Goal: Task Accomplishment & Management: Use online tool/utility

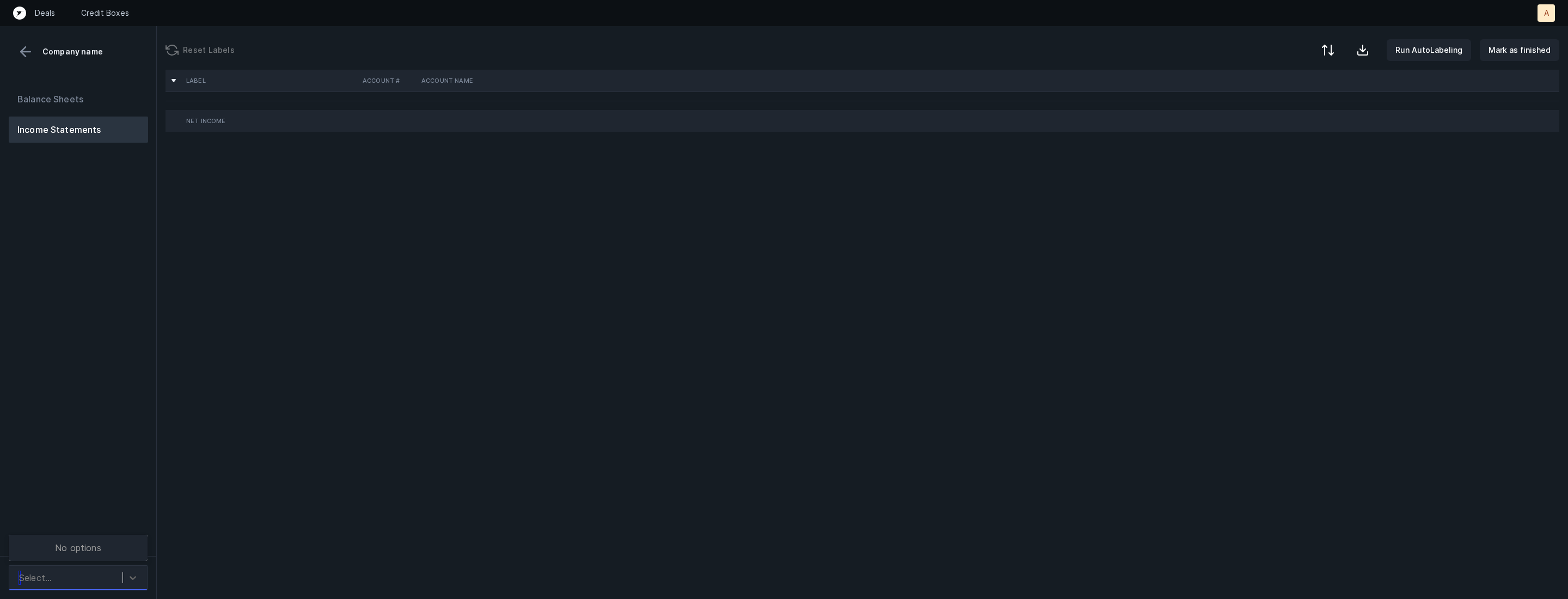
click at [113, 573] on div "Select..." at bounding box center [68, 578] width 109 height 20
click at [102, 547] on div "PHG_P&L([DATE]-[DATE])_Cleaned.csv" at bounding box center [78, 541] width 139 height 35
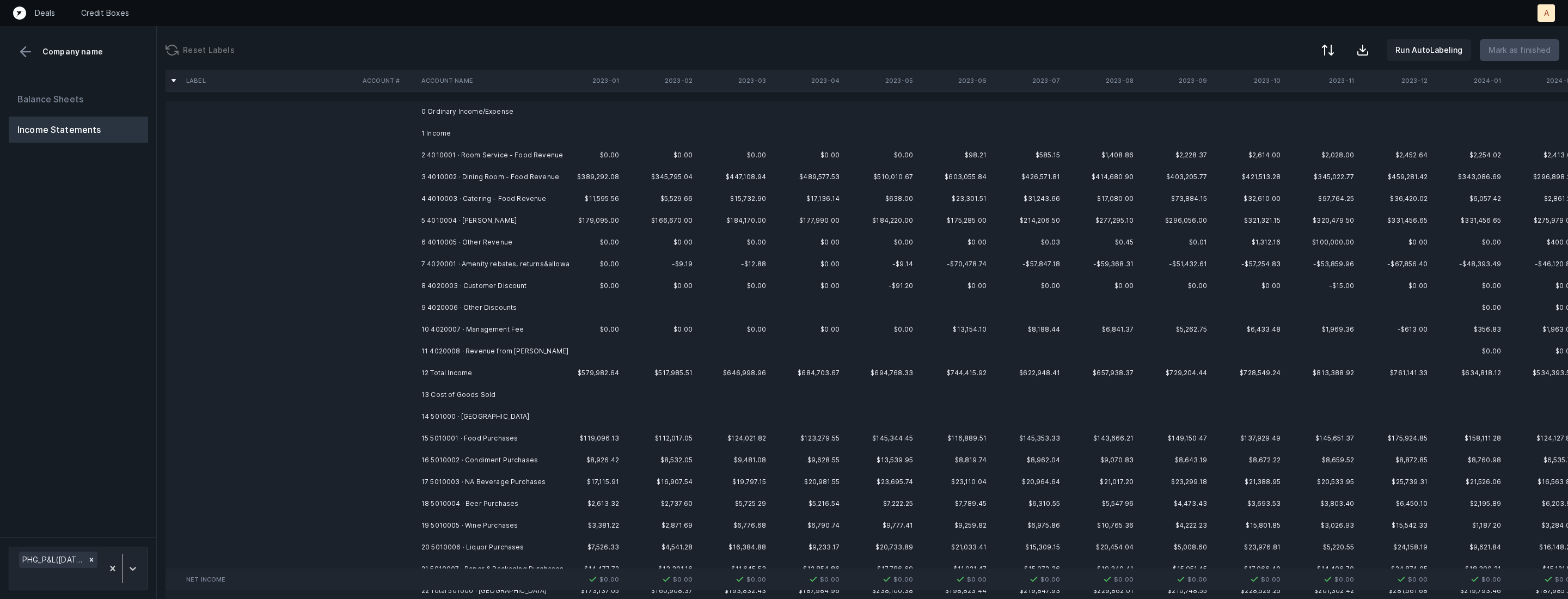
click at [512, 154] on td "2 4010001 · Room Service - Food Revenue" at bounding box center [483, 155] width 133 height 22
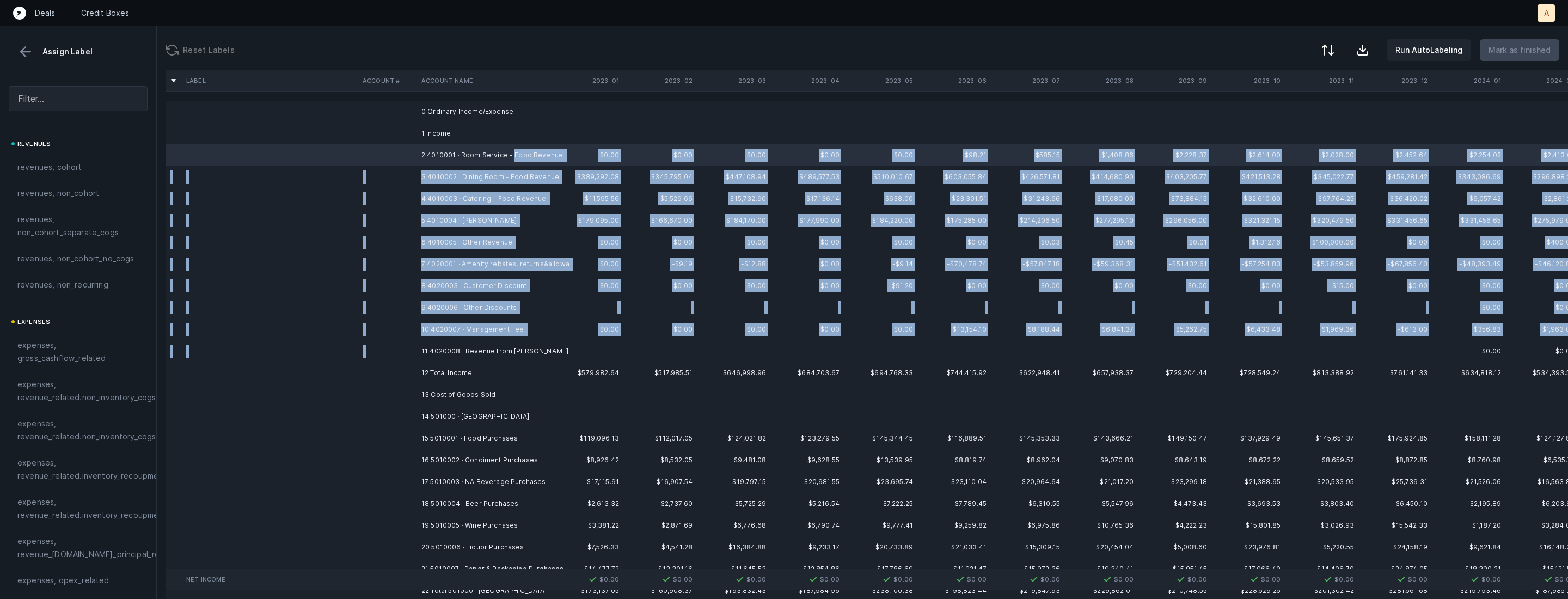
click at [447, 344] on td "11 4020008 · Revenue from [PERSON_NAME]" at bounding box center [483, 351] width 133 height 22
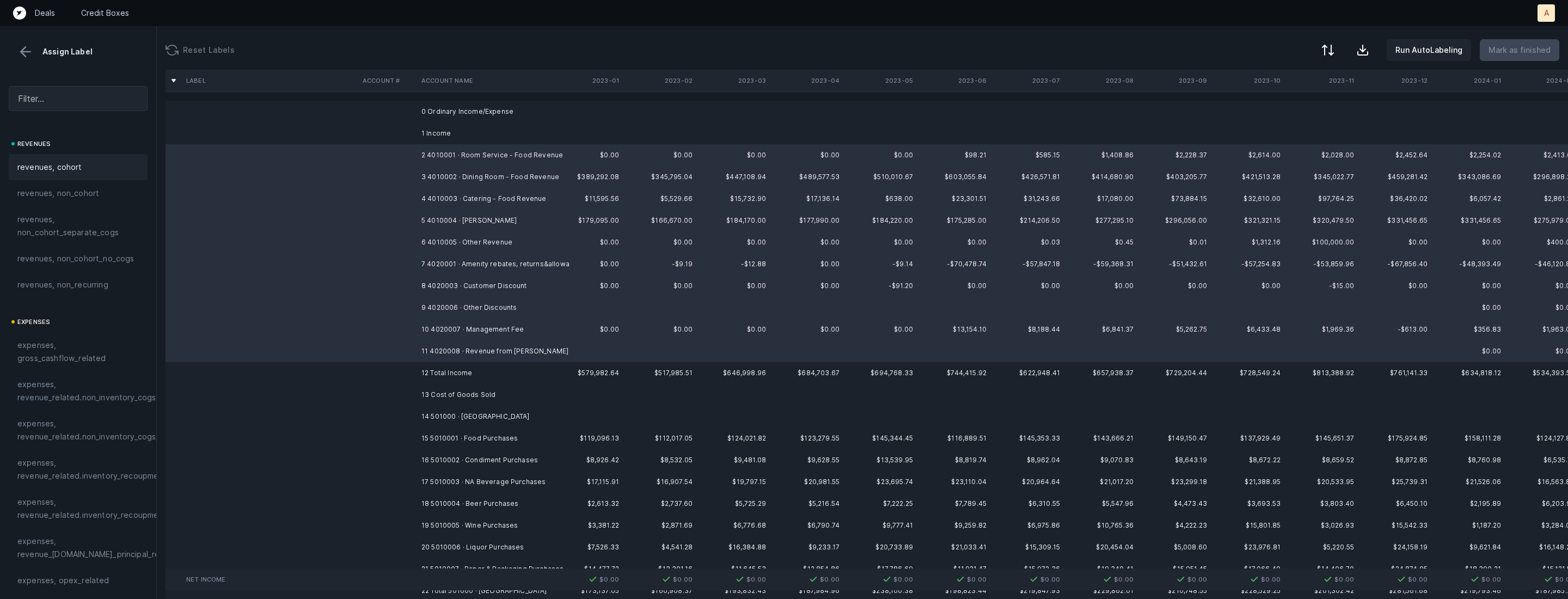
click at [58, 178] on div "revenues, cohort" at bounding box center [78, 167] width 139 height 26
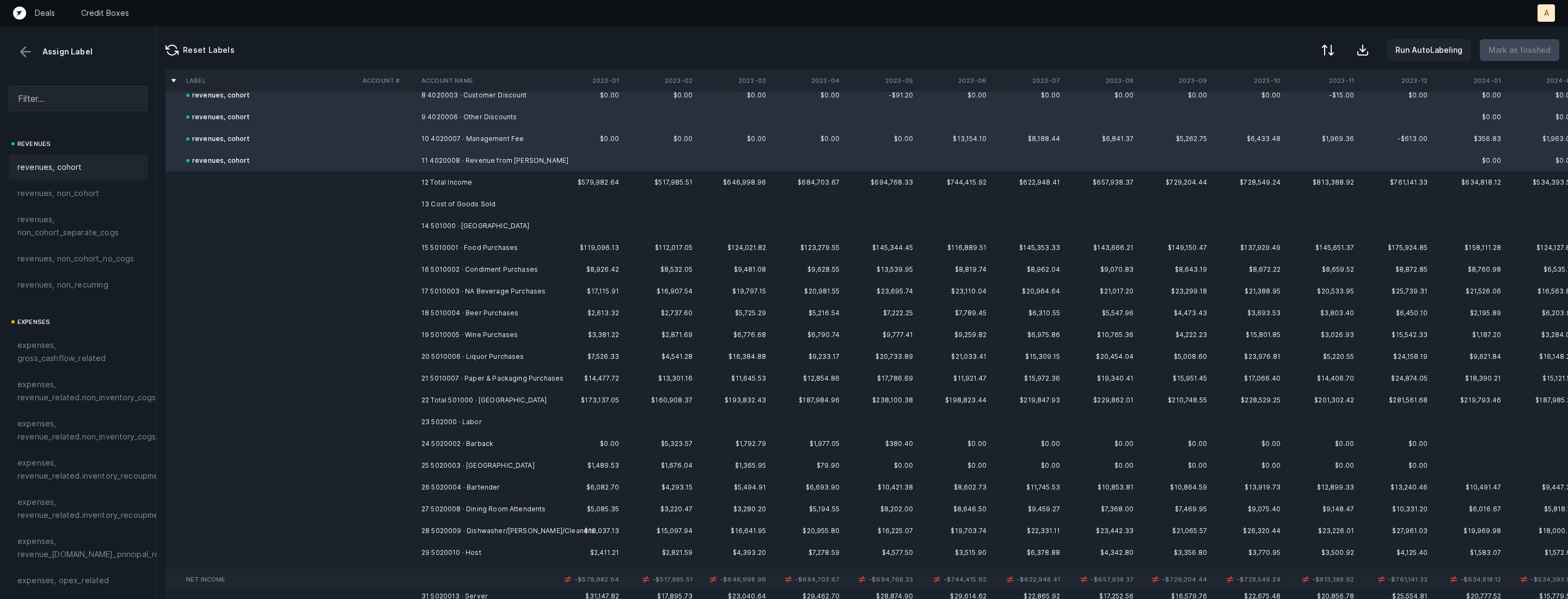
scroll to position [214, 0]
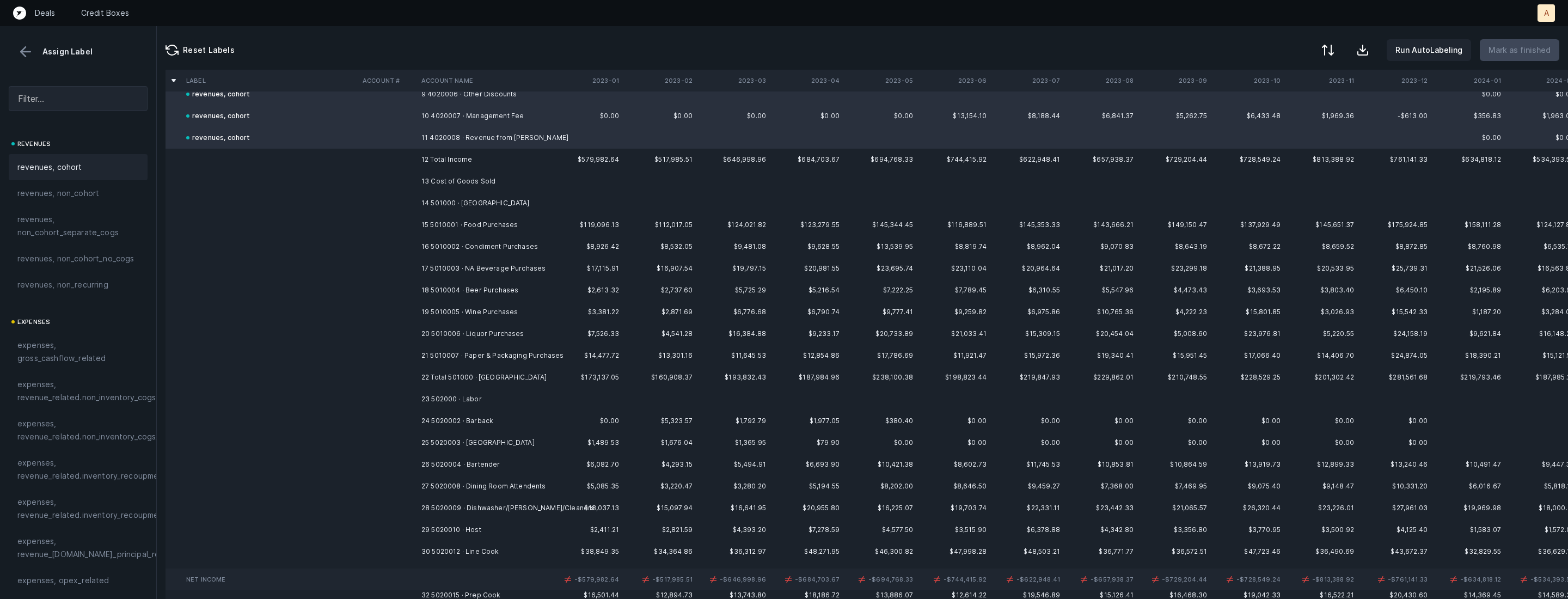
click at [490, 222] on td "15 5010001 · Food Purchases" at bounding box center [483, 224] width 133 height 22
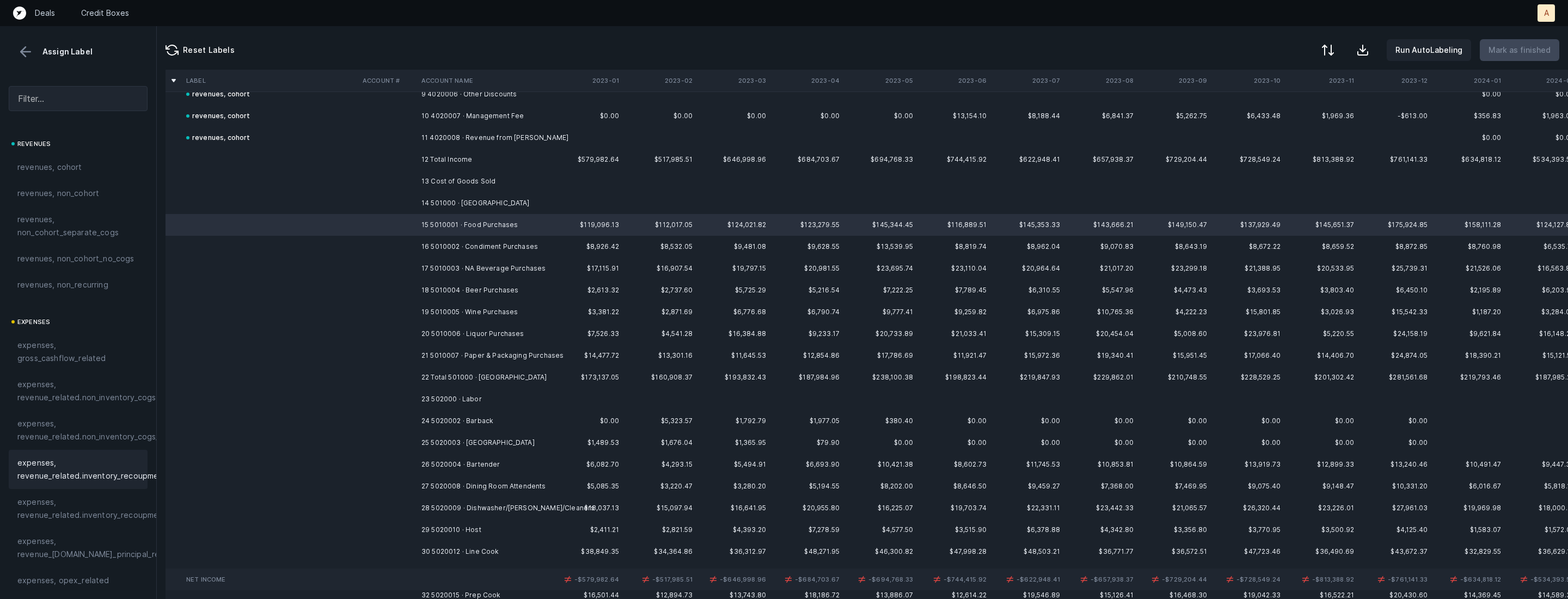
click at [64, 472] on span "expenses, revenue_related.inventory_recoupment" at bounding box center [92, 470] width 149 height 26
click at [486, 251] on td "16 5010002 · Condiment Purchases" at bounding box center [483, 246] width 133 height 22
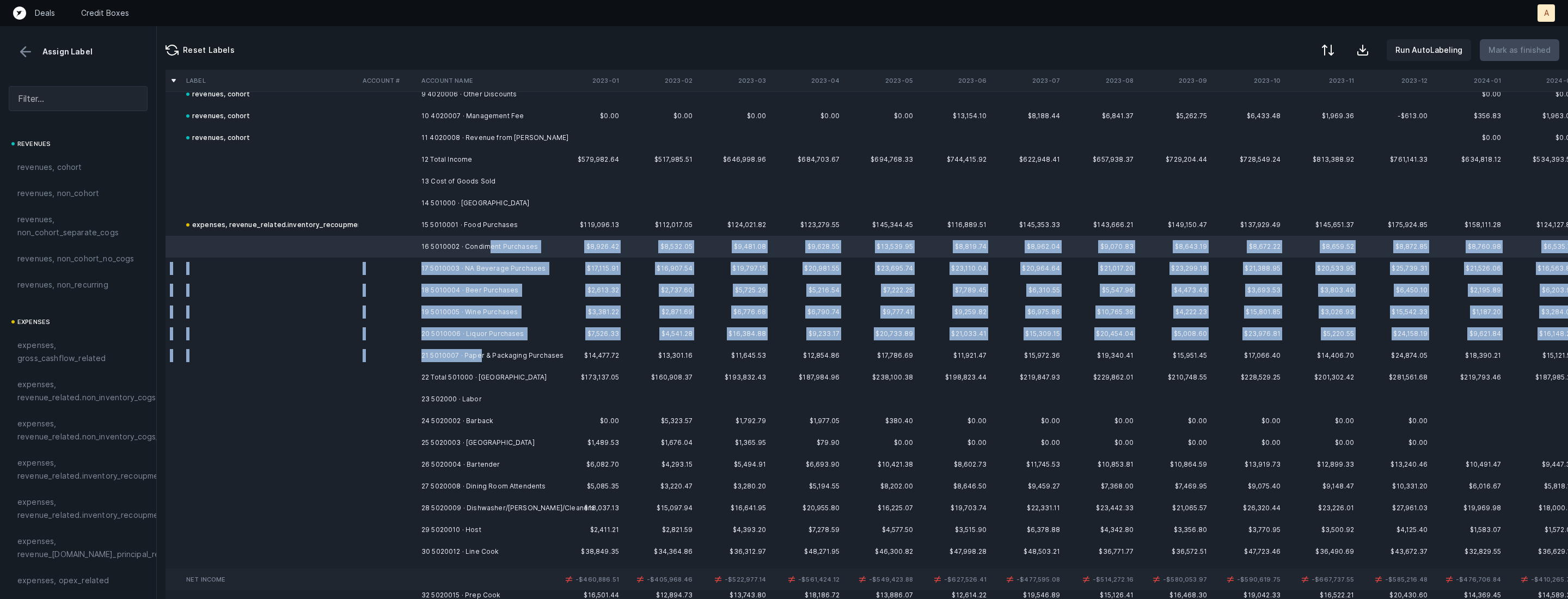
click at [480, 353] on td "21 5010007 · Paper & Packaging Purchases" at bounding box center [483, 355] width 133 height 22
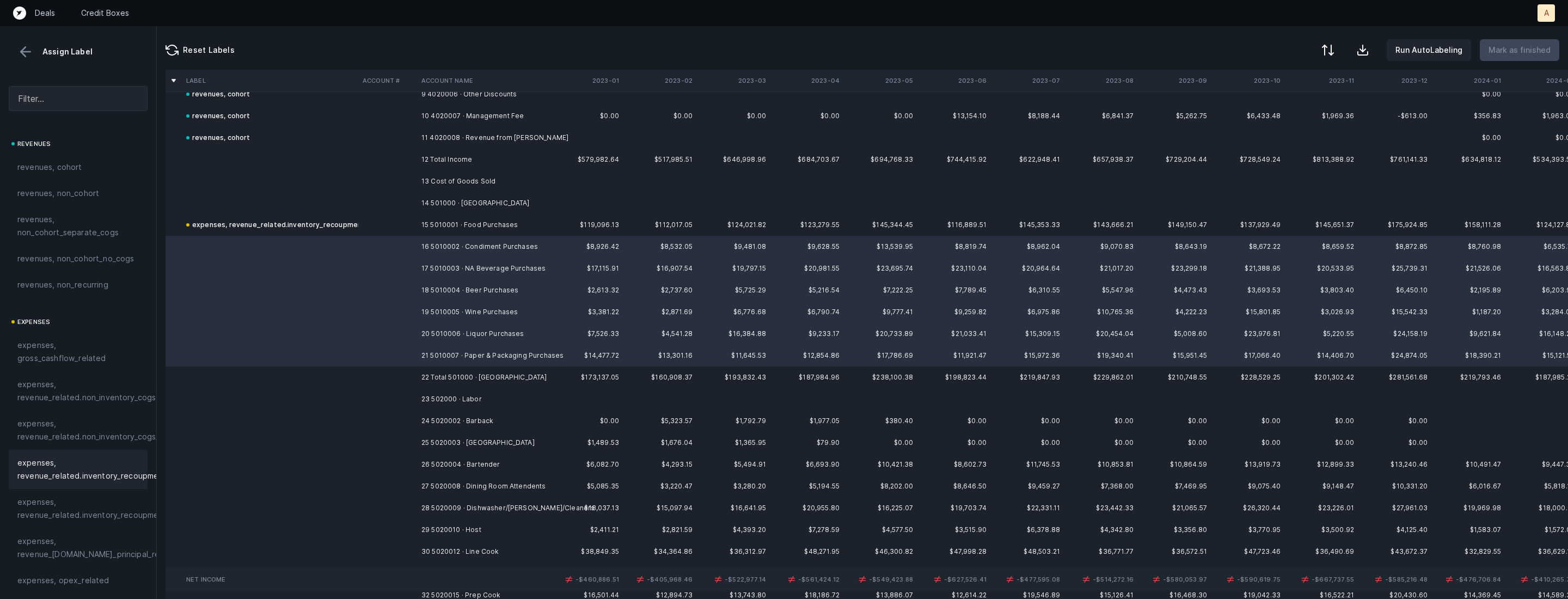
click at [111, 467] on span "expenses, revenue_related.inventory_recoupment" at bounding box center [92, 470] width 149 height 26
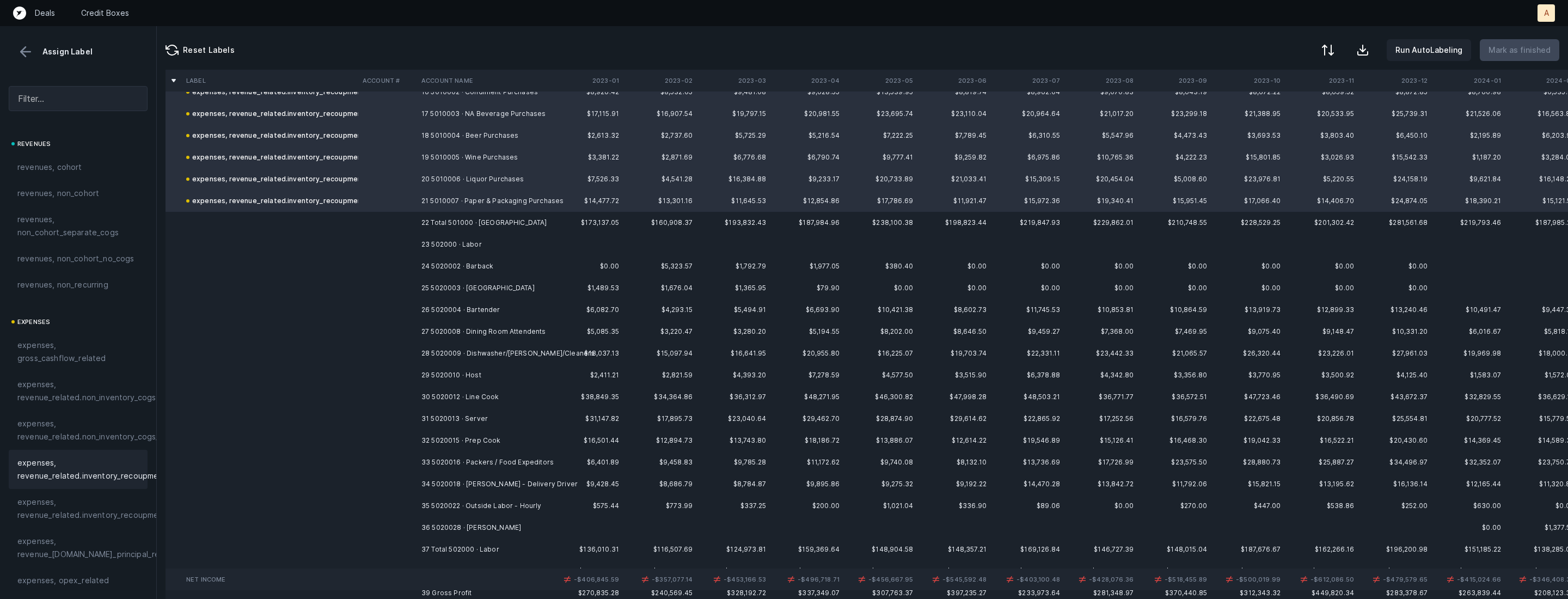
scroll to position [388, 0]
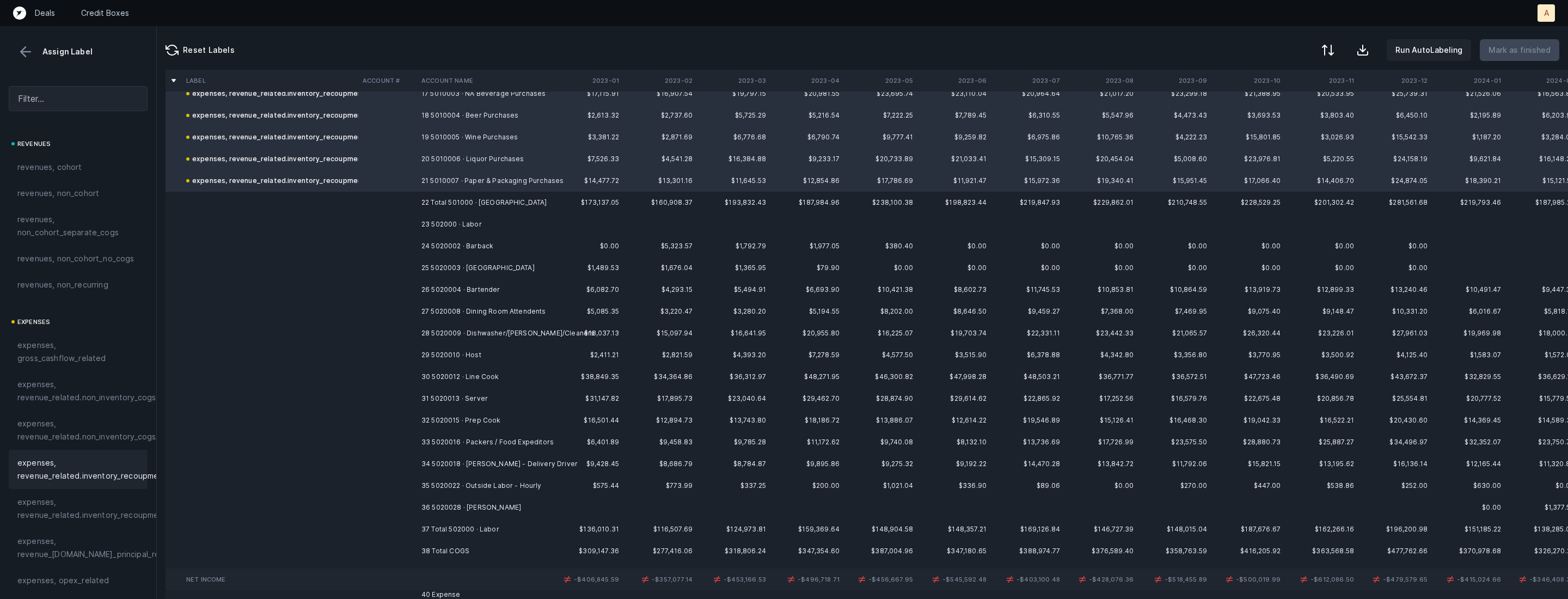
click at [476, 249] on td "24 5020002 · Barback" at bounding box center [483, 246] width 133 height 22
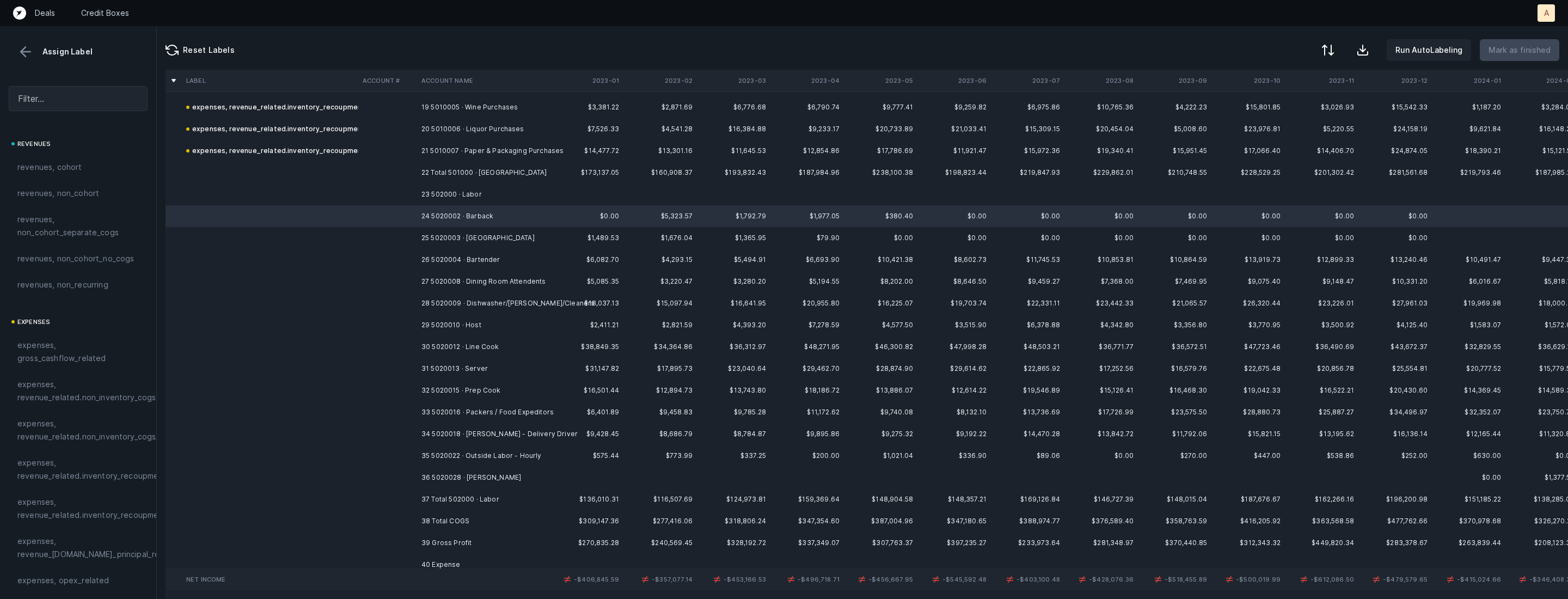
scroll to position [421, 0]
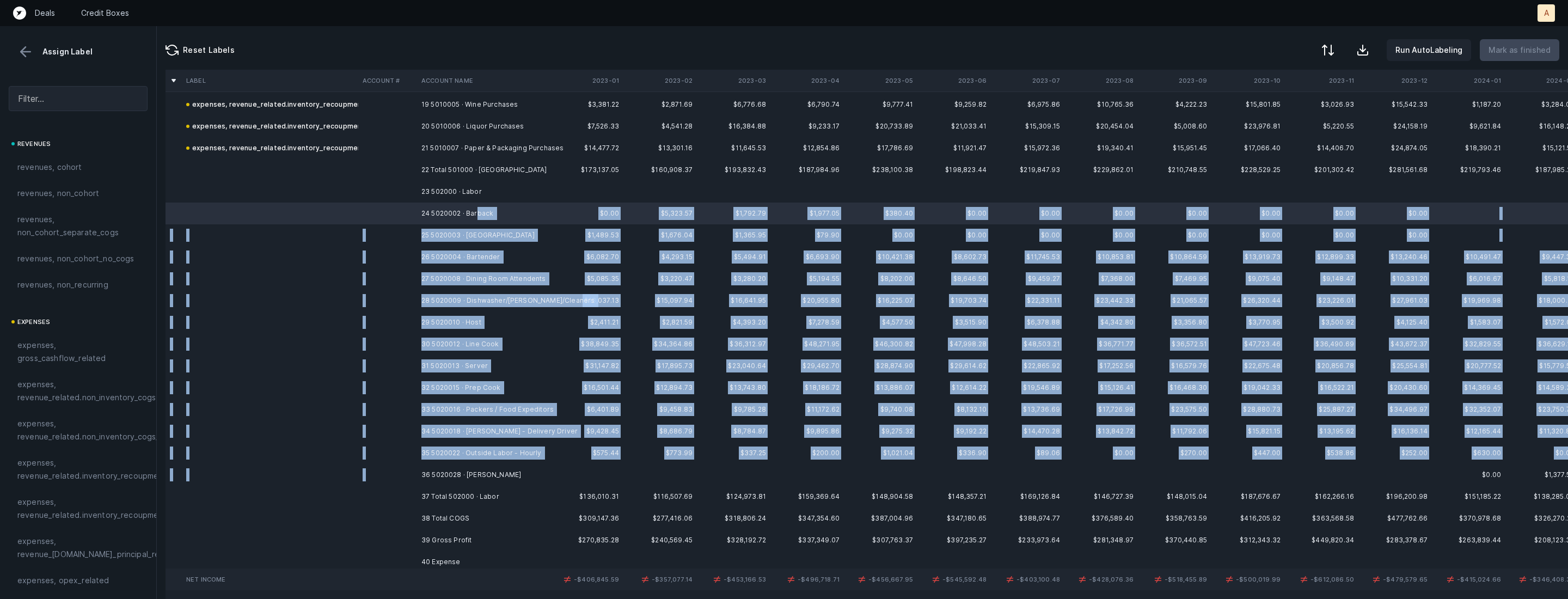
click at [476, 465] on td "36 5020028 · [PERSON_NAME]" at bounding box center [483, 475] width 133 height 22
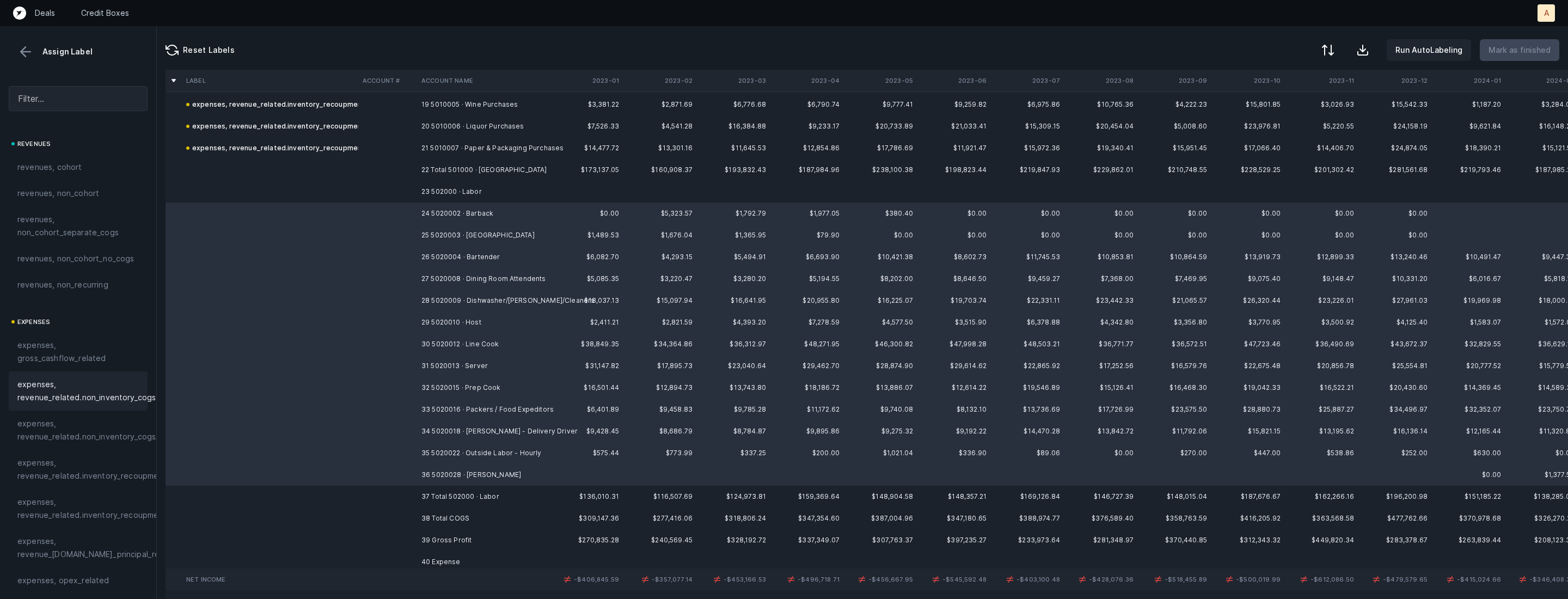
click at [126, 388] on span "expenses, revenue_related.non_inventory_cogs" at bounding box center [86, 391] width 138 height 26
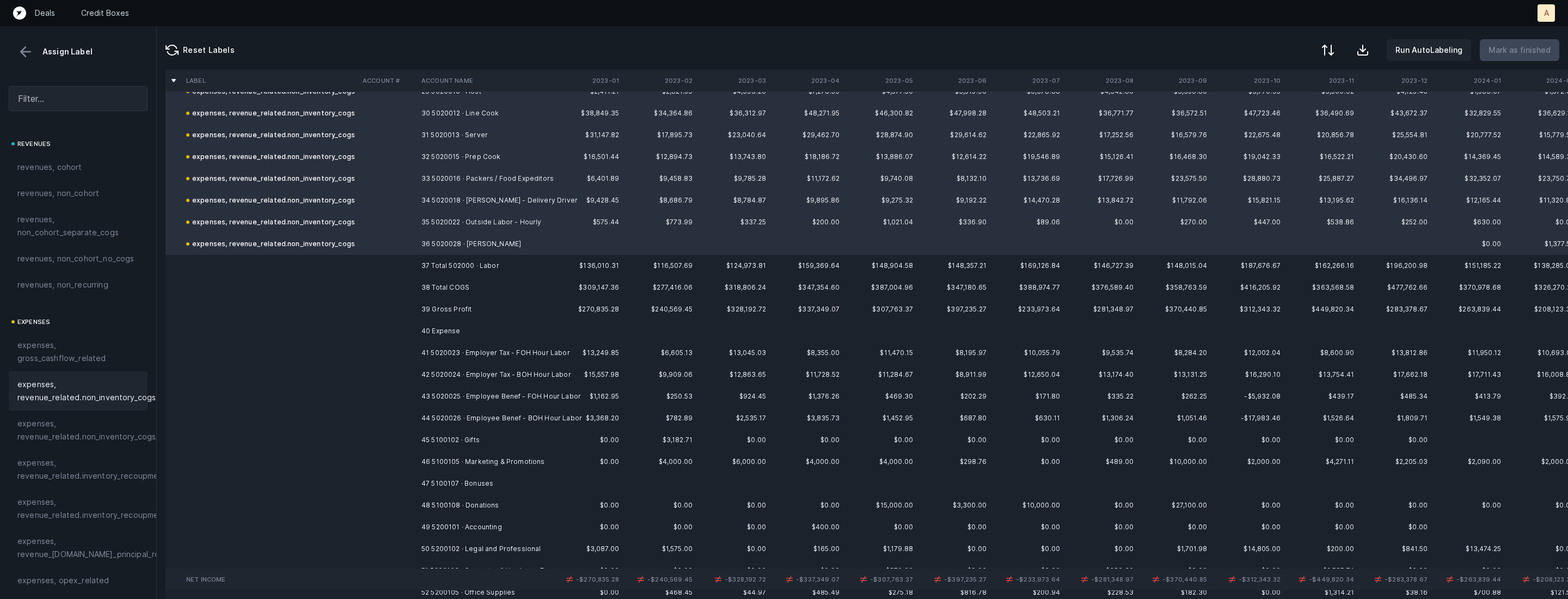
scroll to position [741, 0]
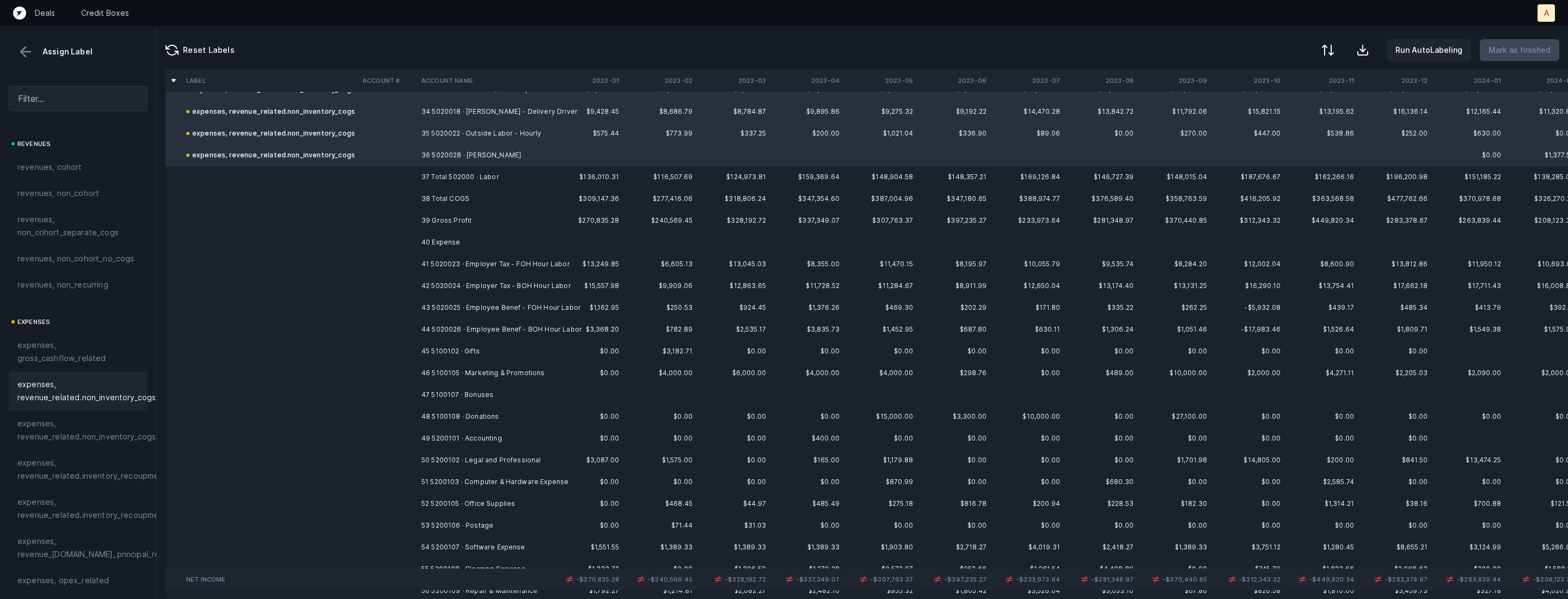
click at [468, 267] on td "41 5020023 · Employer Tax - FOH Hour Labor" at bounding box center [483, 264] width 133 height 22
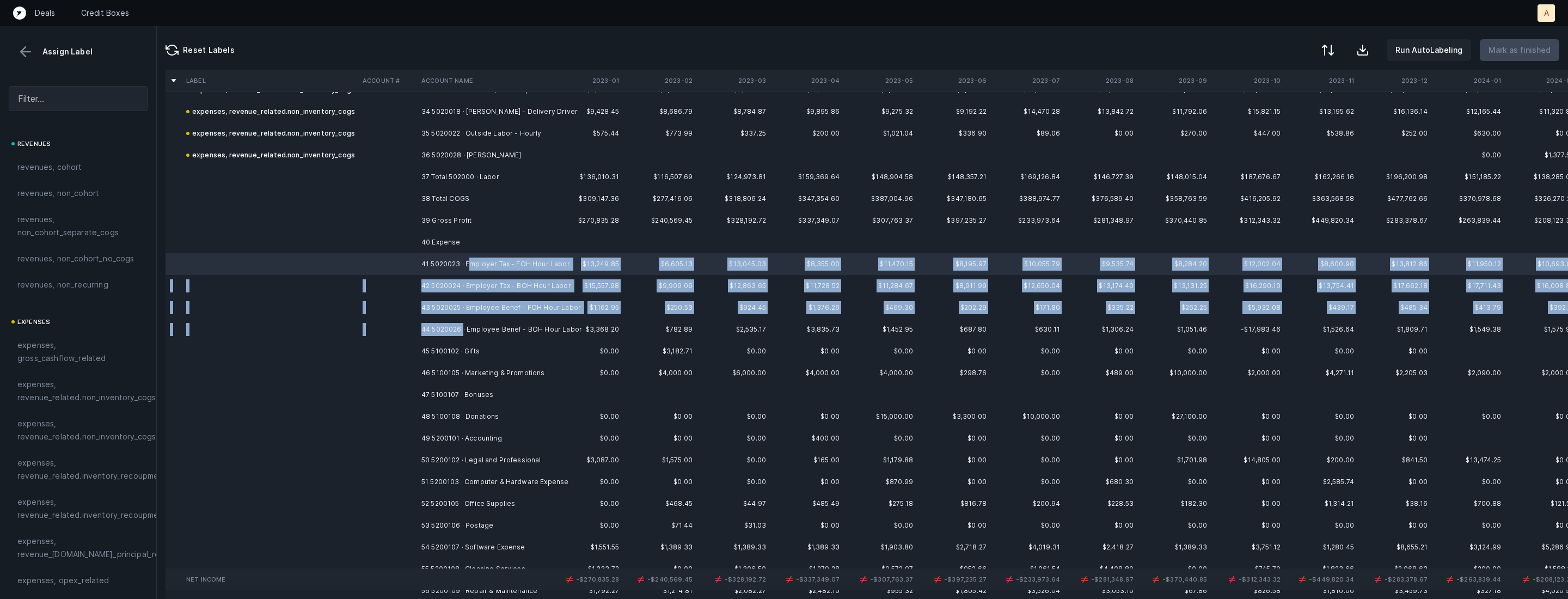
click at [463, 323] on td "44 5020026 · Employee Benef - BOH Hour Labor" at bounding box center [483, 329] width 133 height 22
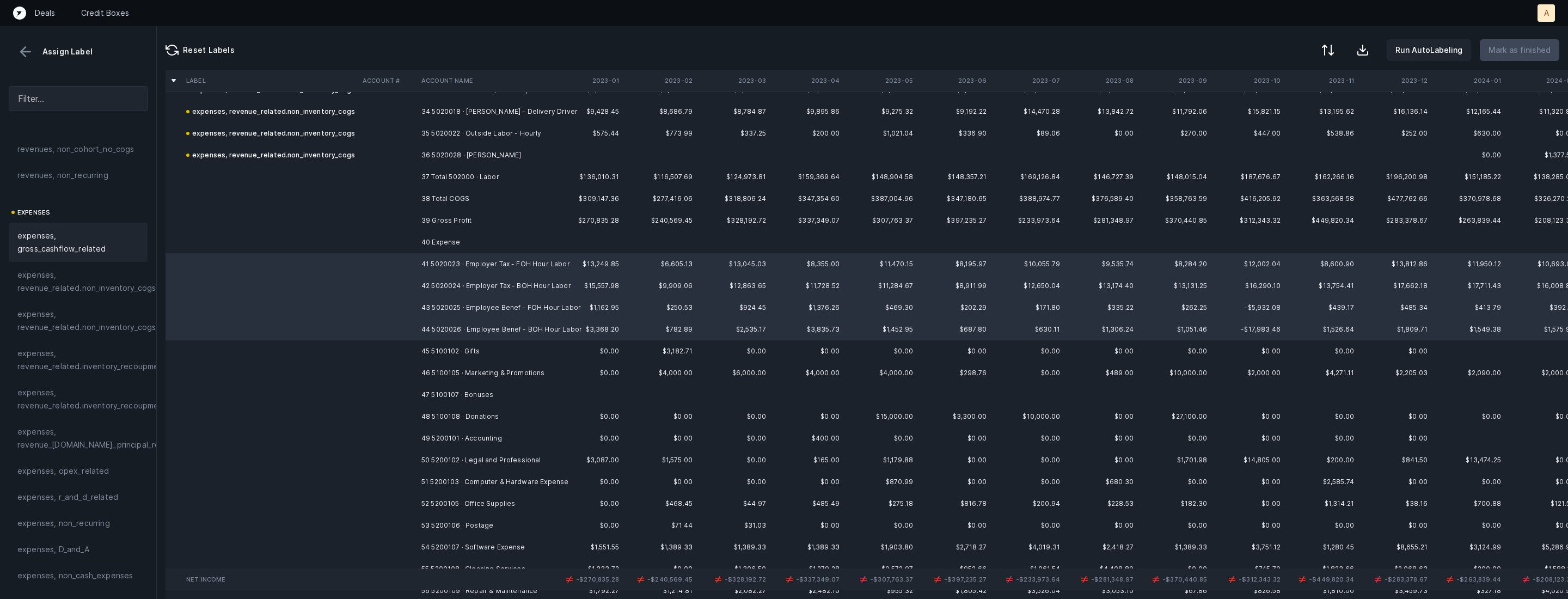
scroll to position [159, 0]
click at [77, 420] on span "expenses, opex_related" at bounding box center [63, 422] width 92 height 13
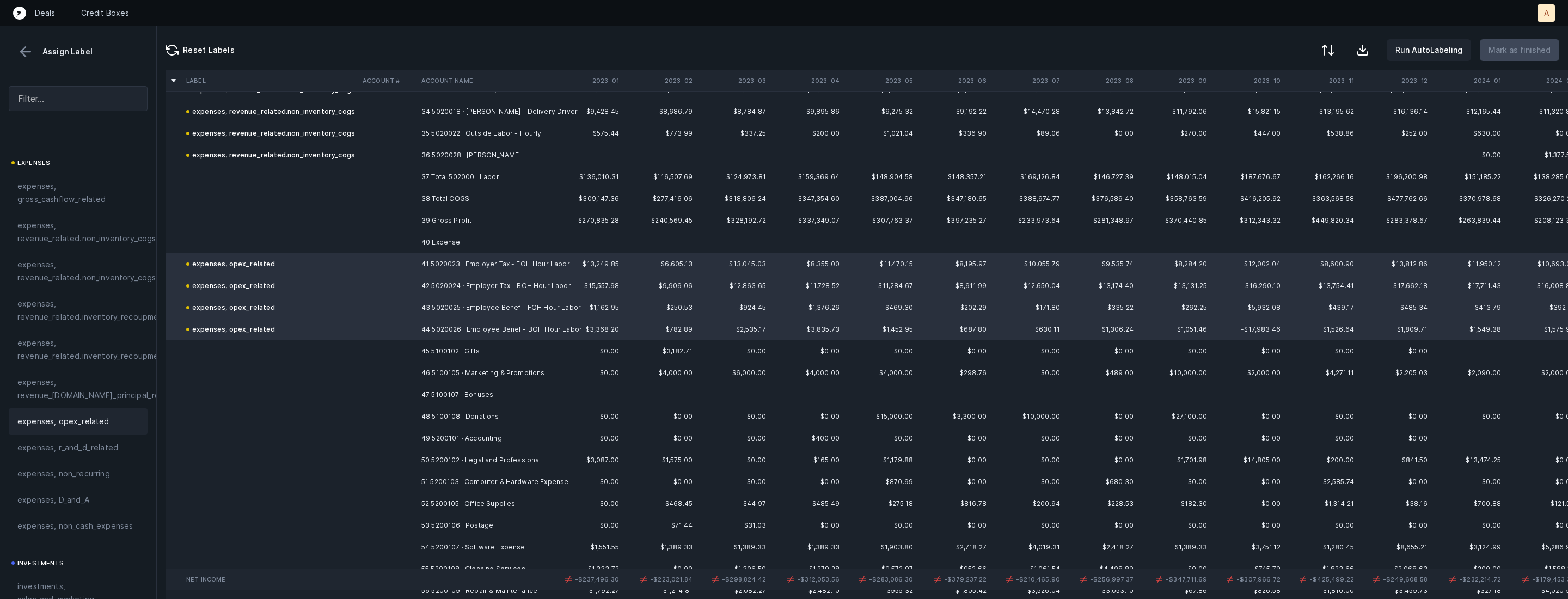
click at [492, 353] on td "45 5100102 · Gifts" at bounding box center [483, 351] width 133 height 22
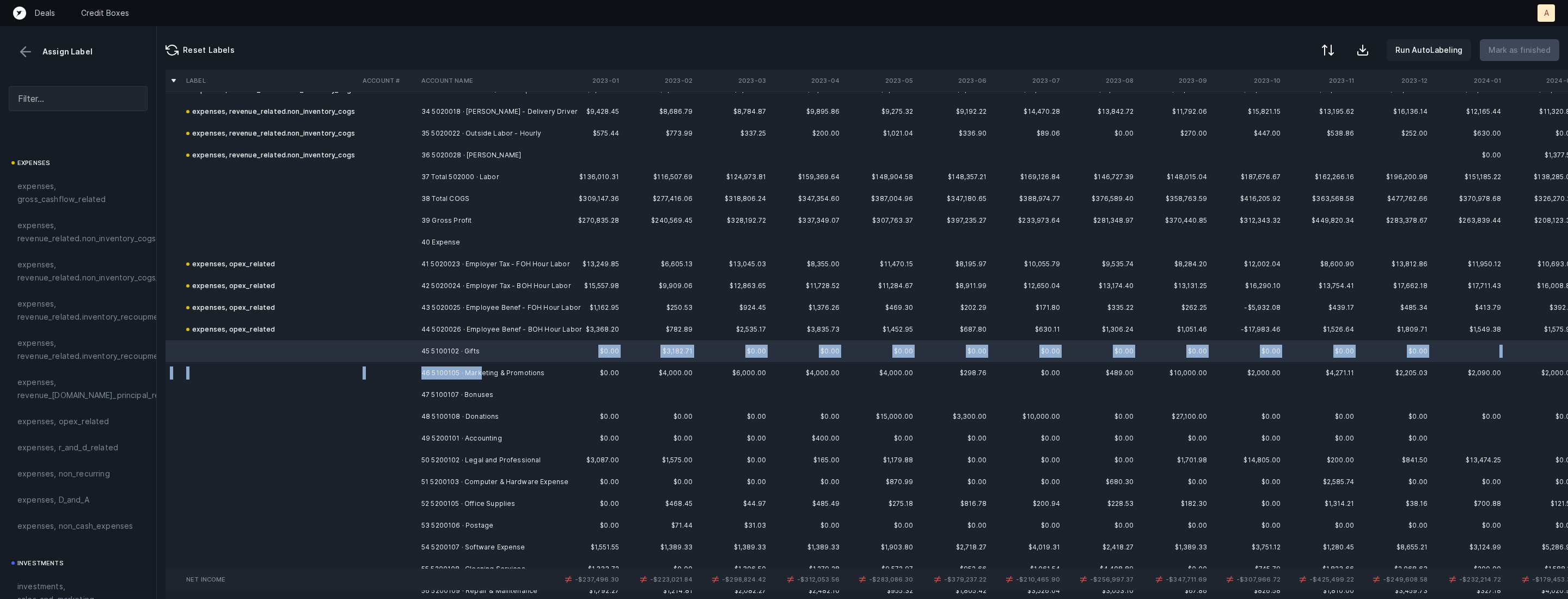
click at [479, 368] on td "46 5100105 · Marketing & Promotions" at bounding box center [483, 373] width 133 height 22
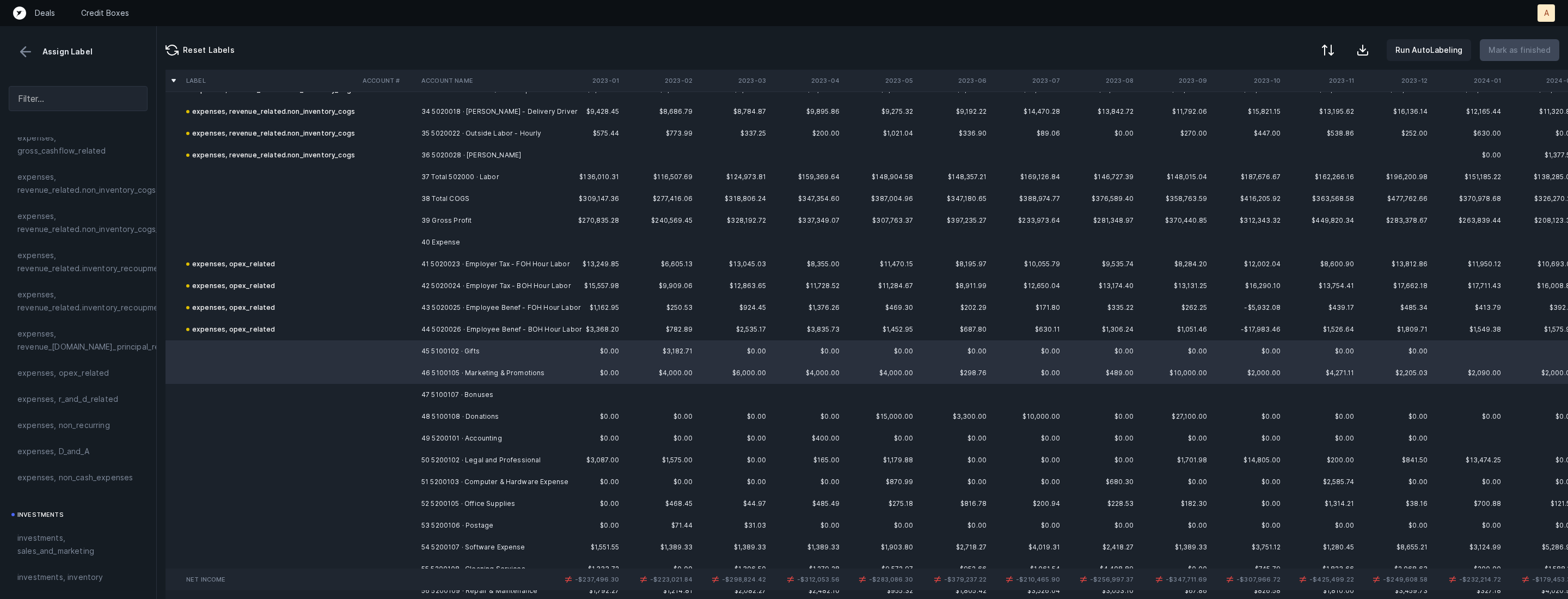
scroll to position [218, 0]
click at [67, 523] on span "investments, sales_and_marketing" at bounding box center [77, 534] width 121 height 26
click at [454, 394] on td "47 5100107 · Bonuses" at bounding box center [483, 395] width 133 height 22
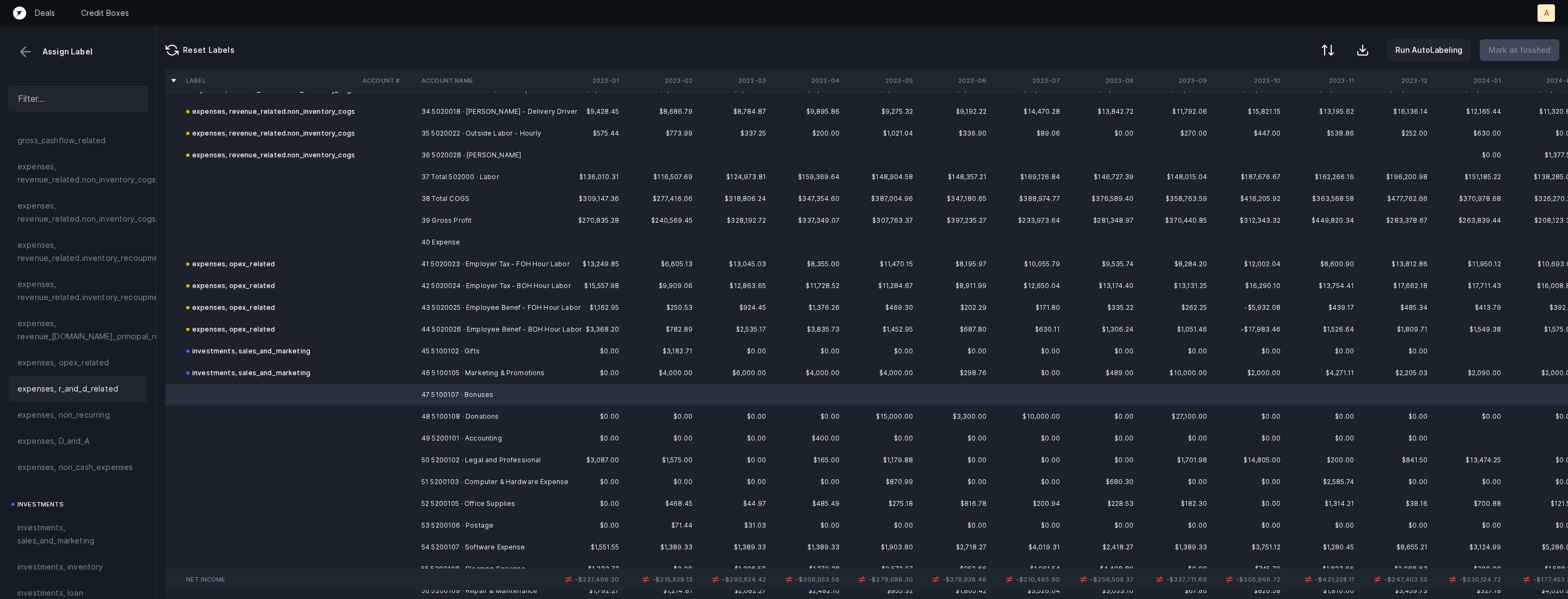
click at [83, 377] on div "expenses, r_and_d_related" at bounding box center [78, 388] width 139 height 26
click at [86, 366] on span "expenses, opex_related" at bounding box center [63, 362] width 92 height 13
click at [390, 420] on td at bounding box center [388, 416] width 58 height 22
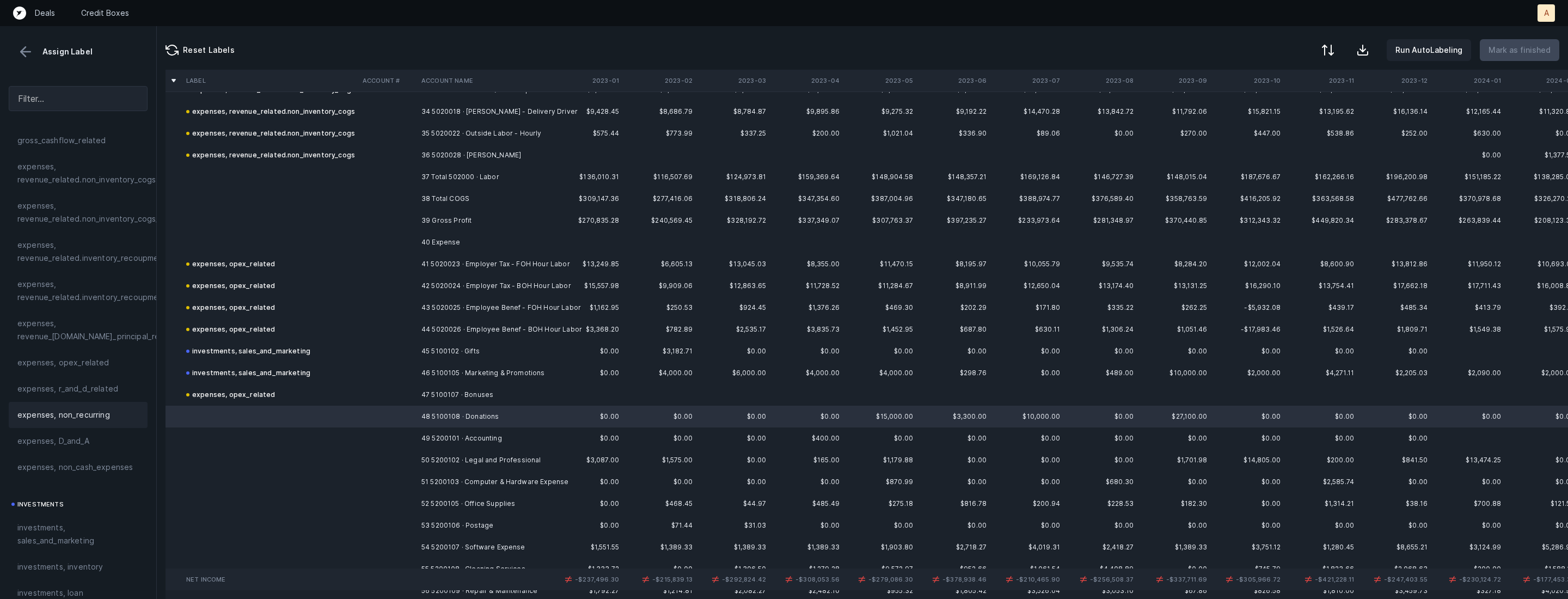
click at [43, 415] on span "expenses, non_recurring" at bounding box center [63, 415] width 93 height 13
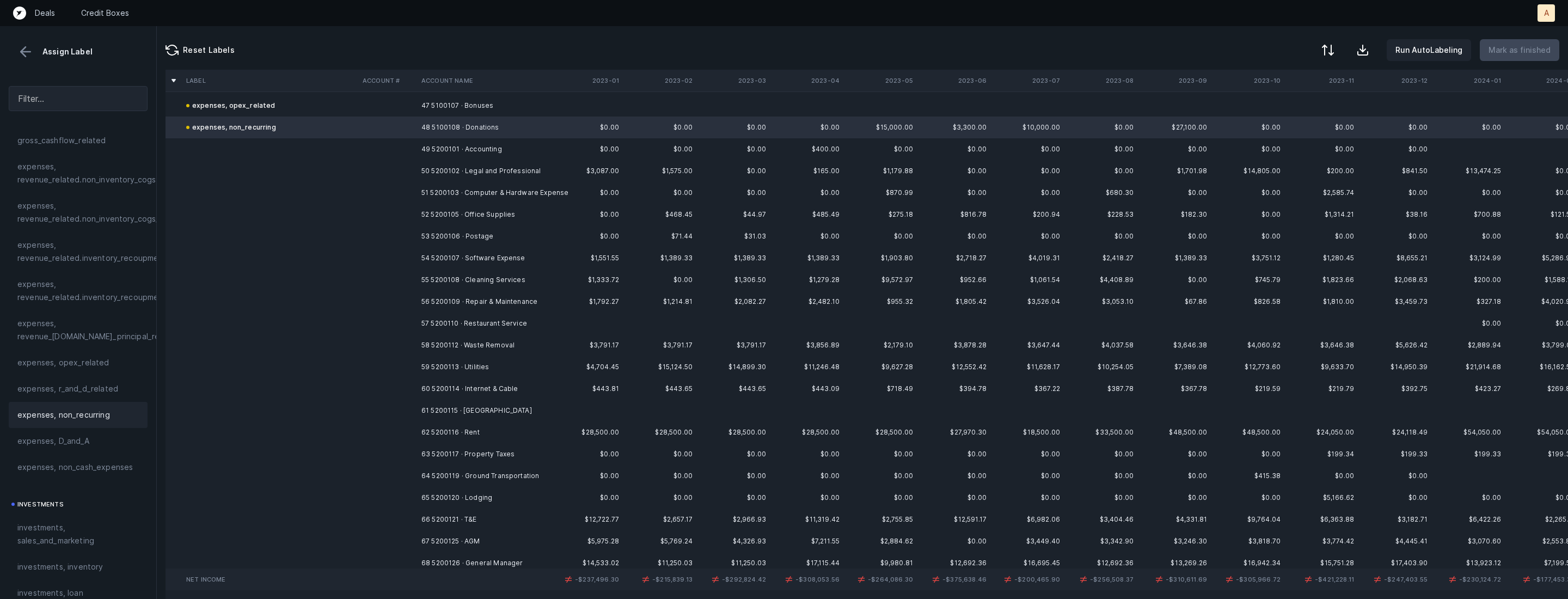
scroll to position [1064, 0]
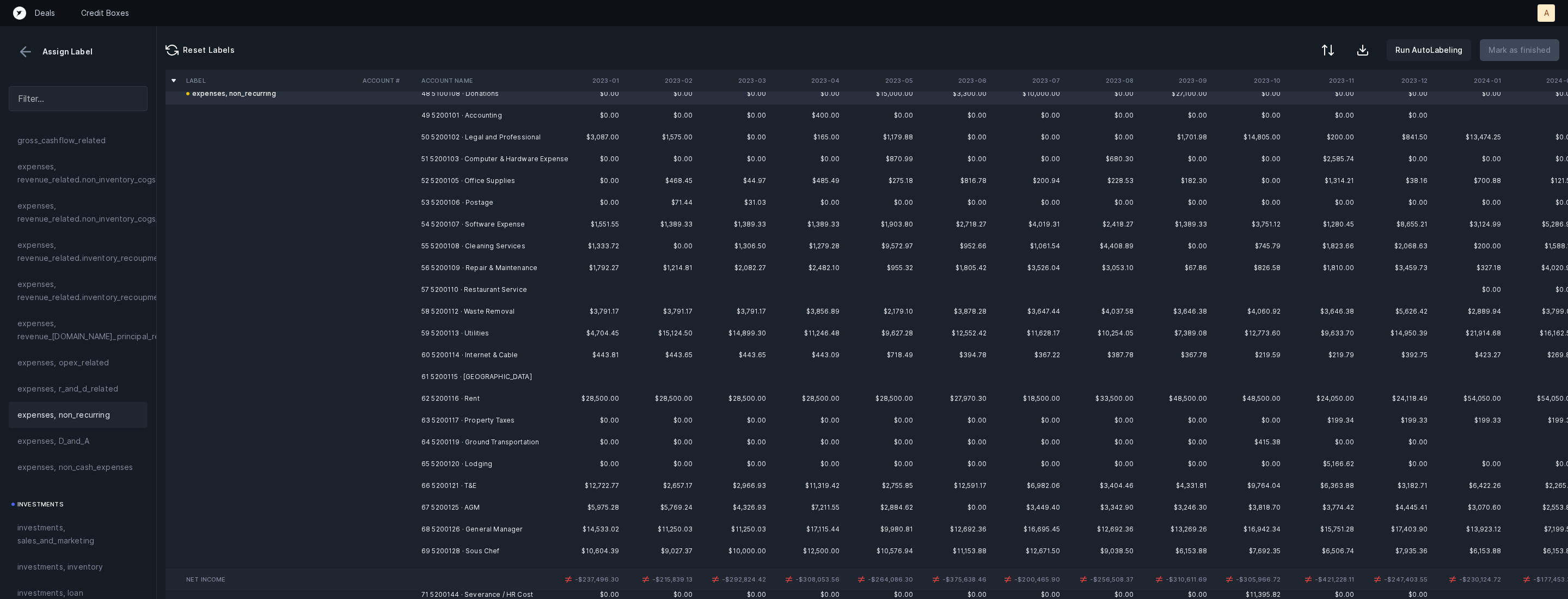
click at [474, 116] on td "49 5200101 · Accounting" at bounding box center [483, 115] width 133 height 22
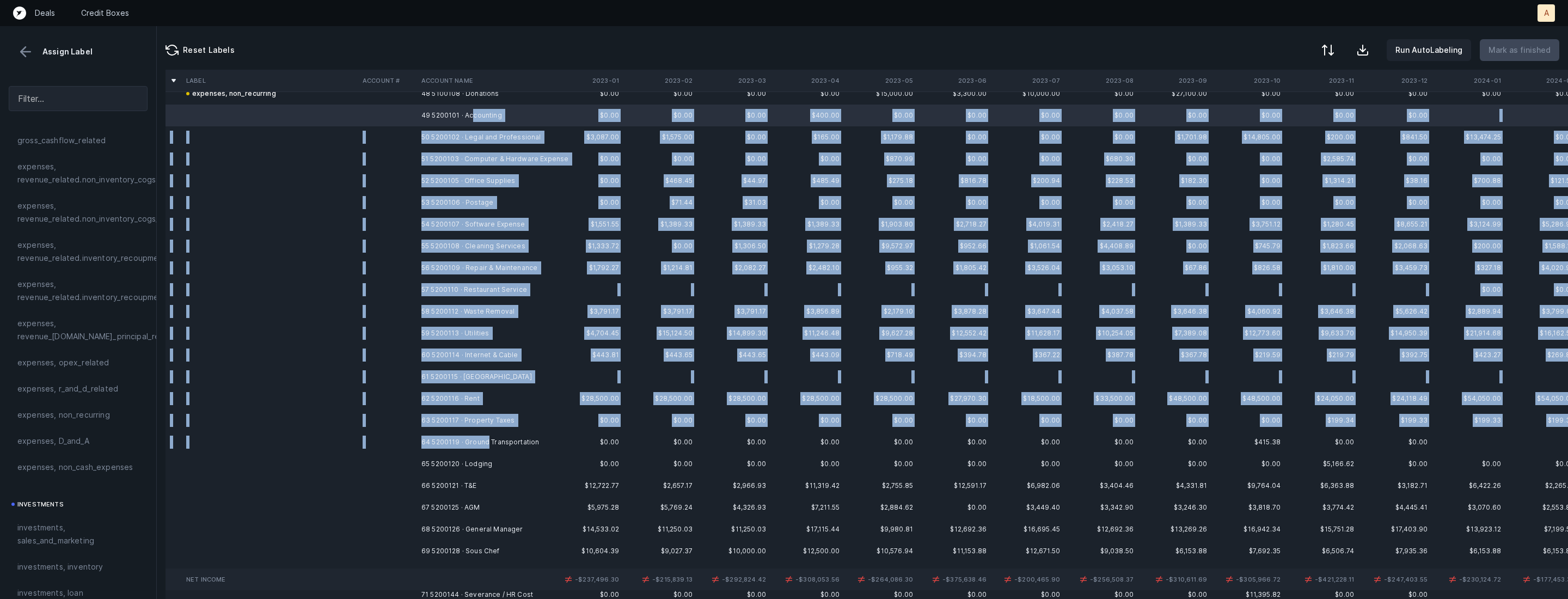
click at [488, 445] on td "64 5200119 · Ground Transportation" at bounding box center [483, 442] width 133 height 22
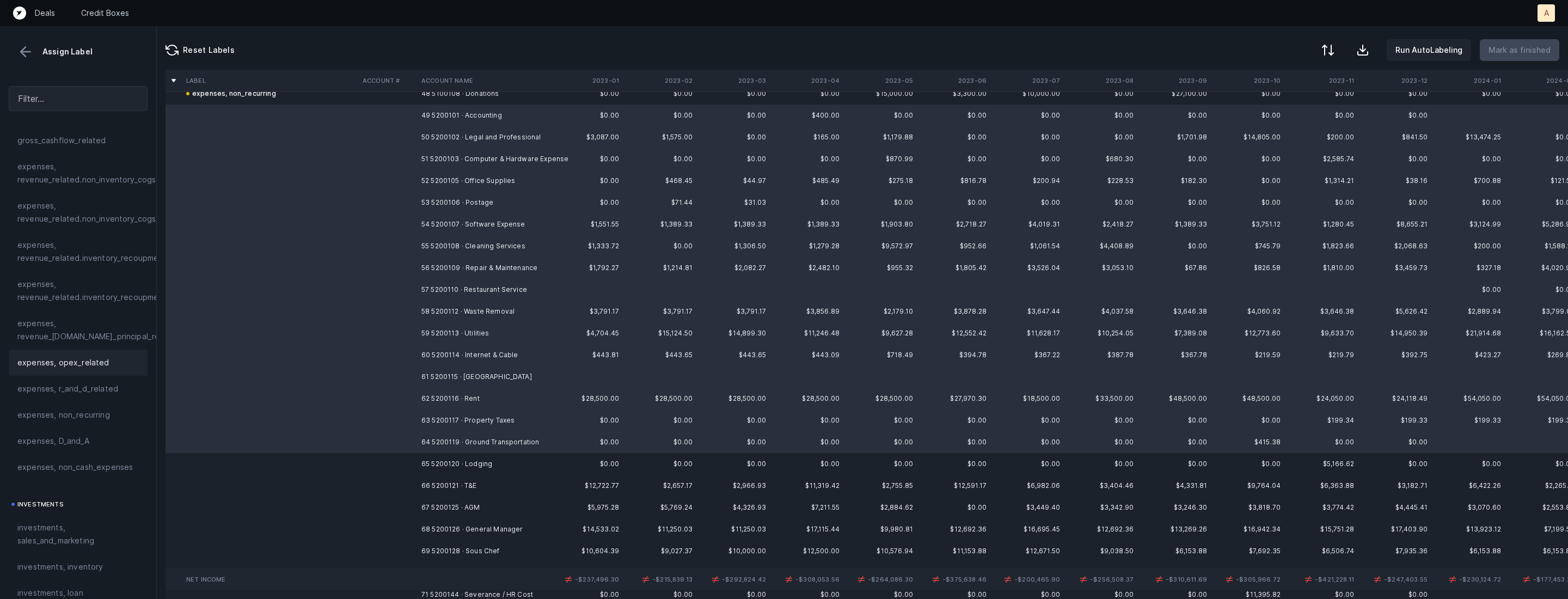
click at [118, 354] on div "expenses, opex_related" at bounding box center [78, 362] width 139 height 26
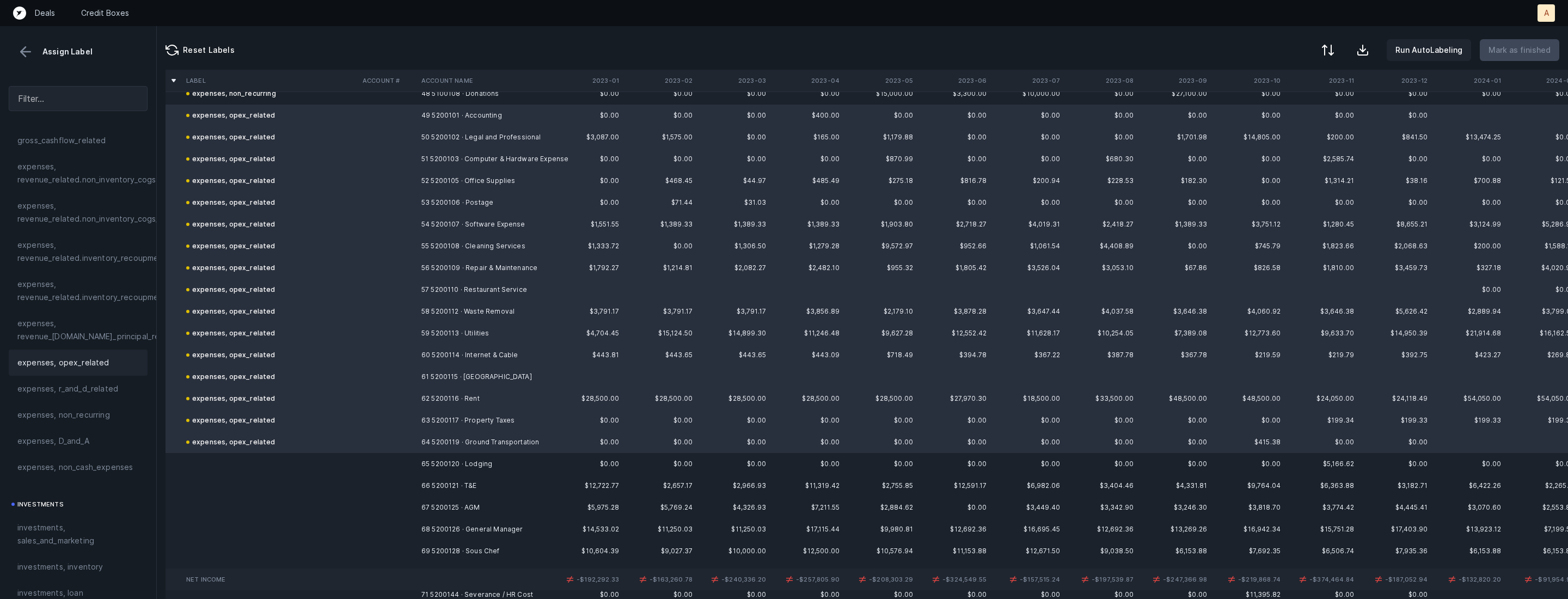
click at [483, 467] on td "65 5200120 · Lodging" at bounding box center [483, 464] width 133 height 22
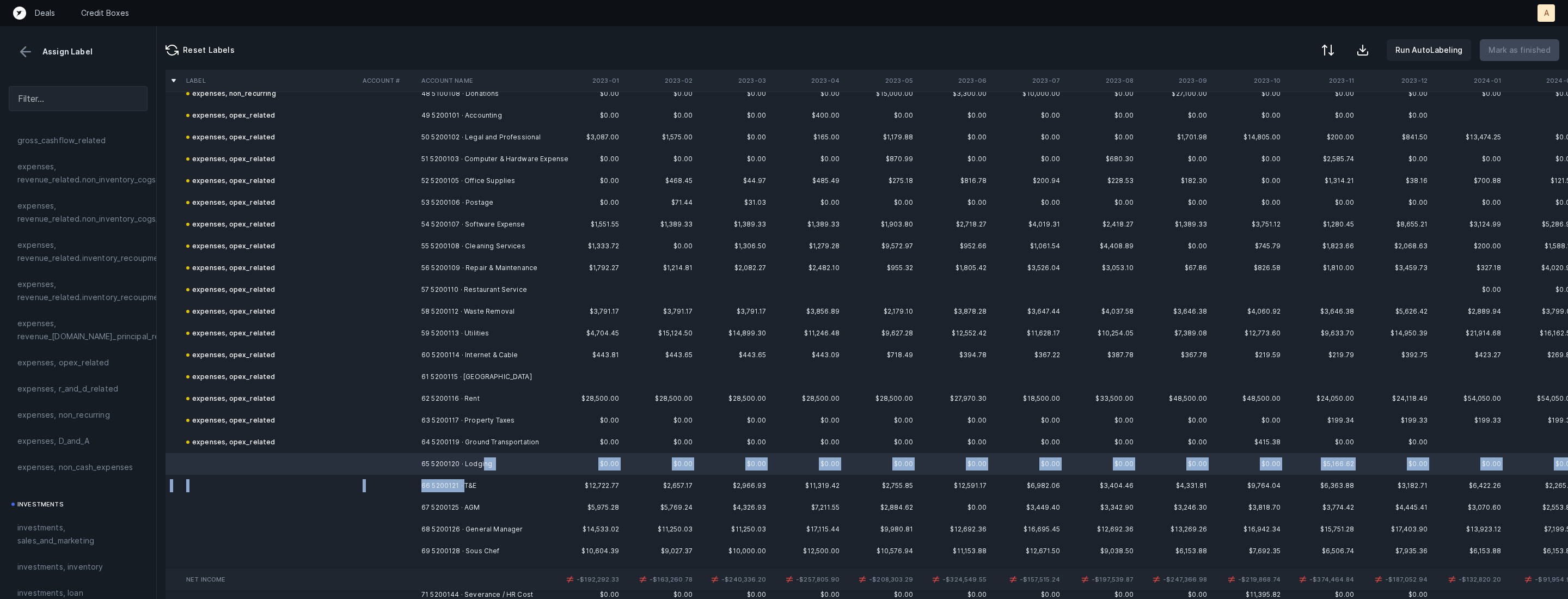
click at [465, 480] on td "66 5200121 · T&E" at bounding box center [483, 485] width 133 height 22
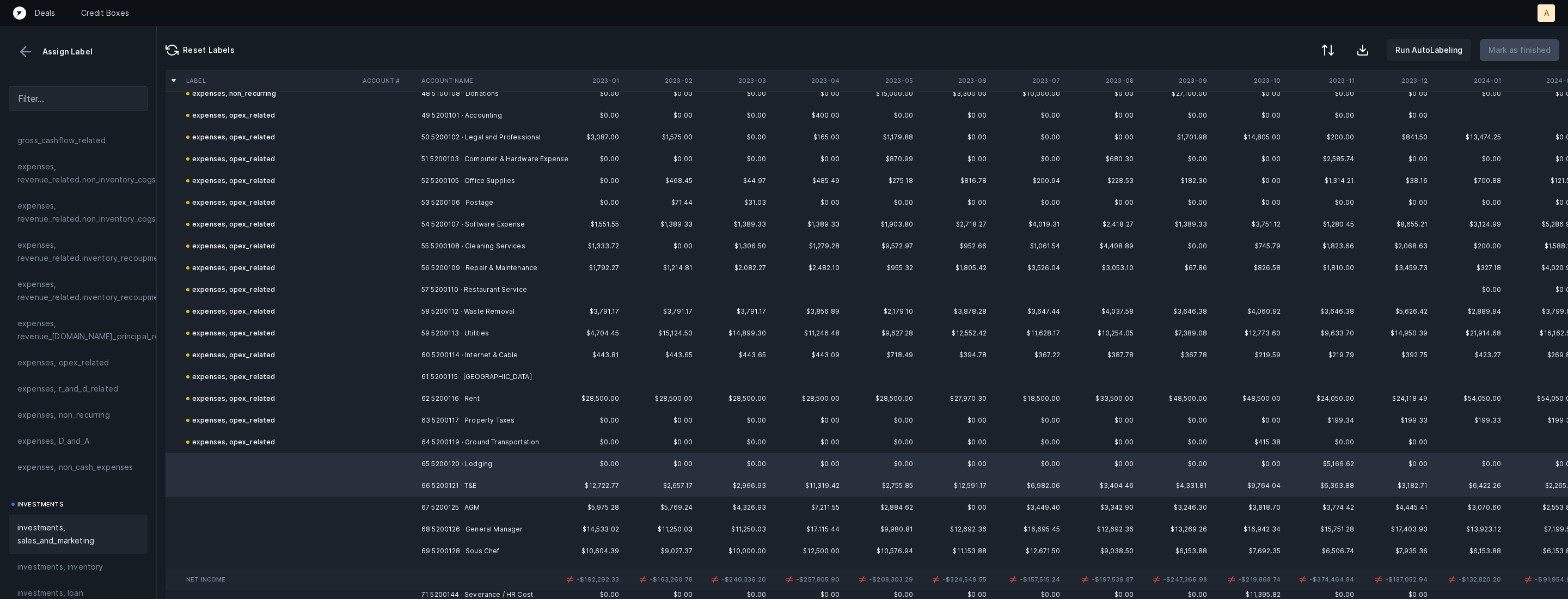
click at [80, 527] on span "investments, sales_and_marketing" at bounding box center [77, 534] width 121 height 26
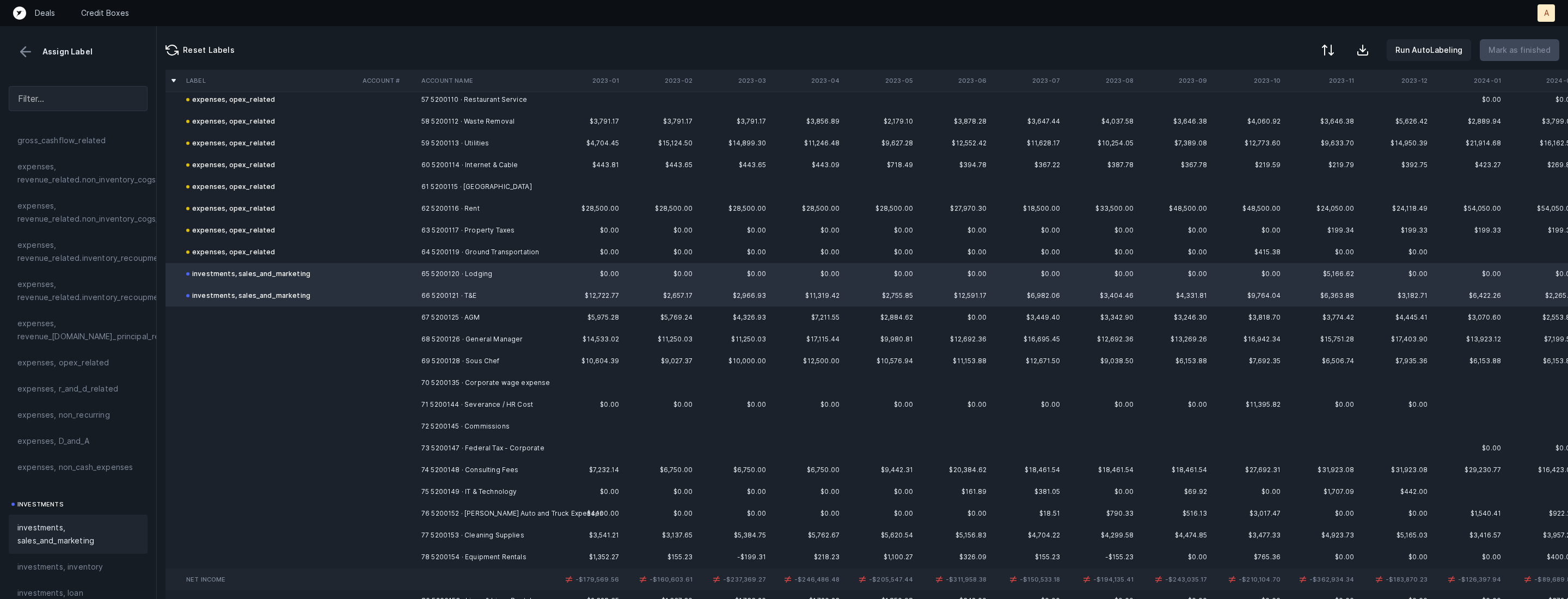
scroll to position [1260, 0]
click at [452, 304] on td "67 5200125 · AGM" at bounding box center [483, 311] width 133 height 22
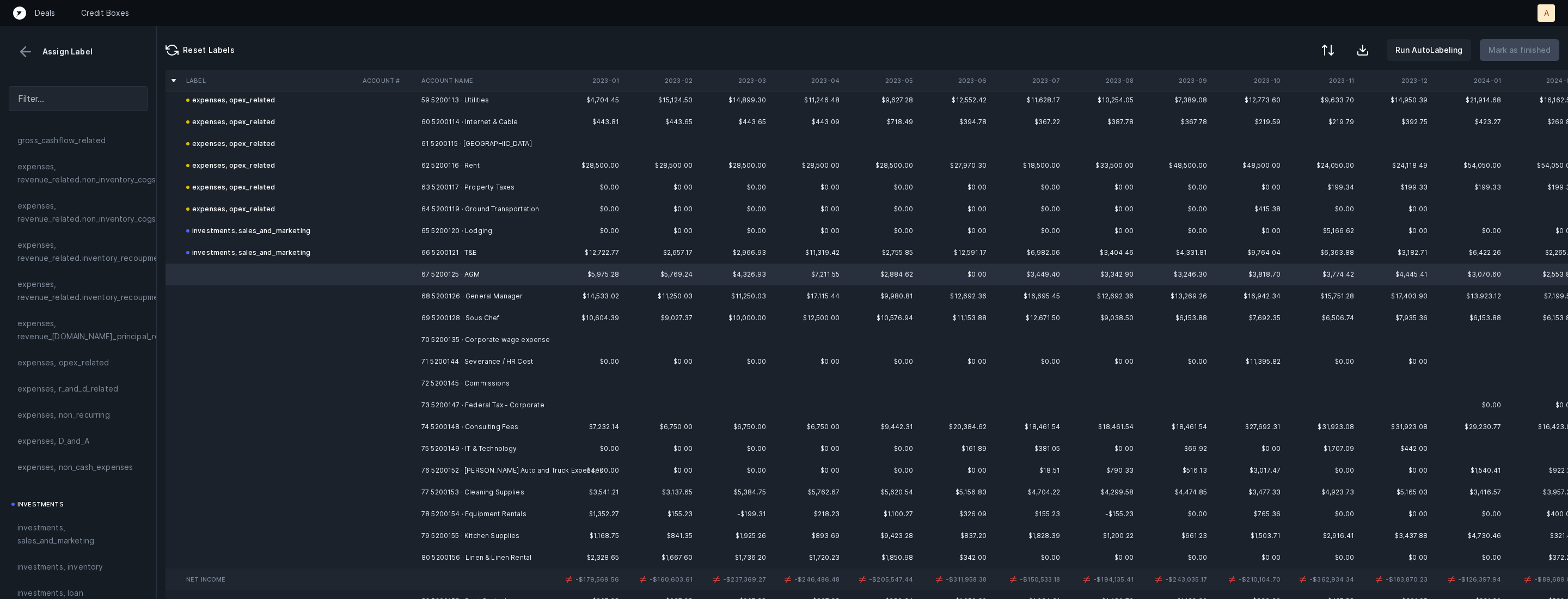
scroll to position [1300, 0]
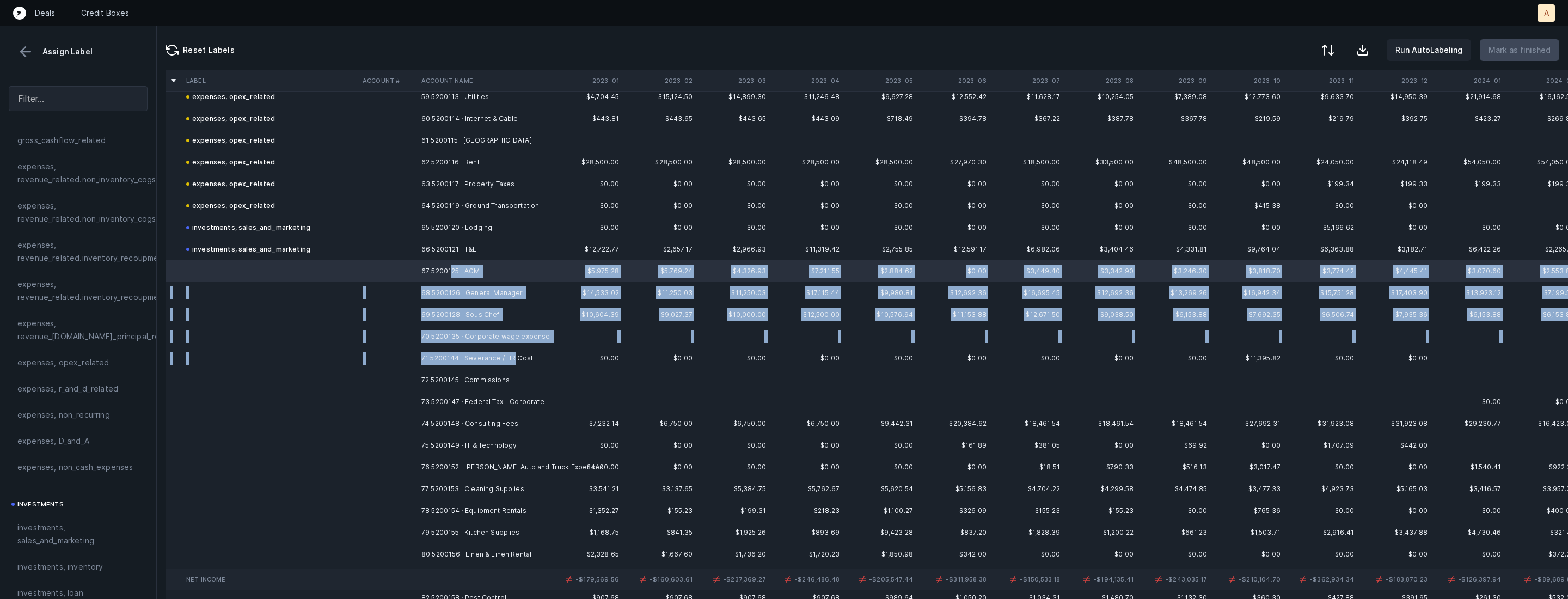
click at [513, 358] on td "71 5200144 · Severance / HR Cost" at bounding box center [483, 358] width 133 height 22
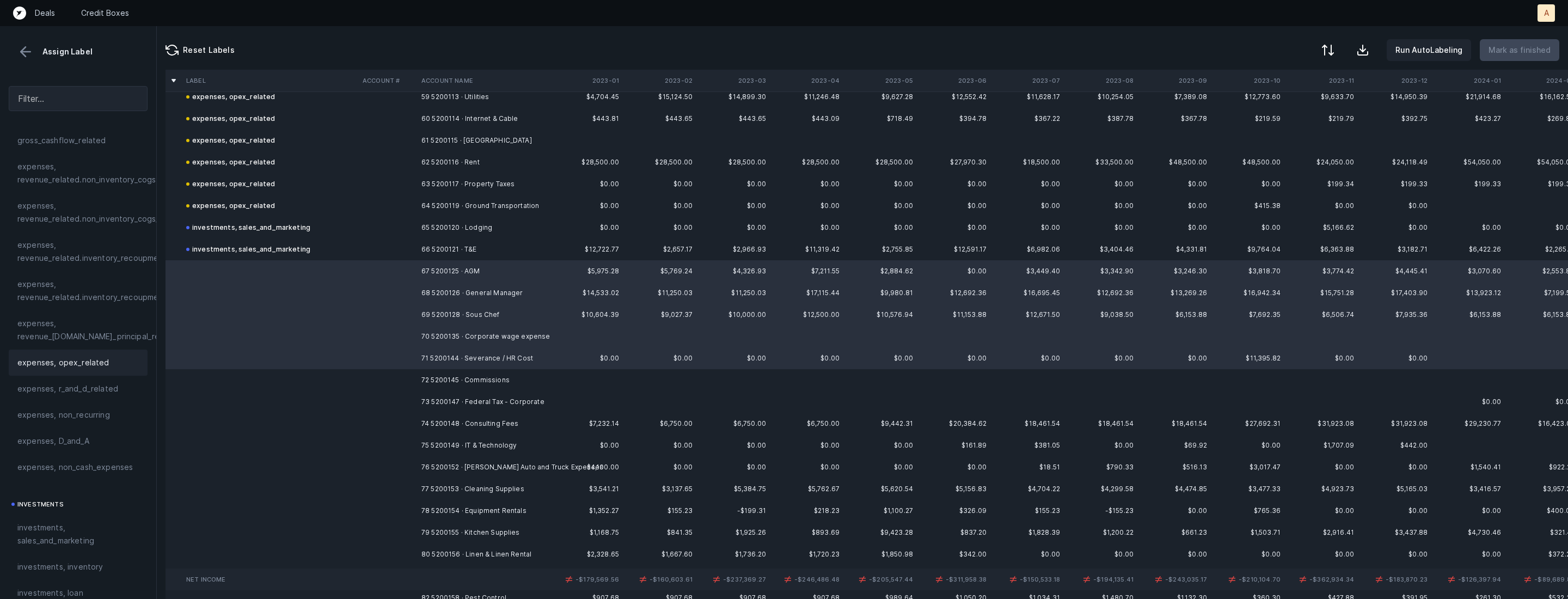
click at [88, 369] on span "expenses, opex_related" at bounding box center [63, 362] width 92 height 13
click at [414, 383] on td at bounding box center [388, 380] width 58 height 22
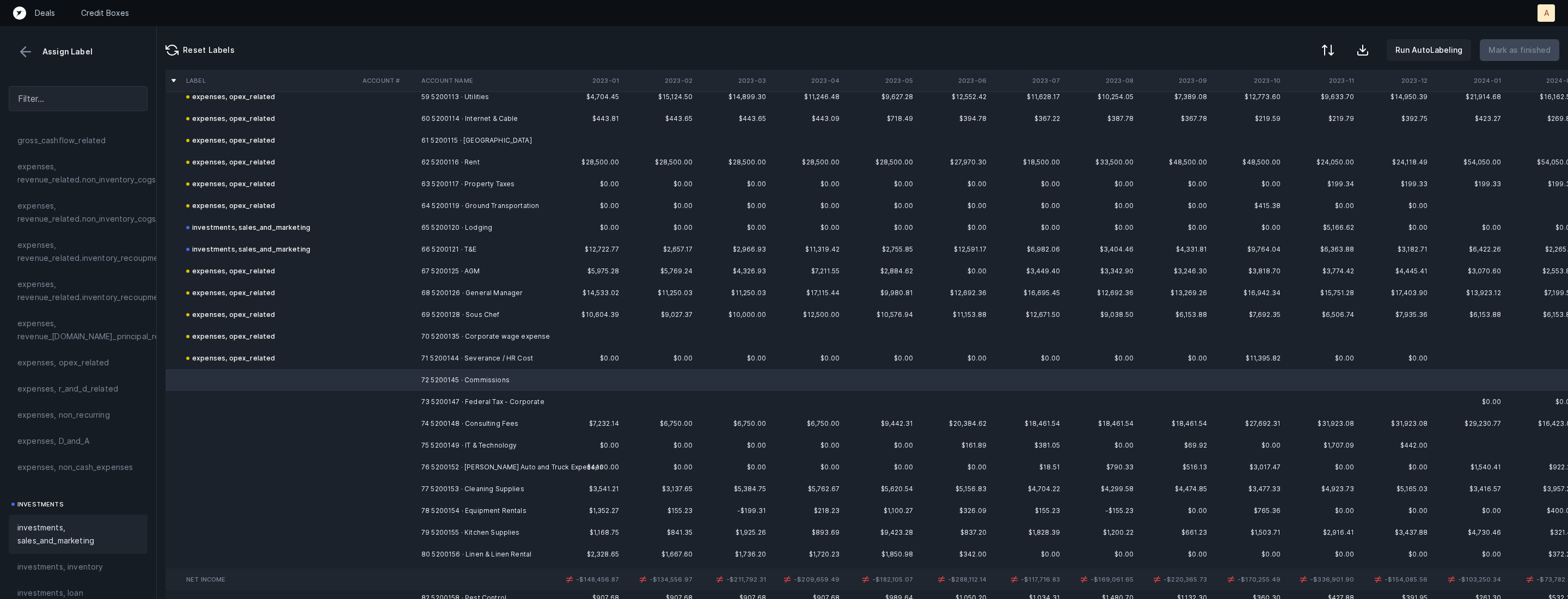
click at [60, 533] on span "investments, sales_and_marketing" at bounding box center [77, 534] width 121 height 26
click at [455, 404] on td "73 5200147 · Federal Tax - Corporate" at bounding box center [483, 402] width 133 height 22
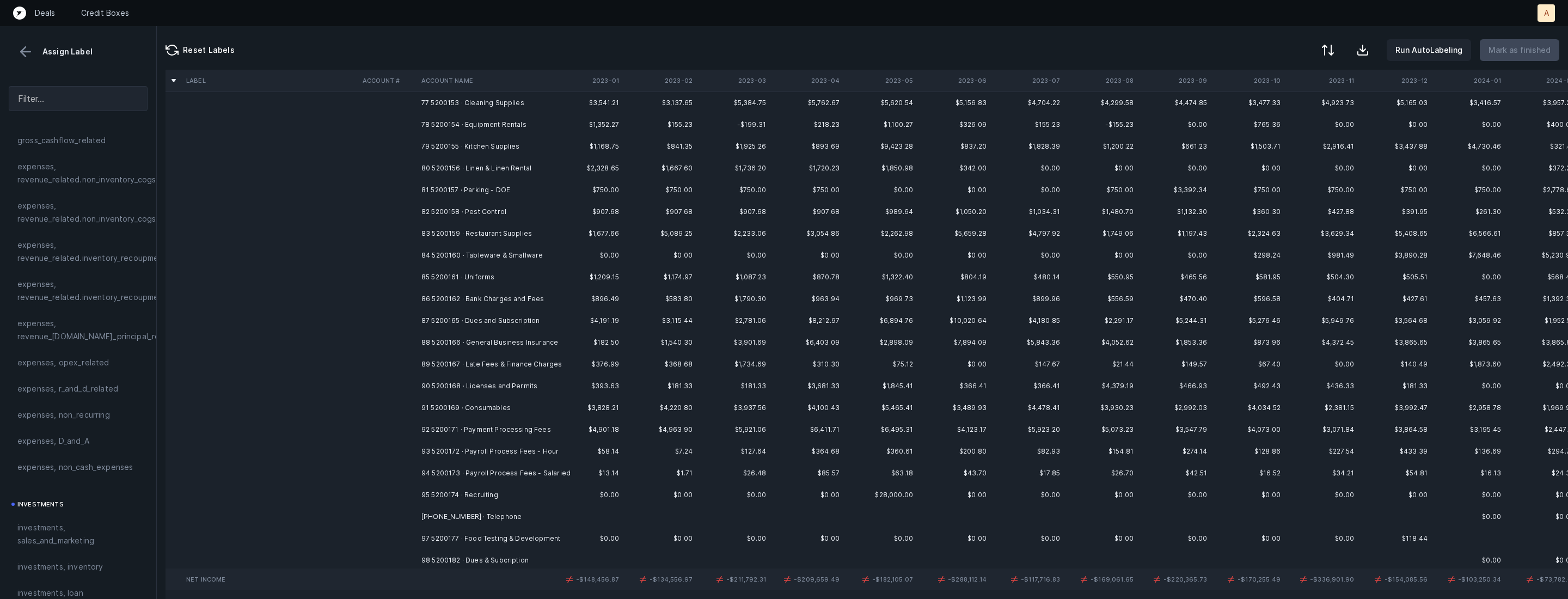
scroll to position [1689, 0]
click at [487, 378] on td "90 5200168 · Licenses and Permits" at bounding box center [483, 383] width 133 height 22
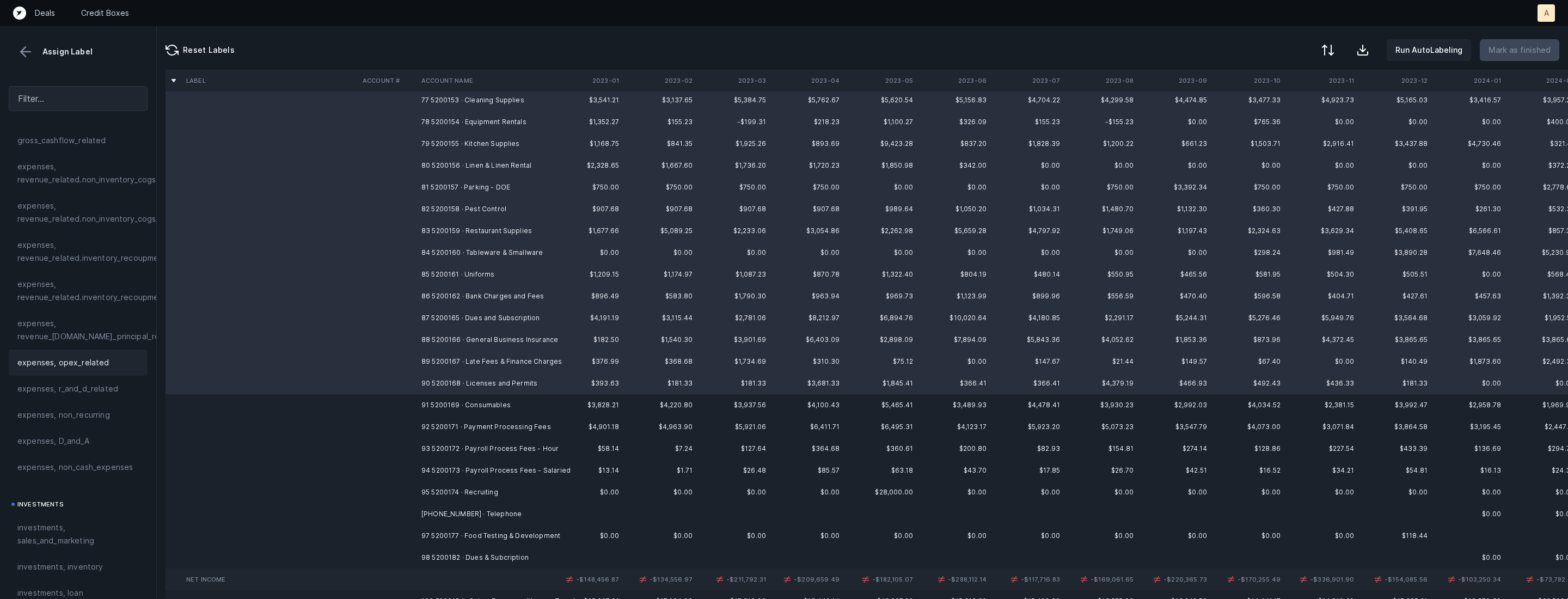
click at [114, 367] on div "expenses, opex_related" at bounding box center [77, 362] width 121 height 13
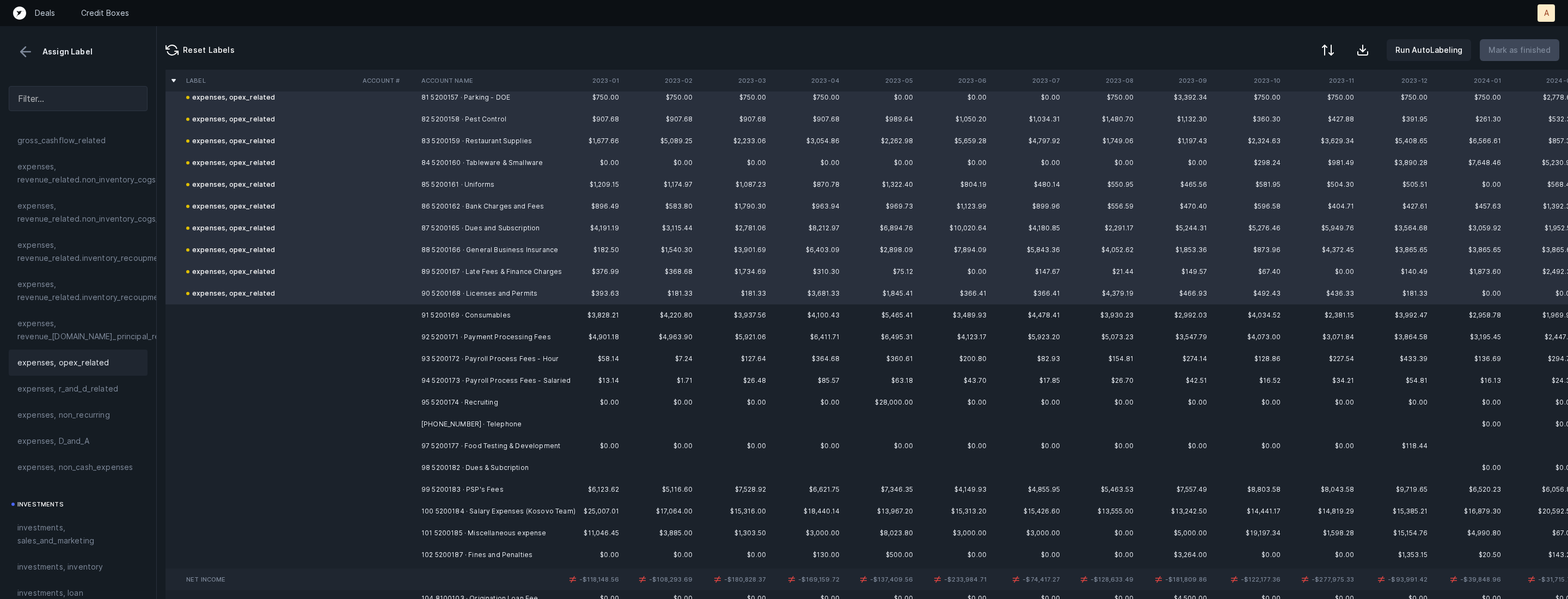
scroll to position [1818, 0]
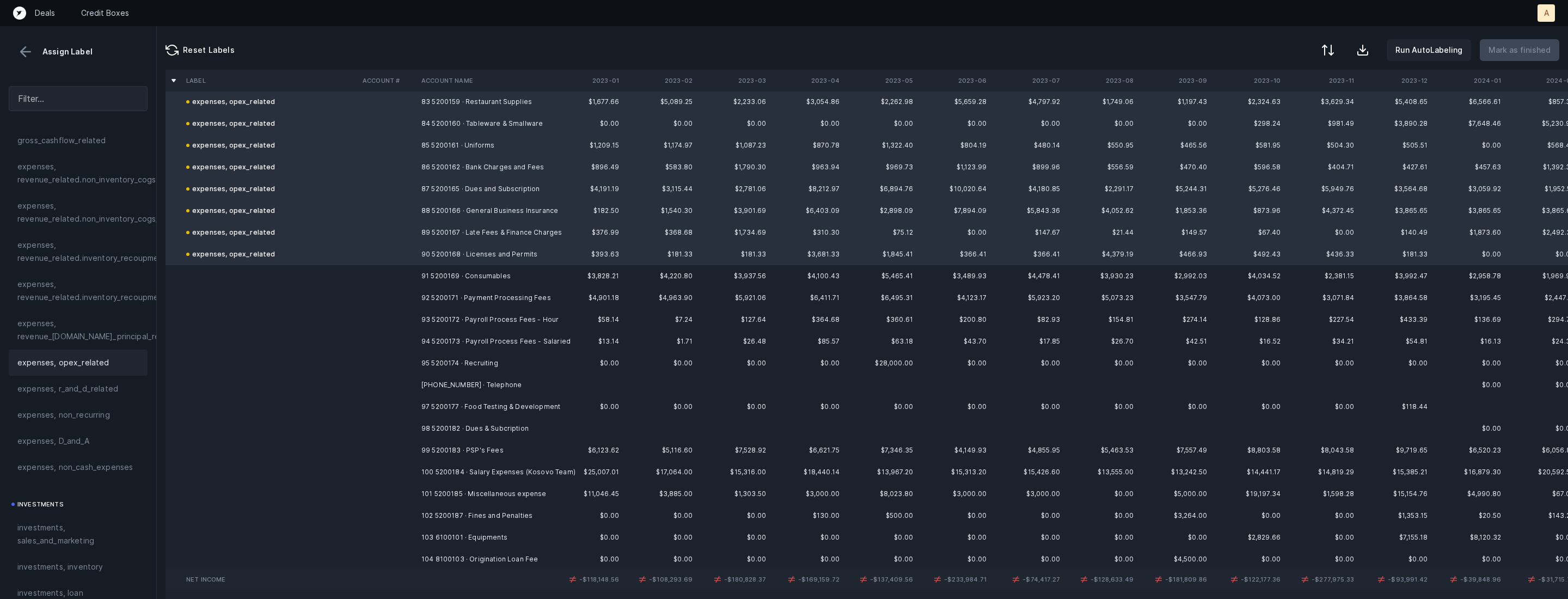
click at [480, 271] on td "91 5200169 · Consumables" at bounding box center [483, 276] width 133 height 22
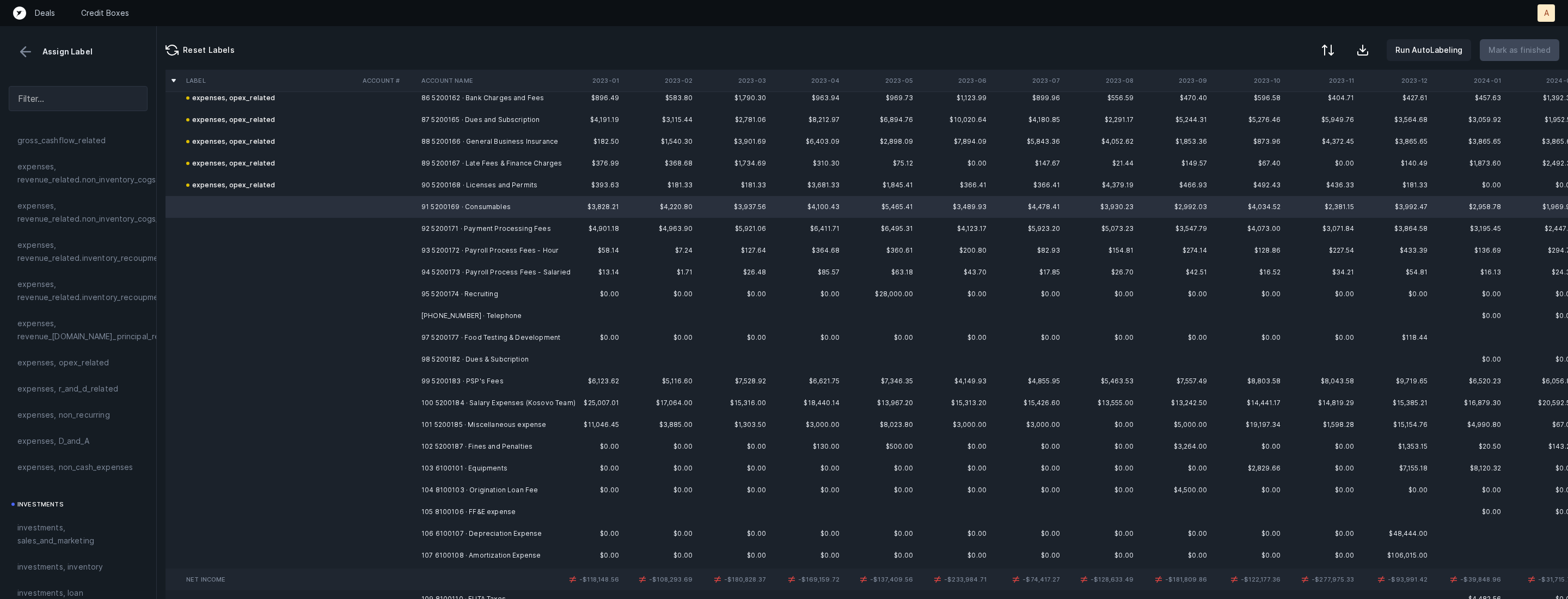
scroll to position [1892, 0]
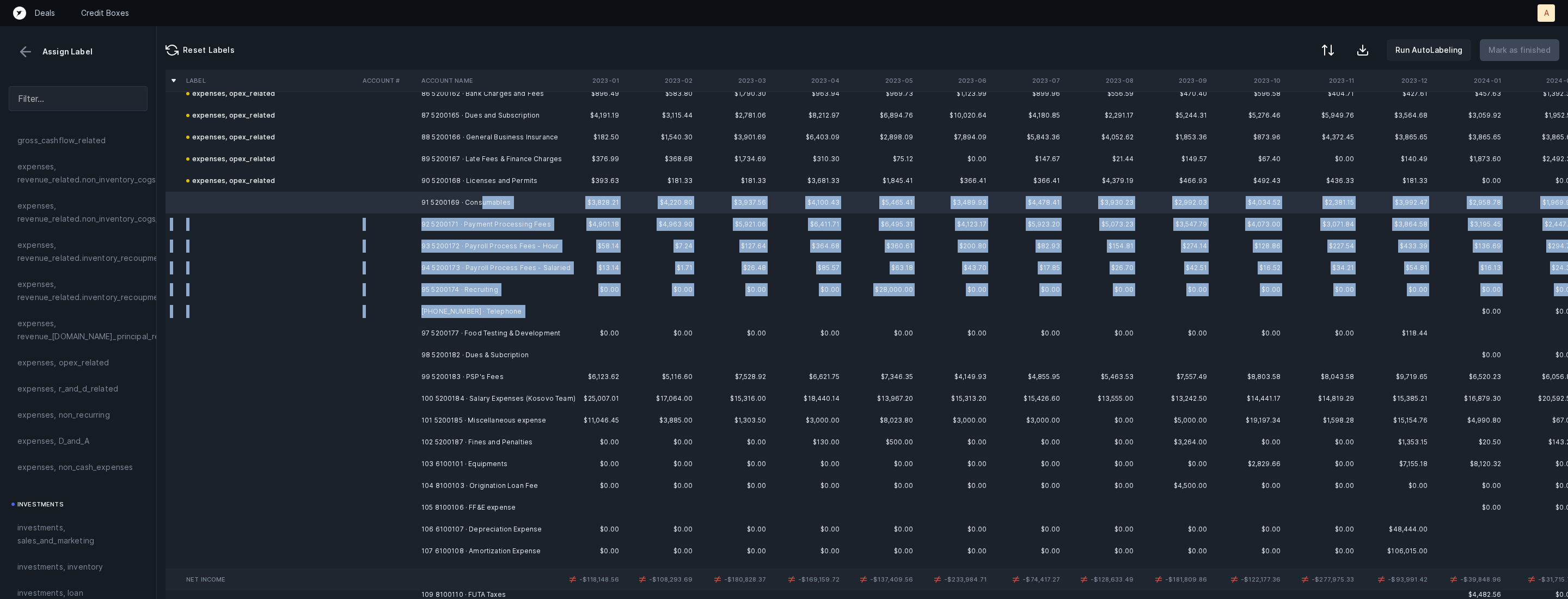
click at [555, 314] on td at bounding box center [587, 311] width 73 height 22
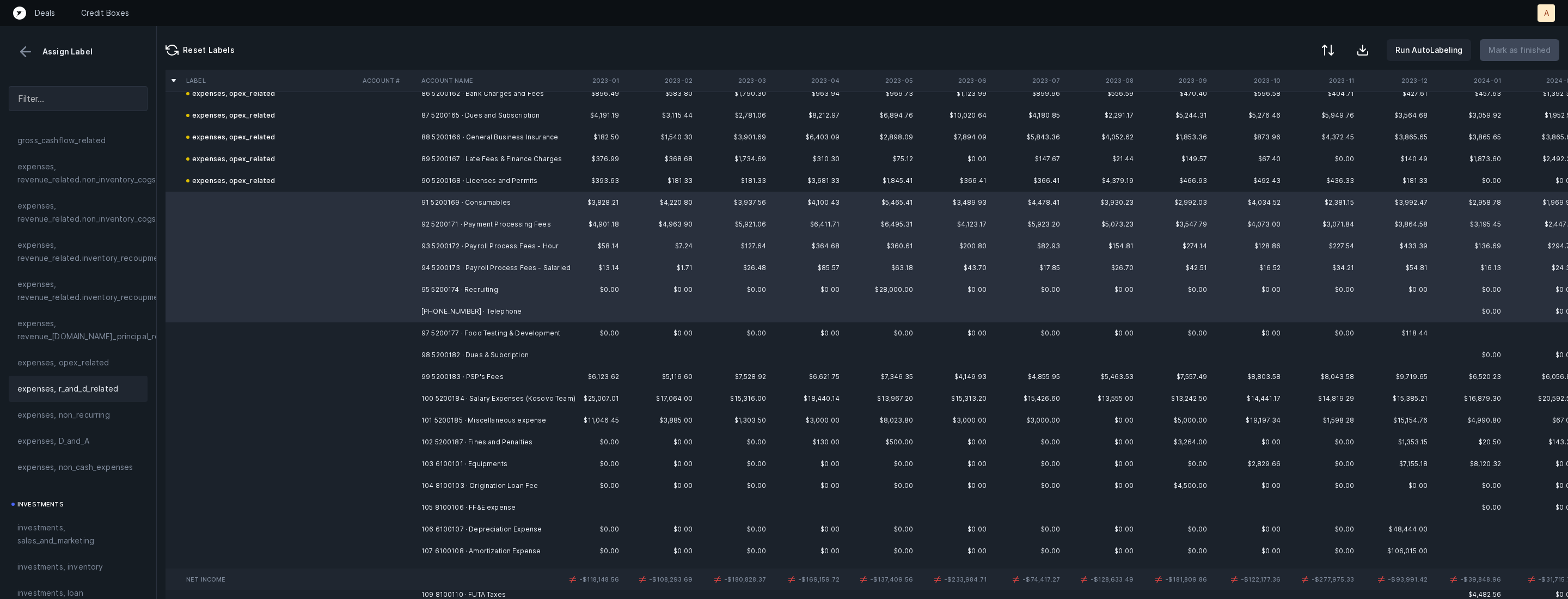
click at [115, 375] on div "expenses, r_and_d_related" at bounding box center [78, 388] width 139 height 26
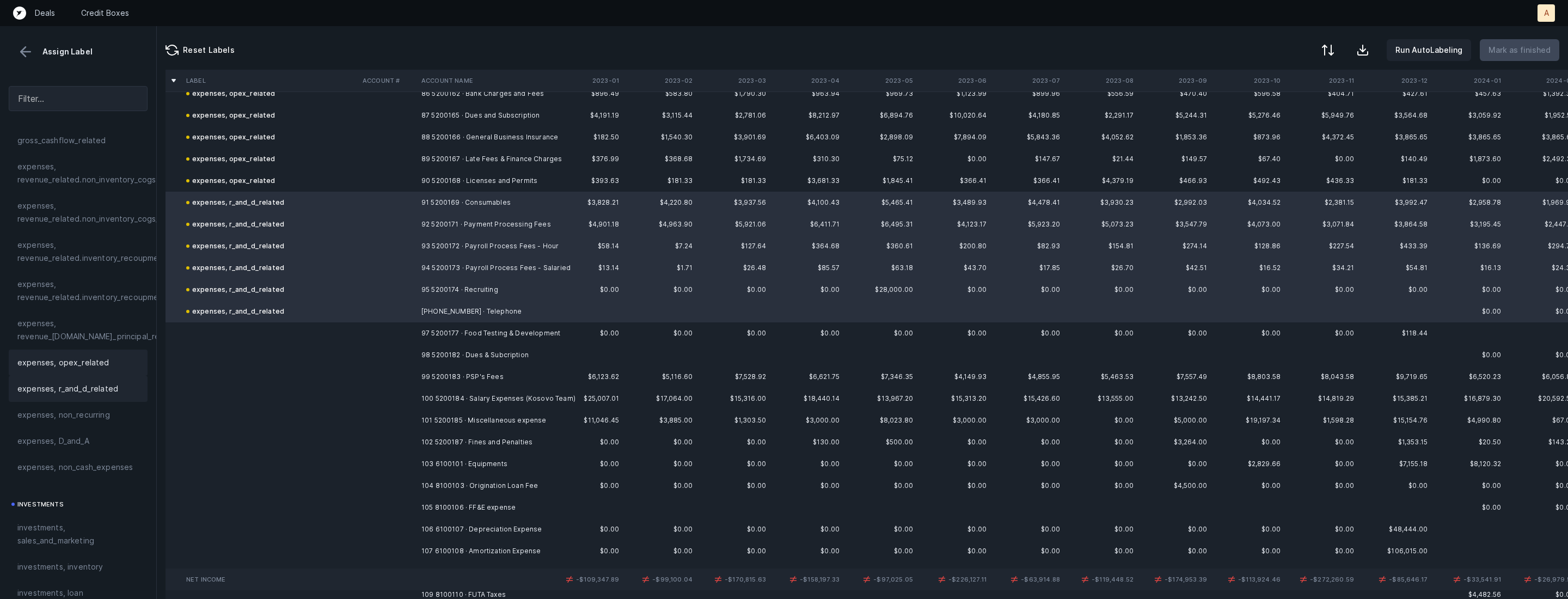
click at [114, 370] on div "expenses, opex_related" at bounding box center [78, 362] width 139 height 26
click at [246, 339] on td at bounding box center [270, 333] width 176 height 22
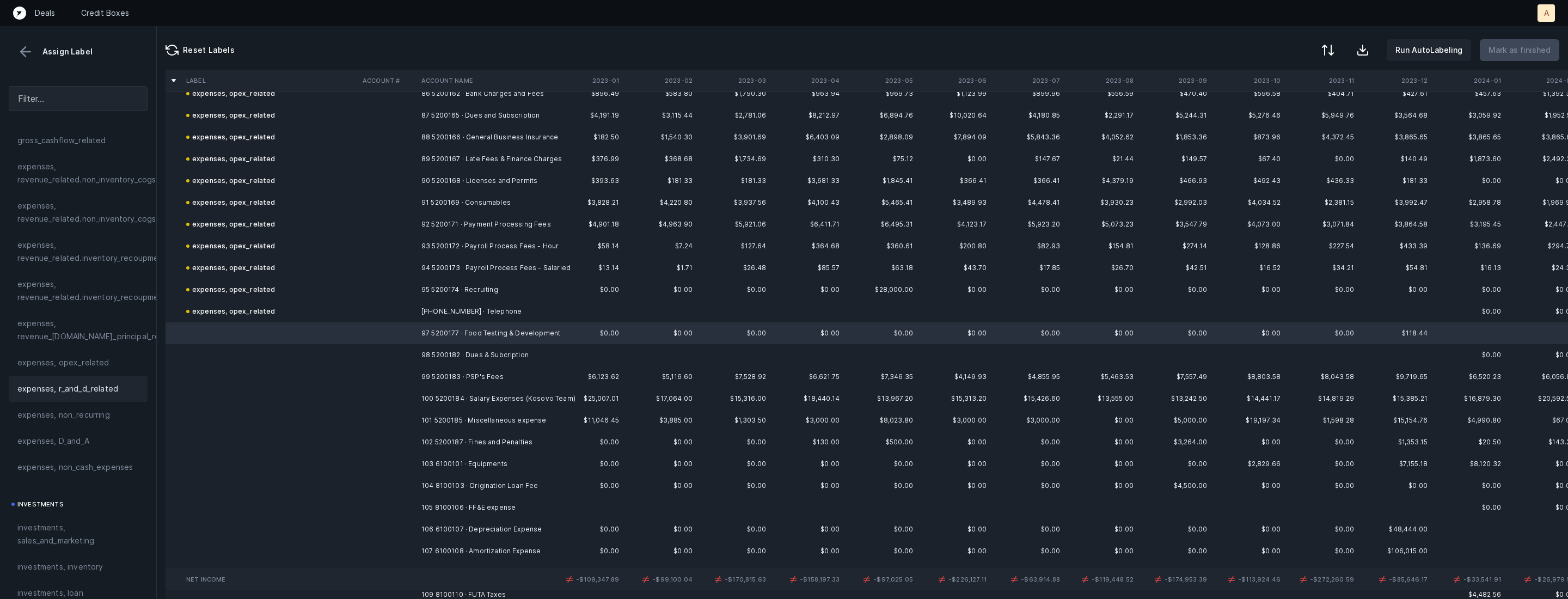
click at [61, 389] on span "expenses, r_and_d_related" at bounding box center [67, 389] width 101 height 13
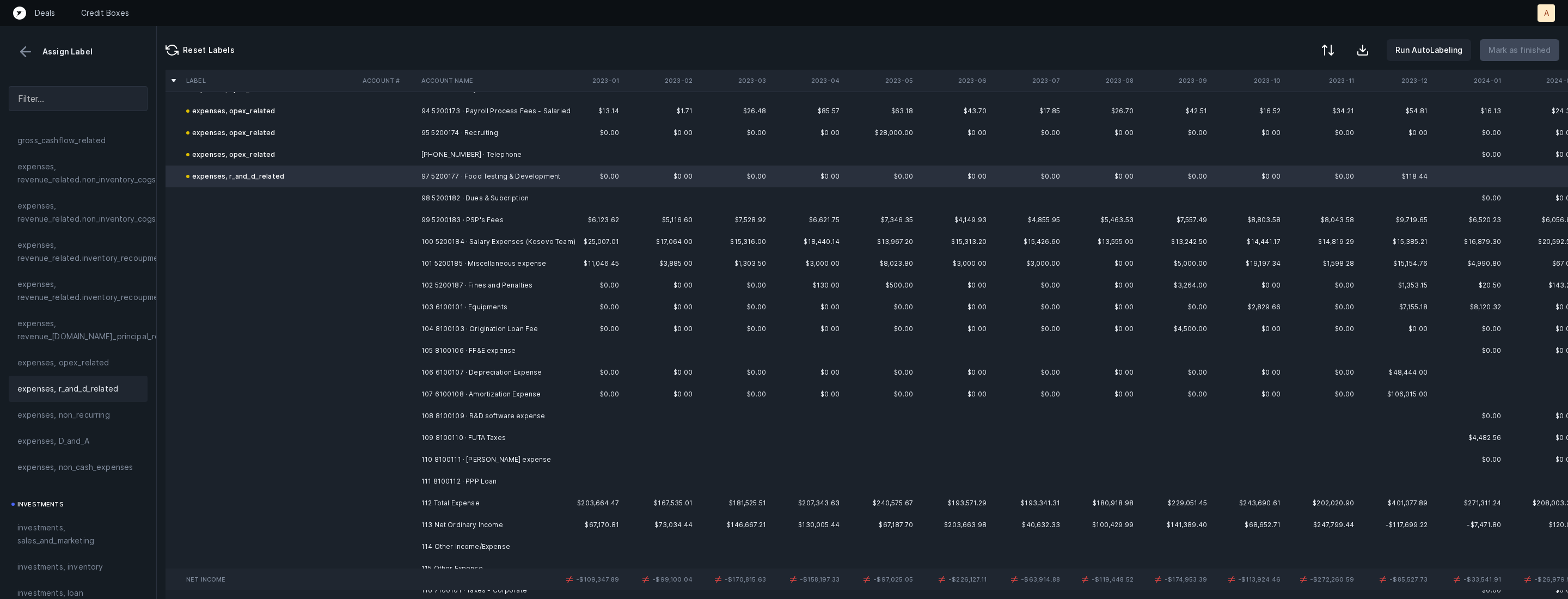
scroll to position [2063, 0]
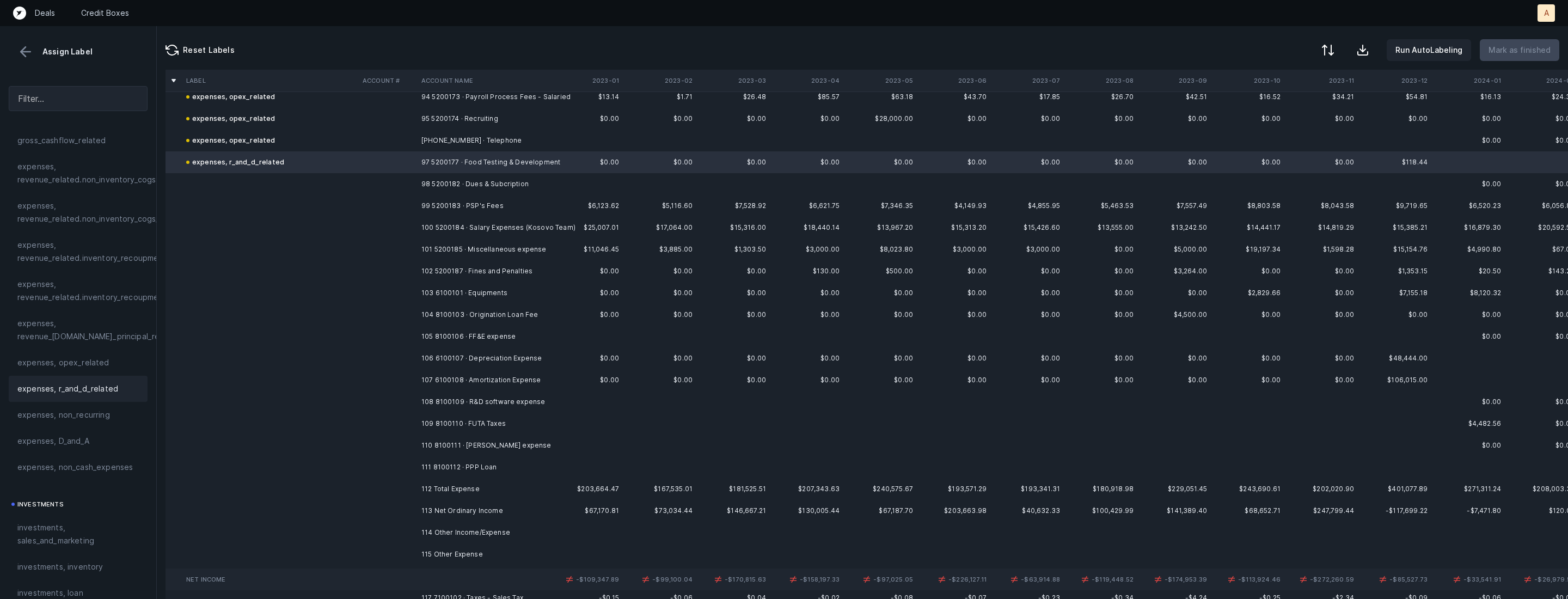
click at [465, 180] on td "98 5200182 · Dues & Subcription" at bounding box center [483, 184] width 133 height 22
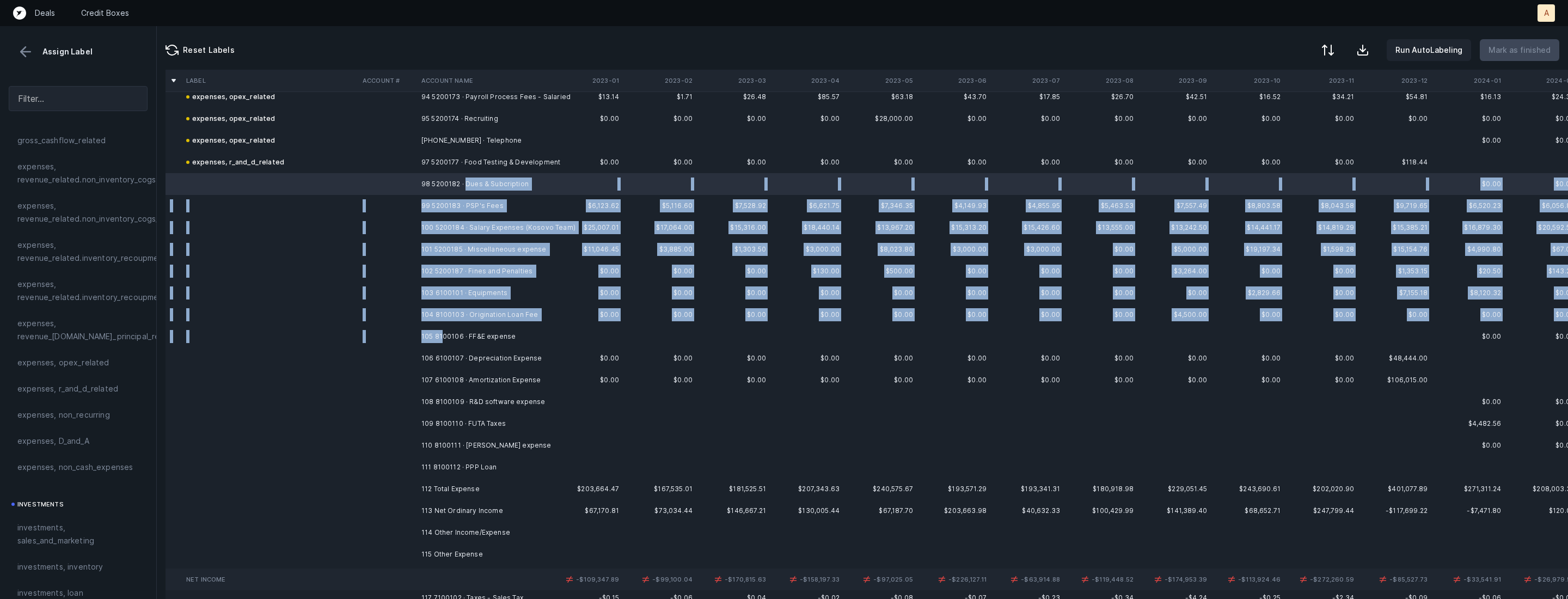
click at [444, 333] on td "105 8100106 · FF&E expense" at bounding box center [483, 336] width 133 height 22
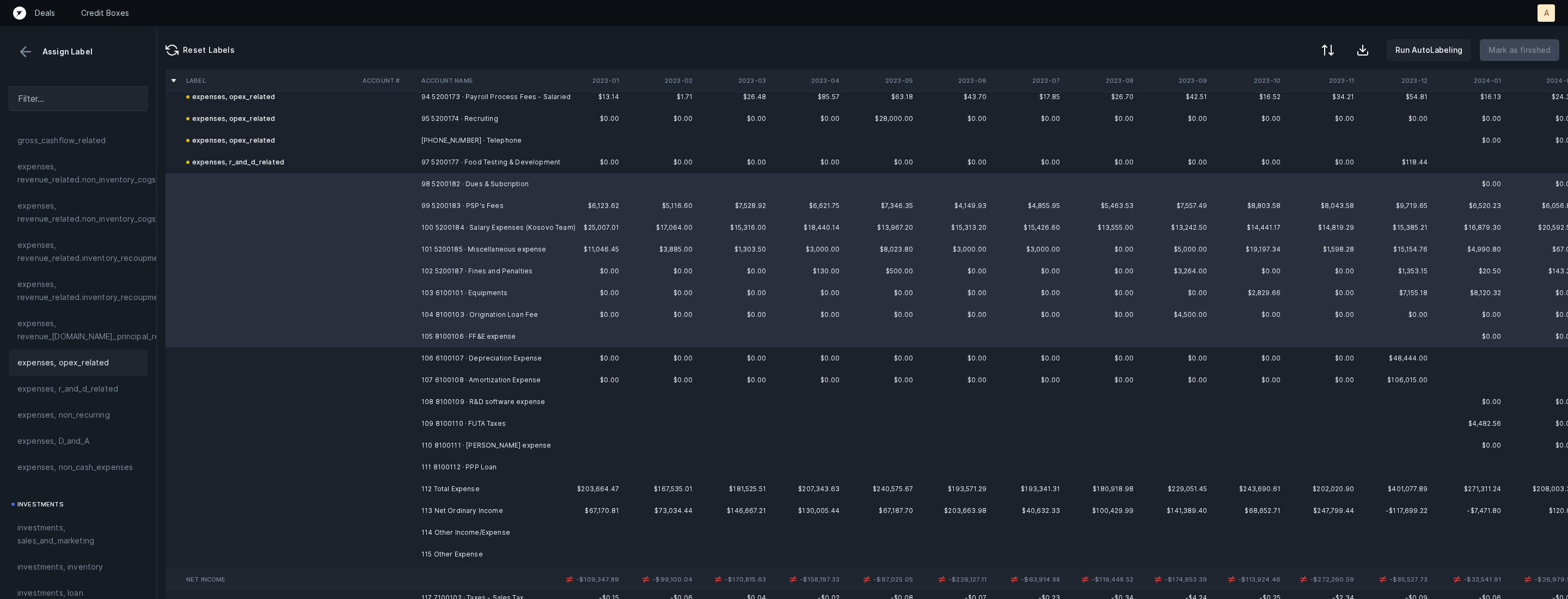
click at [74, 358] on span "expenses, opex_related" at bounding box center [63, 362] width 92 height 13
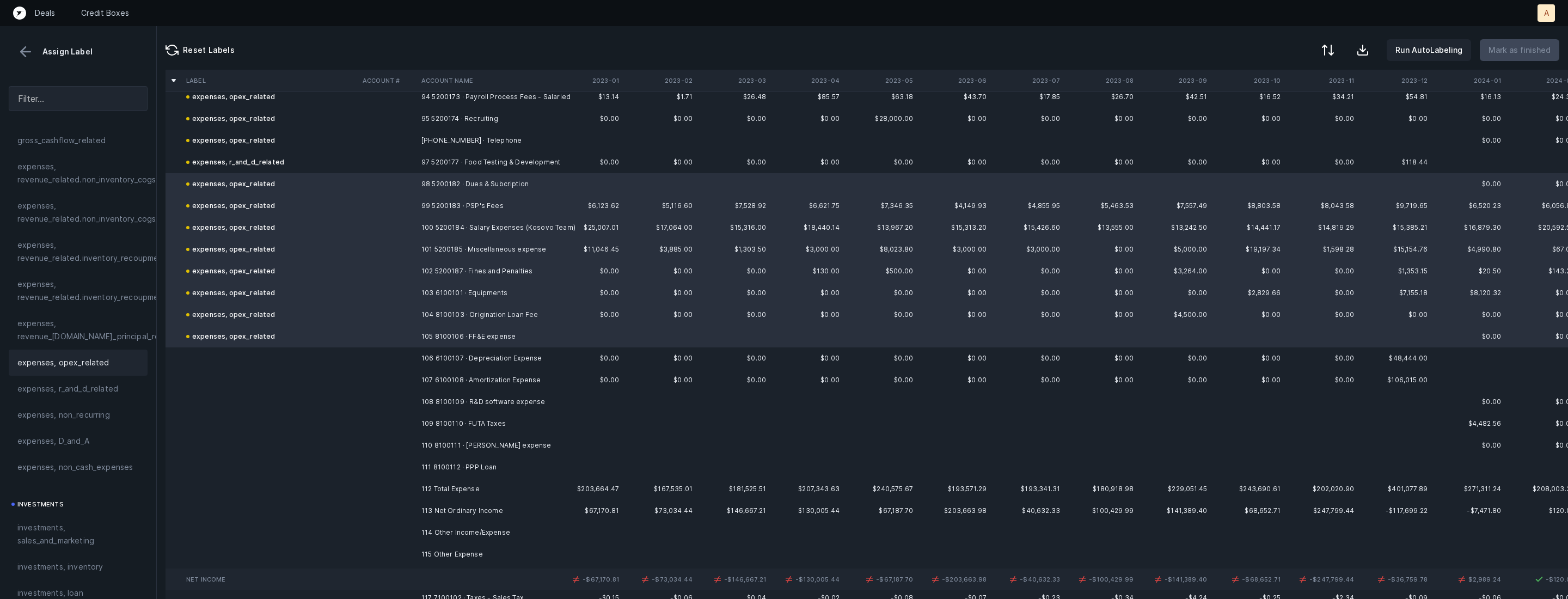
click at [370, 359] on td at bounding box center [388, 358] width 58 height 22
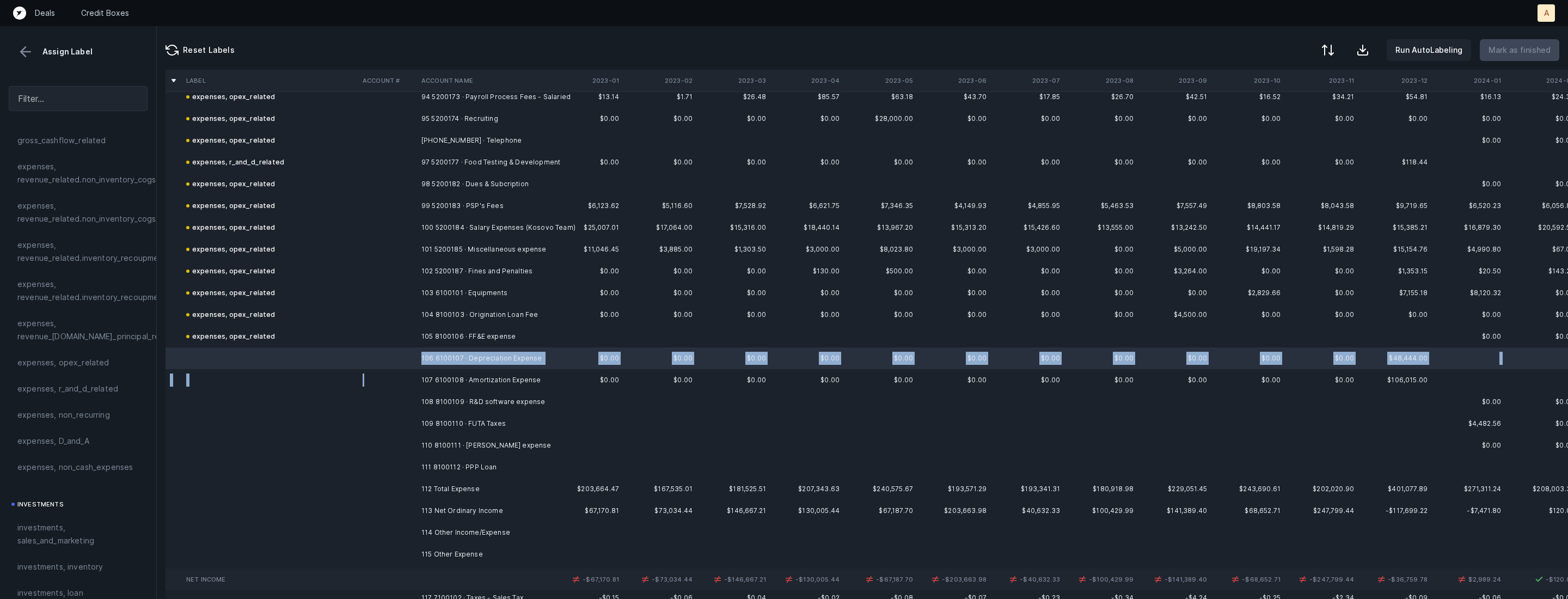
click at [364, 376] on td at bounding box center [388, 380] width 58 height 22
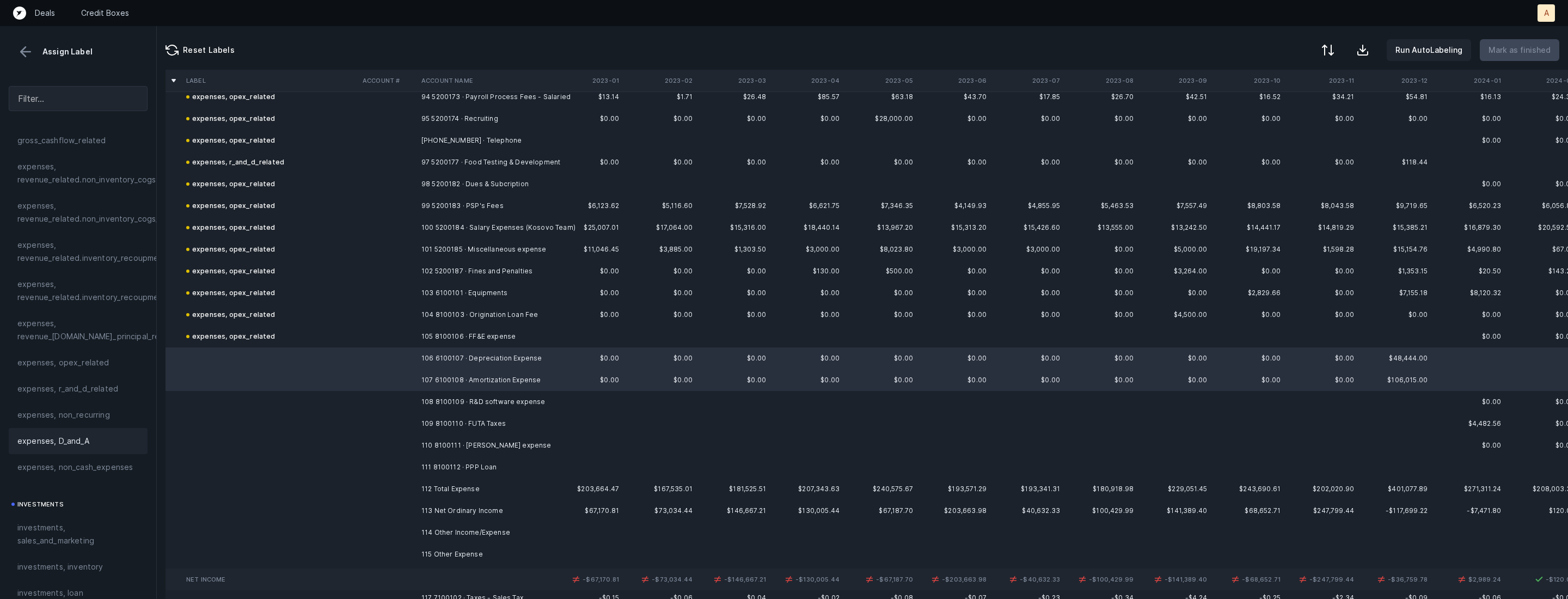
click at [64, 446] on span "expenses, D_and_A" at bounding box center [53, 441] width 71 height 13
click at [428, 406] on td "108 8100109 · R&D software expense" at bounding box center [483, 402] width 133 height 22
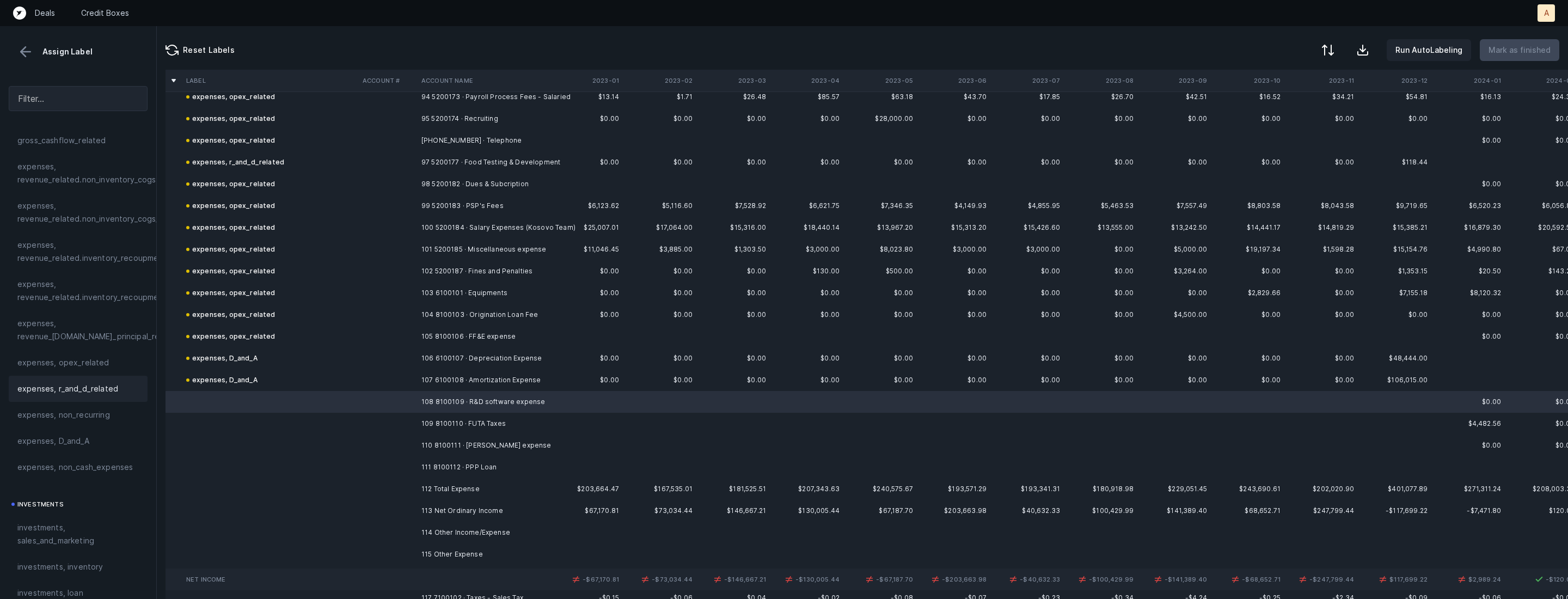
click at [93, 386] on span "expenses, r_and_d_related" at bounding box center [67, 389] width 101 height 13
click at [468, 430] on td "109 8100110 · FUTA Taxes" at bounding box center [483, 423] width 133 height 22
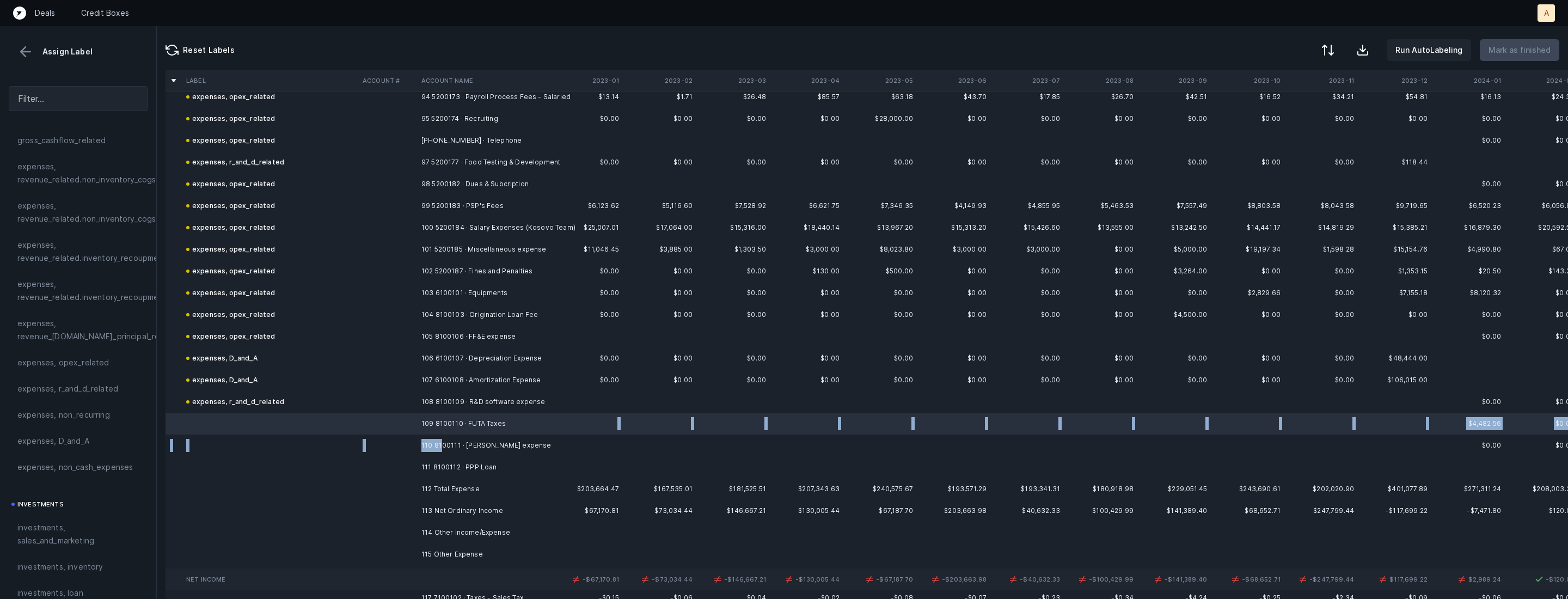
click at [441, 447] on td "110 8100111 · [PERSON_NAME] expense" at bounding box center [483, 445] width 133 height 22
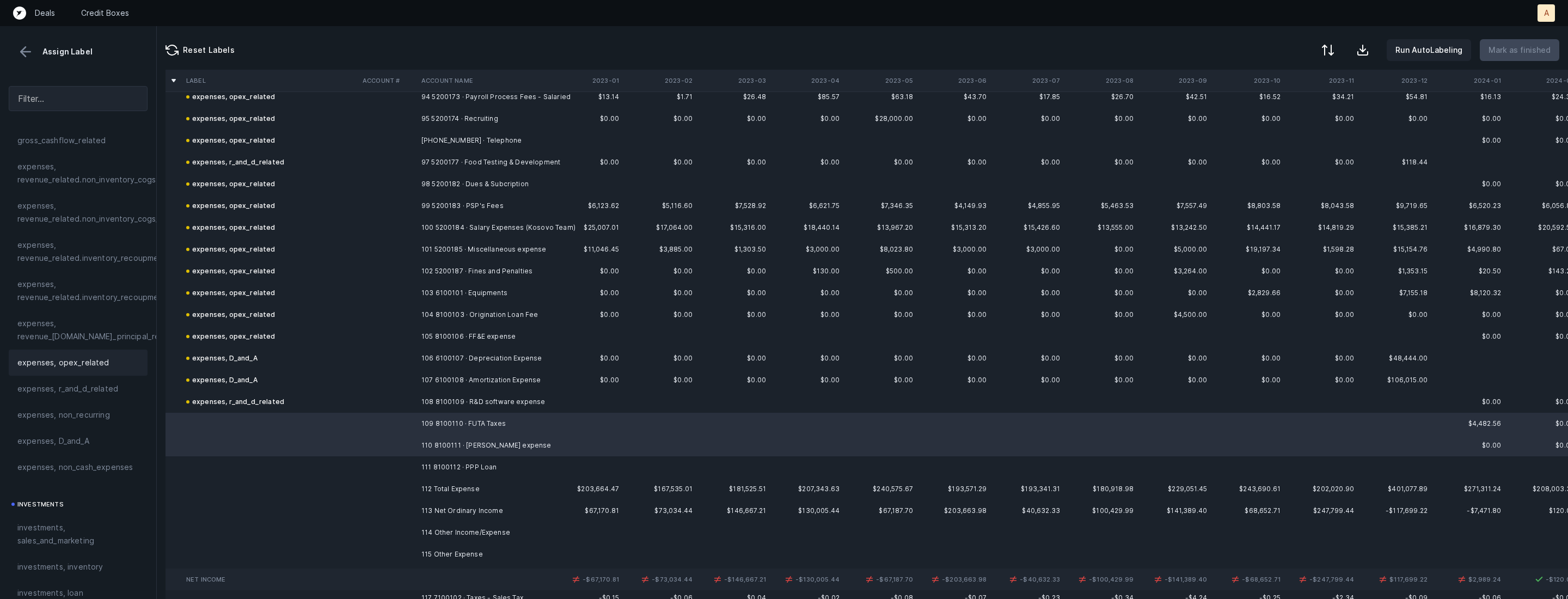
click at [89, 363] on span "expenses, opex_related" at bounding box center [63, 362] width 92 height 13
click at [341, 467] on td at bounding box center [270, 467] width 176 height 22
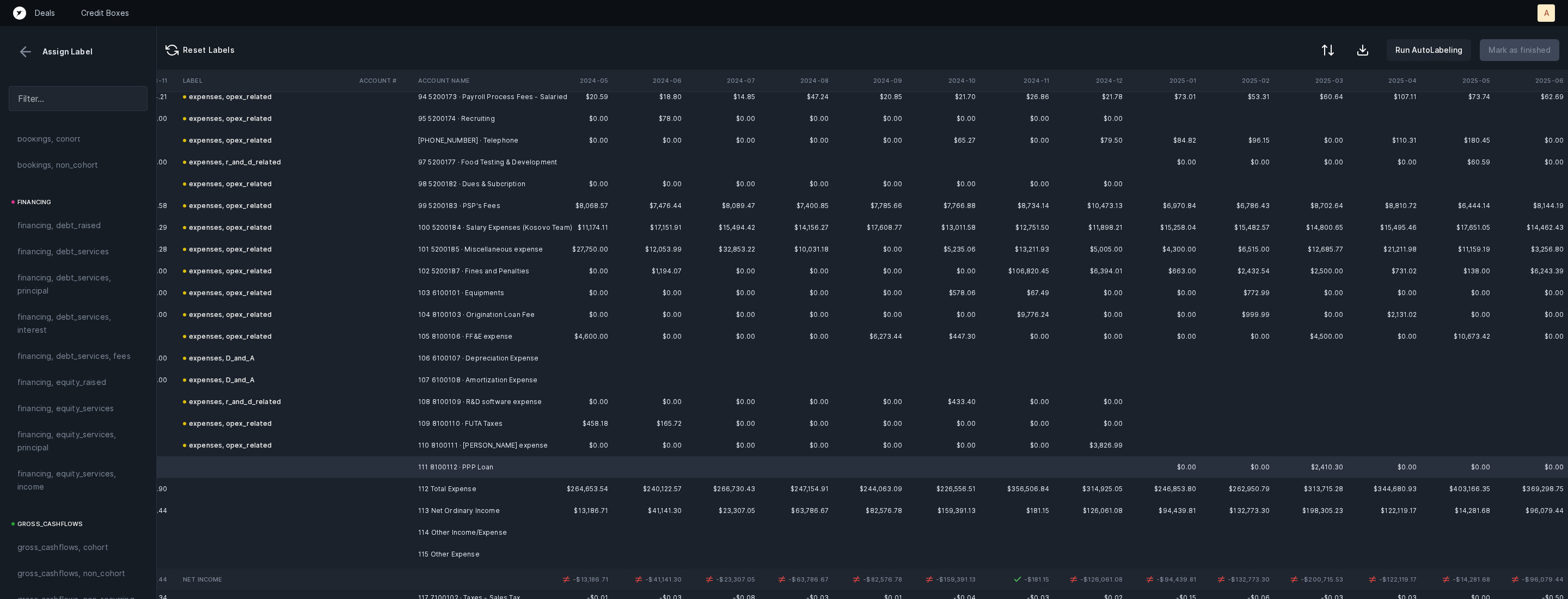
scroll to position [779, 0]
click at [45, 366] on span "financing, debt_services, fees" at bounding box center [73, 362] width 113 height 13
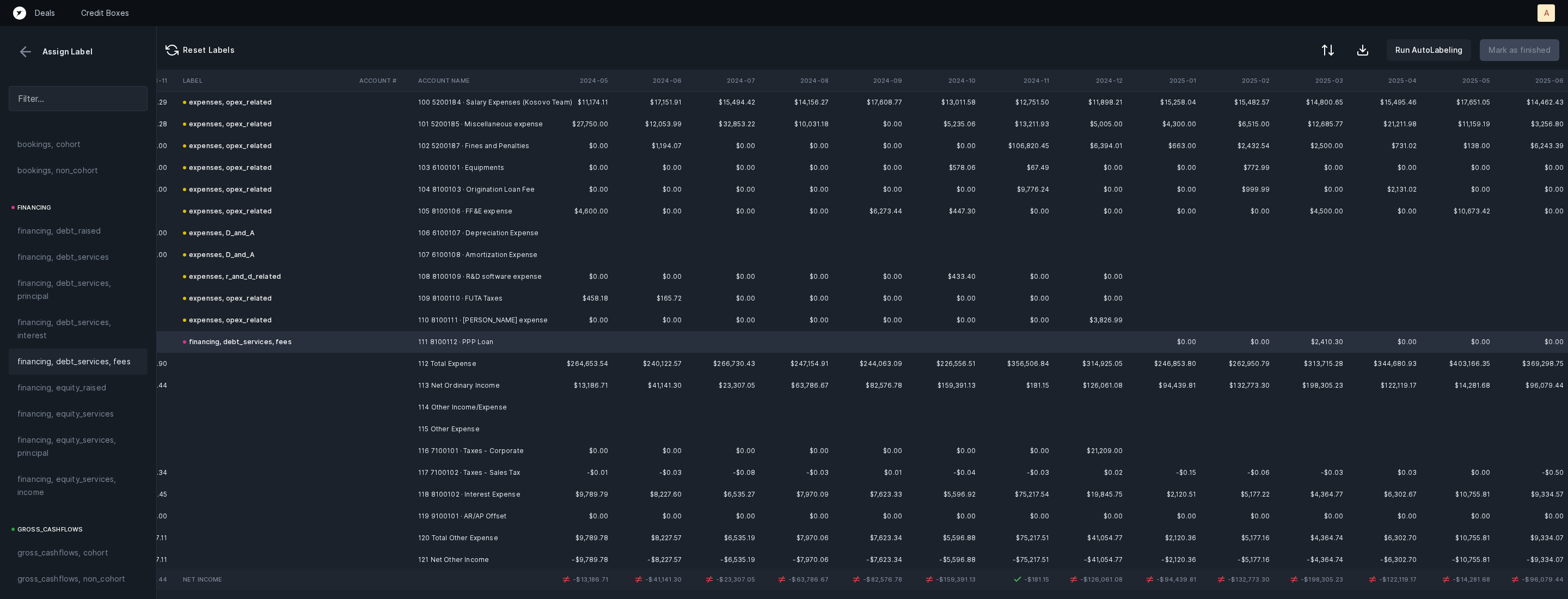
scroll to position [2242, 1187]
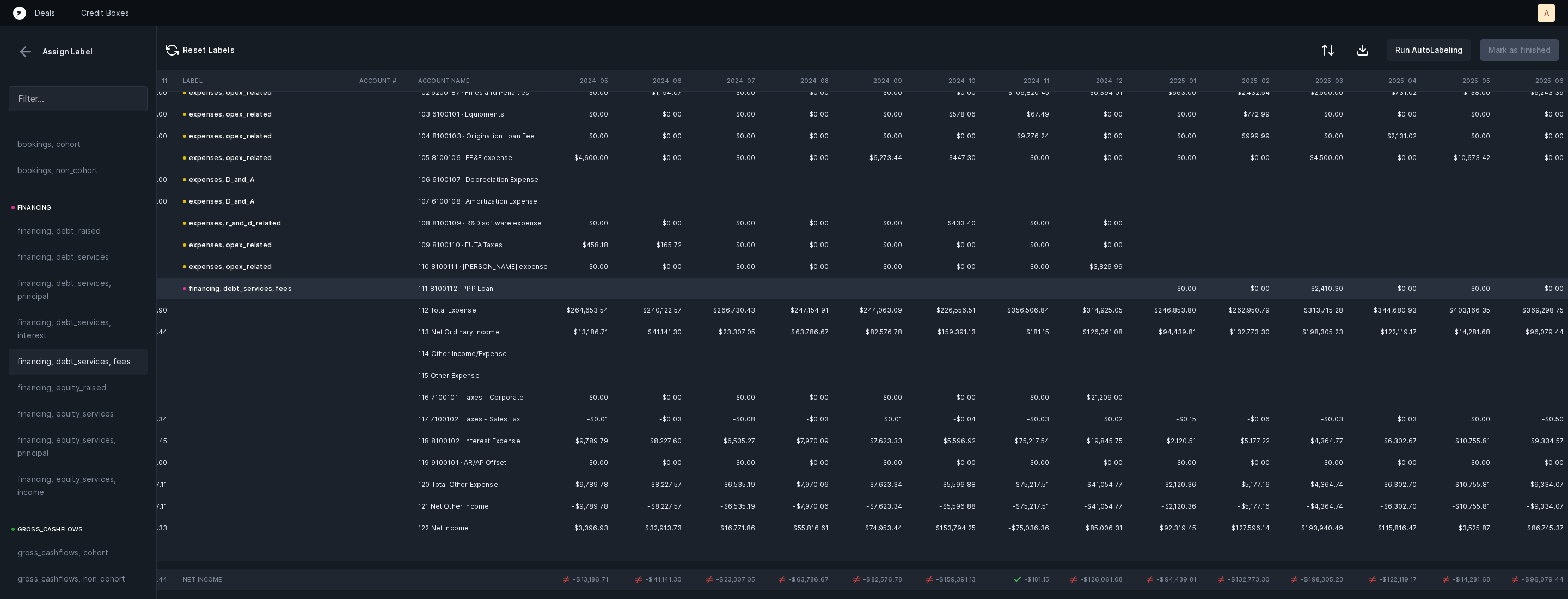
click at [461, 397] on td "116 7100101 · Taxes - Corporate" at bounding box center [480, 397] width 133 height 22
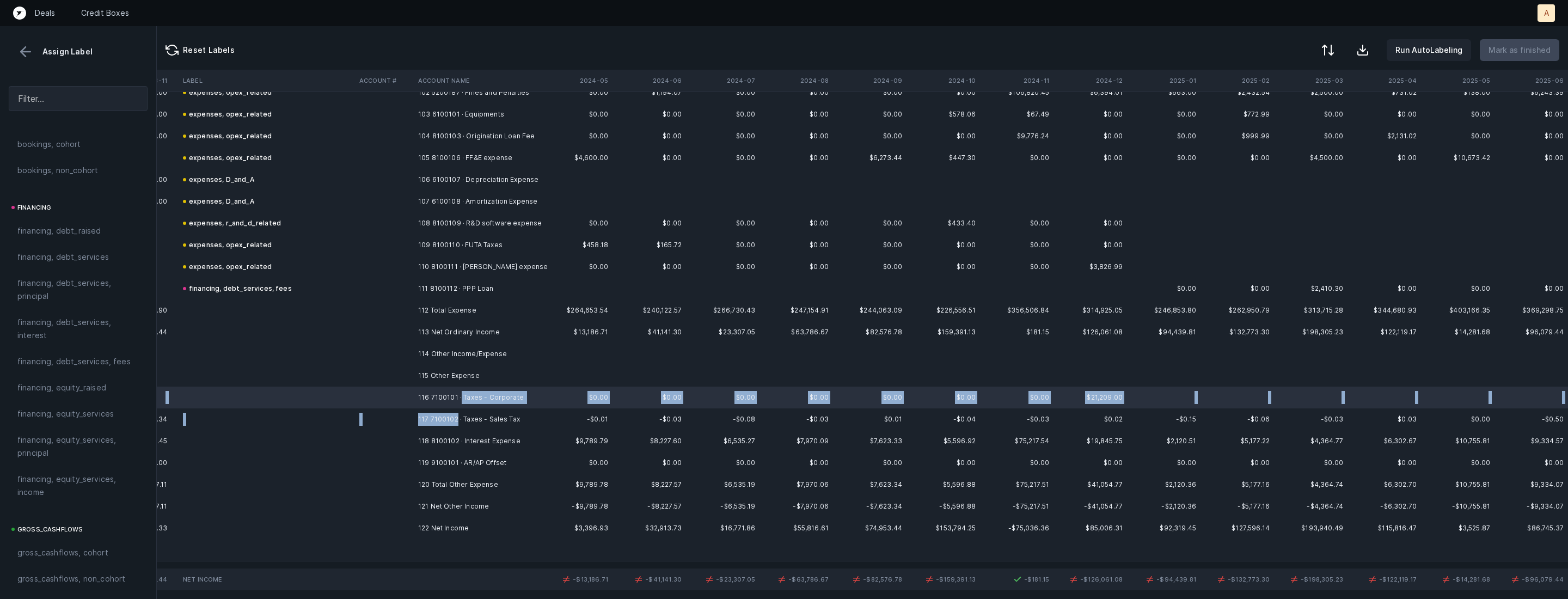
click at [455, 419] on td "117 7100102 · Taxes - Sales Tax" at bounding box center [480, 419] width 133 height 22
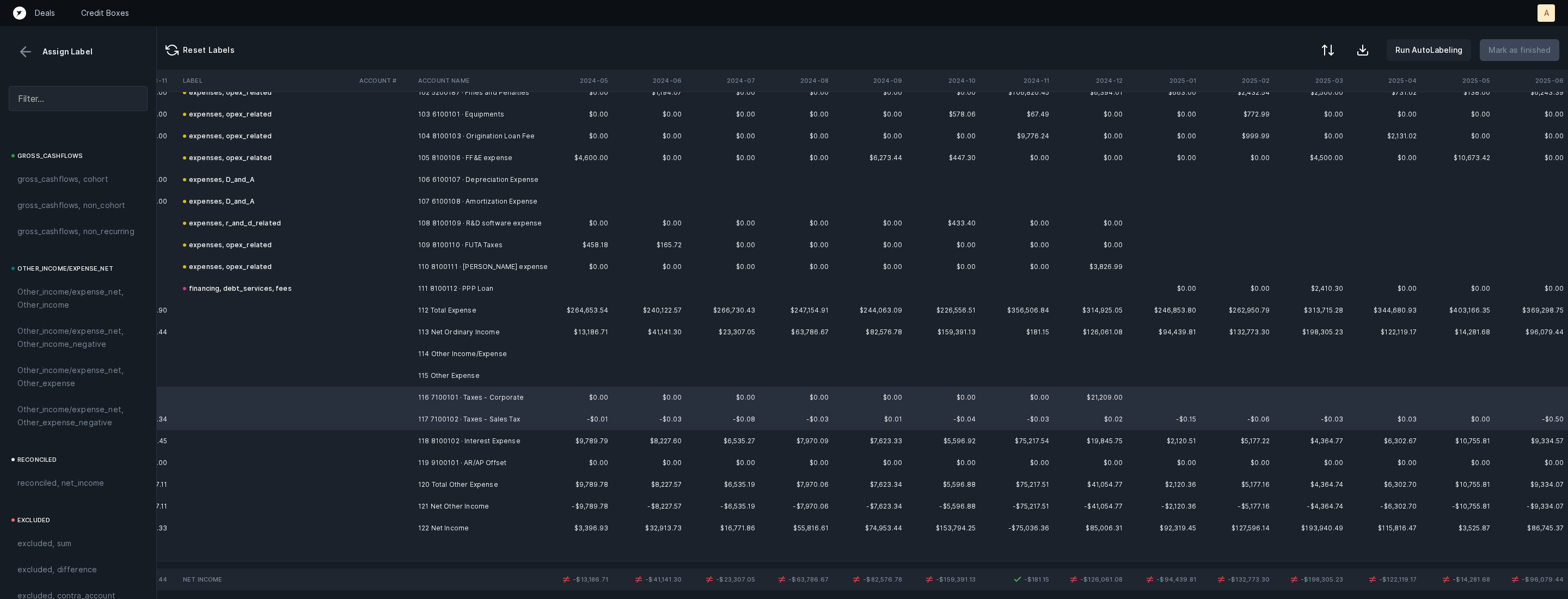
scroll to position [1201, 0]
click at [67, 352] on div "Other_income/expense_net, Other_expense_negative" at bounding box center [78, 371] width 139 height 39
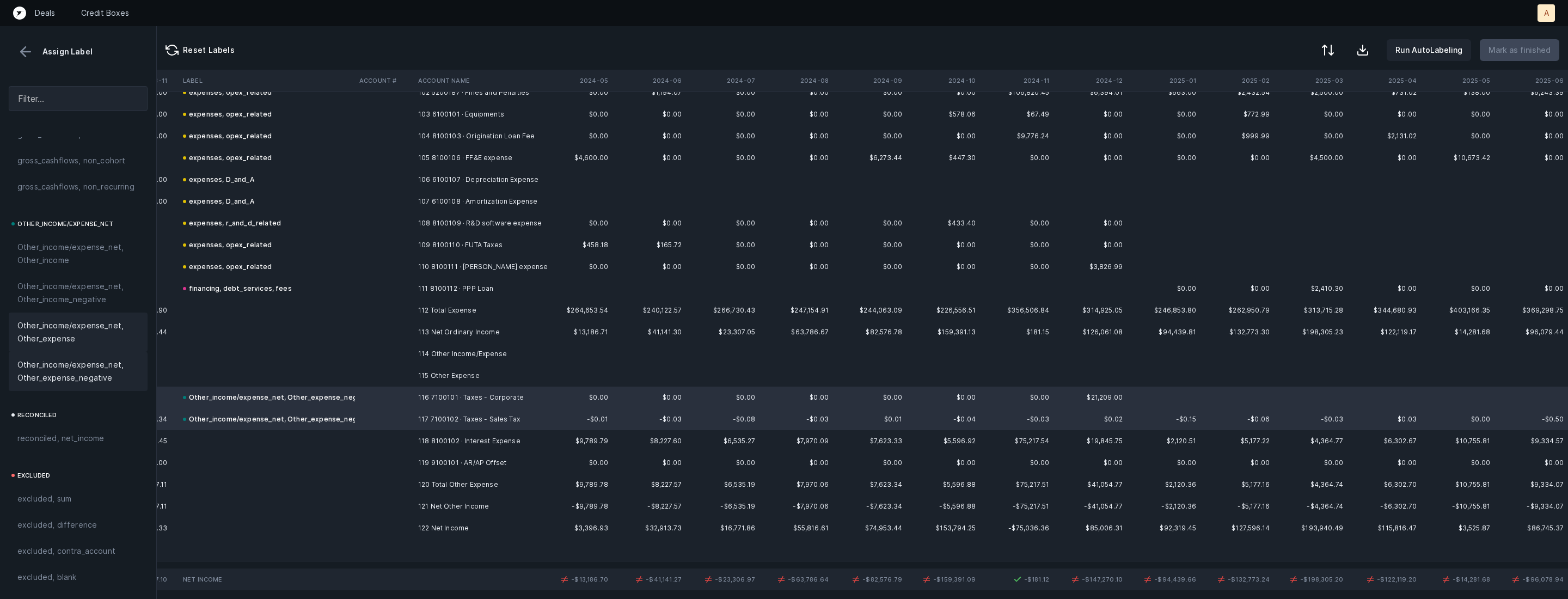
click at [77, 336] on span "Other_income/expense_net, Other_expense" at bounding box center [77, 332] width 121 height 26
click at [215, 436] on td at bounding box center [266, 441] width 176 height 22
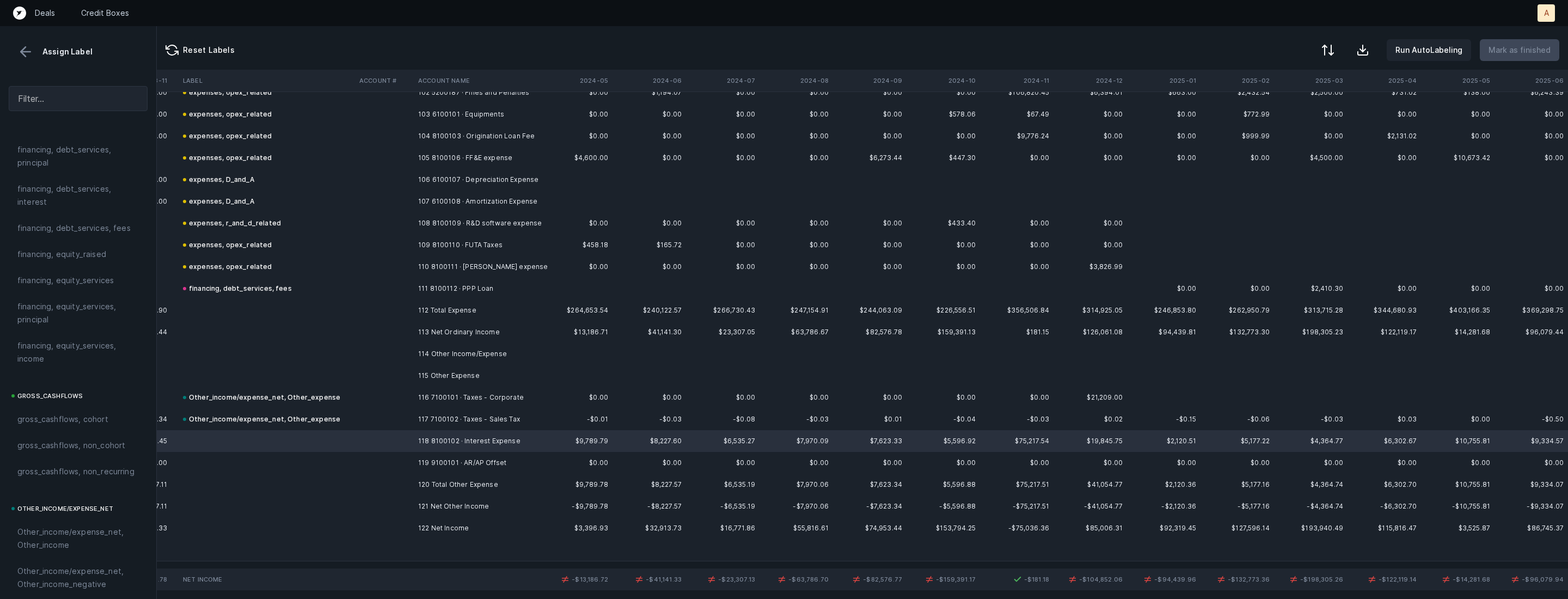
scroll to position [838, 0]
click at [50, 281] on span "financing, debt_services, interest" at bounding box center [77, 271] width 121 height 26
click at [427, 526] on td "122 Net Income" at bounding box center [480, 528] width 133 height 22
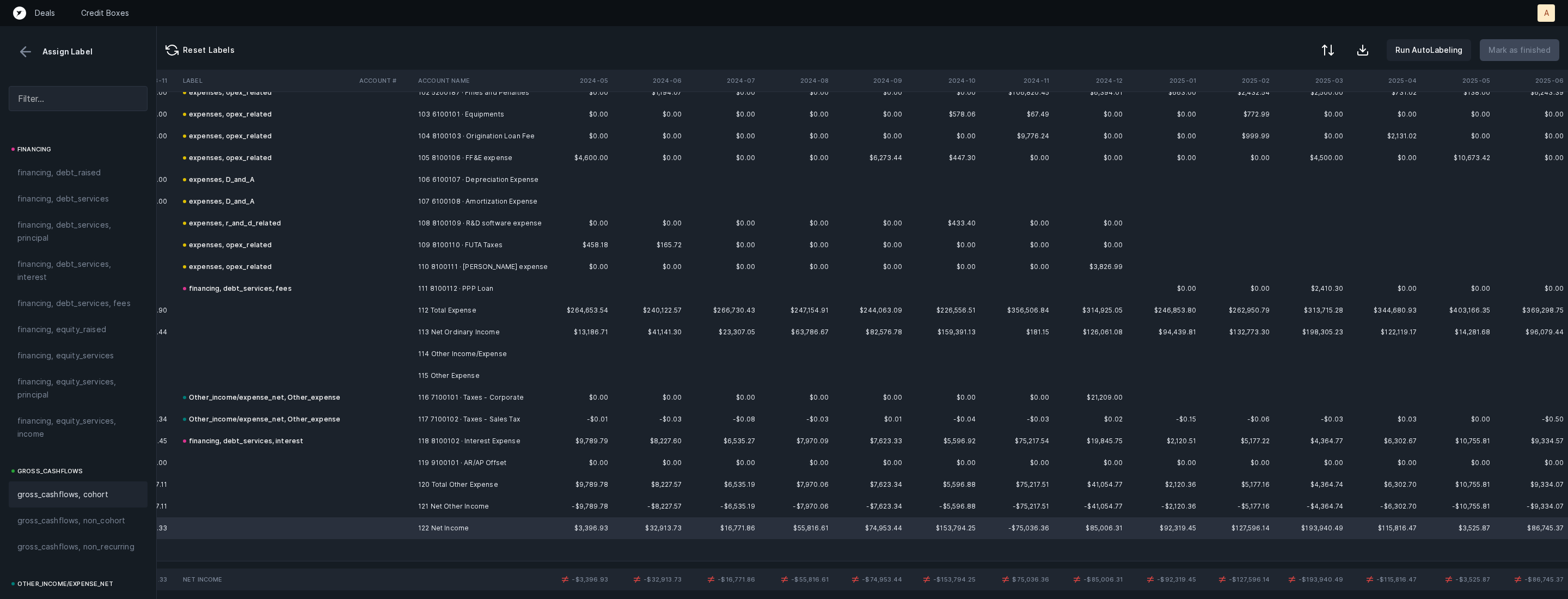
scroll to position [1201, 0]
click at [89, 432] on span "reconciled, net_income" at bounding box center [60, 439] width 87 height 13
click at [1328, 50] on div at bounding box center [1327, 51] width 13 height 13
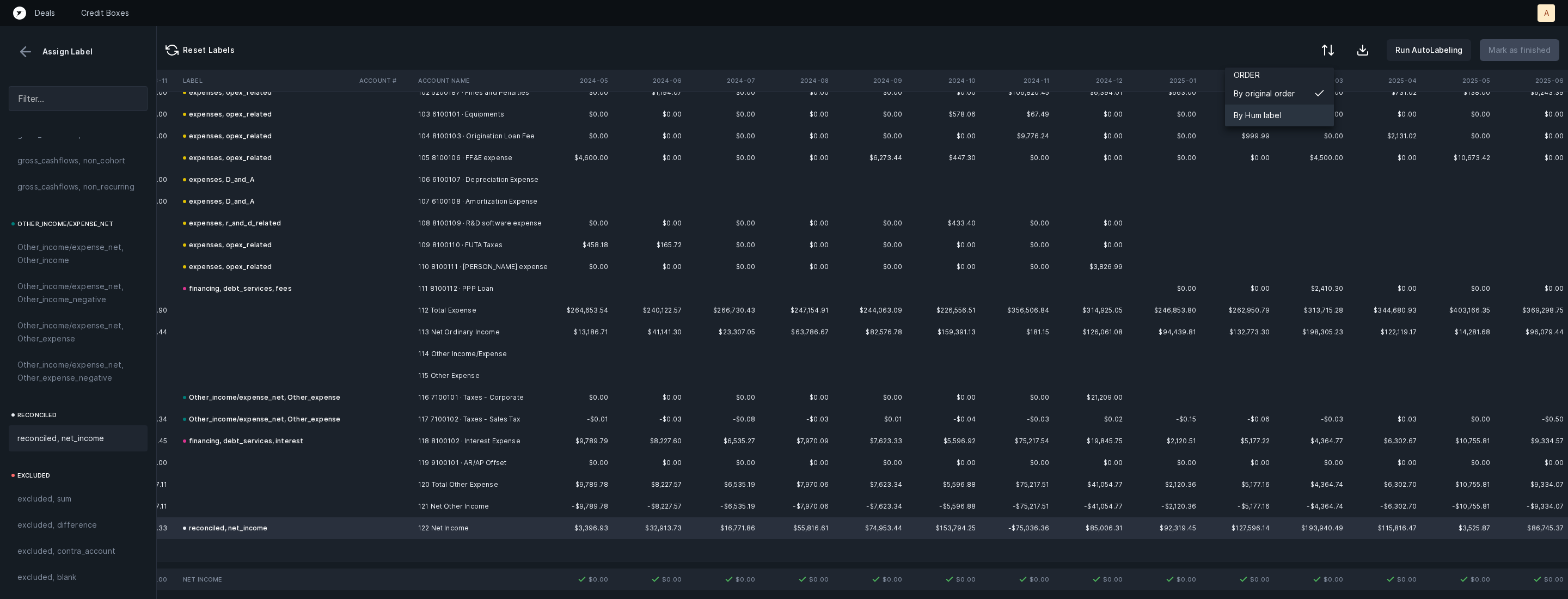
click at [1283, 113] on div "By Hum label" at bounding box center [1280, 115] width 109 height 22
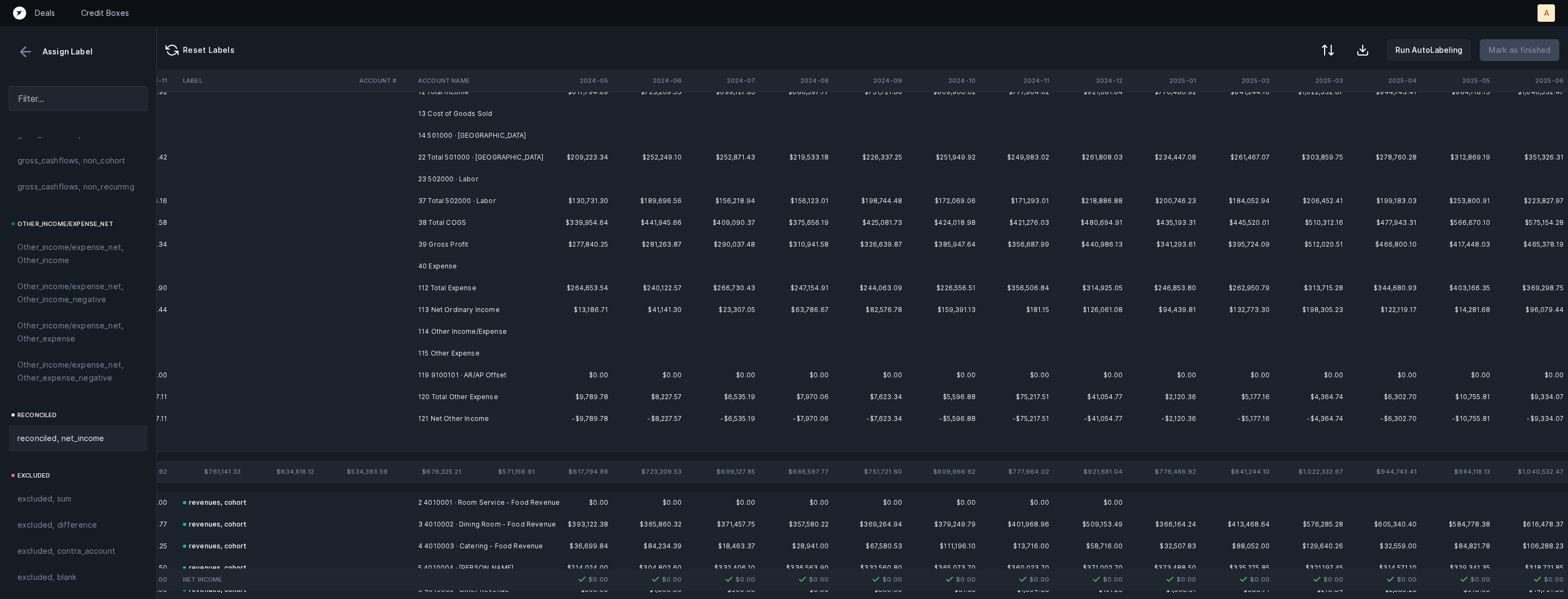
scroll to position [0, 1187]
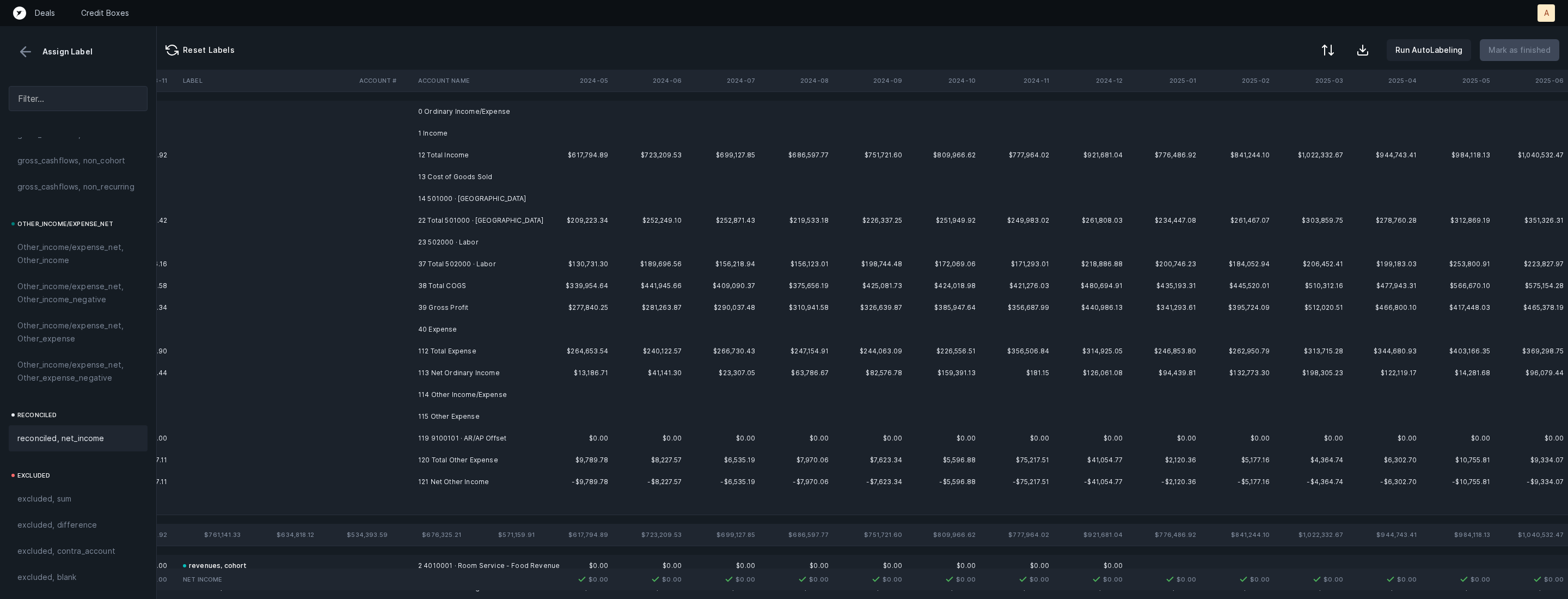
click at [546, 123] on td at bounding box center [576, 133] width 73 height 22
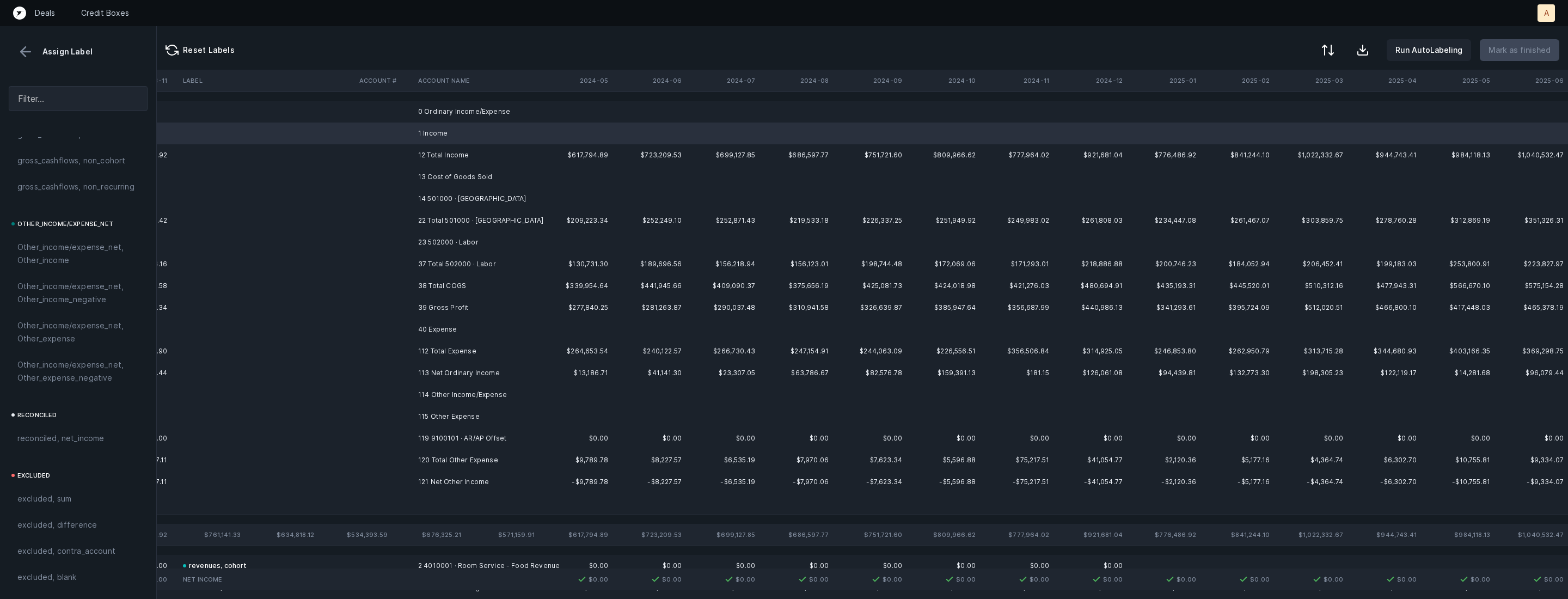
click at [503, 119] on td "0 Ordinary Income/Expense" at bounding box center [480, 111] width 133 height 22
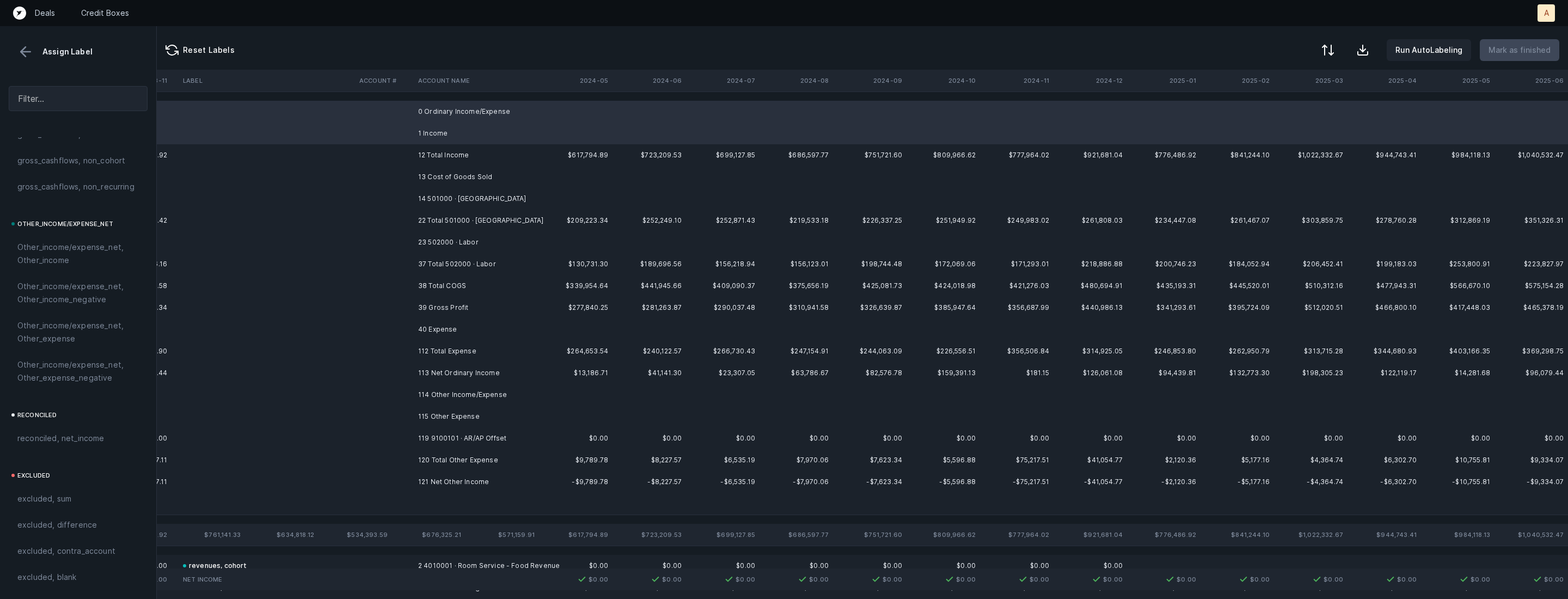
click at [453, 184] on td "13 Cost of Goods Sold" at bounding box center [480, 176] width 133 height 22
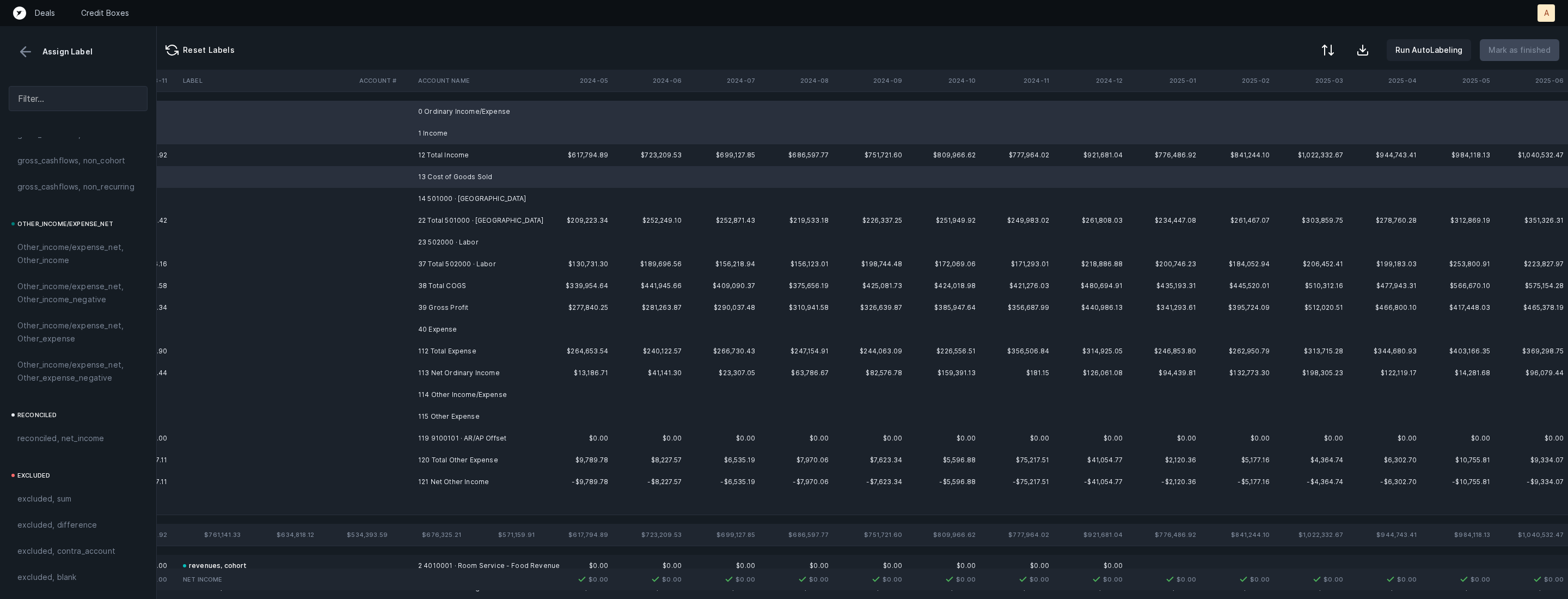
click at [447, 207] on td "14 501000 · [GEOGRAPHIC_DATA]" at bounding box center [480, 198] width 133 height 22
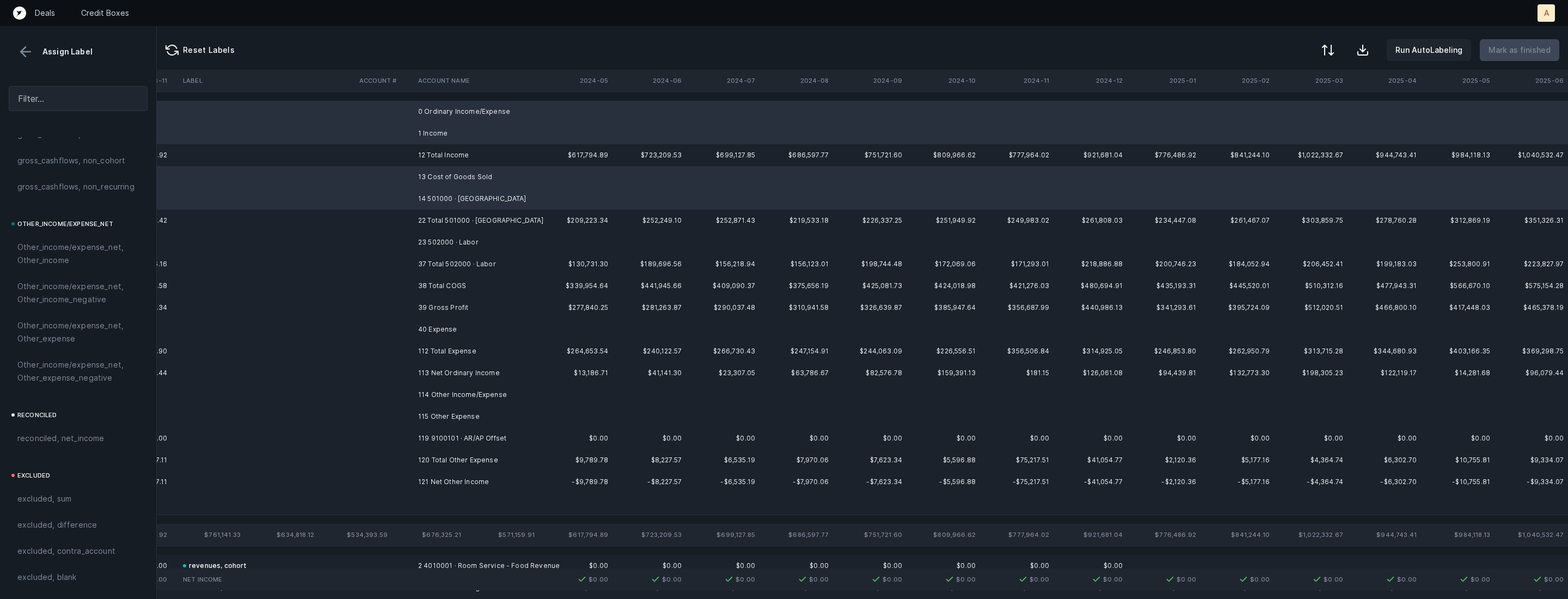
click at [445, 239] on td "23 502000 · Labor" at bounding box center [480, 242] width 133 height 22
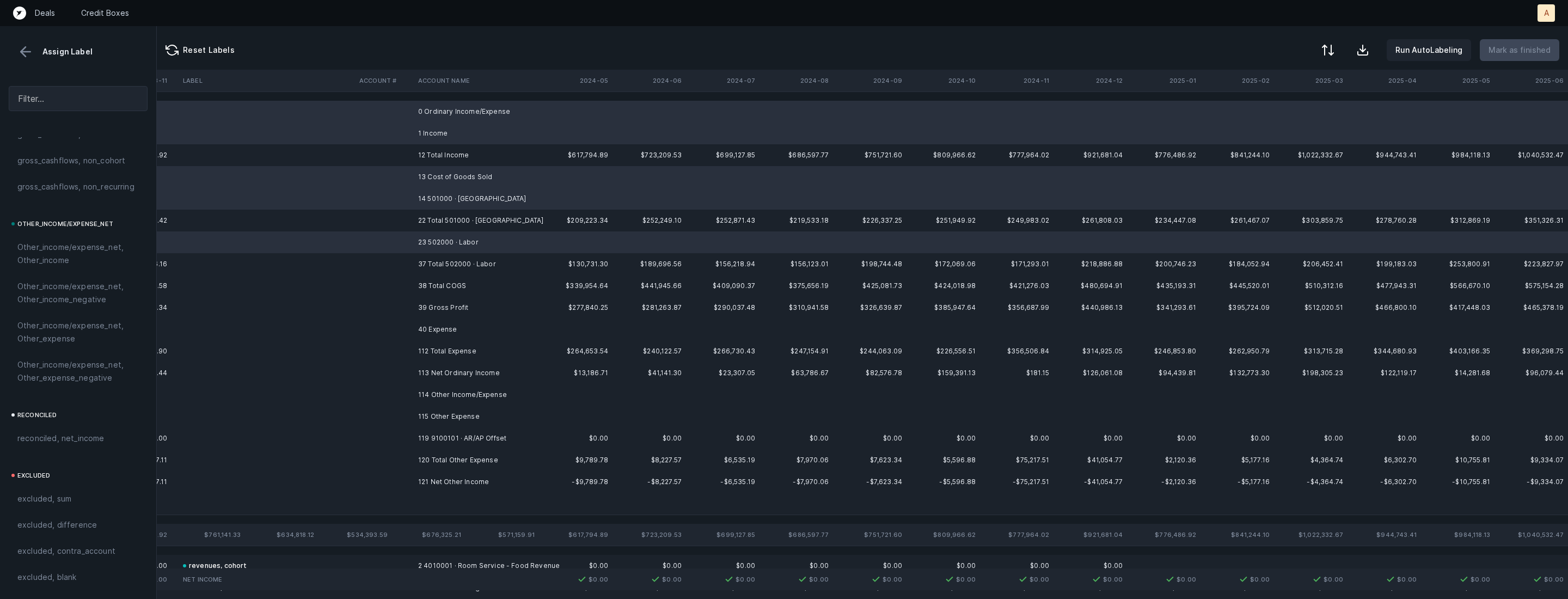
click at [443, 328] on td "40 Expense" at bounding box center [480, 329] width 133 height 22
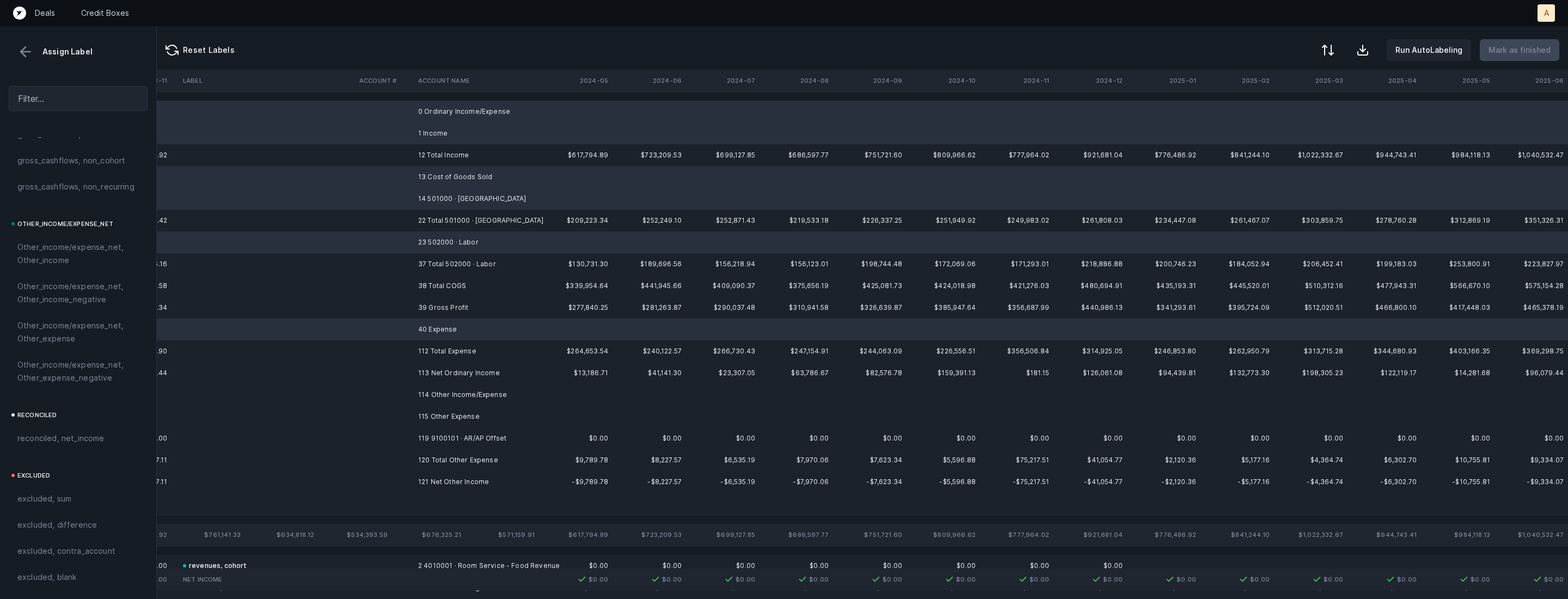
click at [498, 399] on td "114 Other Income/Expense" at bounding box center [480, 395] width 133 height 22
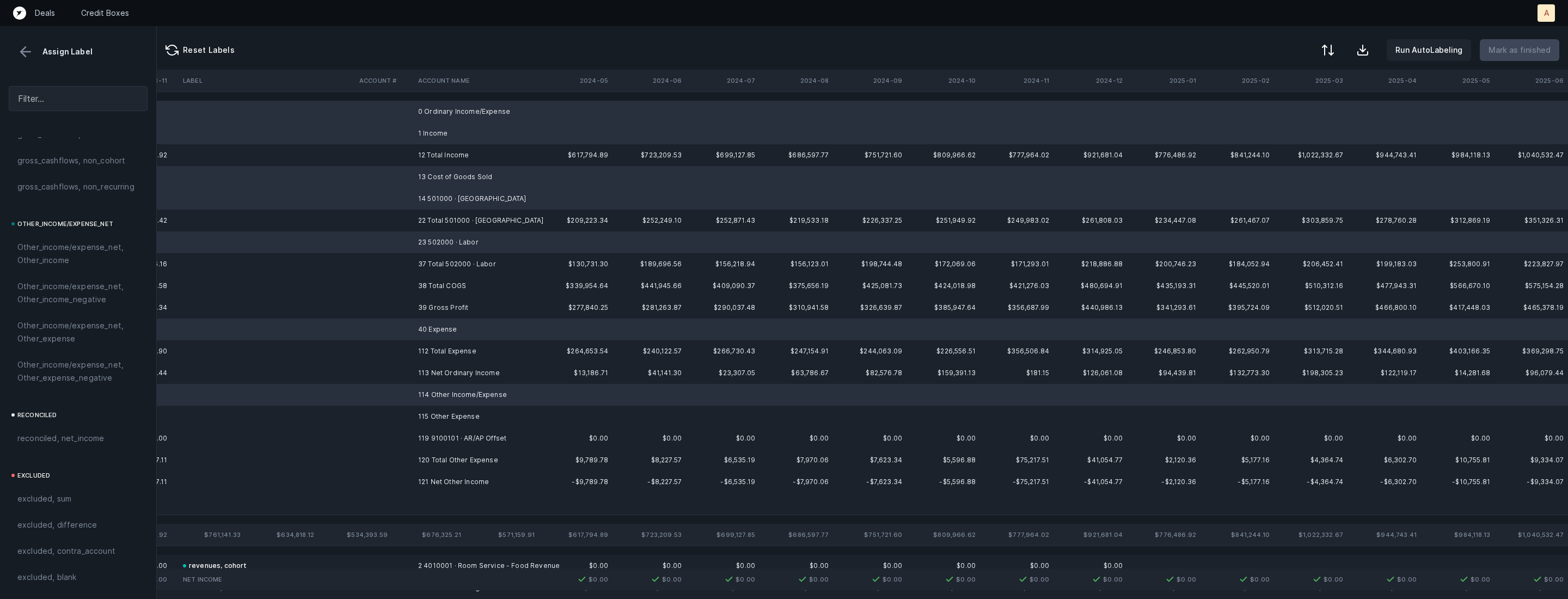
click at [468, 417] on td "115 Other Expense" at bounding box center [480, 416] width 133 height 22
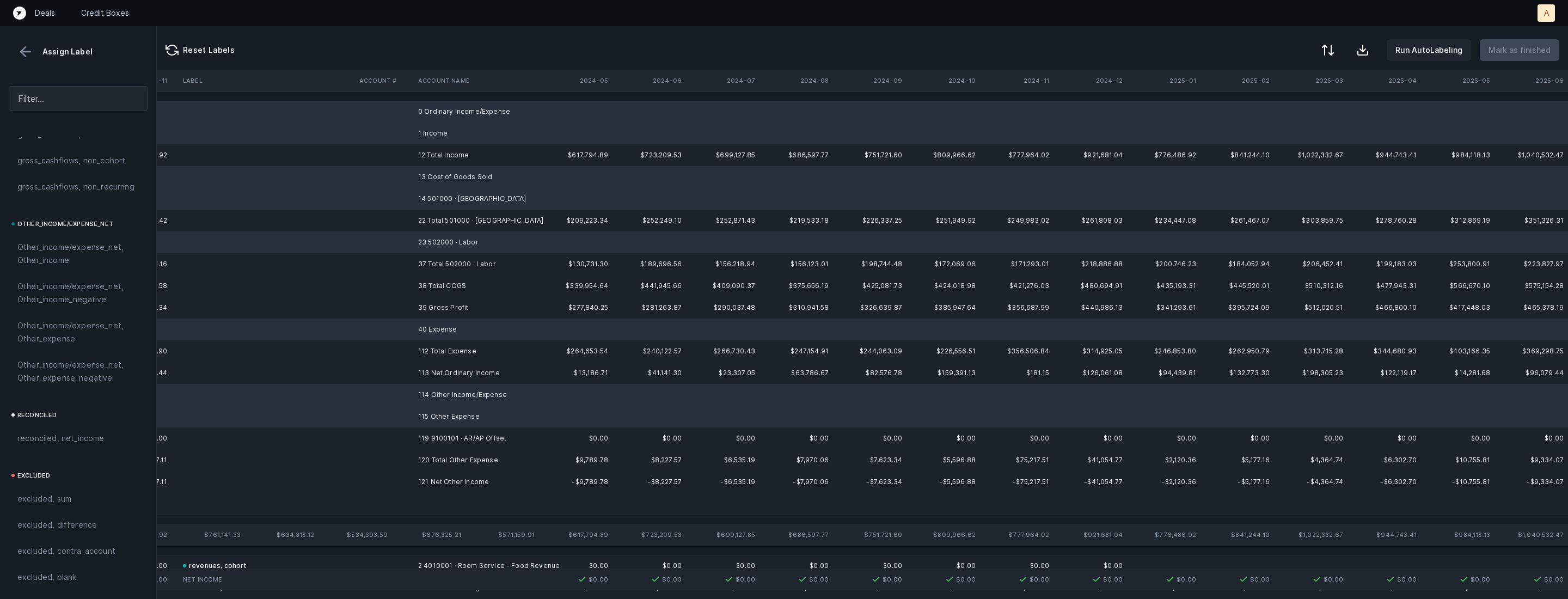
click at [429, 497] on td at bounding box center [480, 504] width 133 height 22
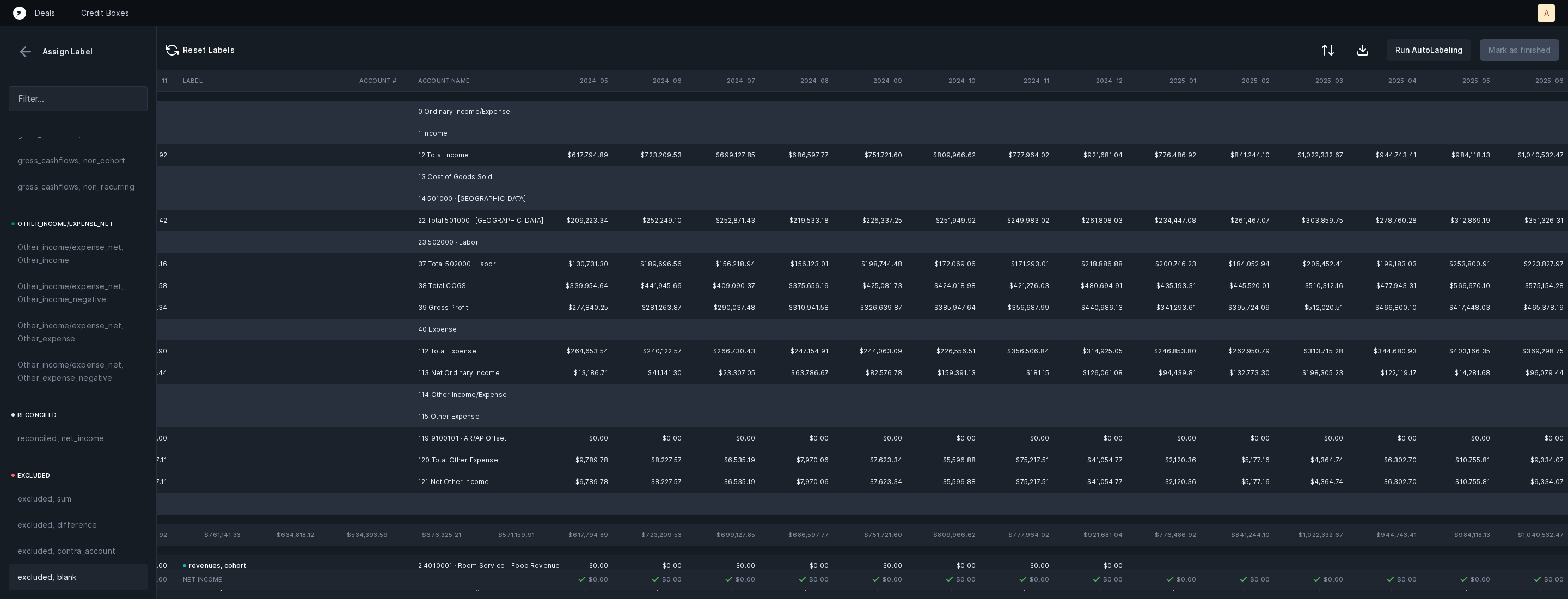
click at [58, 575] on span "excluded, blank" at bounding box center [46, 577] width 58 height 13
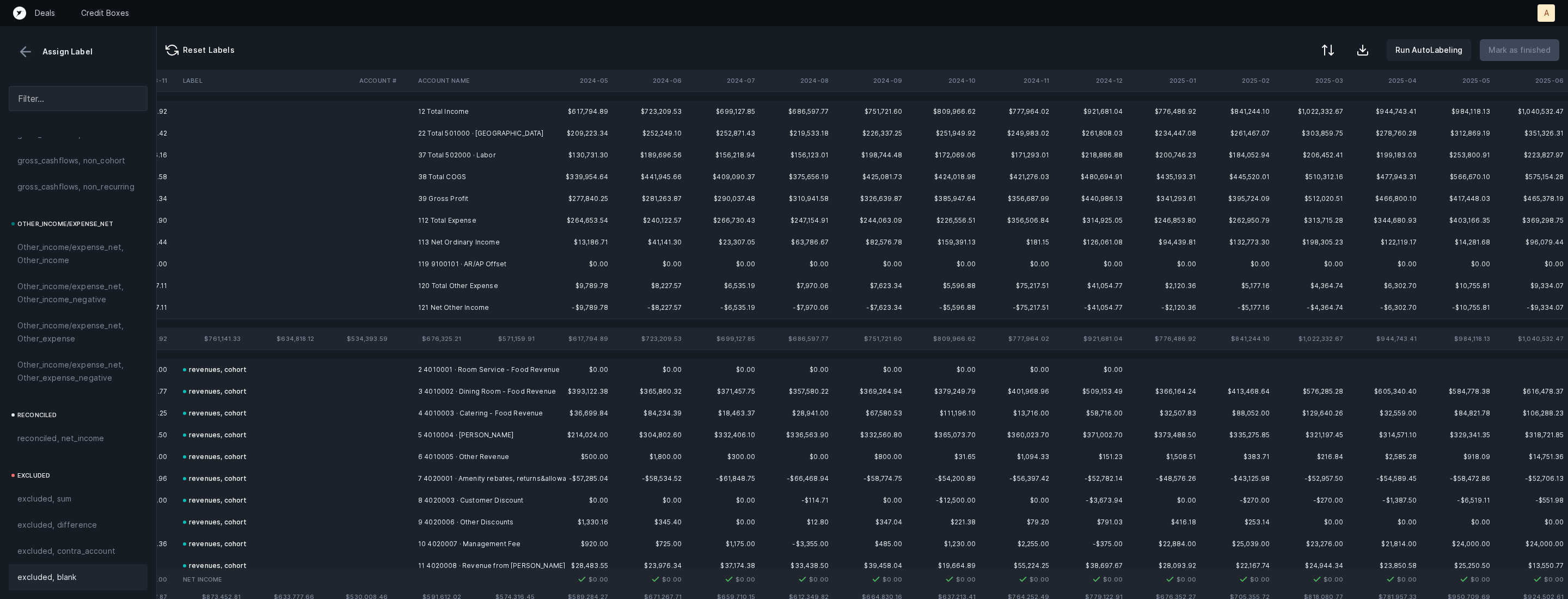
click at [475, 260] on td "119 9100101 · AR/AP Offset" at bounding box center [480, 264] width 133 height 22
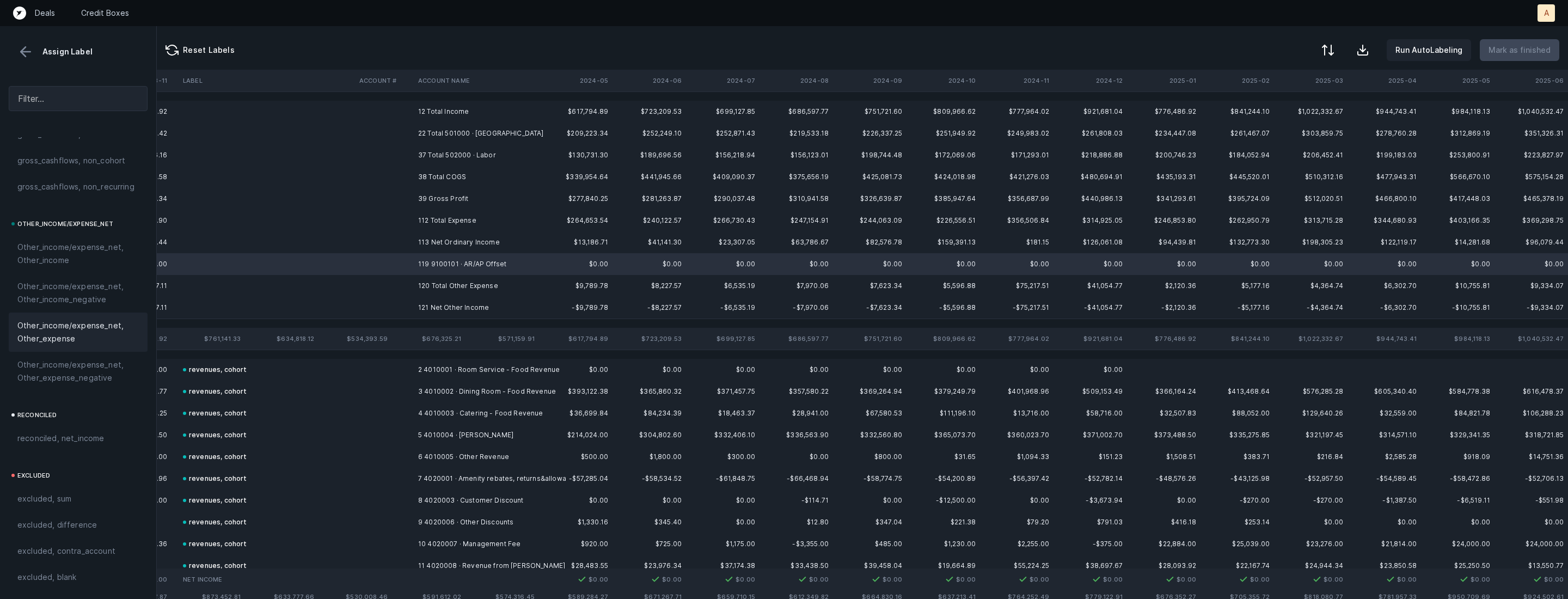
click at [42, 335] on span "Other_income/expense_net, Other_expense" at bounding box center [77, 332] width 121 height 26
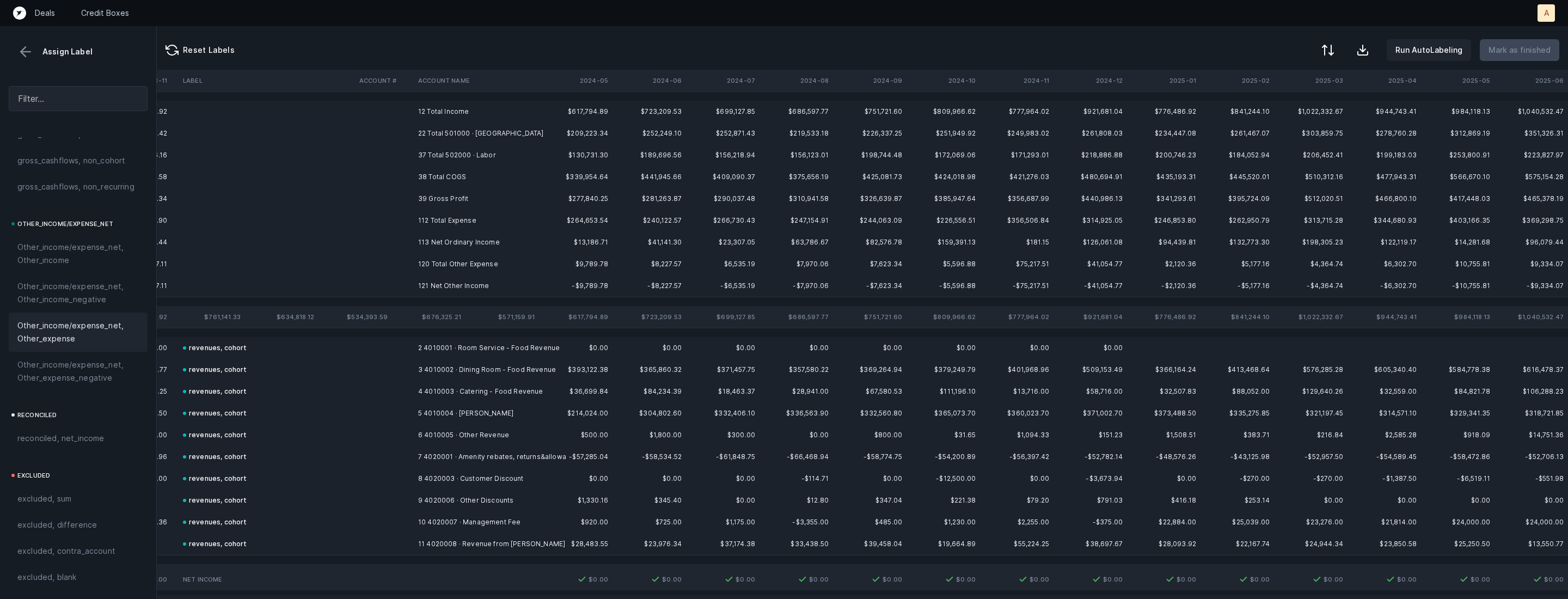
click at [422, 109] on td "12 Total Income" at bounding box center [480, 111] width 133 height 22
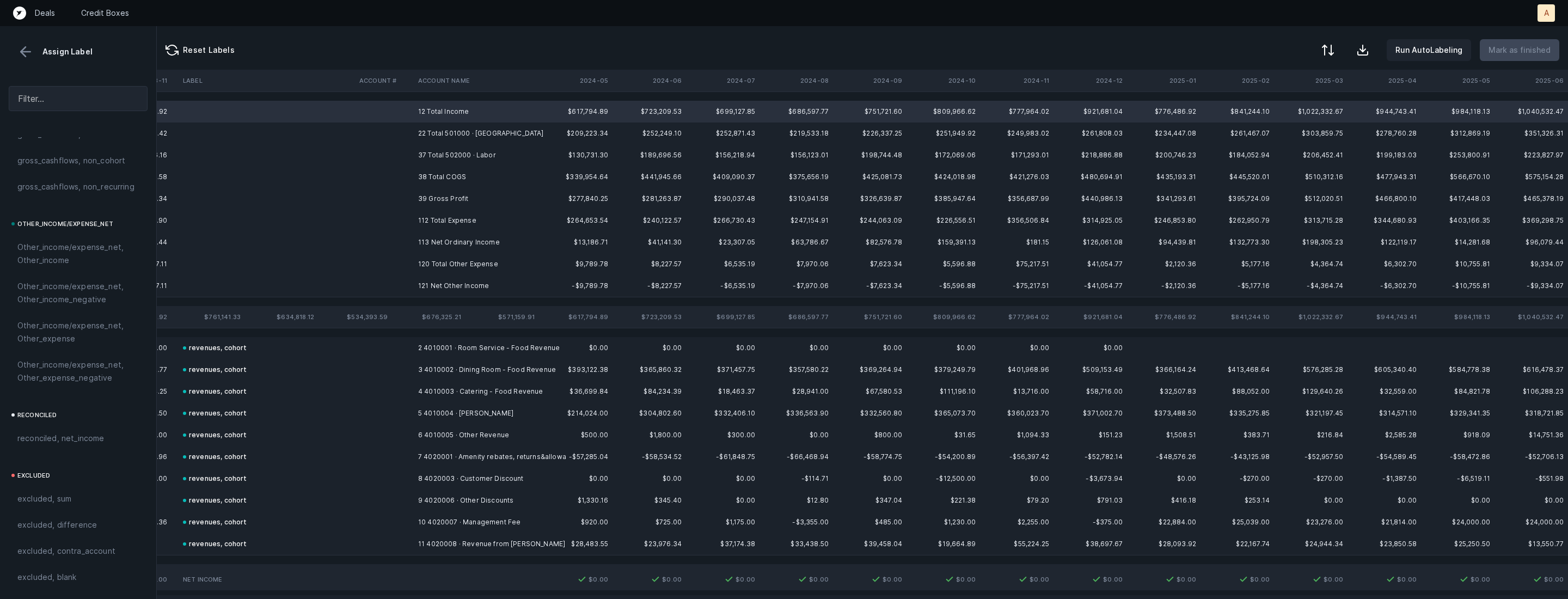
click at [422, 188] on td "39 Gross Profit" at bounding box center [480, 198] width 133 height 22
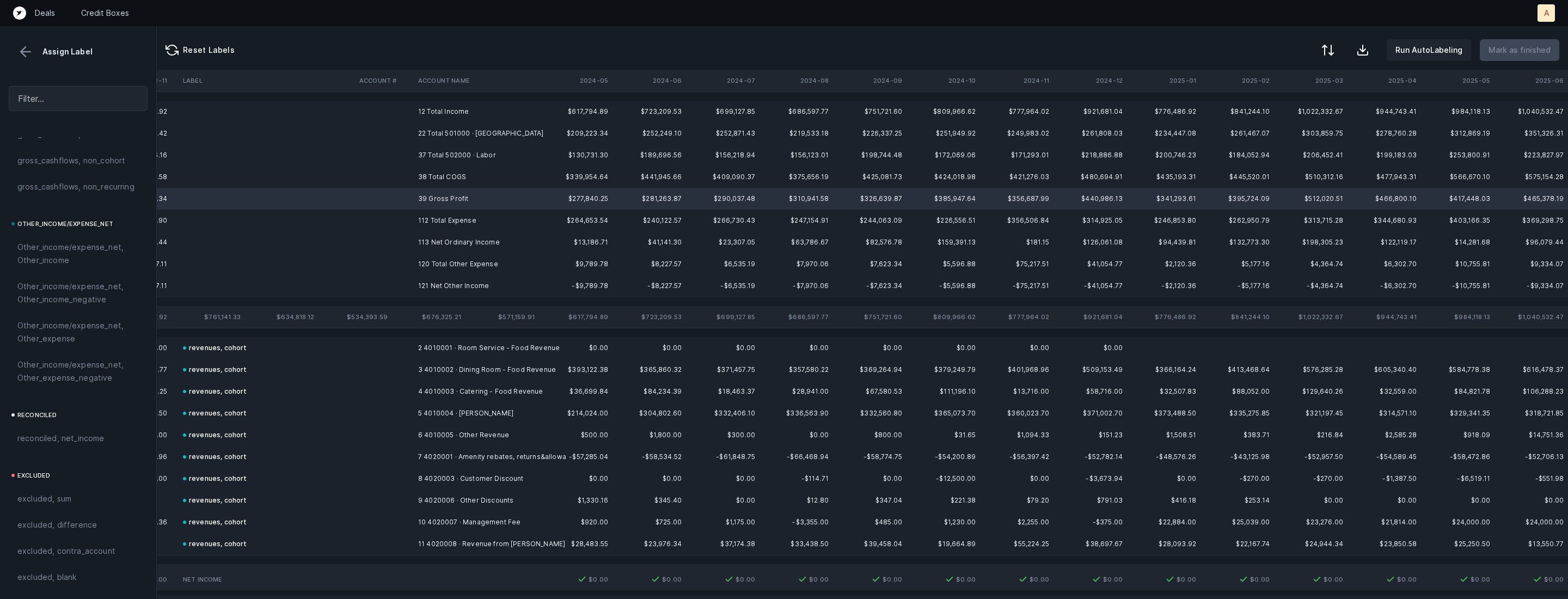
click at [424, 242] on td "113 Net Ordinary Income" at bounding box center [480, 242] width 133 height 22
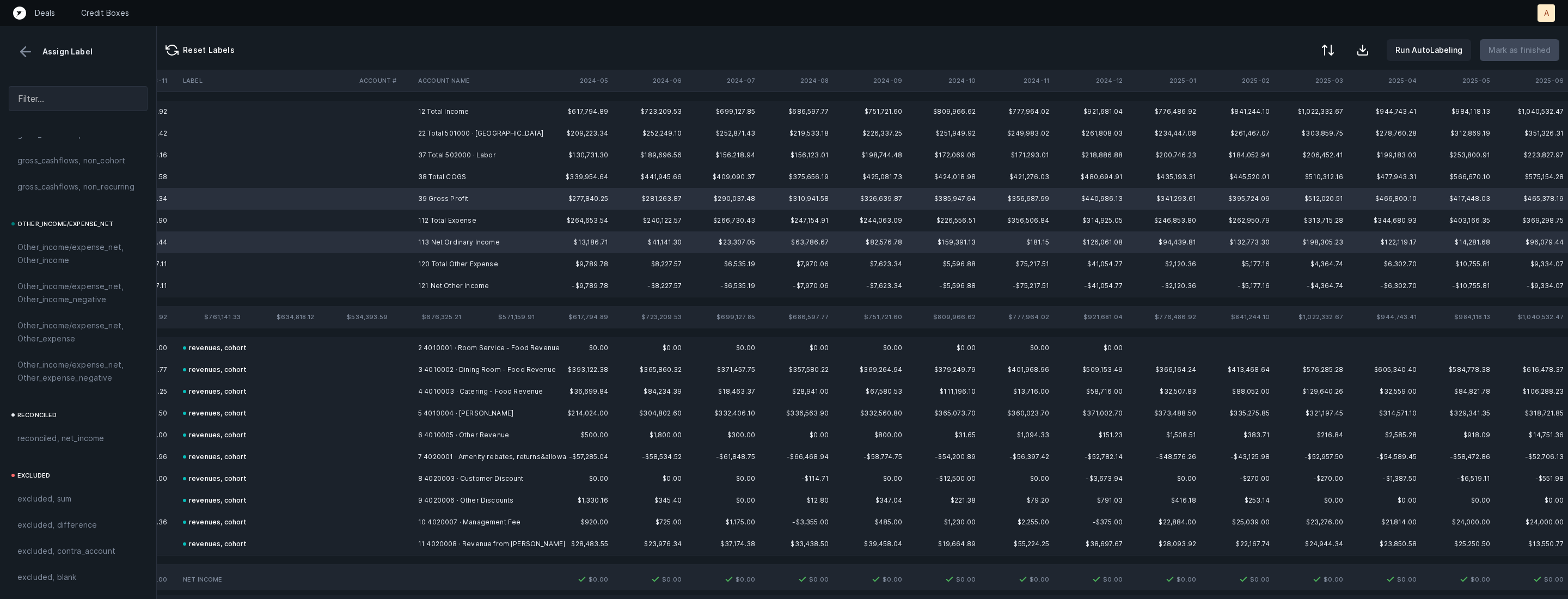
click at [418, 286] on td "121 Net Other Income" at bounding box center [480, 285] width 133 height 22
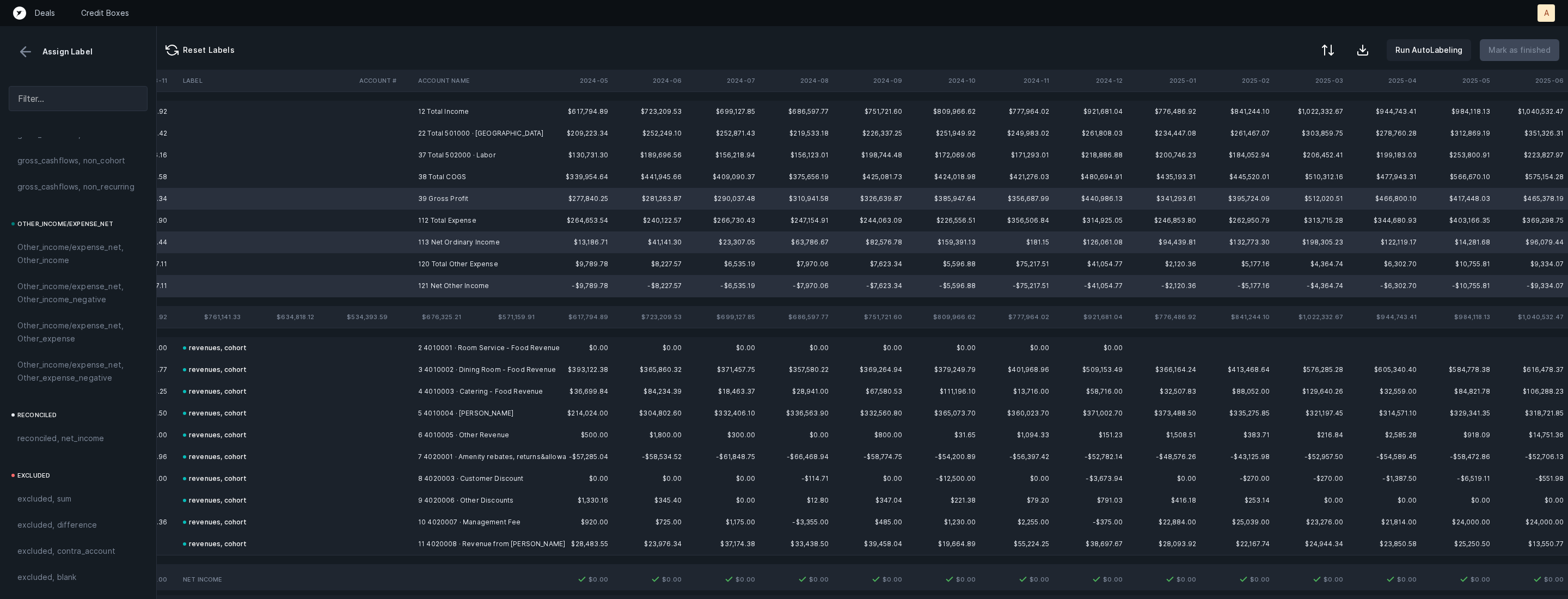
click at [67, 519] on span "excluded, difference" at bounding box center [57, 525] width 80 height 13
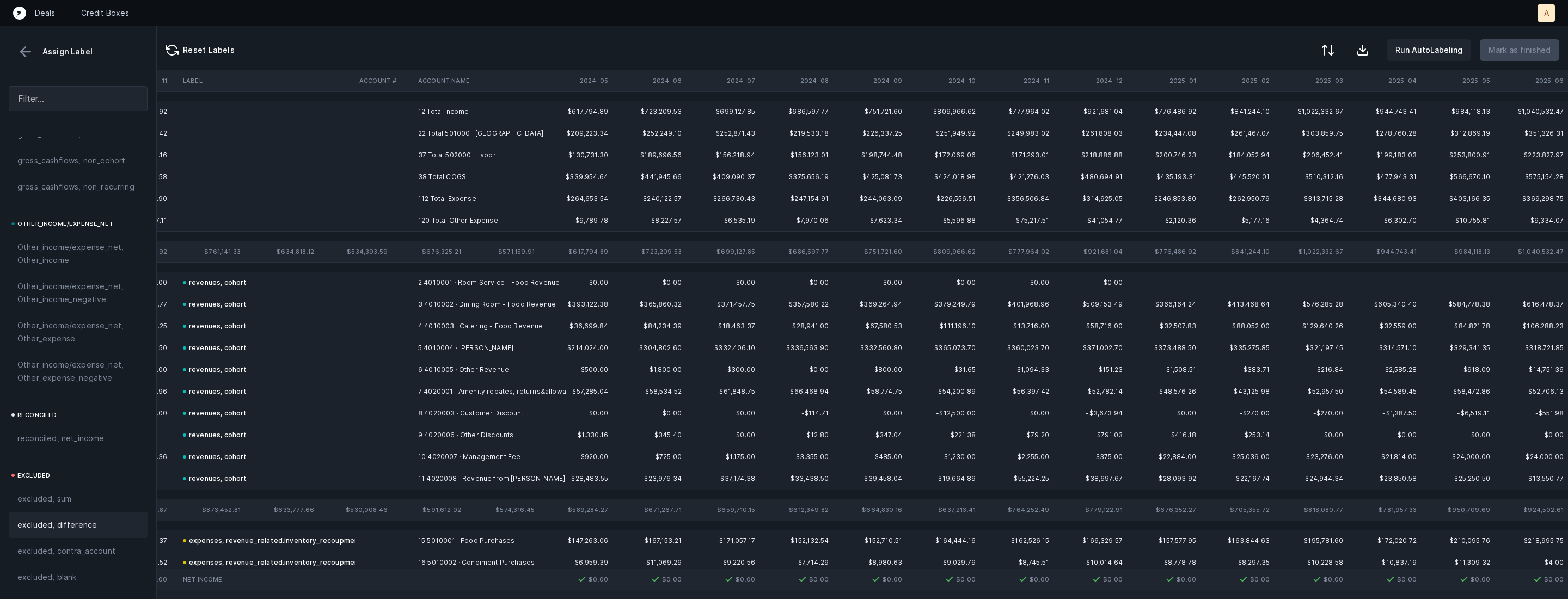
click at [438, 111] on td "12 Total Income" at bounding box center [480, 111] width 133 height 22
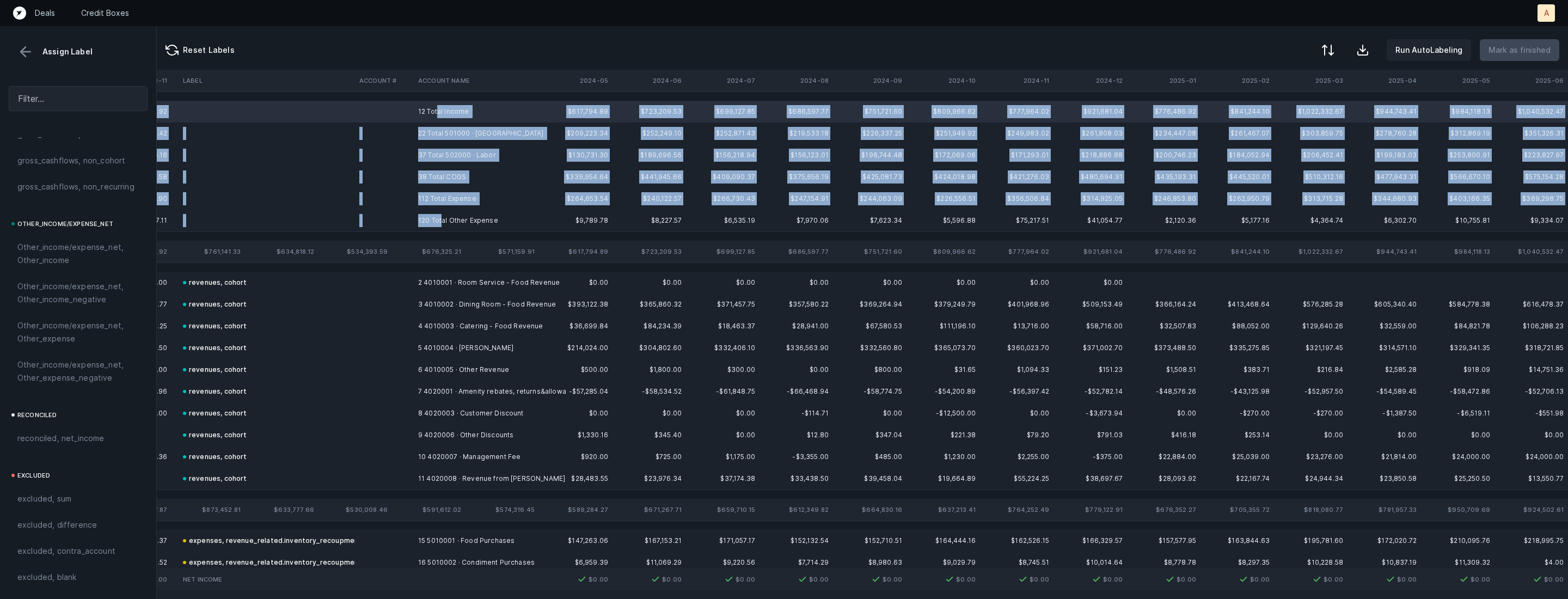
click at [440, 219] on td "120 Total Other Expense" at bounding box center [480, 220] width 133 height 22
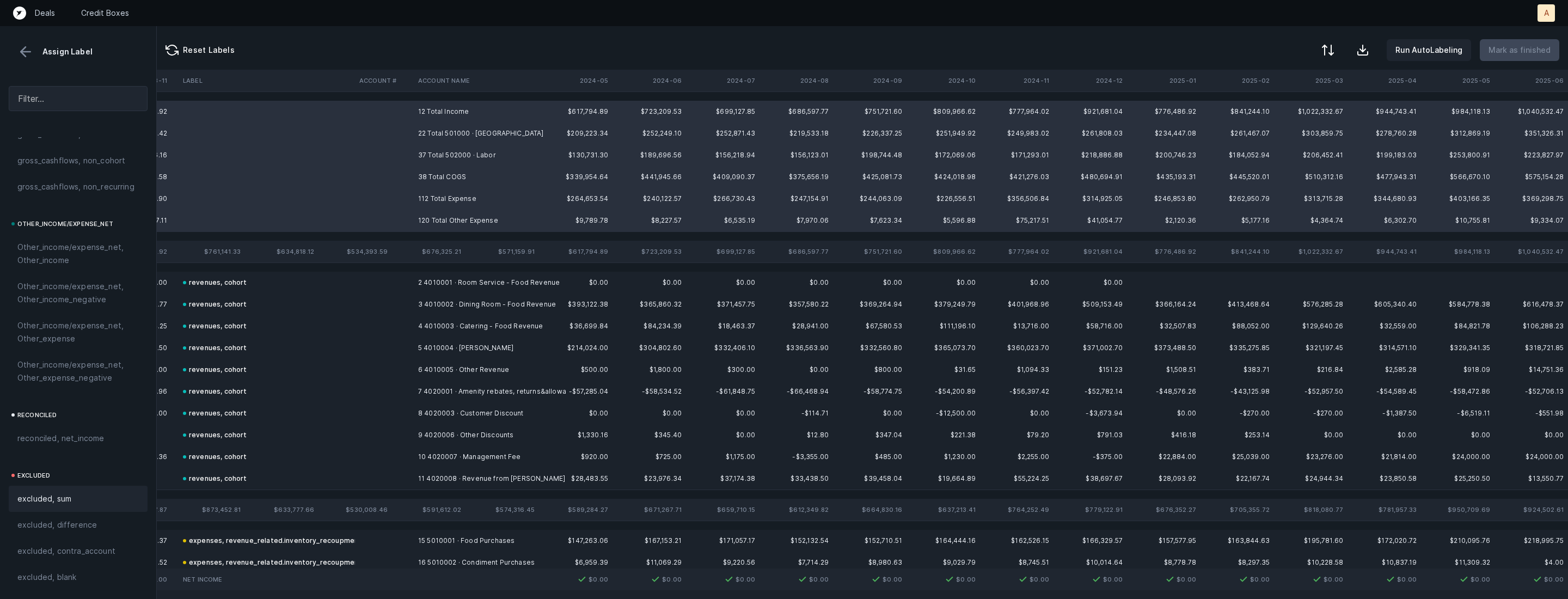
click at [67, 507] on div "excluded, sum" at bounding box center [78, 499] width 139 height 26
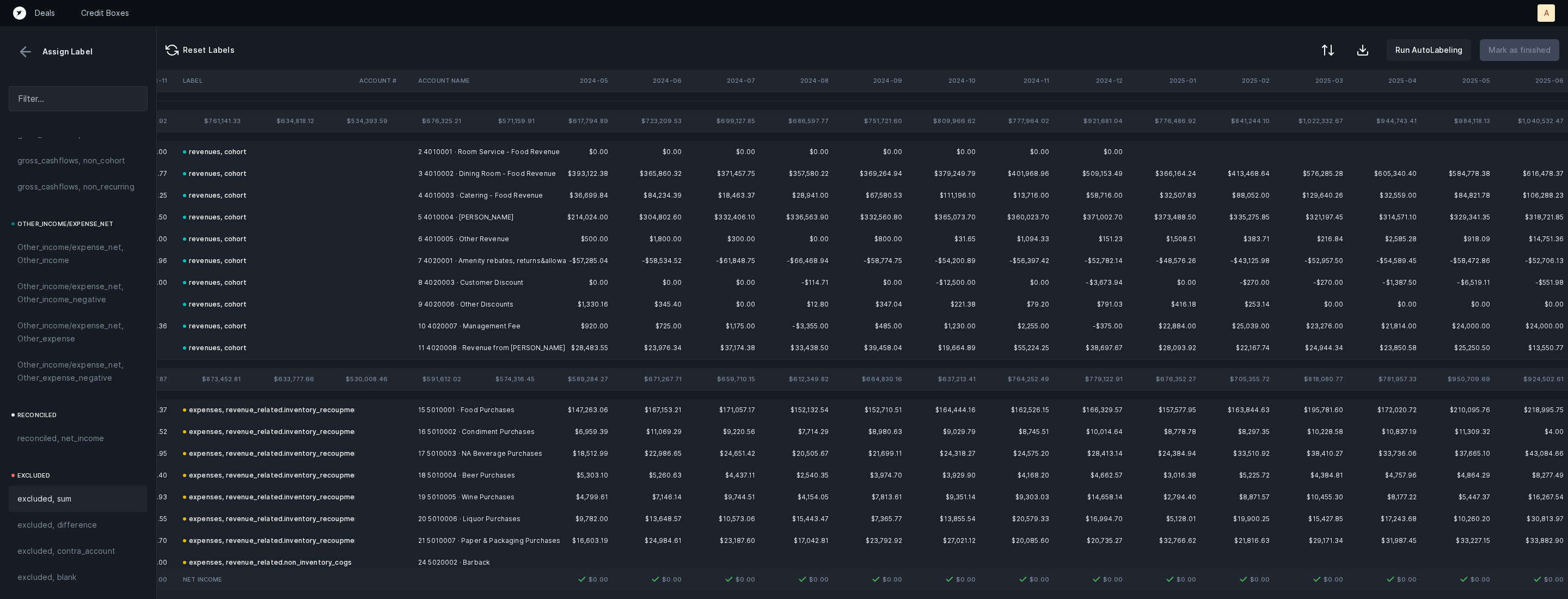
click at [24, 50] on button at bounding box center [25, 52] width 16 height 16
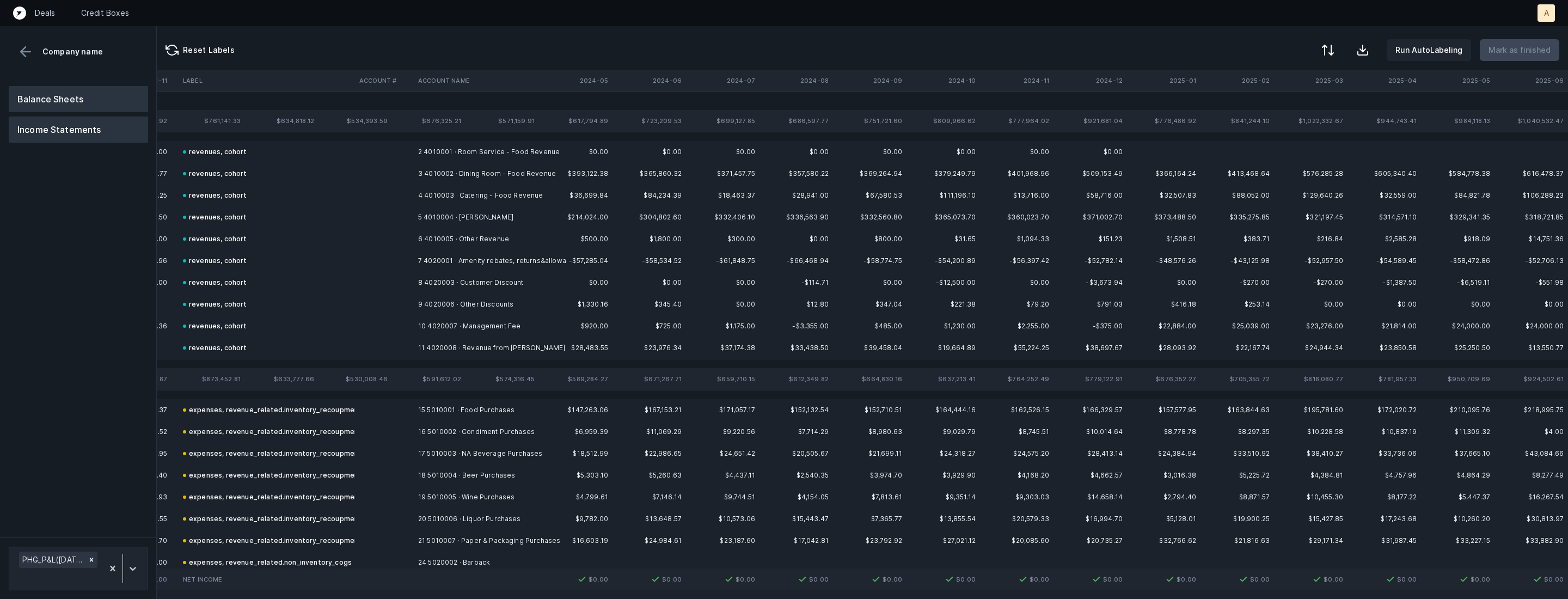
click at [47, 89] on button "Balance Sheets" at bounding box center [79, 99] width 140 height 26
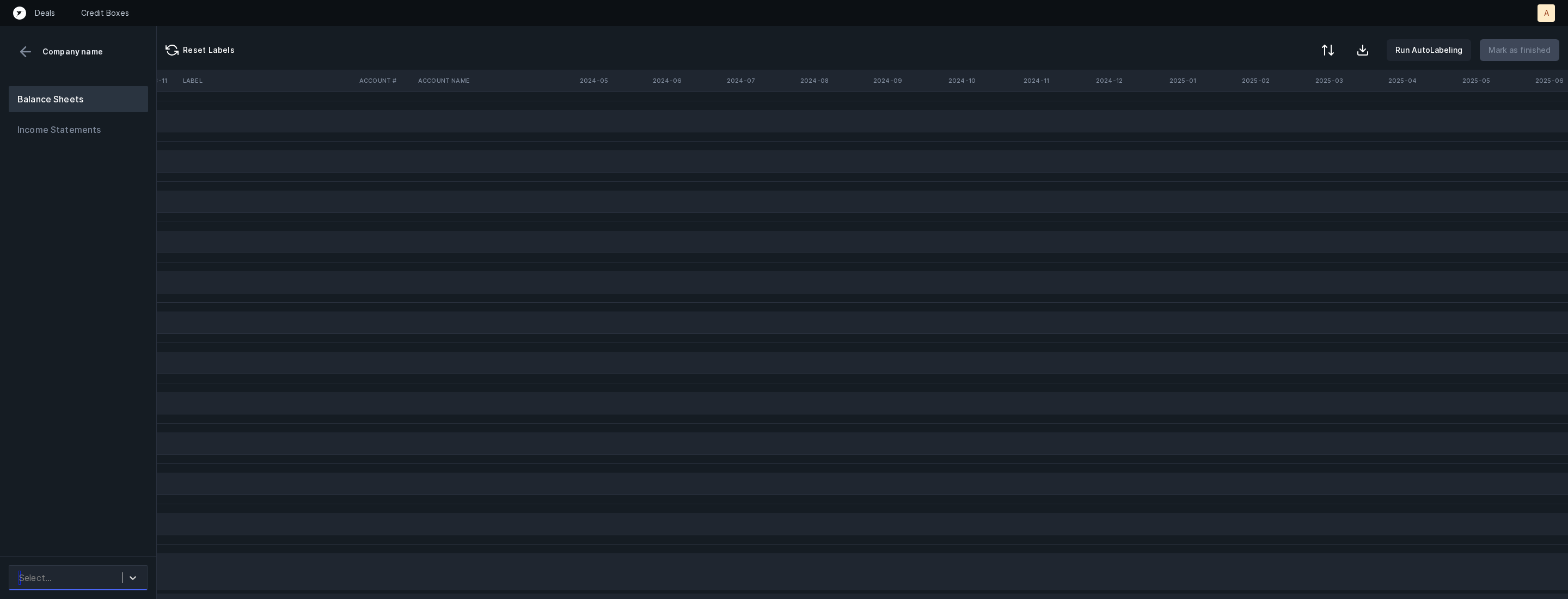
click at [63, 571] on div "Select..." at bounding box center [68, 578] width 109 height 20
click at [82, 545] on div "PHG_BS([DATE]-[DATE])_Cleaned.csv" at bounding box center [78, 541] width 139 height 35
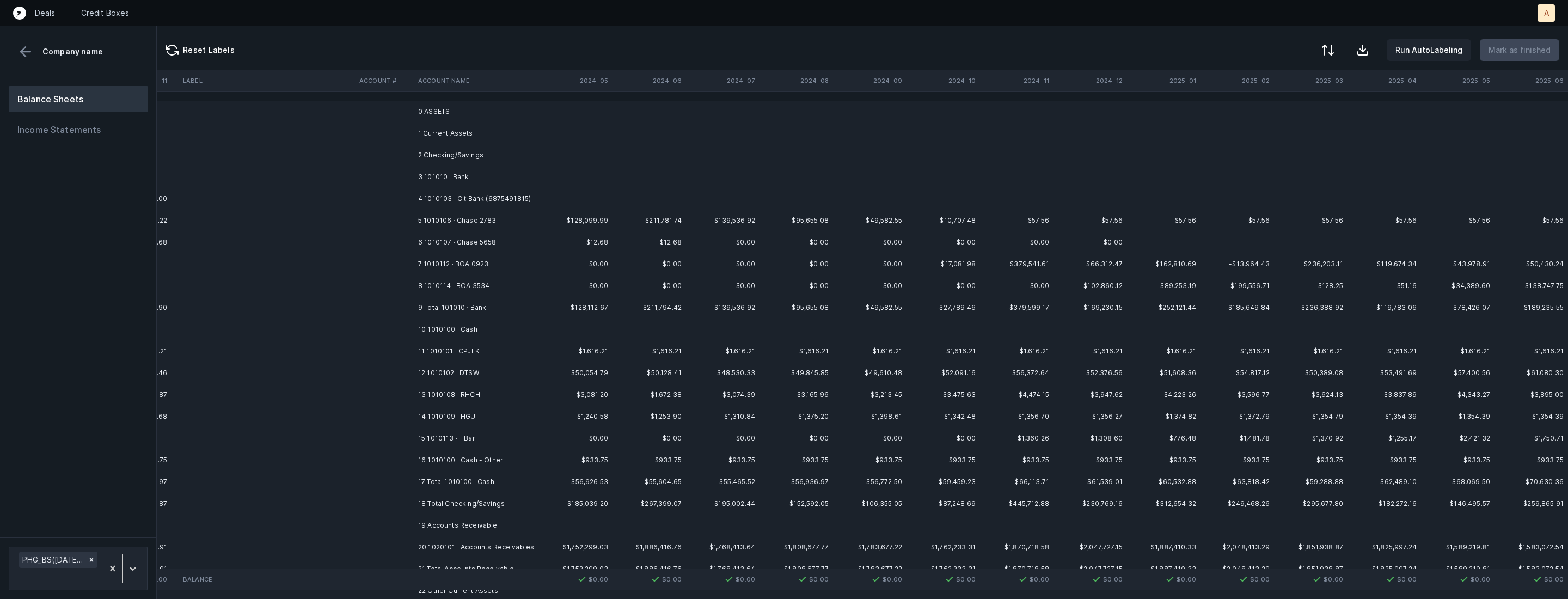
click at [482, 199] on td "4 1010103 · CitiBank (6875491815)" at bounding box center [480, 198] width 133 height 22
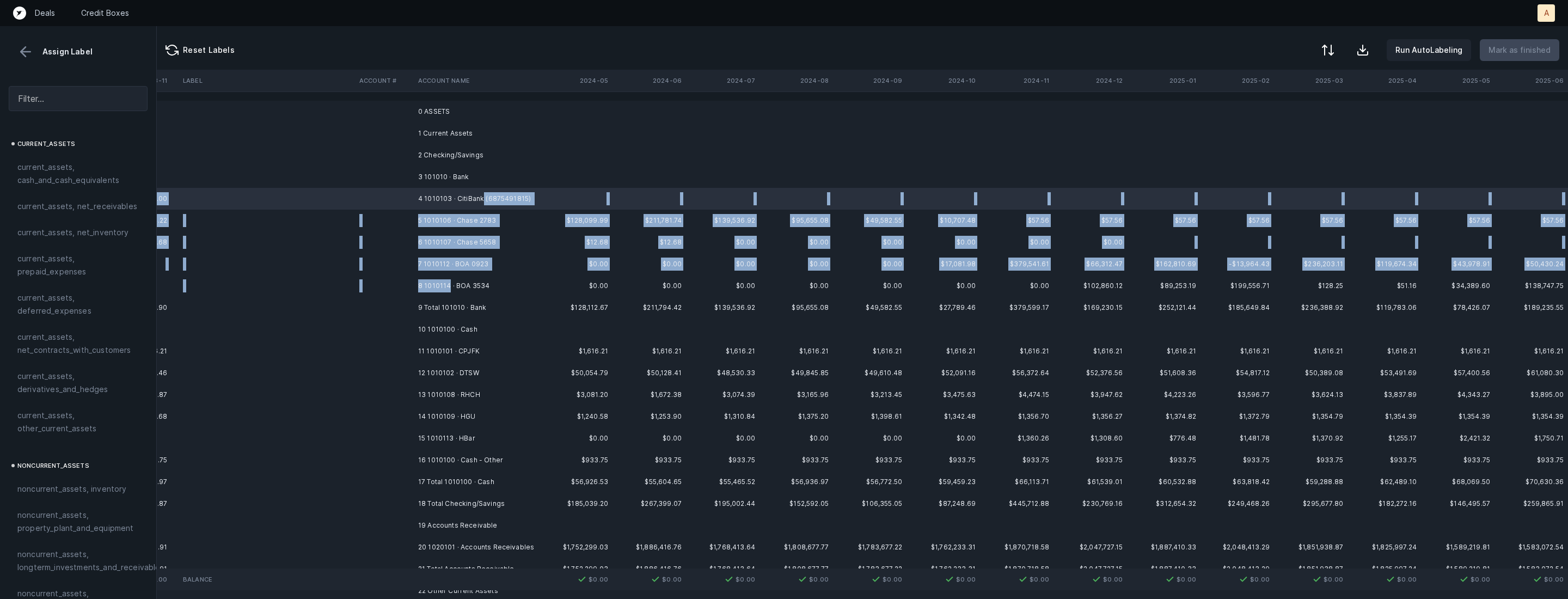
click at [447, 289] on td "8 1010114 · BOA 3534" at bounding box center [480, 285] width 133 height 22
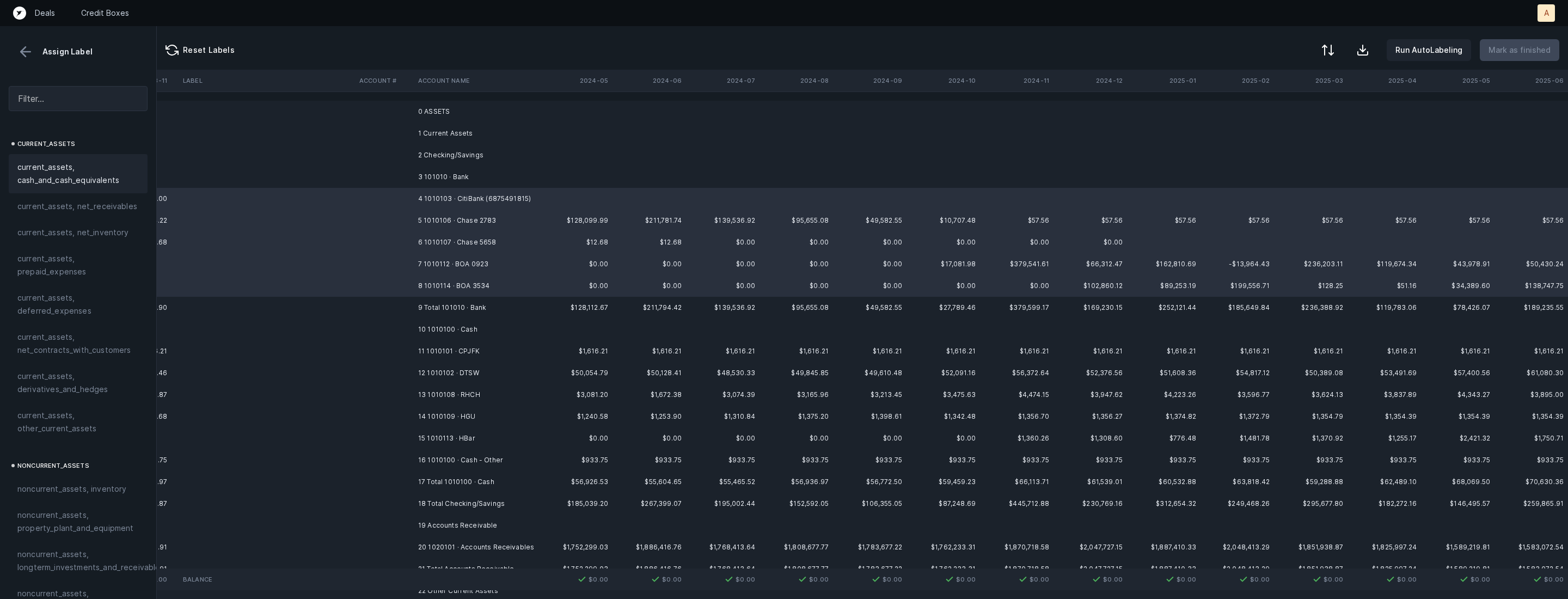
click at [84, 162] on span "current_assets, cash_and_cash_equivalents" at bounding box center [77, 174] width 121 height 26
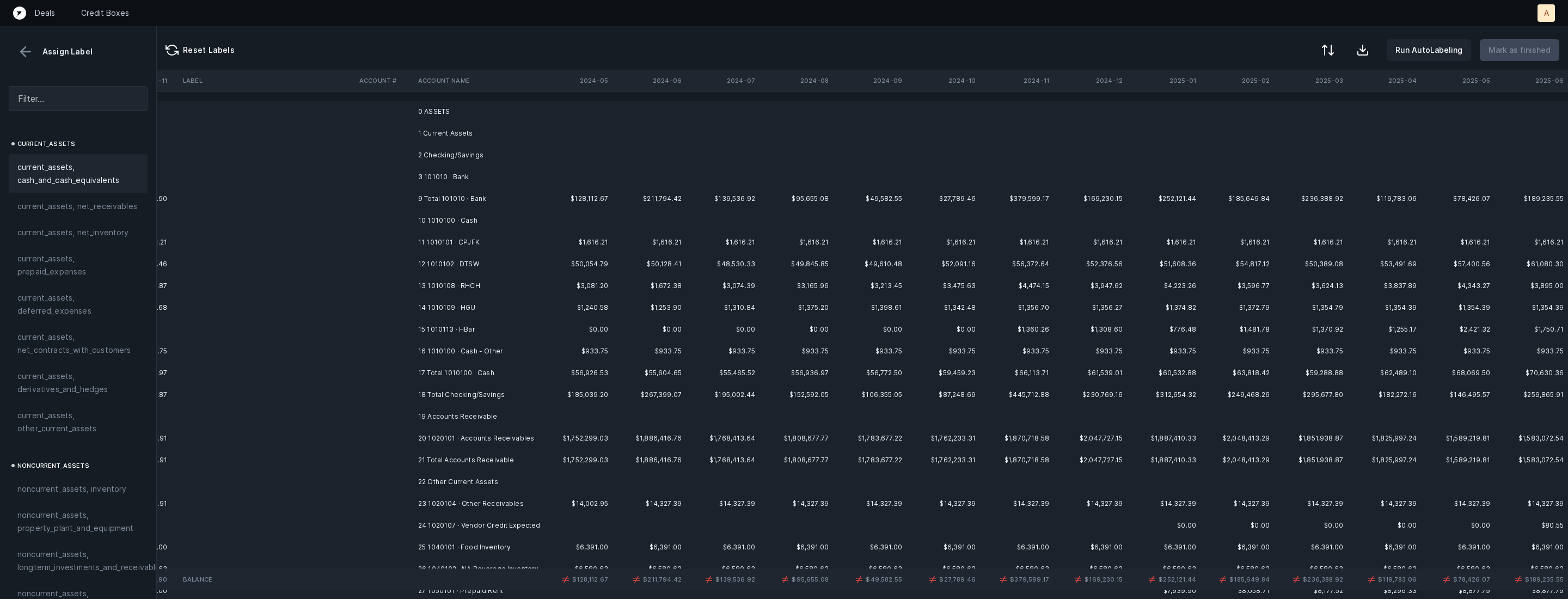
click at [435, 352] on td "16 1010100 · Cash - Other" at bounding box center [480, 351] width 133 height 22
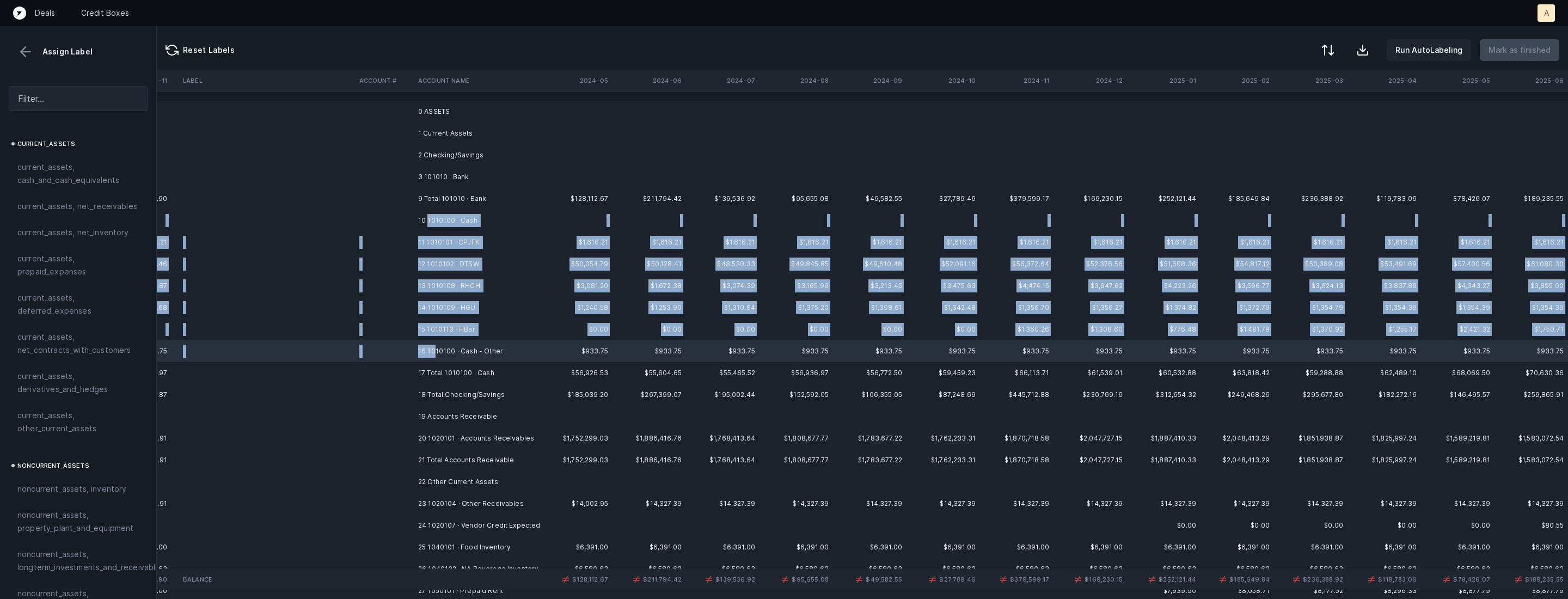
click at [428, 224] on td "10 1010100 · Cash" at bounding box center [480, 220] width 133 height 22
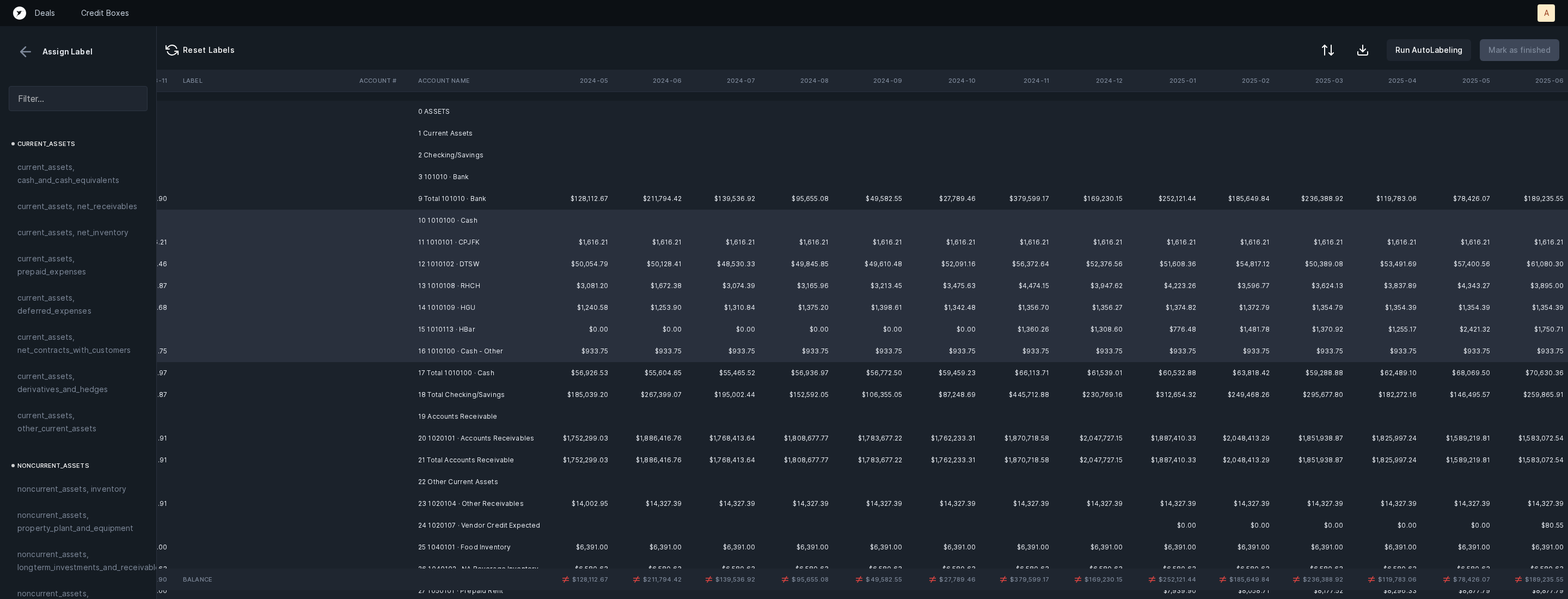
click at [377, 241] on td at bounding box center [384, 242] width 58 height 22
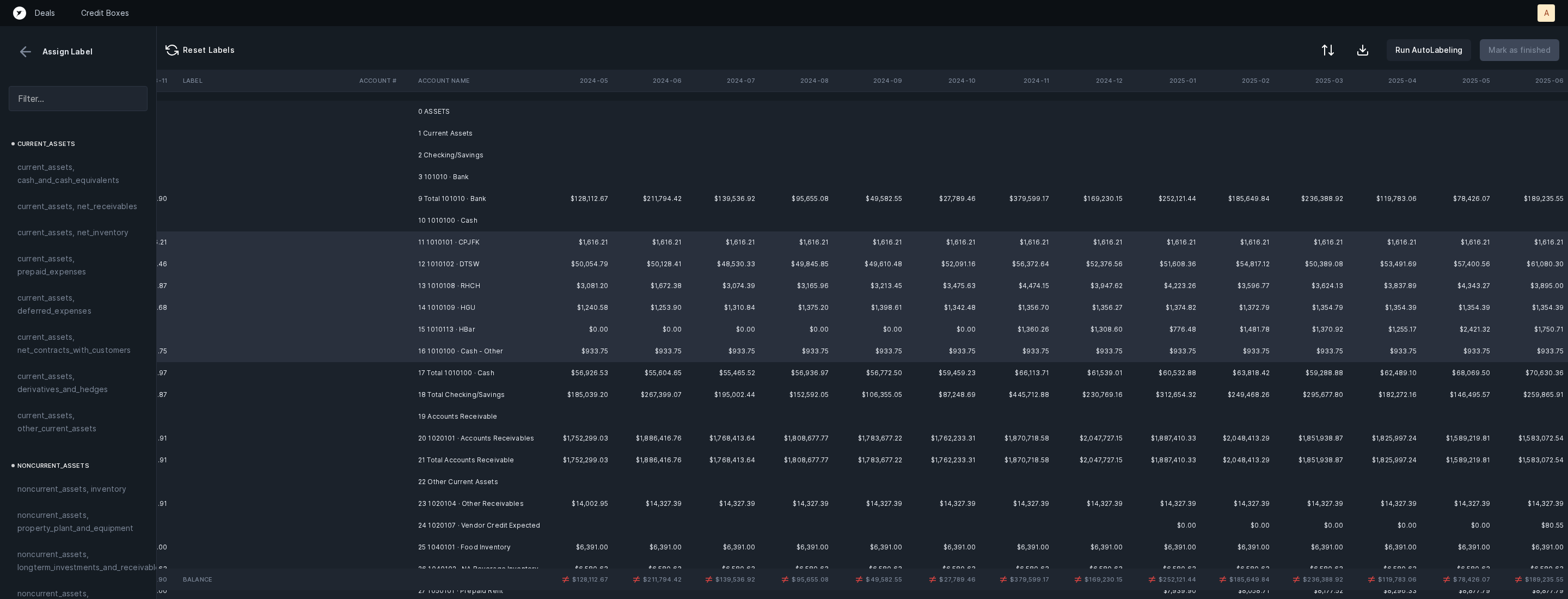
click at [377, 236] on td at bounding box center [384, 242] width 58 height 22
click at [352, 220] on td at bounding box center [266, 220] width 176 height 22
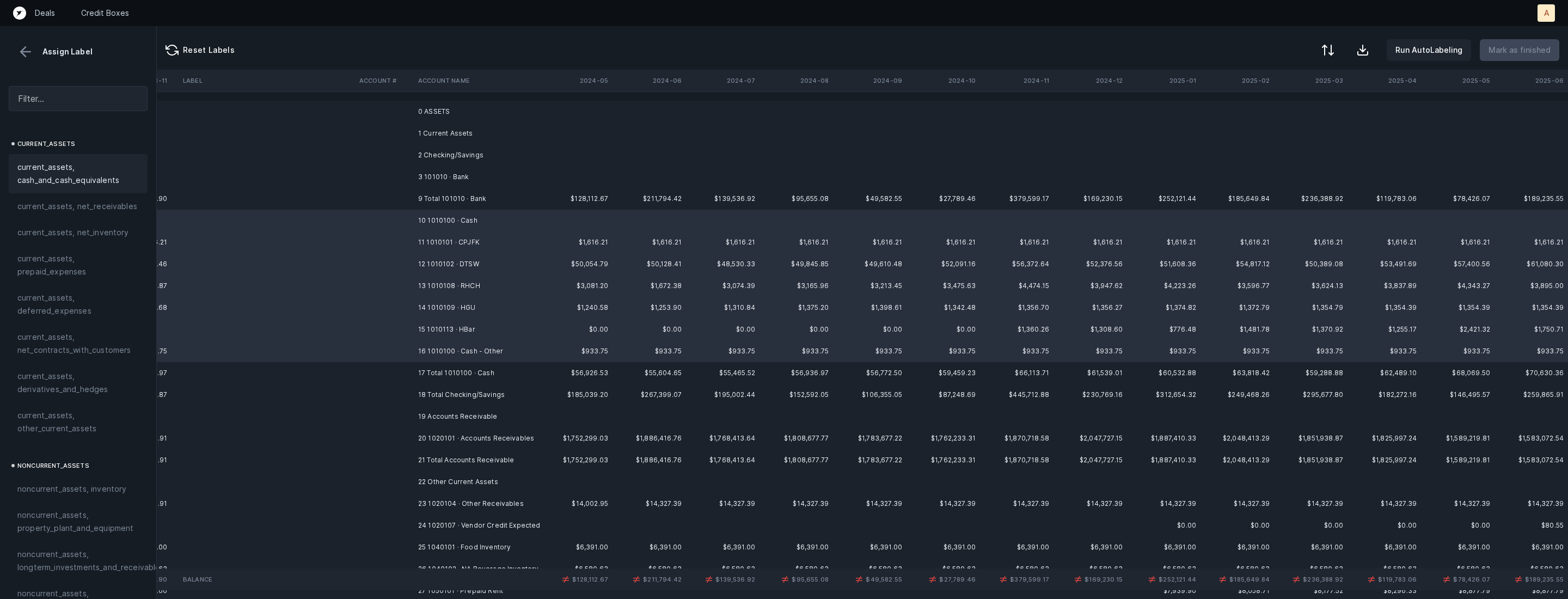
click at [90, 184] on span "current_assets, cash_and_cash_equivalents" at bounding box center [77, 174] width 121 height 26
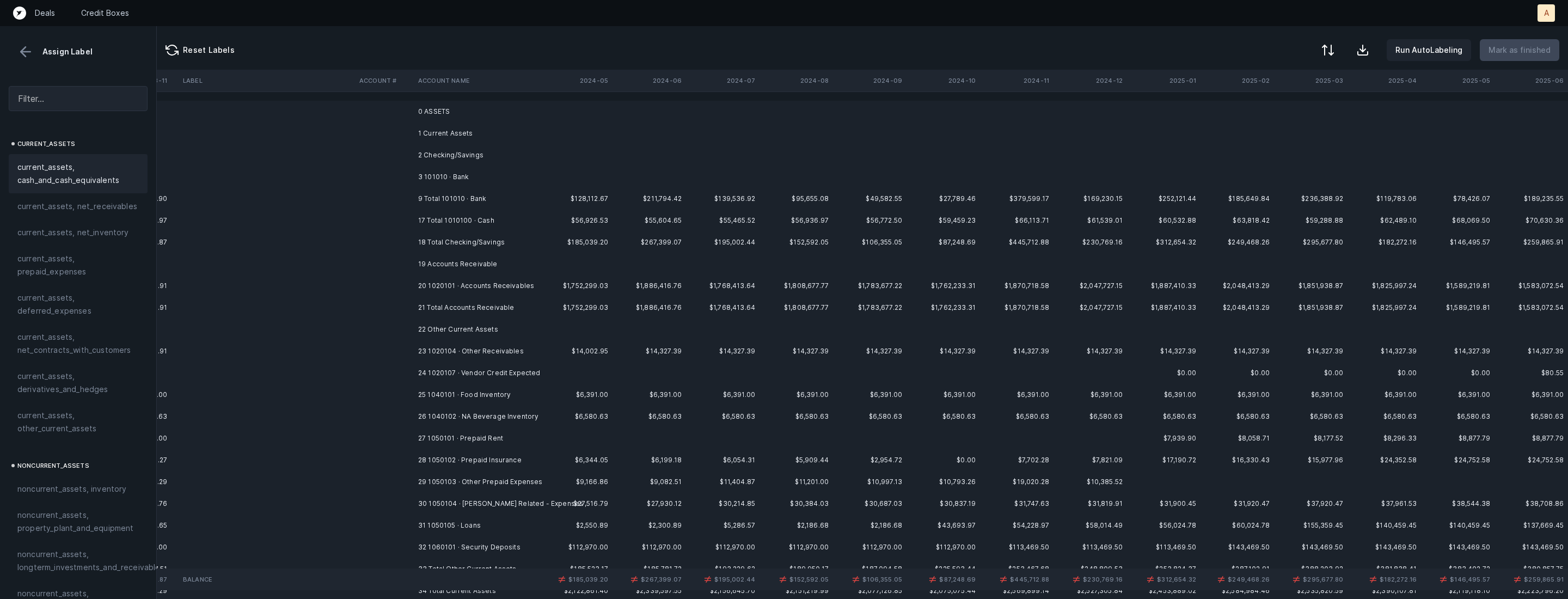
click at [424, 280] on td "20 1020101 · Accounts Receivables" at bounding box center [480, 285] width 133 height 22
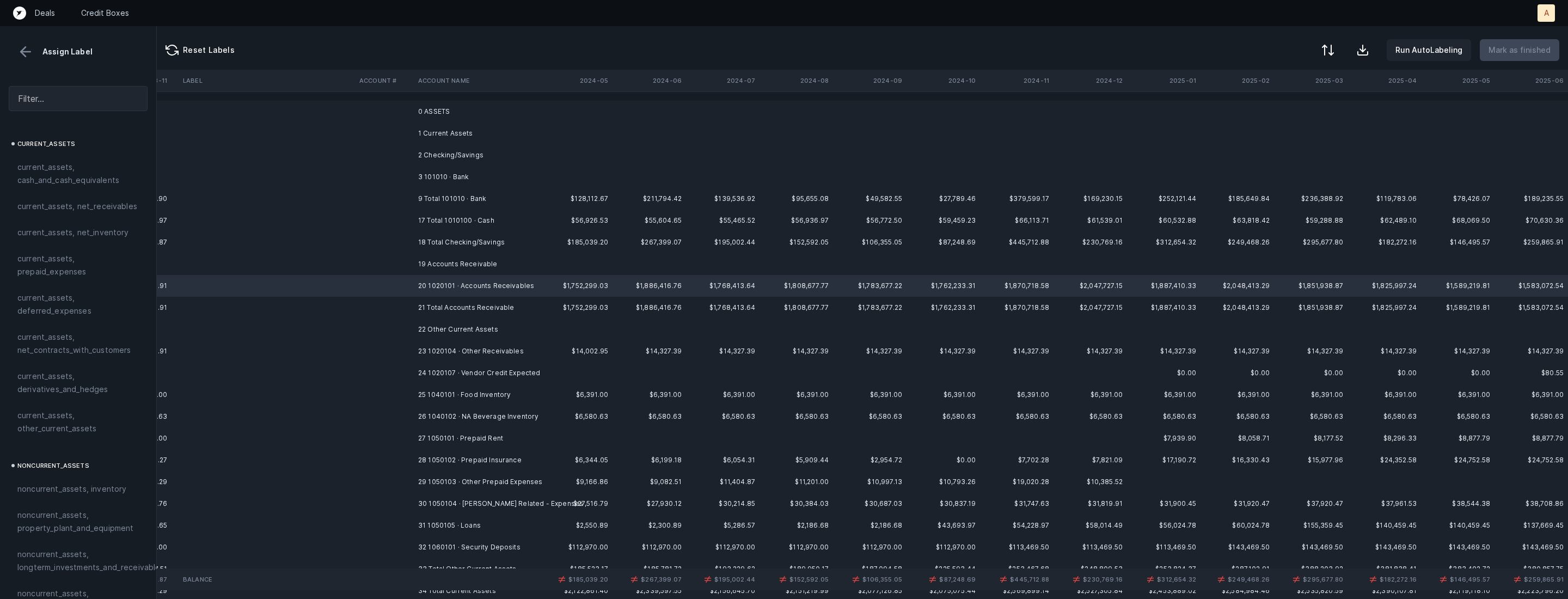
click at [71, 211] on span "current_assets, net_receivables" at bounding box center [76, 206] width 119 height 13
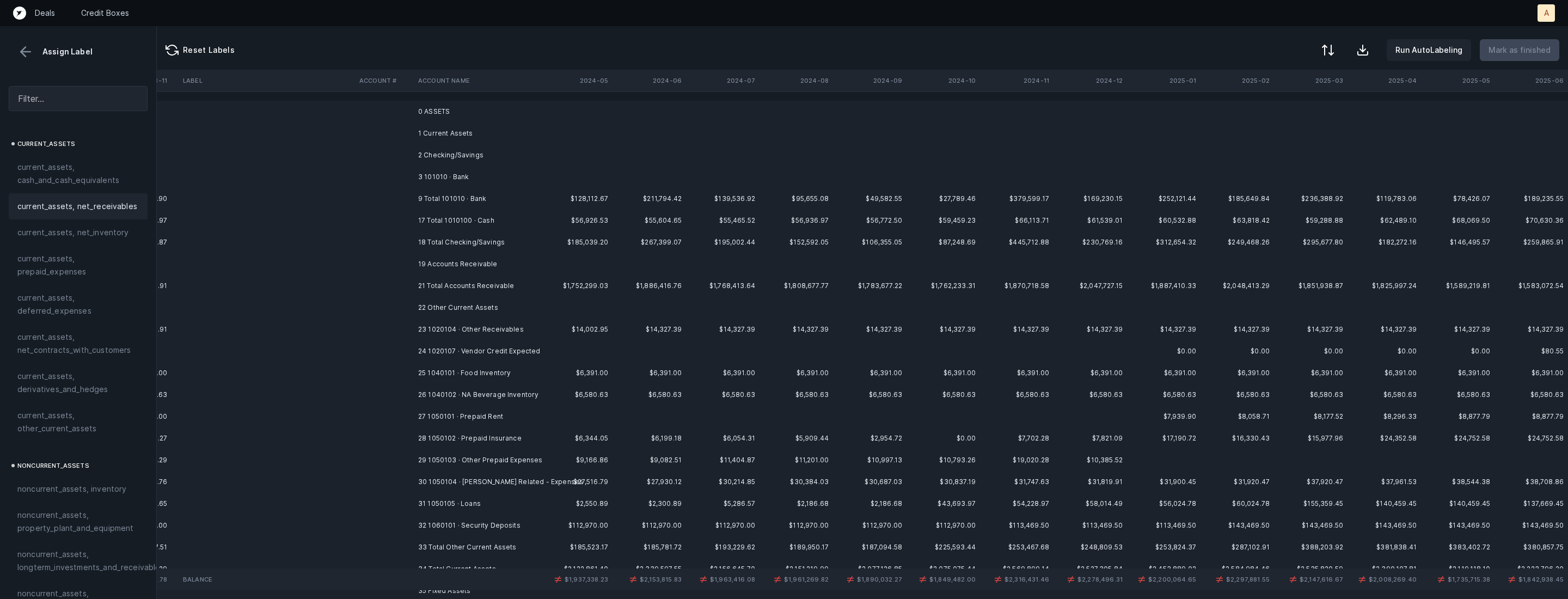
click at [447, 333] on td "23 1020104 · Other Receivables" at bounding box center [480, 329] width 133 height 22
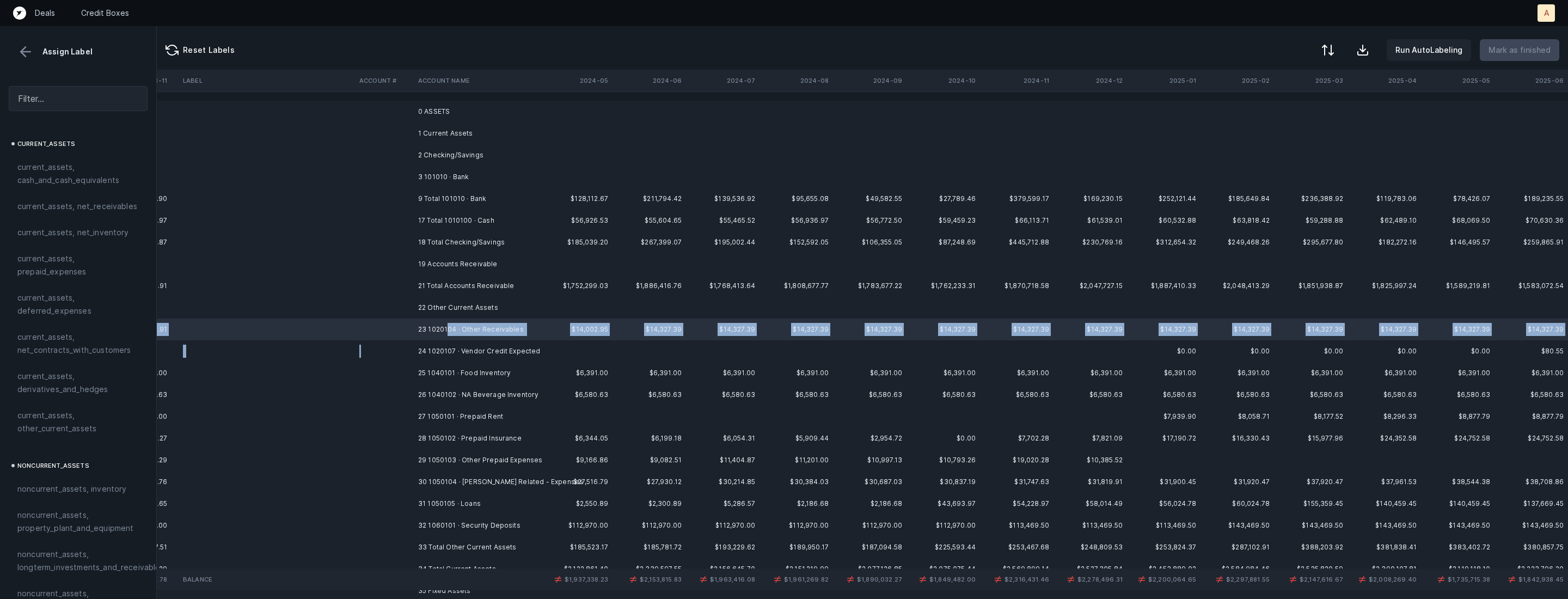
click at [410, 351] on td at bounding box center [384, 351] width 58 height 22
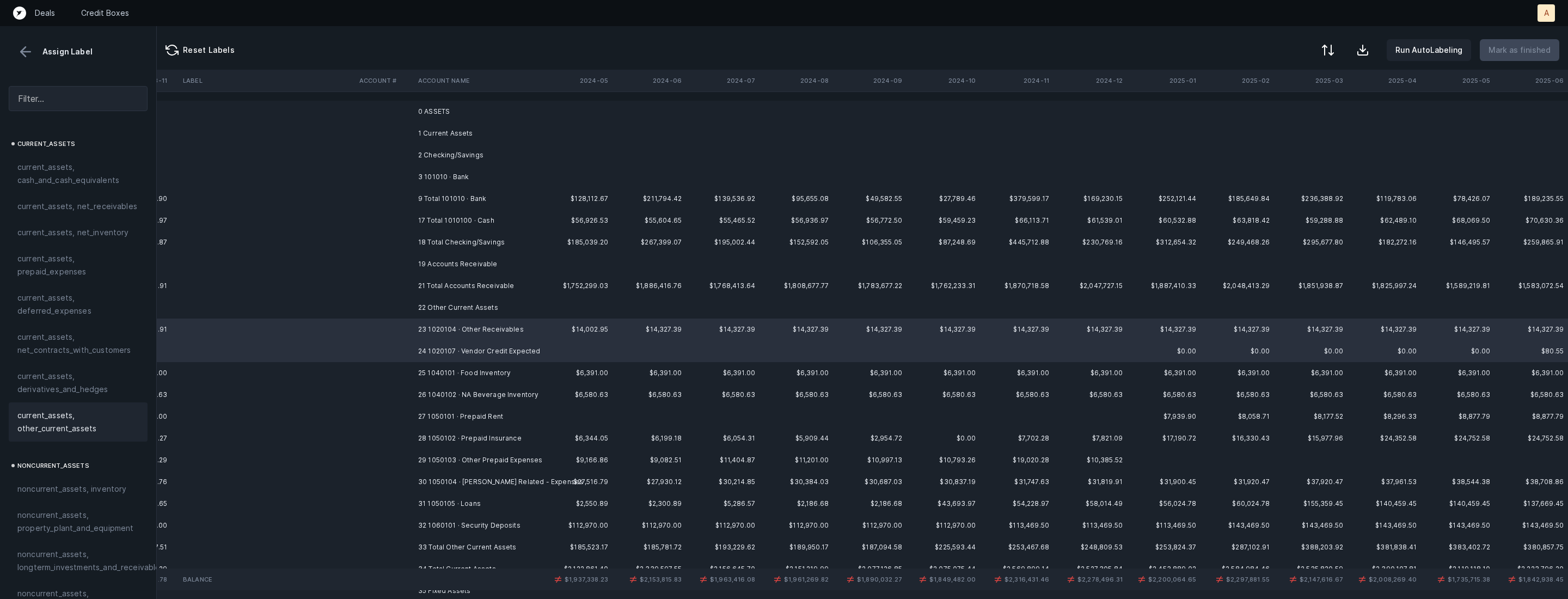
click at [63, 428] on span "current_assets, other_current_assets" at bounding box center [77, 422] width 121 height 26
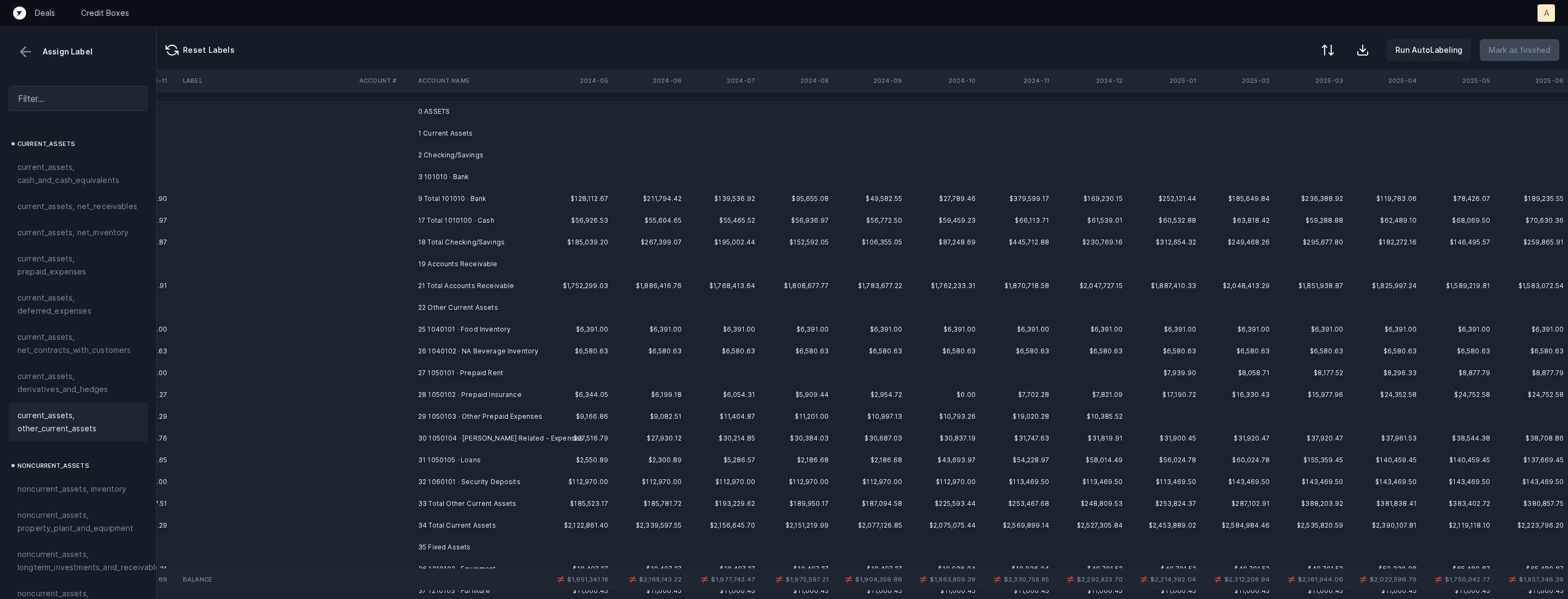
click at [445, 333] on td "25 1040101 · Food Inventory" at bounding box center [480, 329] width 133 height 22
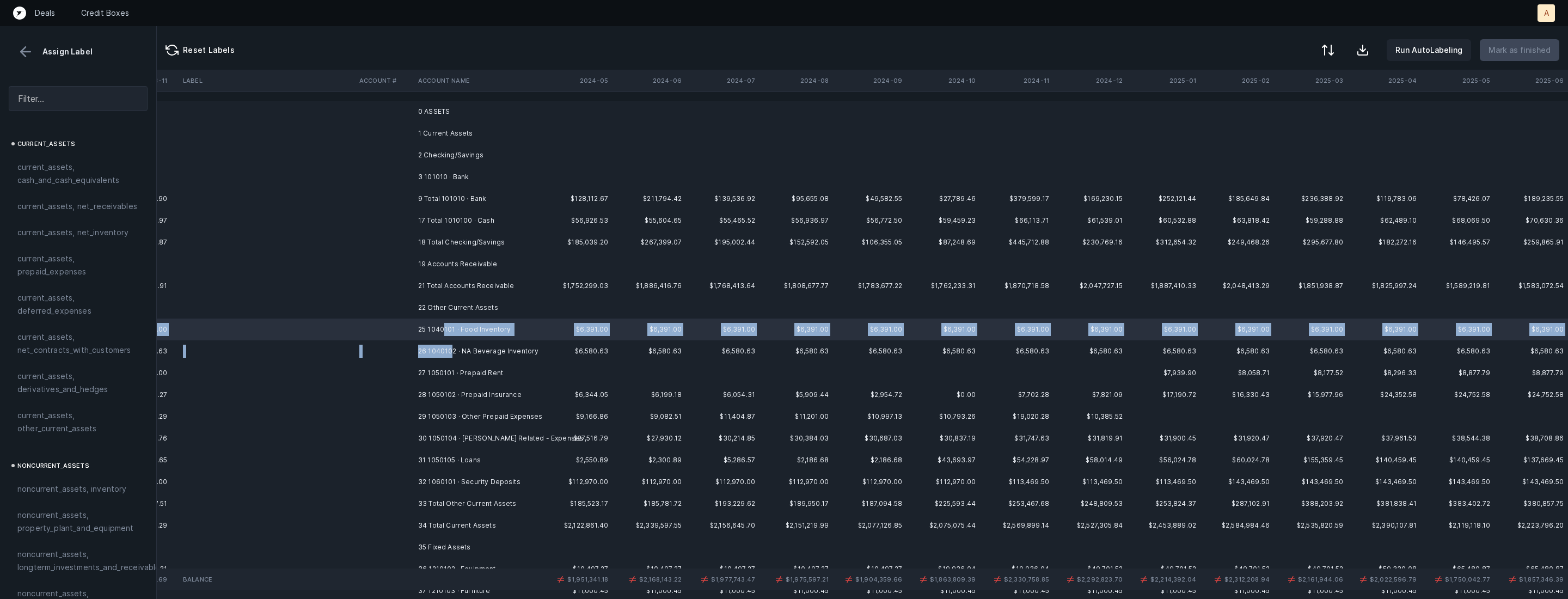
click at [453, 353] on td "26 1040102 · NA Beverage Inventory" at bounding box center [480, 351] width 133 height 22
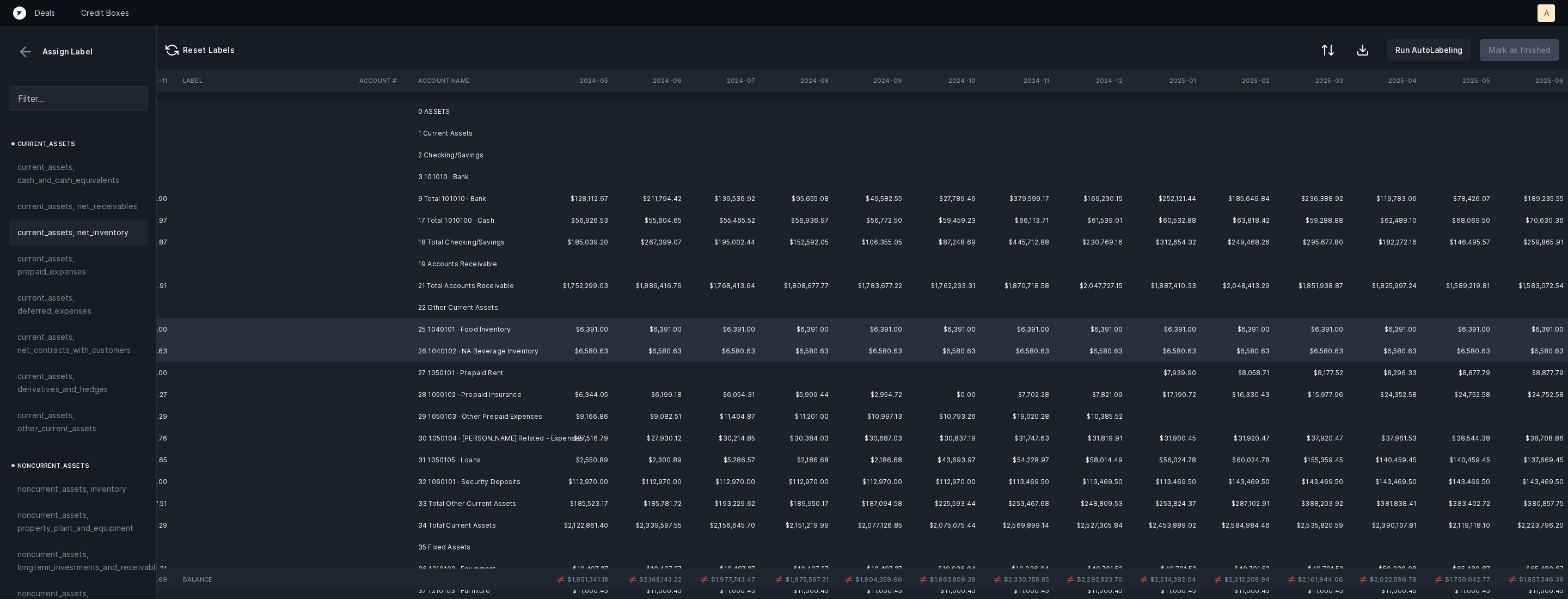
click at [90, 239] on div "current_assets, net_inventory" at bounding box center [78, 232] width 139 height 26
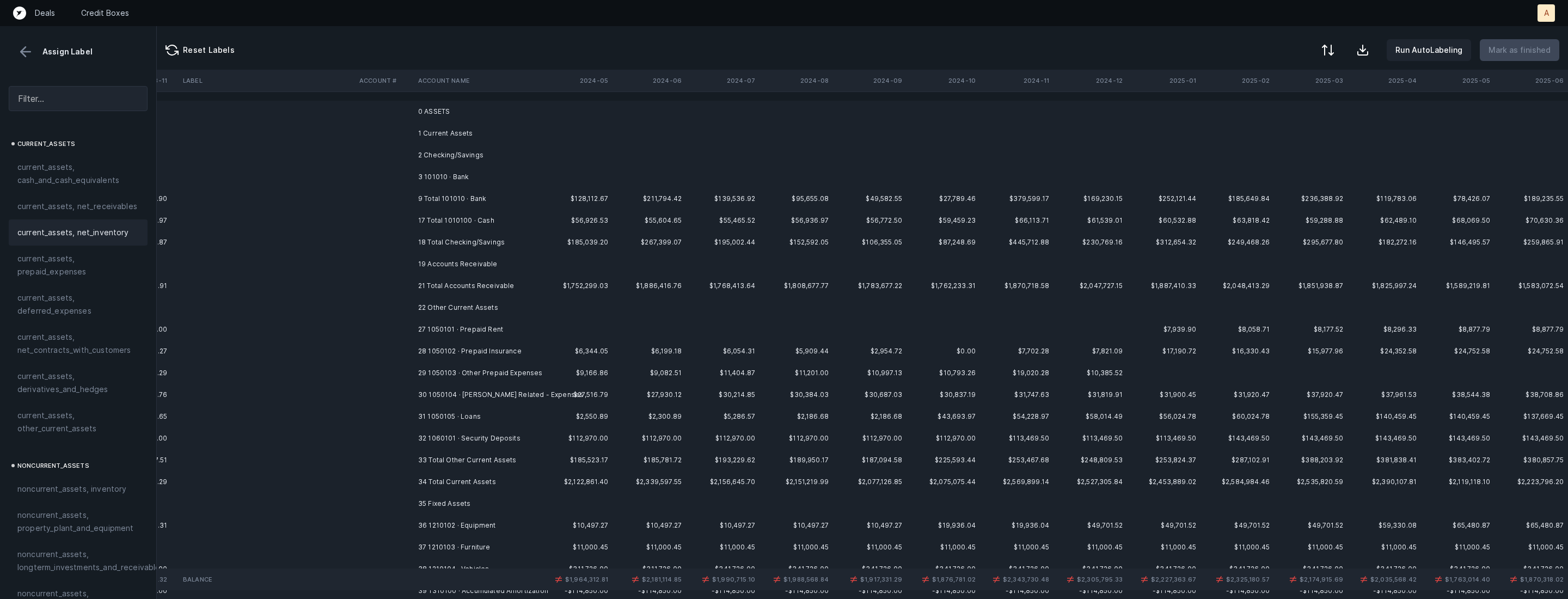
click at [454, 328] on td "27 1050101 · Prepaid Rent" at bounding box center [480, 329] width 133 height 22
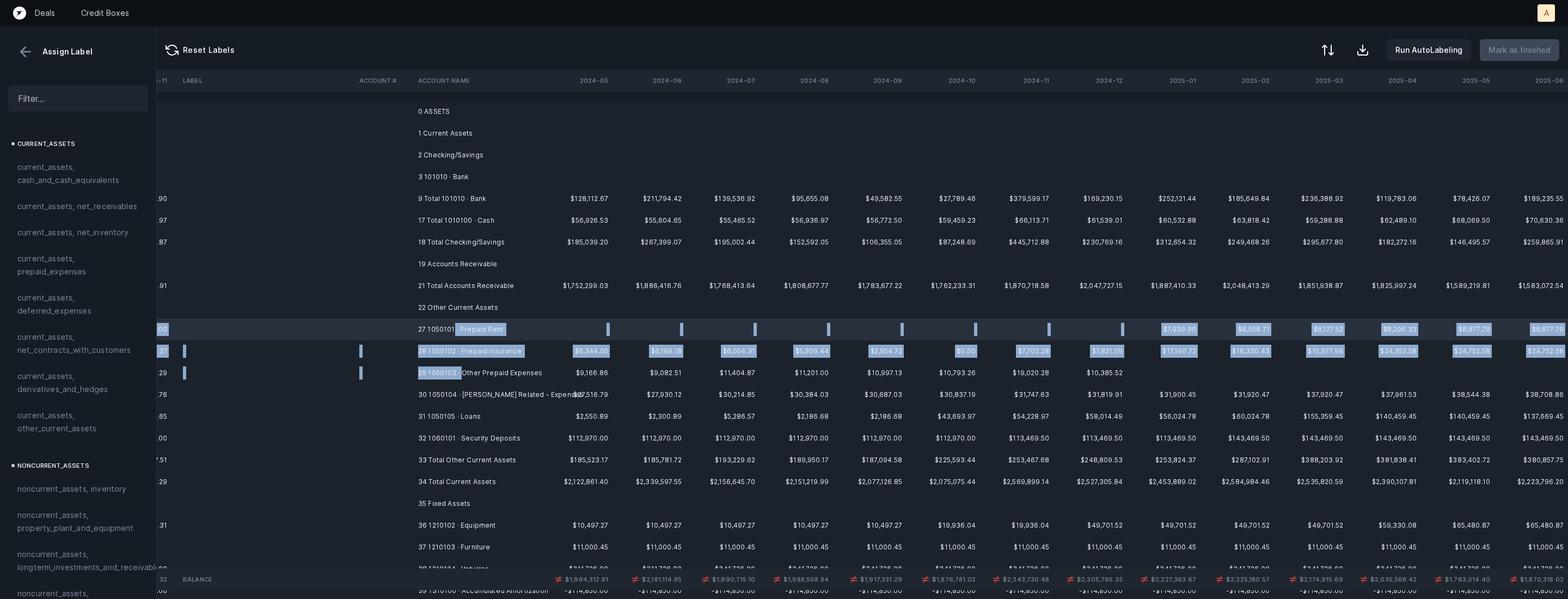
click at [461, 373] on td "29 1050103 · Other Prepaid Expenses" at bounding box center [480, 373] width 133 height 22
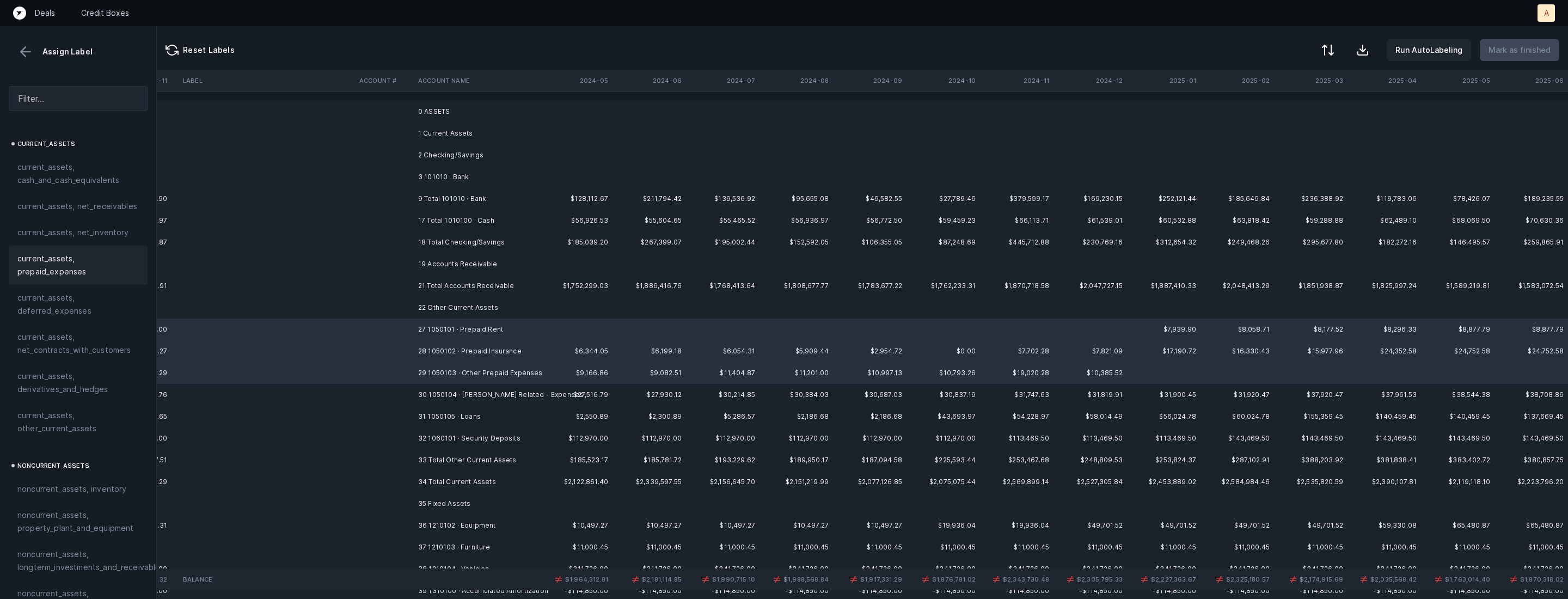
click at [79, 275] on span "current_assets, prepaid_expenses" at bounding box center [77, 265] width 121 height 26
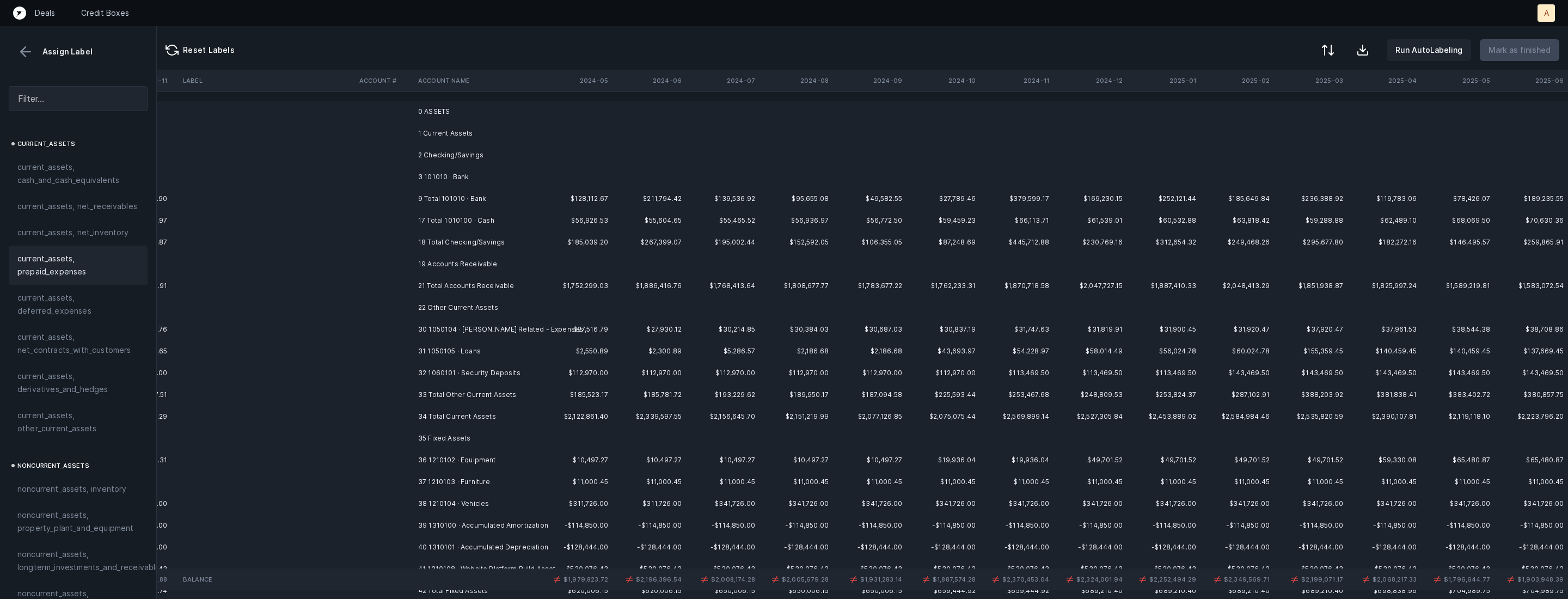
click at [442, 334] on td "30 1050104 · [PERSON_NAME] Related - Expenses" at bounding box center [480, 329] width 133 height 22
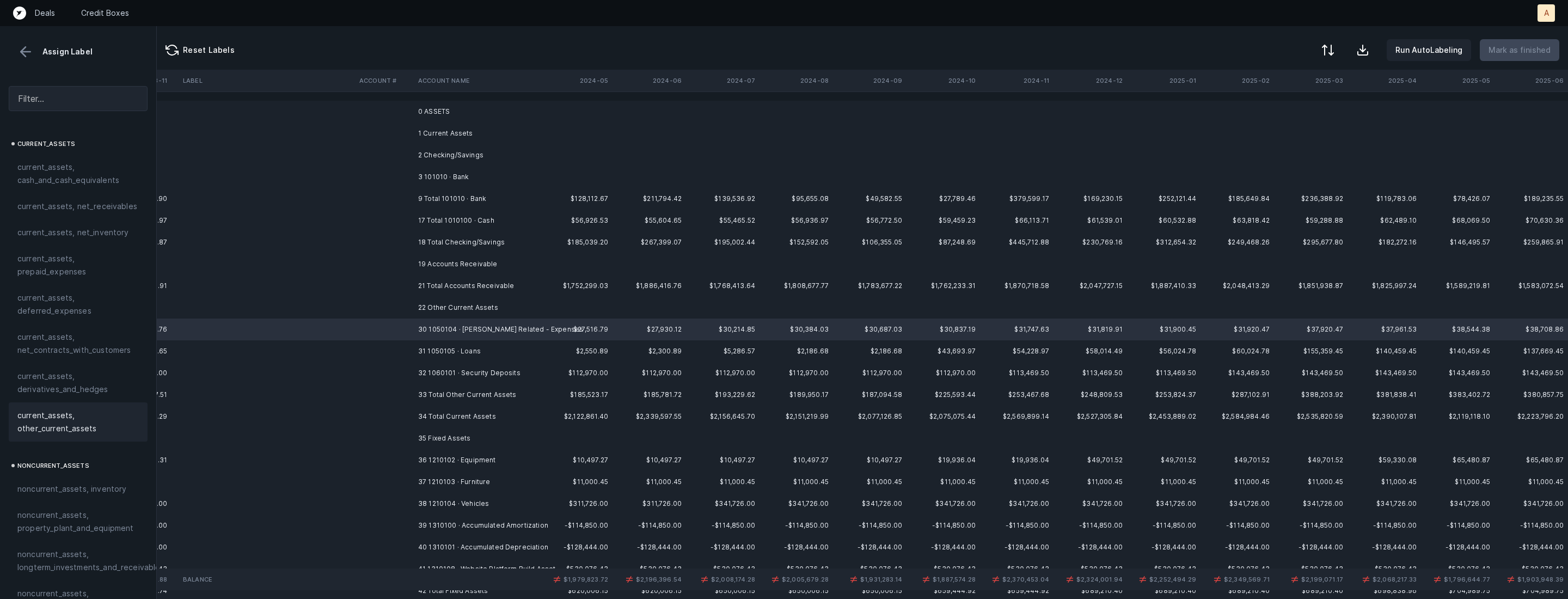
click at [95, 415] on span "current_assets, other_current_assets" at bounding box center [77, 422] width 121 height 26
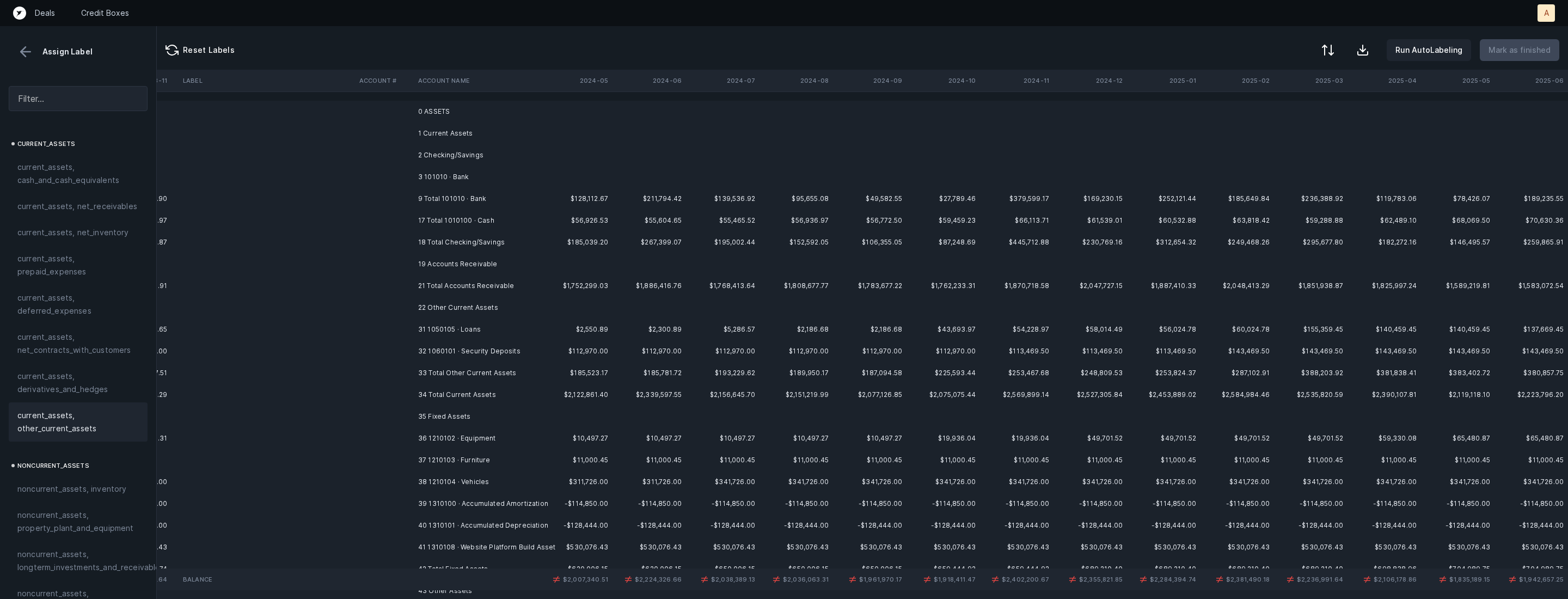
click at [507, 332] on td "31 1050105 · Loans" at bounding box center [480, 329] width 133 height 22
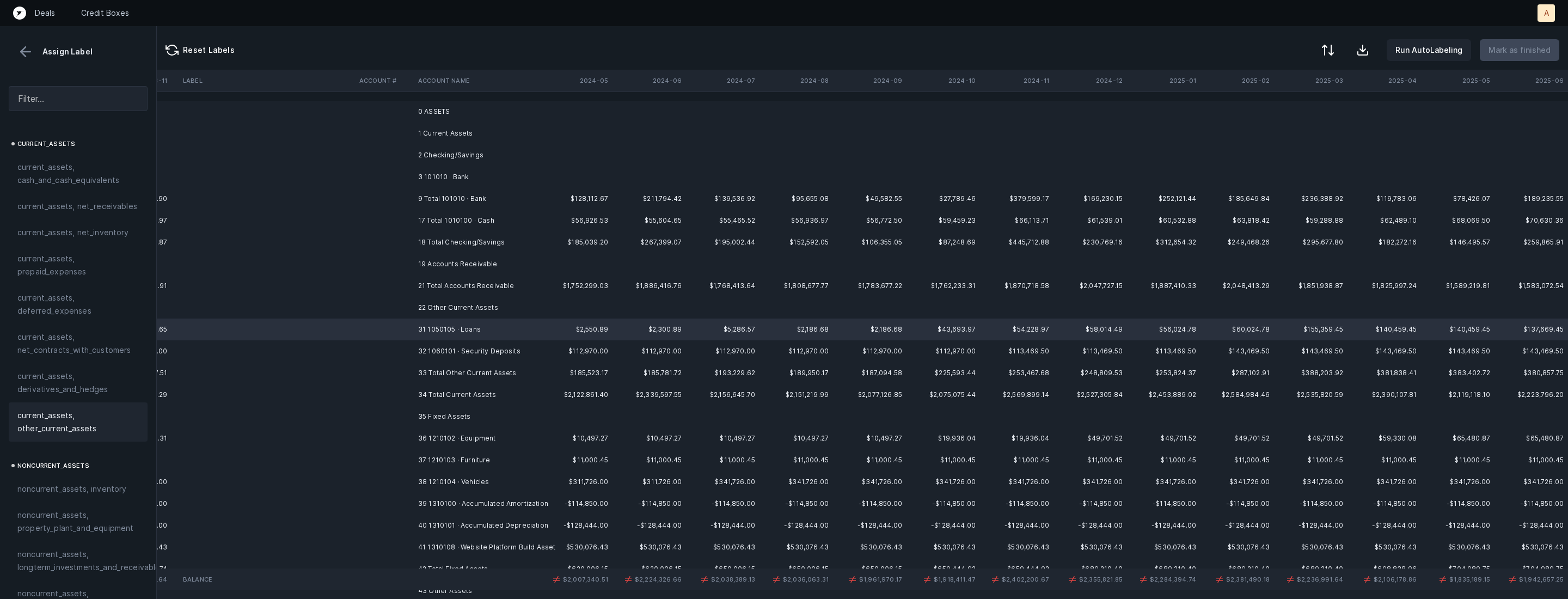
click at [76, 412] on span "current_assets, other_current_assets" at bounding box center [77, 422] width 121 height 26
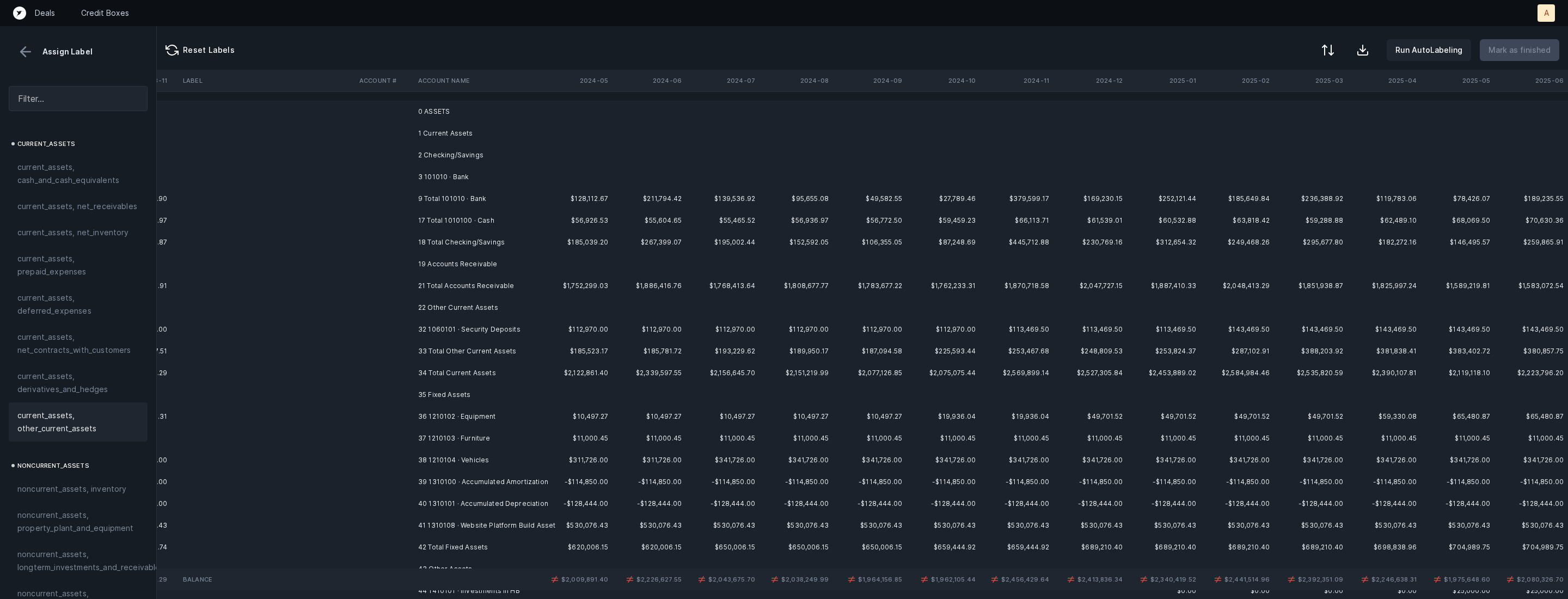
click at [381, 336] on td at bounding box center [384, 329] width 58 height 22
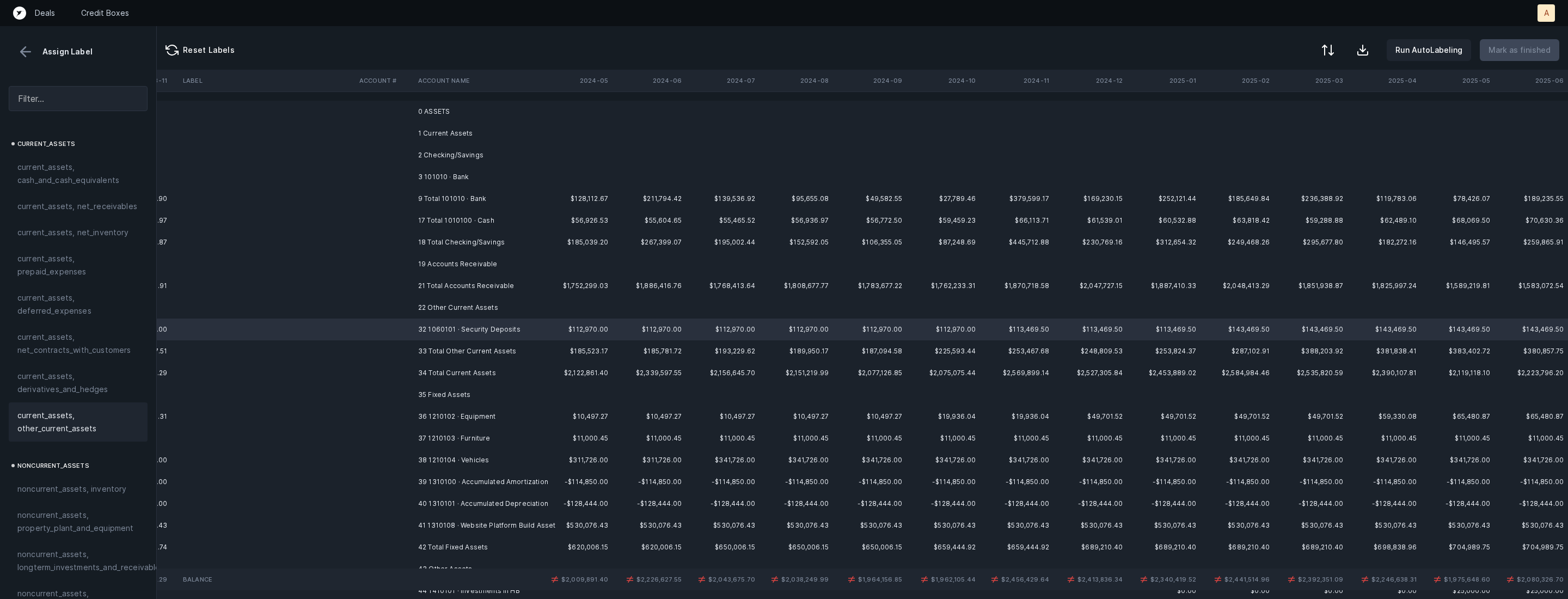
click at [102, 426] on span "current_assets, other_current_assets" at bounding box center [77, 422] width 121 height 26
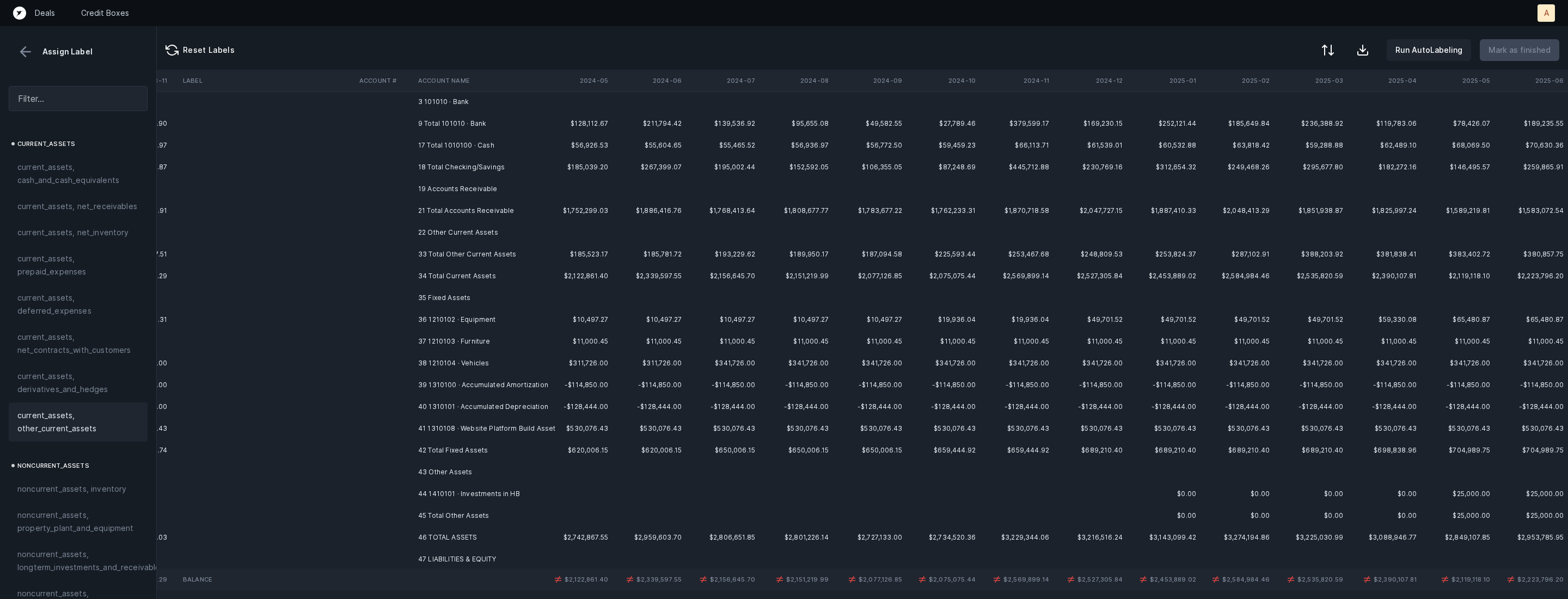
scroll to position [109, 1187]
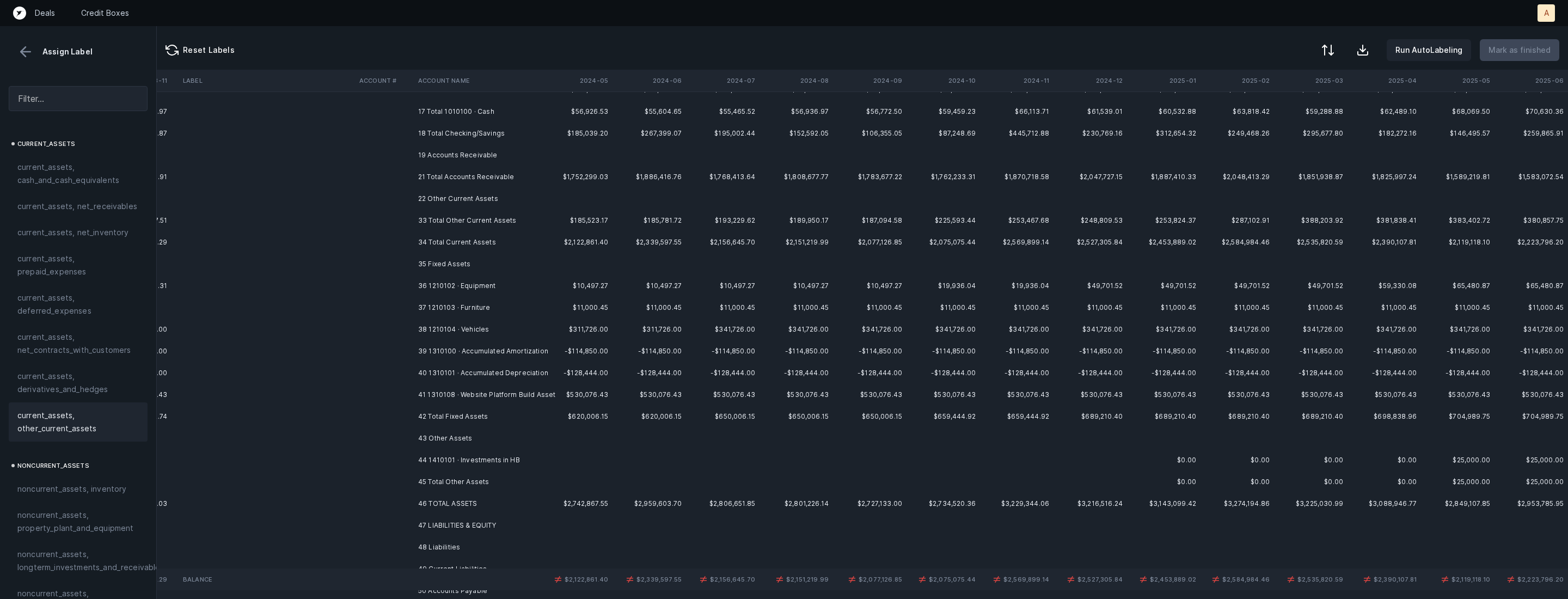
click at [474, 285] on td "36 1210102 · Equipment" at bounding box center [480, 285] width 133 height 22
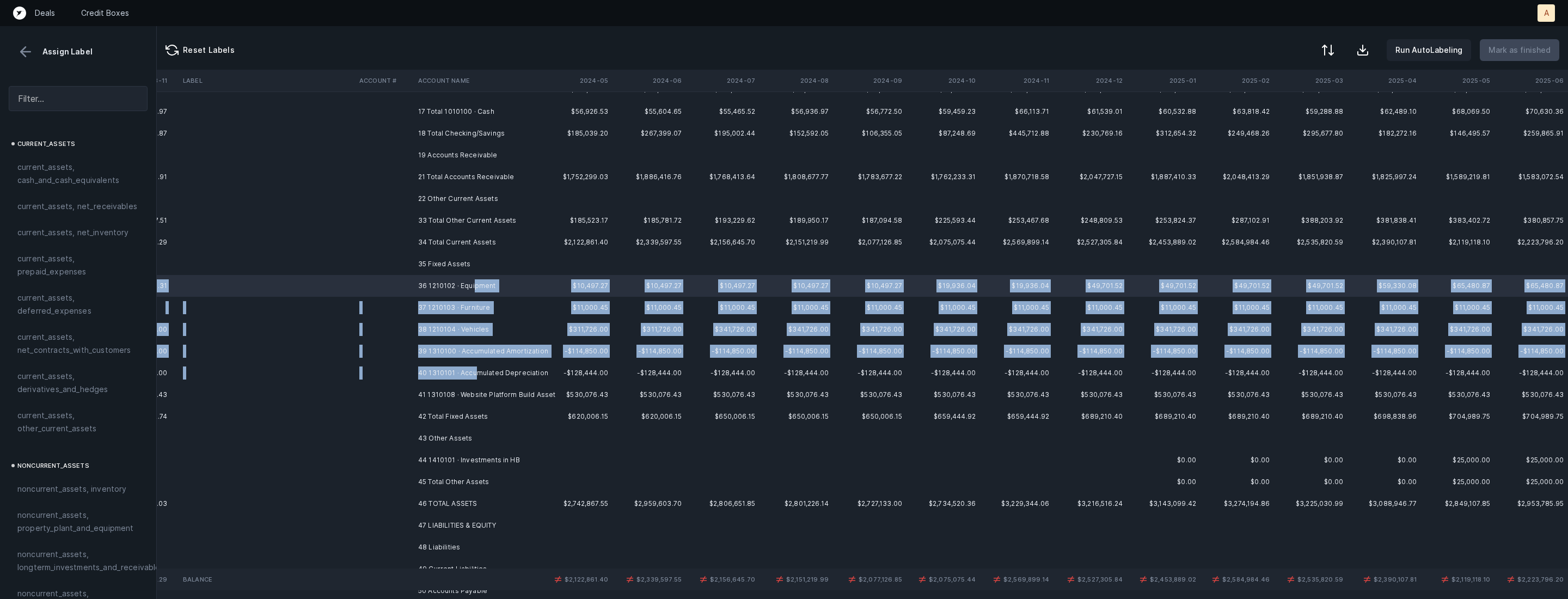
click at [478, 371] on td "40 1310101 · Accumulated Depreciation" at bounding box center [480, 373] width 133 height 22
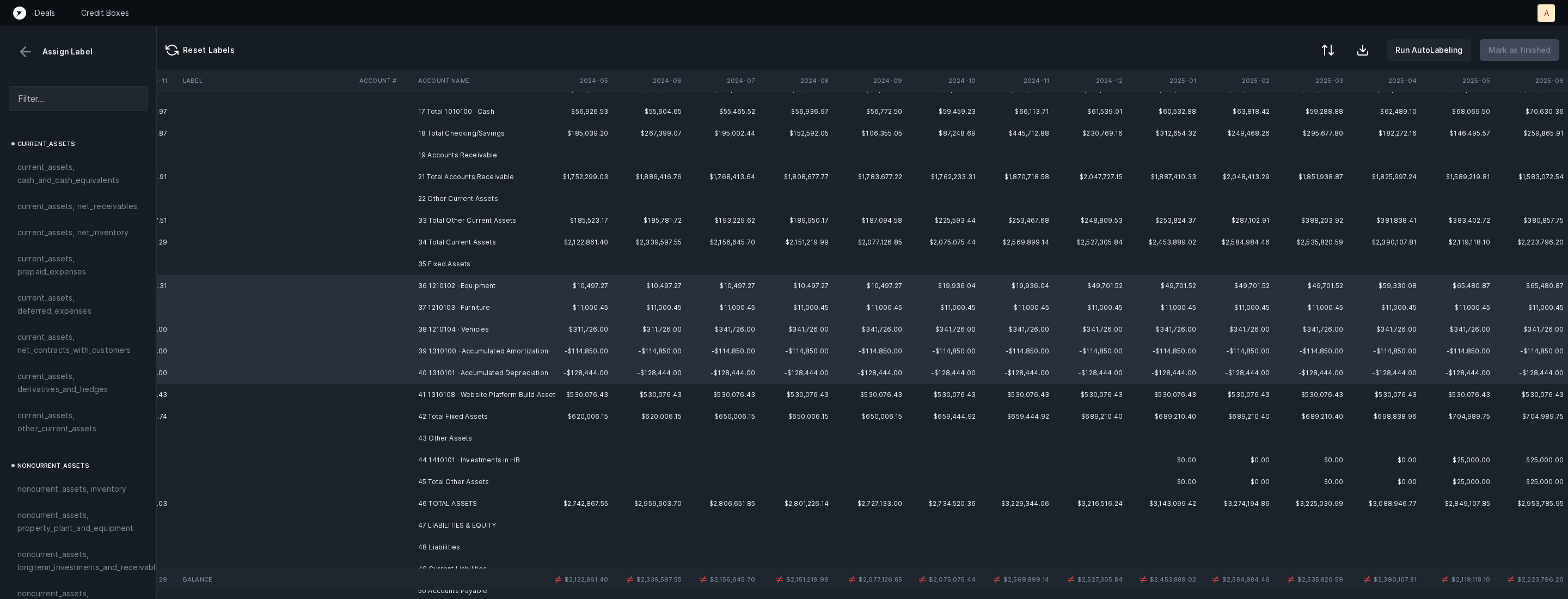
click at [487, 356] on td "39 1310100 · Accumulated Amortization" at bounding box center [480, 351] width 133 height 22
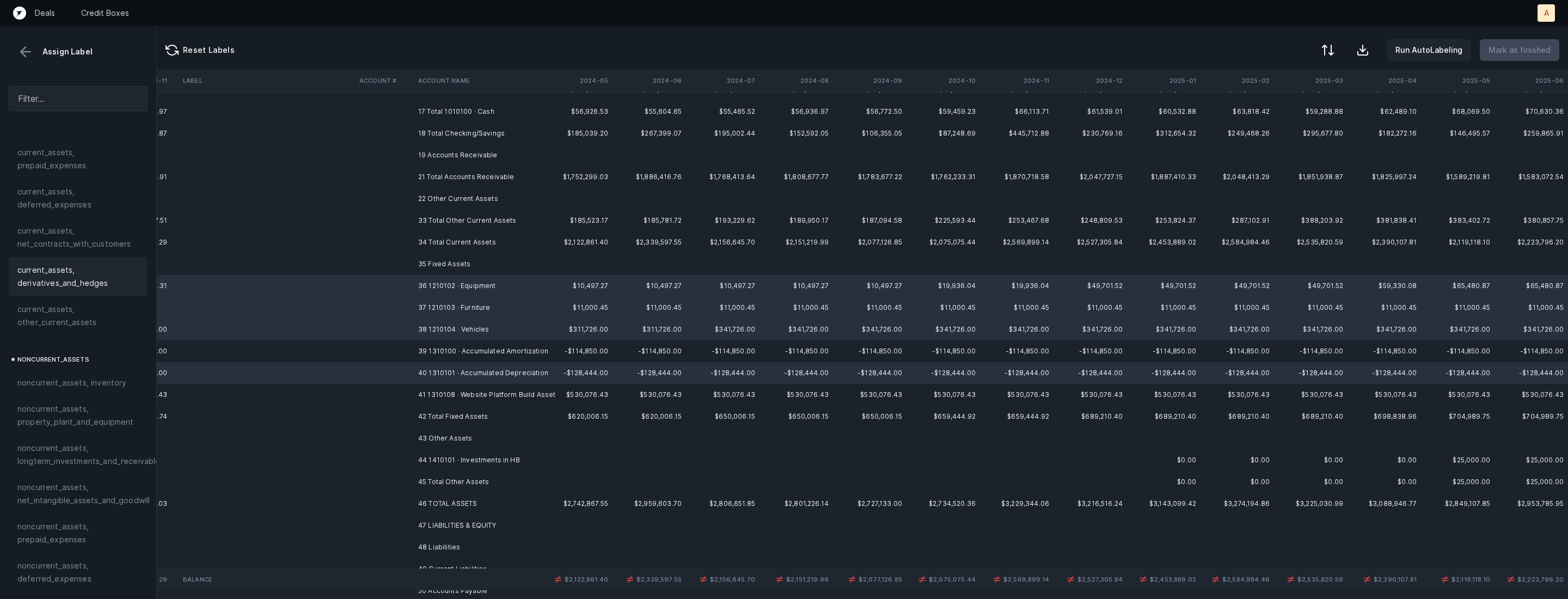
scroll to position [169, 0]
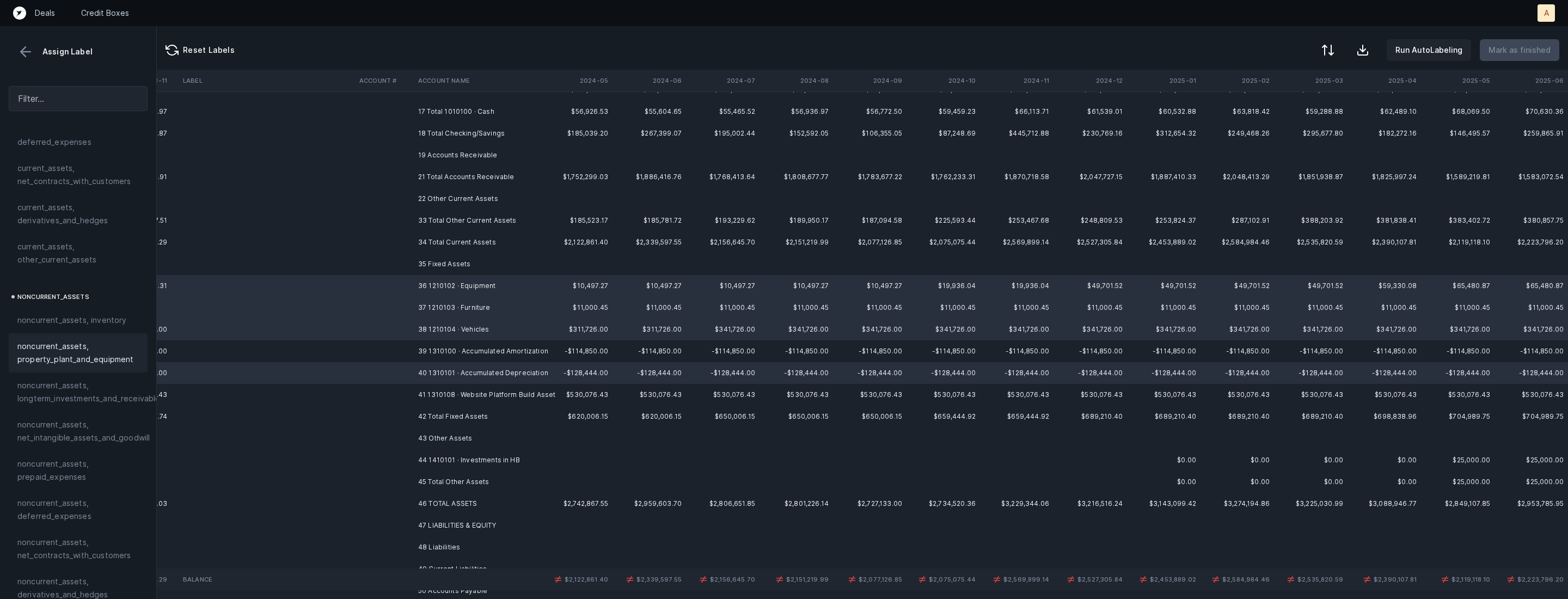
click at [52, 346] on span "noncurrent_assets, property_plant_and_equipment" at bounding box center [77, 353] width 121 height 26
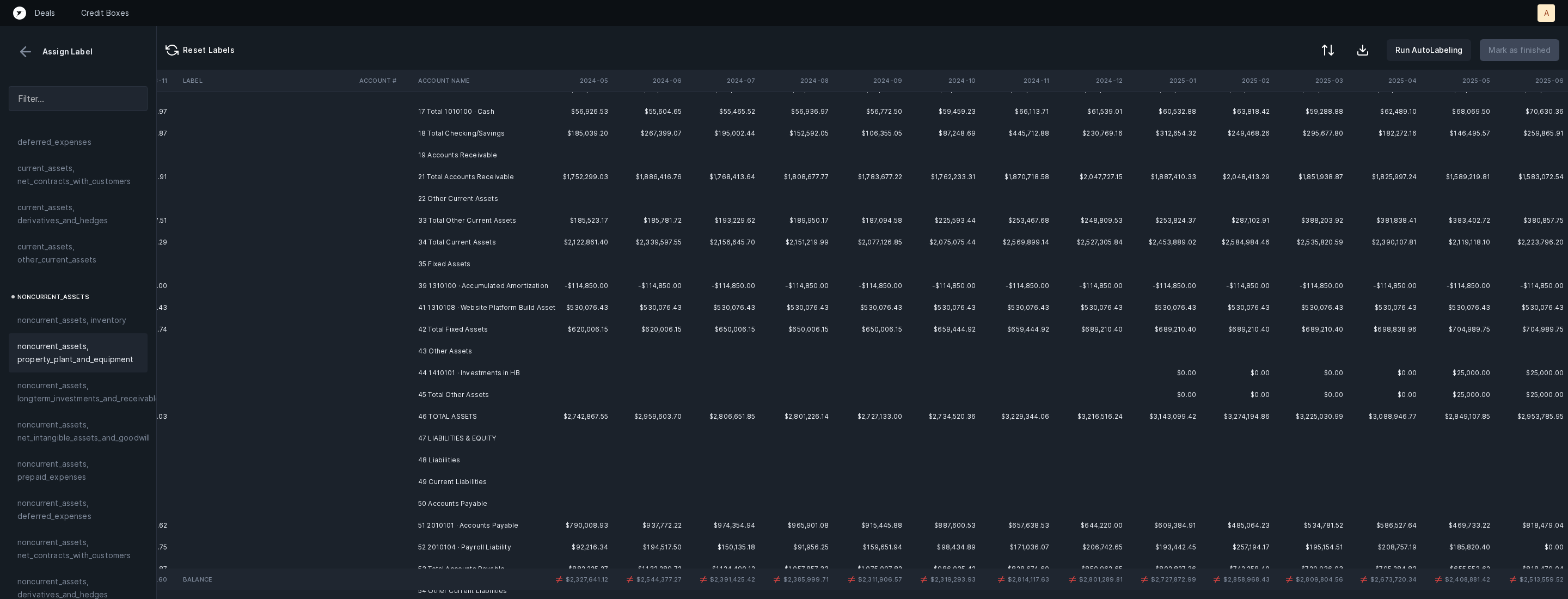
click at [447, 280] on td "39 1310100 · Accumulated Amortization" at bounding box center [480, 285] width 133 height 22
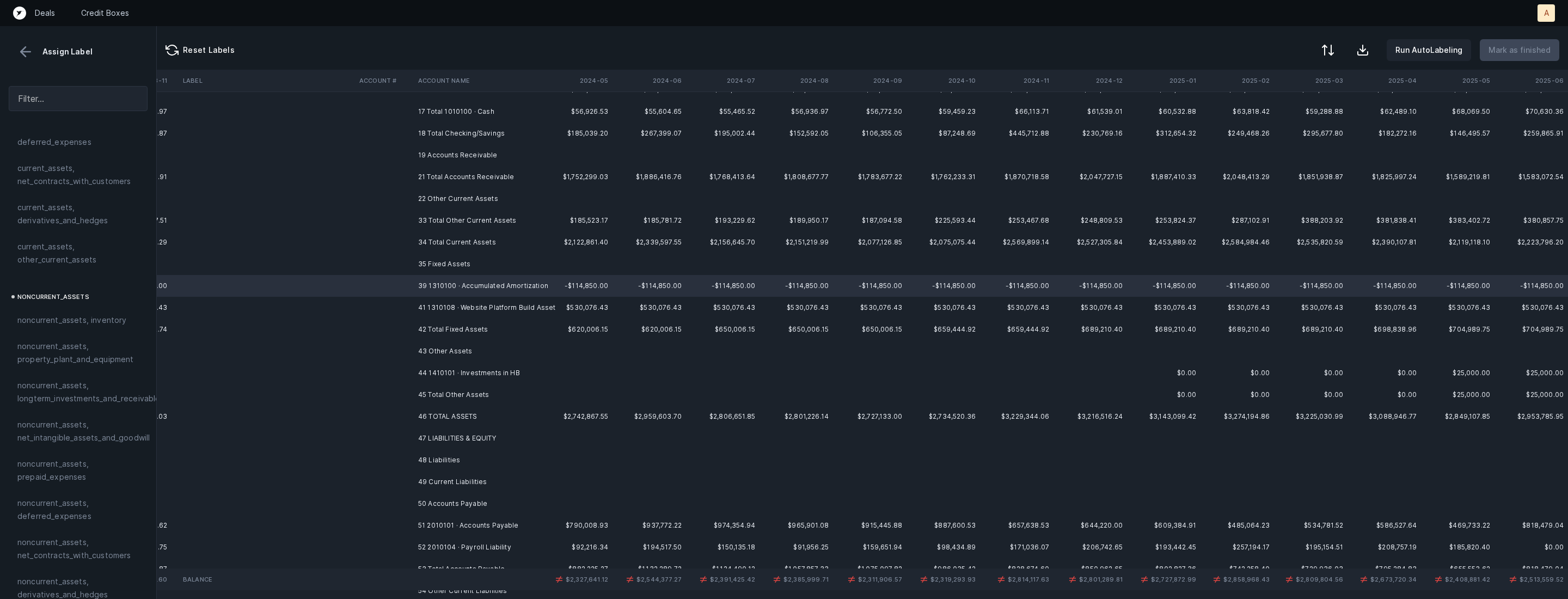
click at [450, 308] on td "41 1310108 · Website Platform Build Asset" at bounding box center [480, 307] width 133 height 22
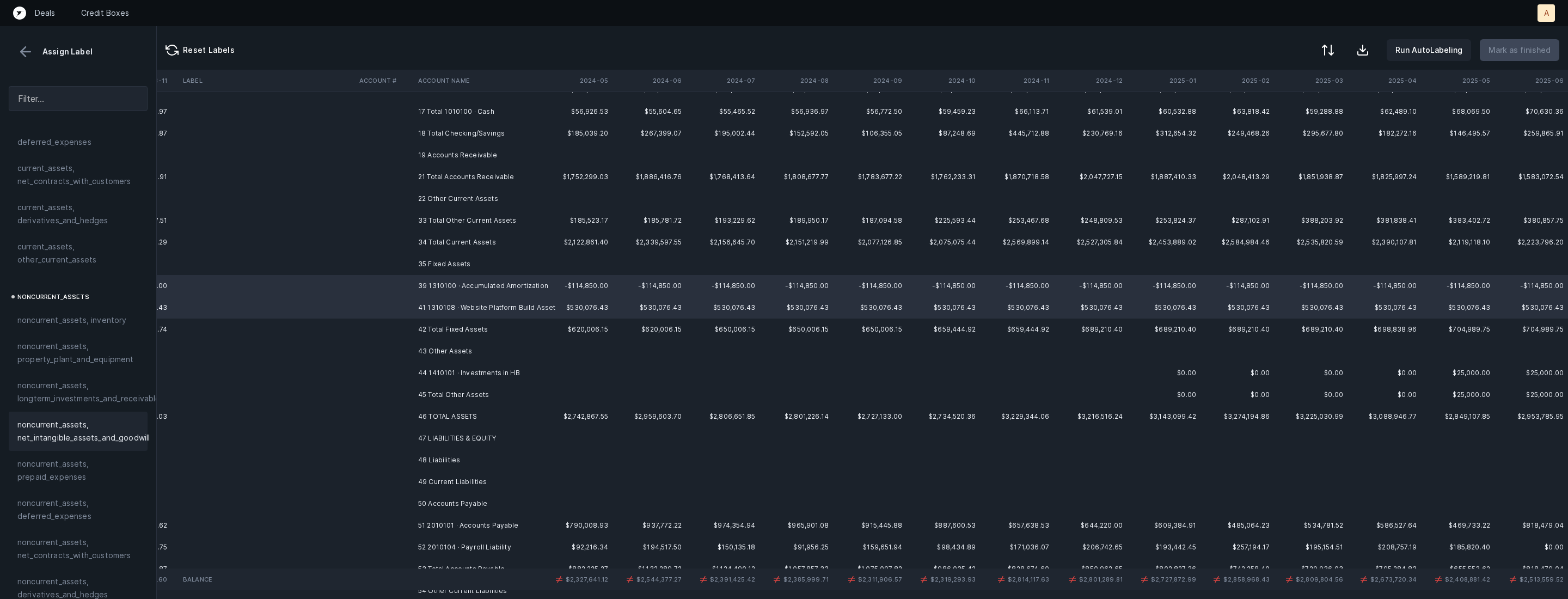
click at [103, 428] on span "noncurrent_assets, net_intangible_assets_and_goodwill" at bounding box center [83, 432] width 132 height 26
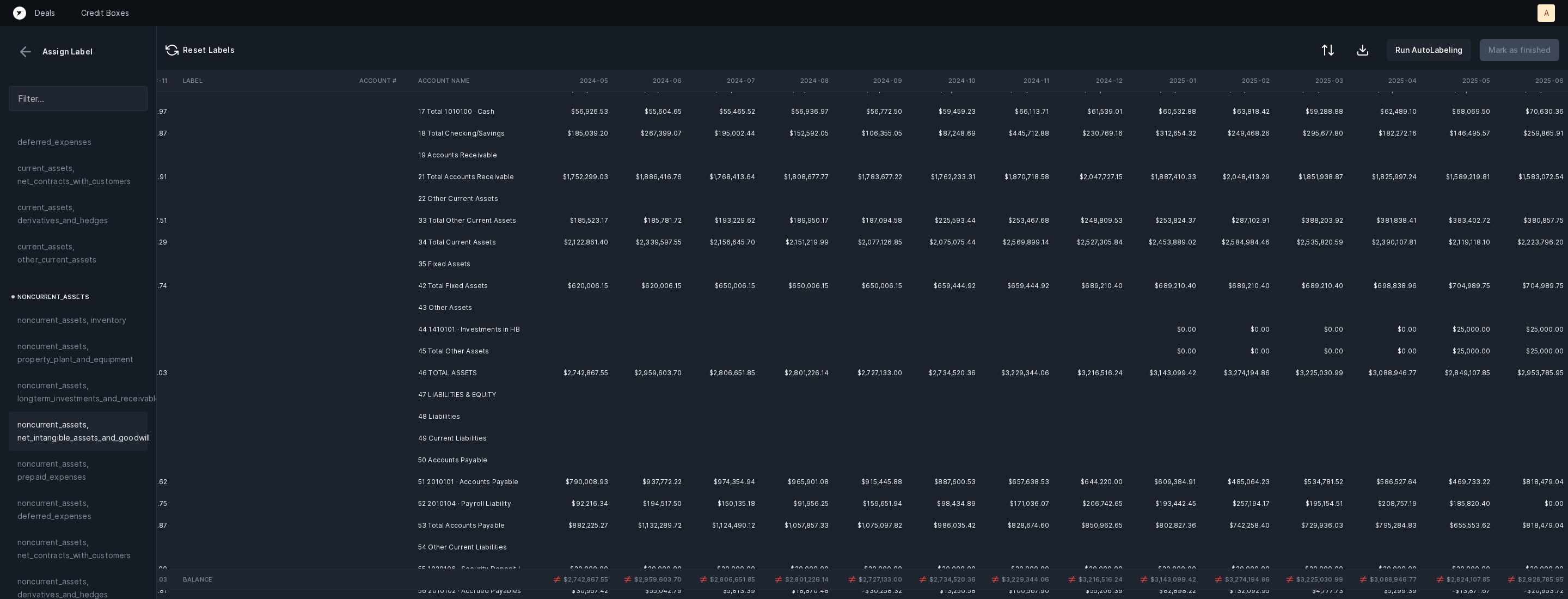
click at [473, 330] on td "44 1410101 · Investments in HB" at bounding box center [480, 329] width 133 height 22
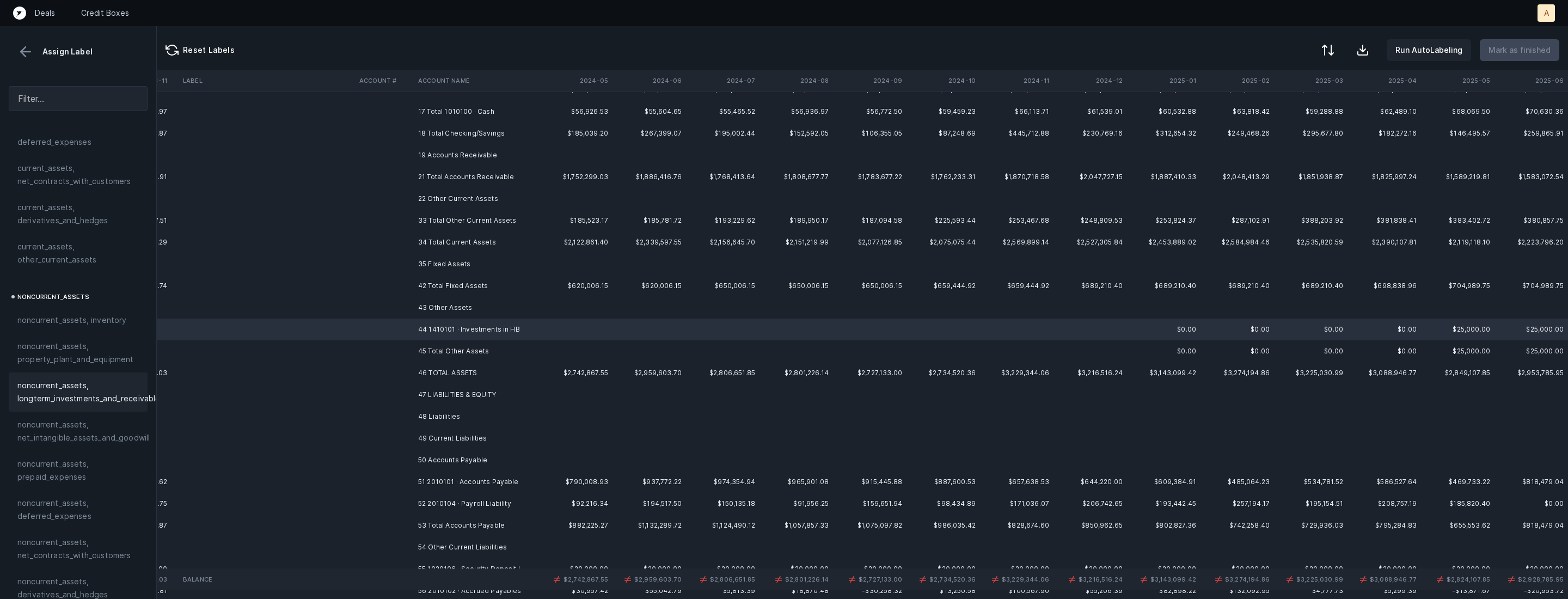
click at [73, 399] on span "noncurrent_assets, longterm_investments_and_receivables" at bounding box center [90, 393] width 147 height 26
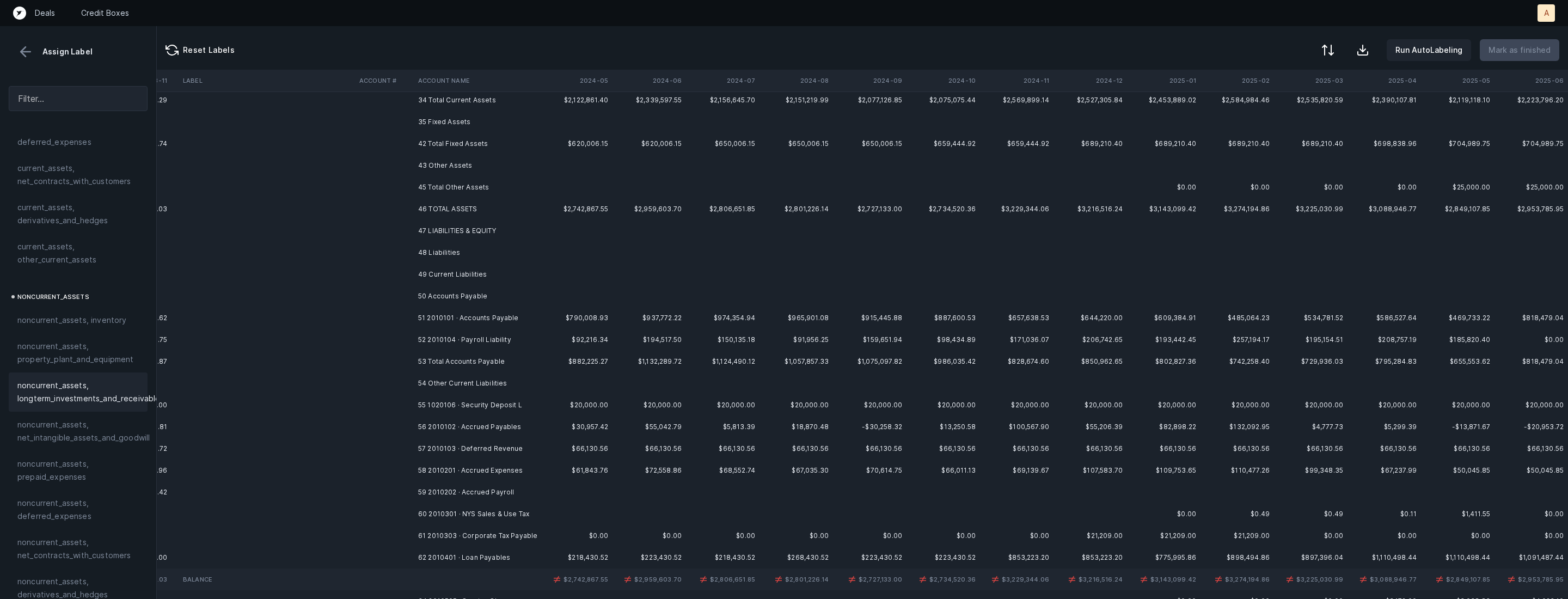
scroll to position [266, 1187]
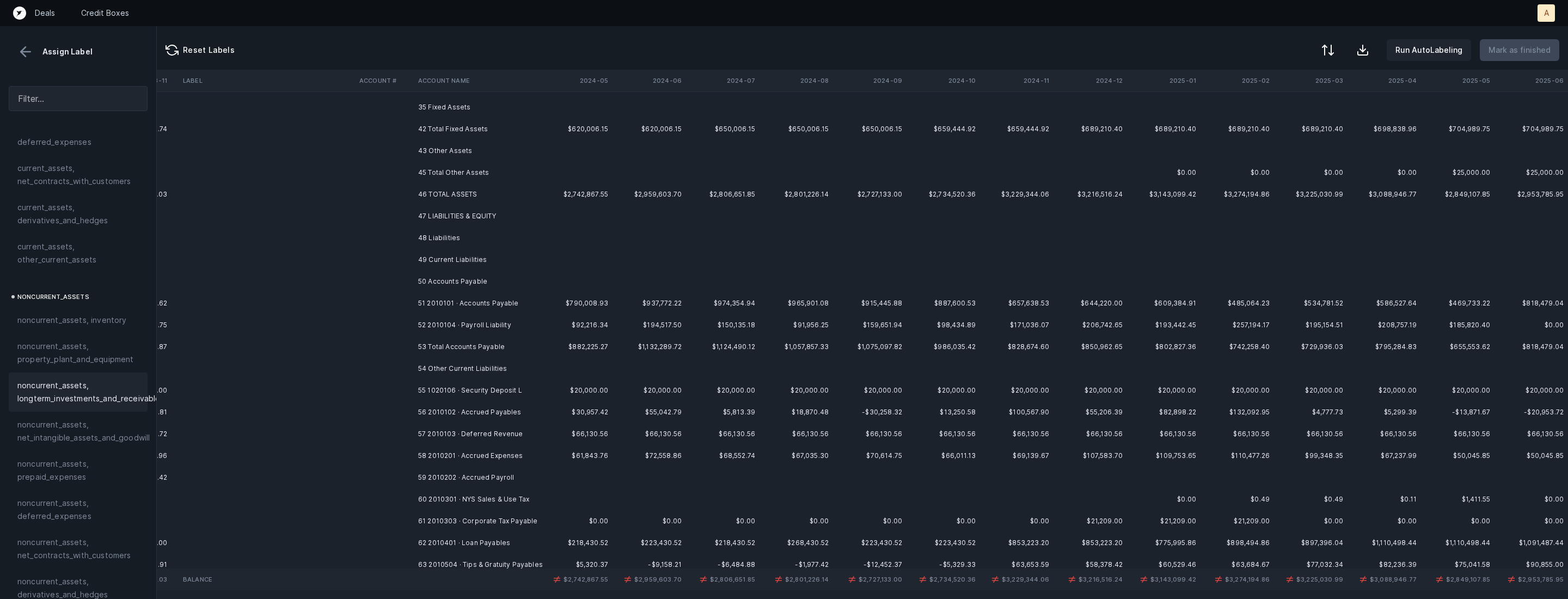
click at [506, 310] on td "51 2010101 · Accounts Payable" at bounding box center [480, 303] width 133 height 22
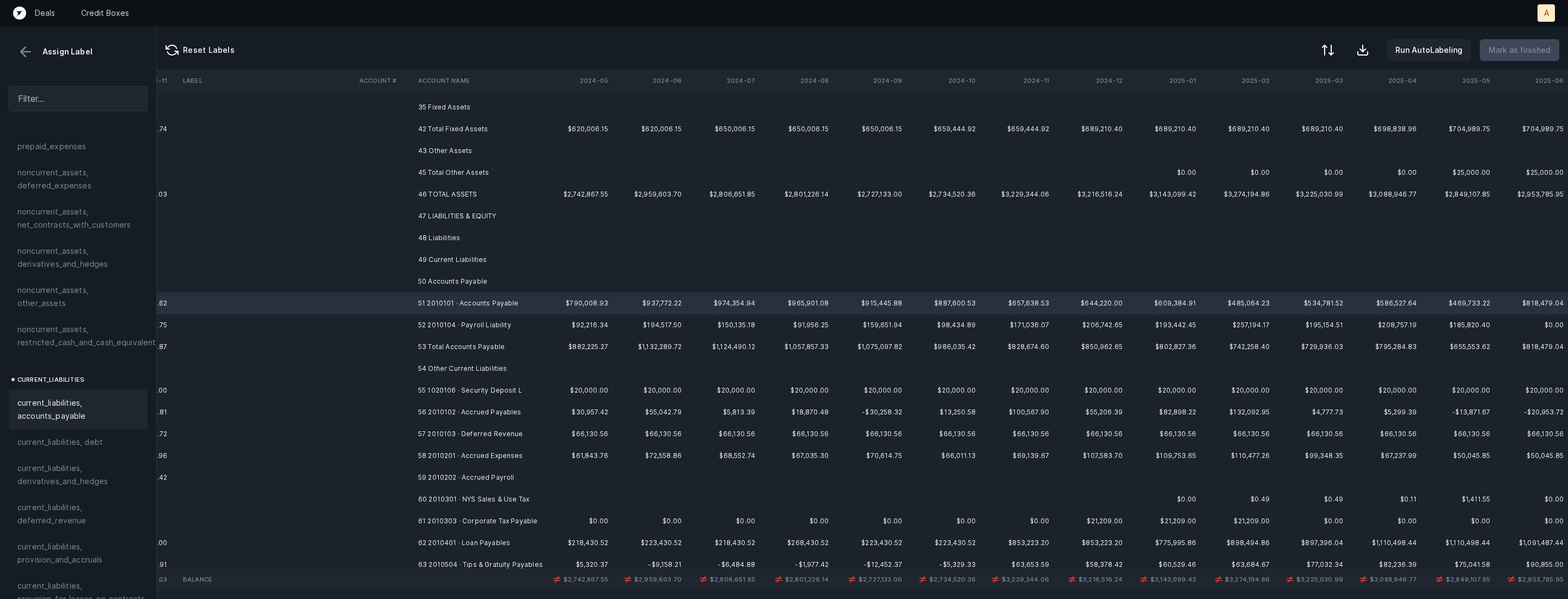
scroll to position [516, 0]
click at [87, 387] on span "current_liabilities, accounts_payable" at bounding box center [77, 393] width 121 height 26
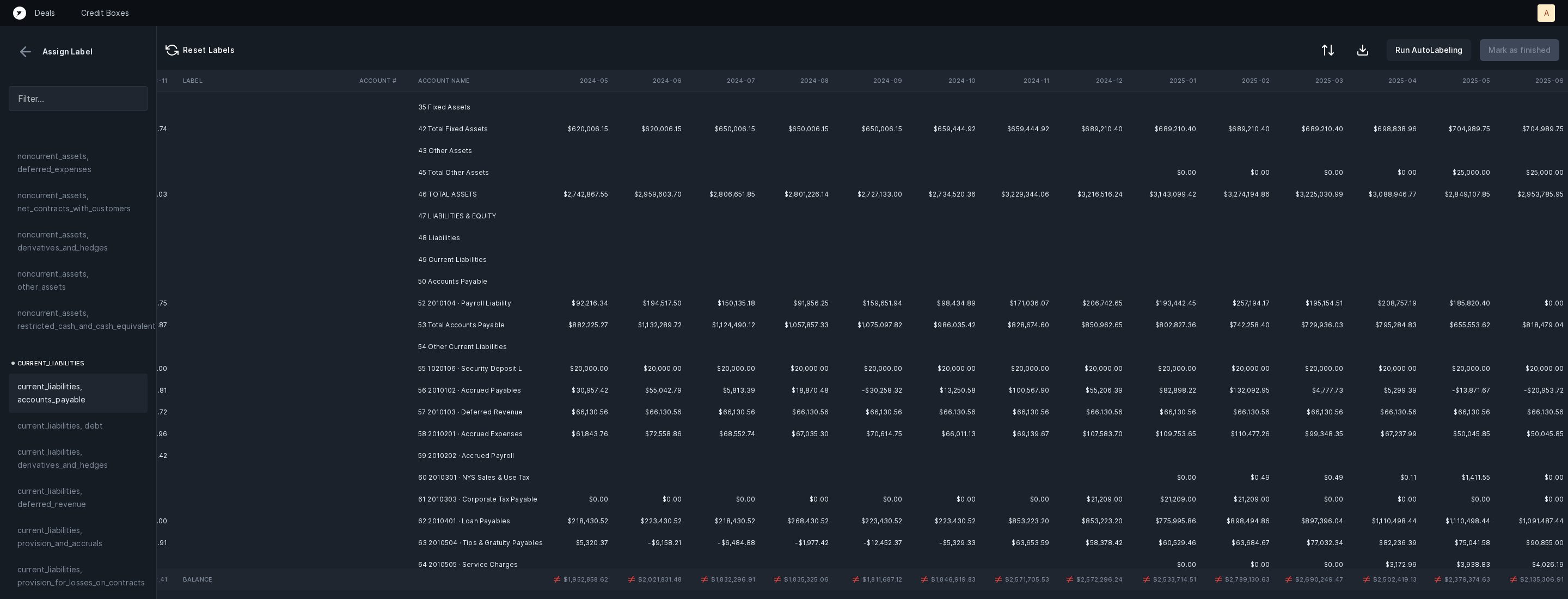
click at [409, 315] on td at bounding box center [384, 325] width 58 height 22
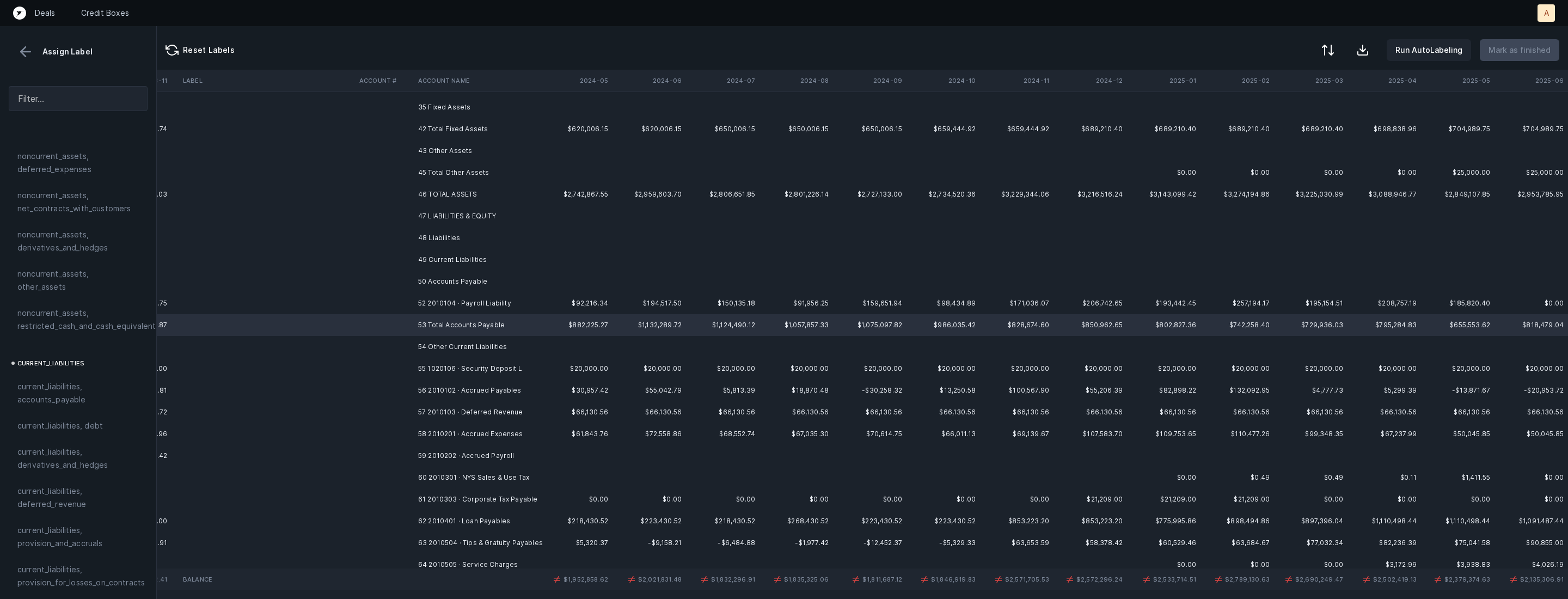
click at [338, 302] on td at bounding box center [266, 303] width 176 height 22
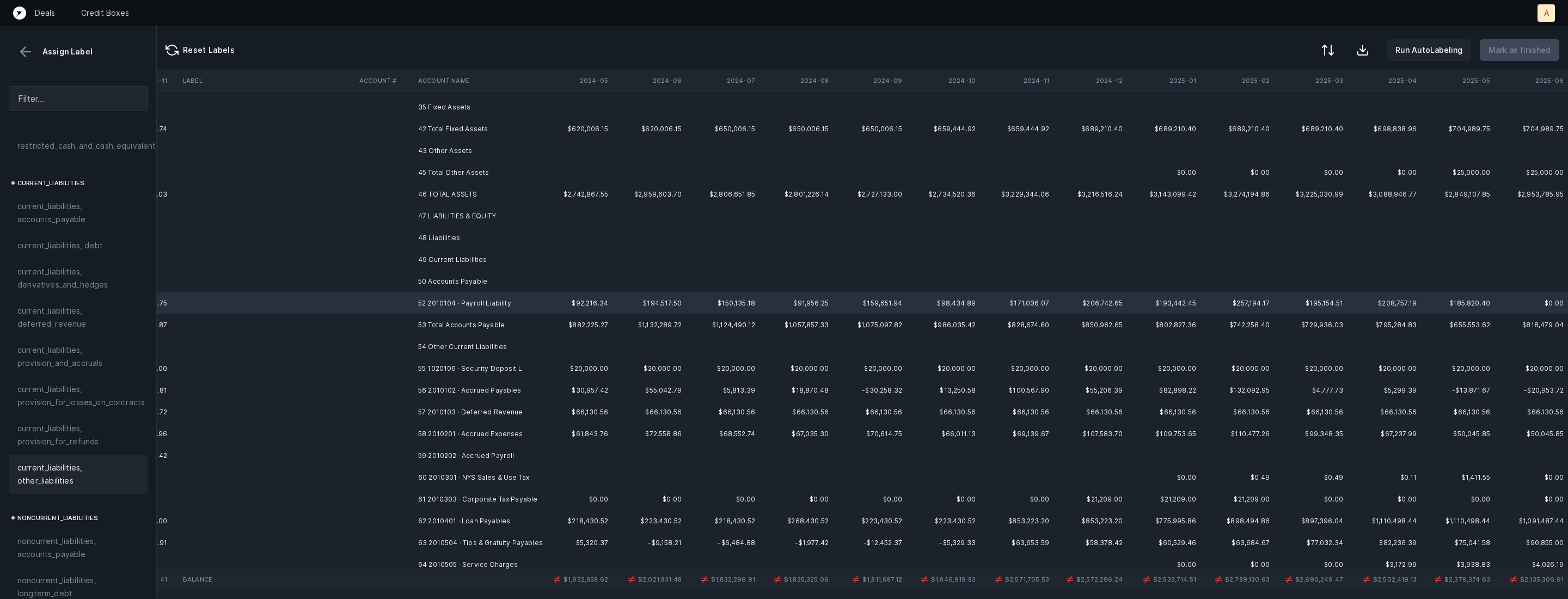
scroll to position [745, 0]
click at [67, 414] on span "current_liabilities, other_liabilities" at bounding box center [77, 425] width 121 height 26
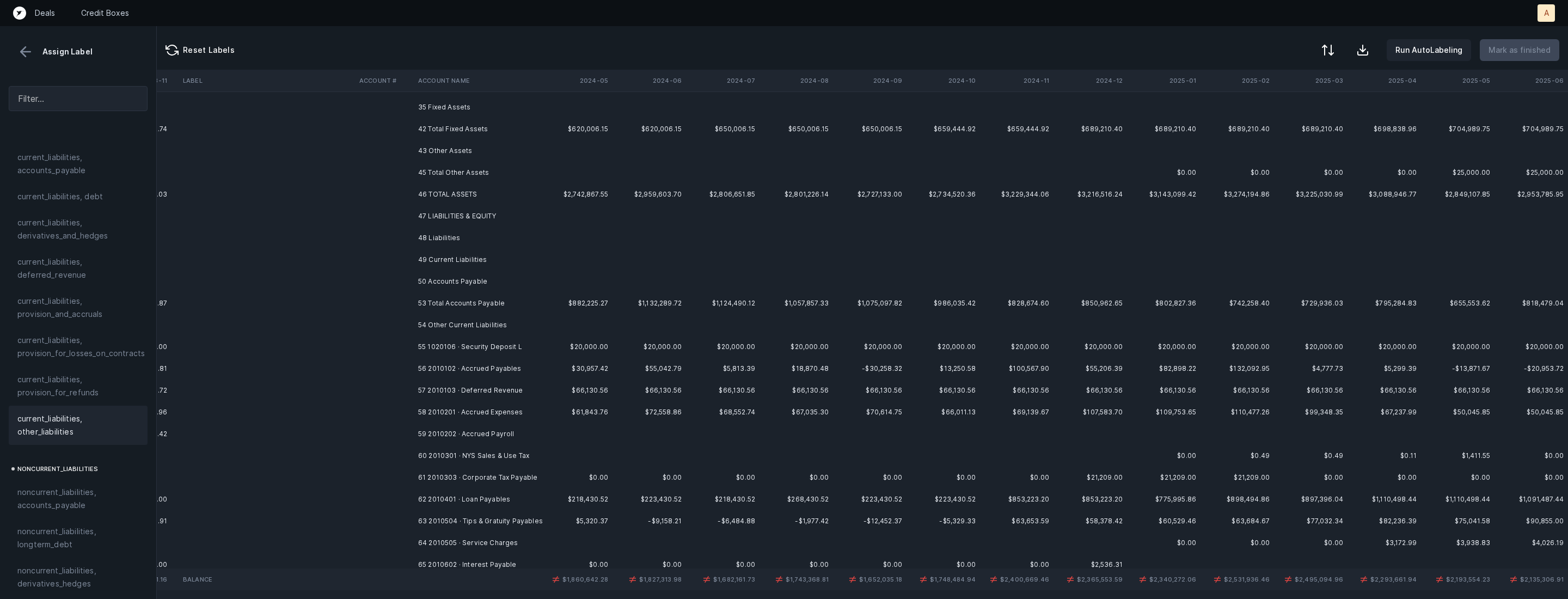
click at [454, 343] on td "55 1020106 · Security Deposit L" at bounding box center [480, 347] width 133 height 22
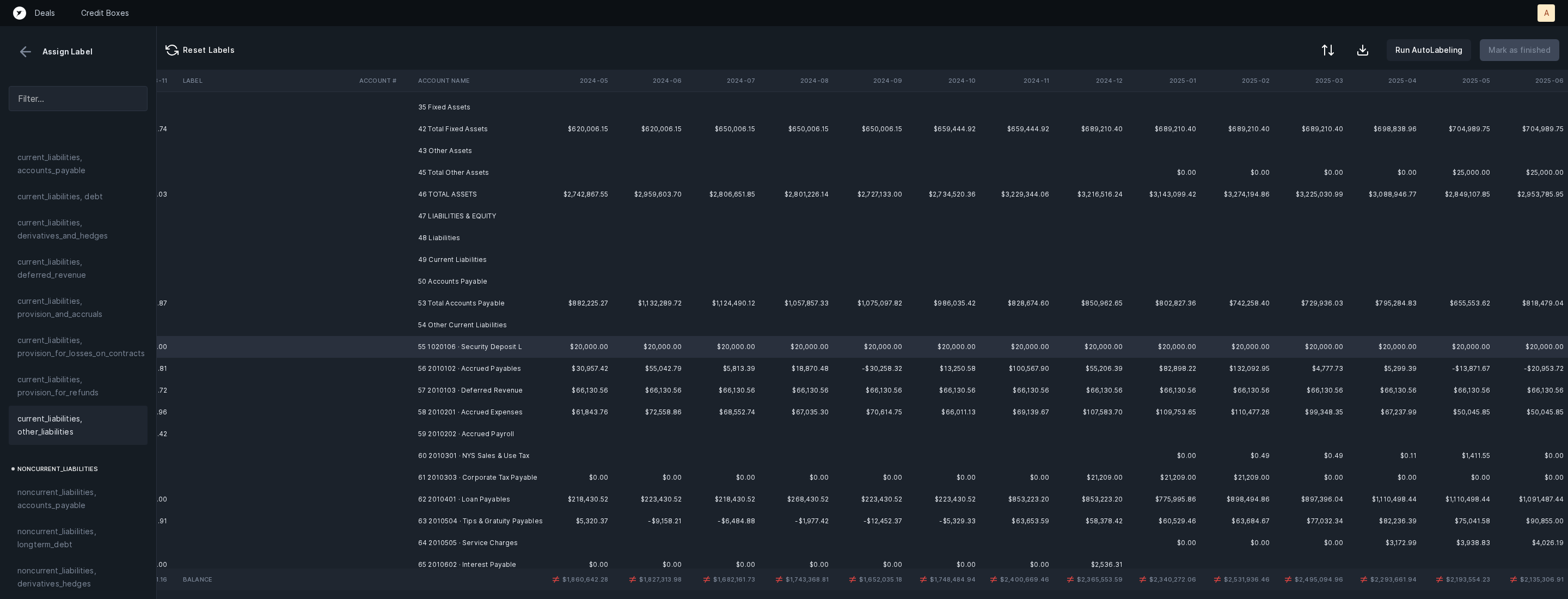
click at [62, 412] on span "current_liabilities, other_liabilities" at bounding box center [77, 425] width 121 height 26
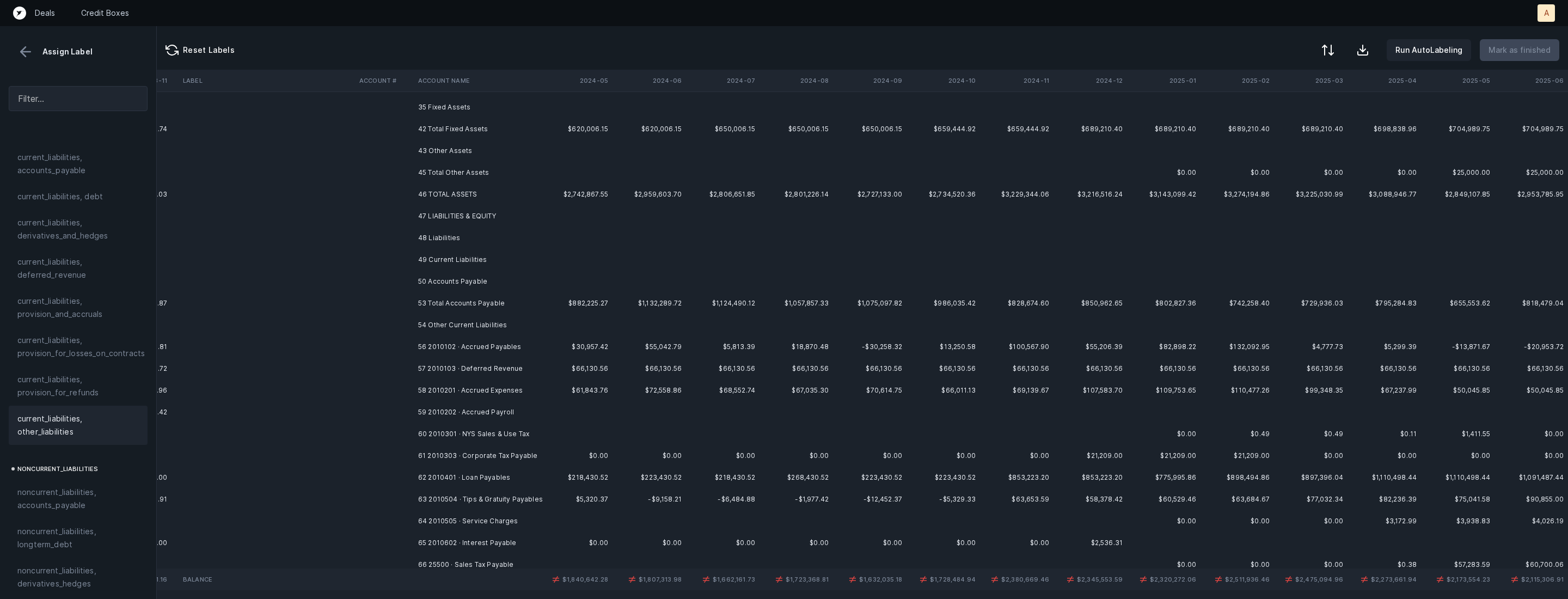
click at [476, 341] on td "56 2010102 · Accrued Payables" at bounding box center [480, 347] width 133 height 22
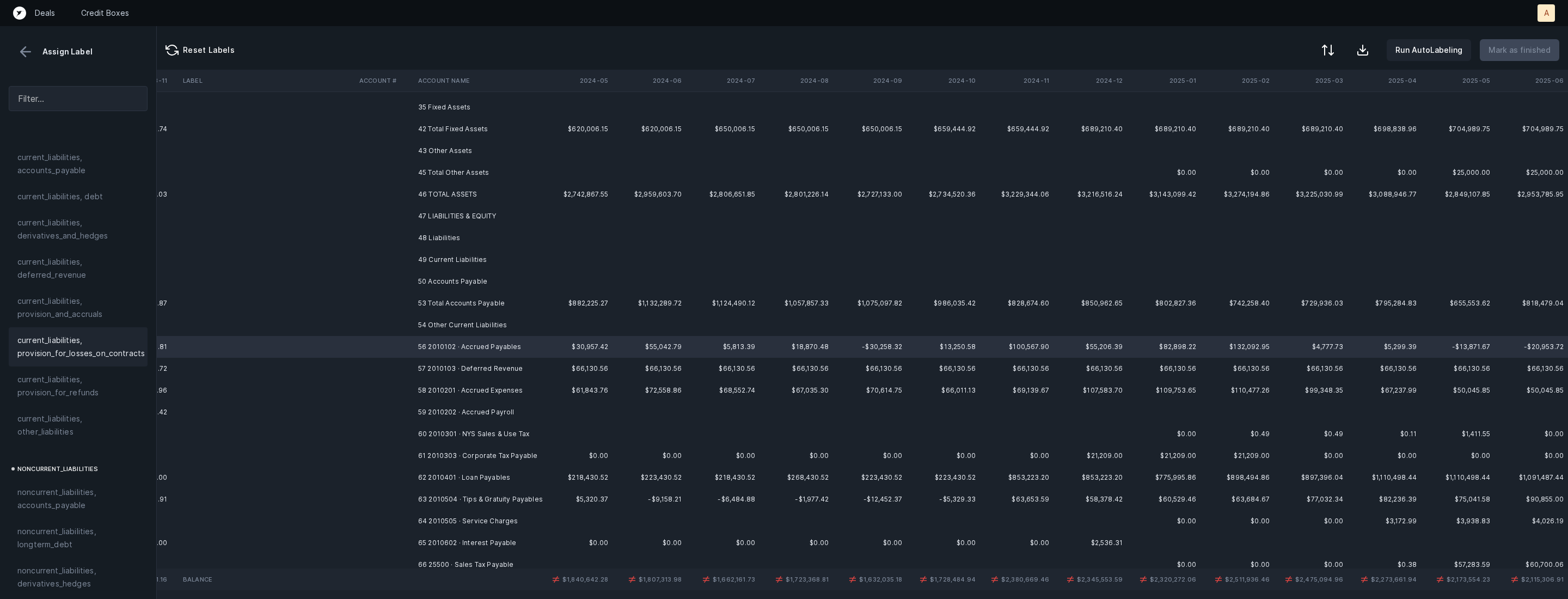
scroll to position [698, 0]
click at [50, 347] on span "current_liabilities, provision_and_accruals" at bounding box center [77, 355] width 121 height 26
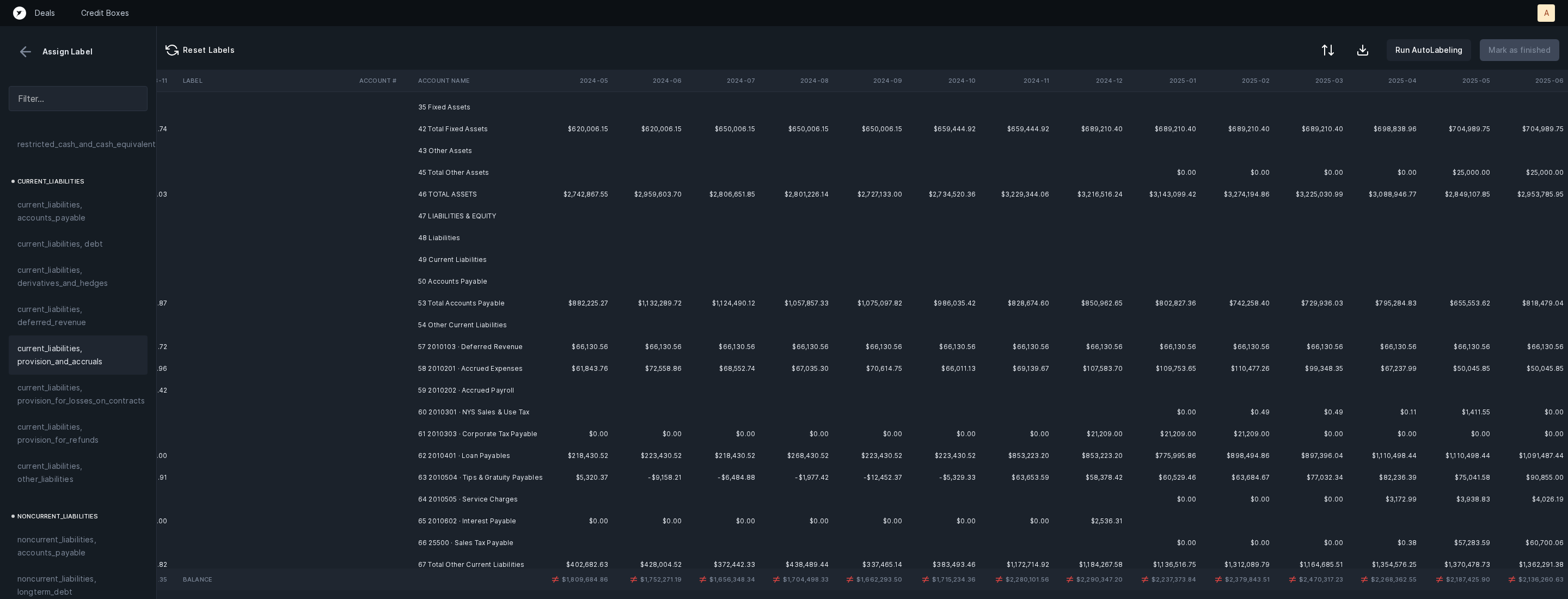
click at [428, 346] on td "57 2010103 · Deferred Revenue" at bounding box center [480, 347] width 133 height 22
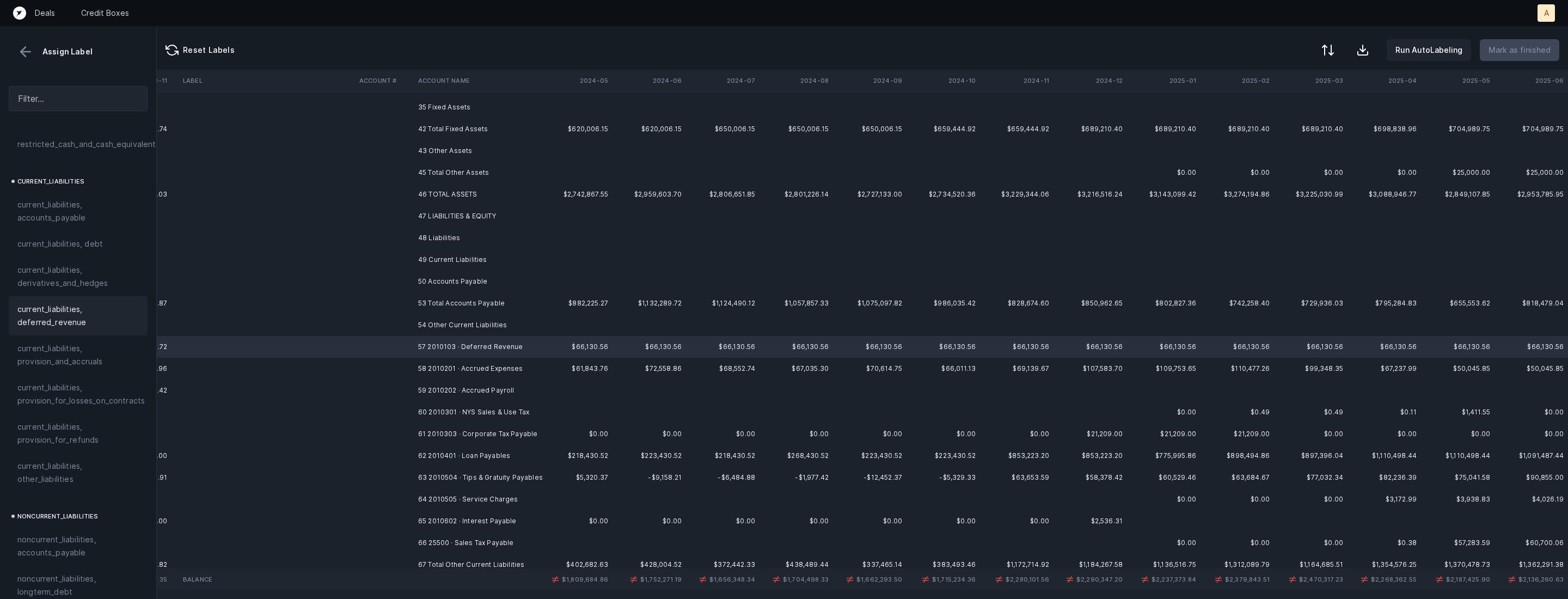
click at [77, 319] on div "current_liabilities, deferred_revenue" at bounding box center [78, 316] width 139 height 39
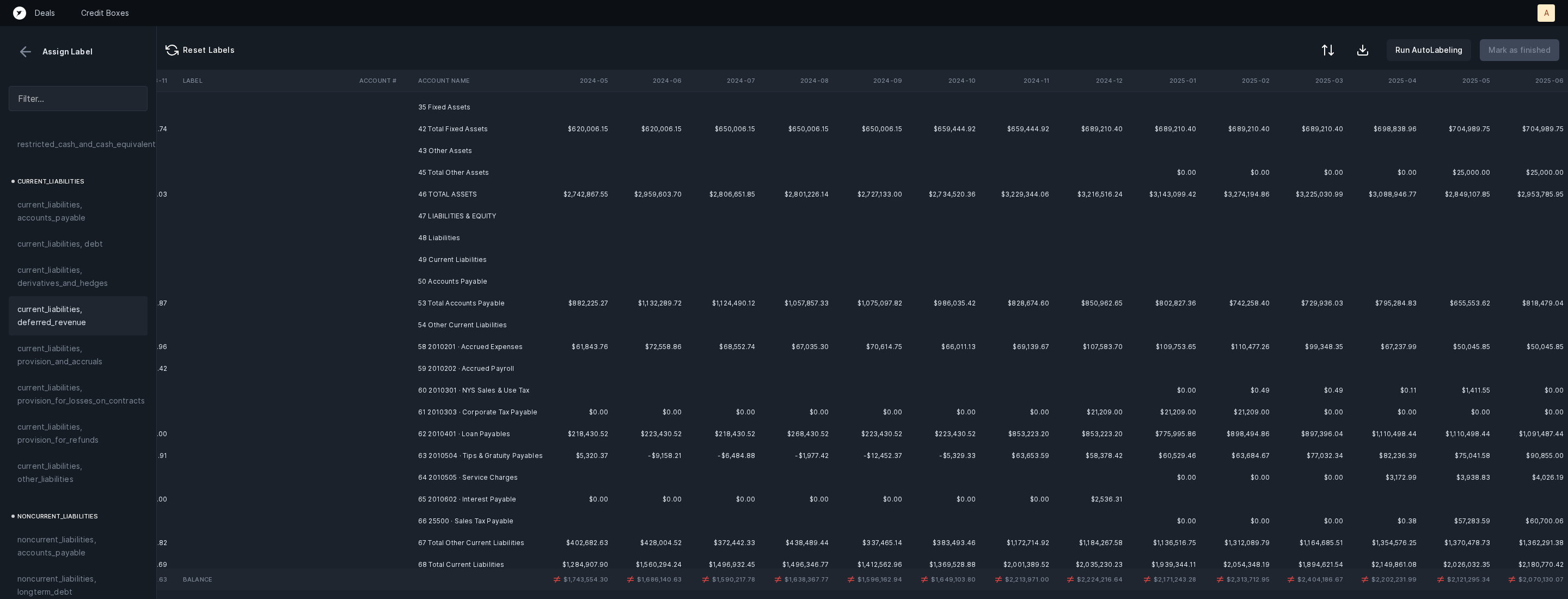
click at [465, 346] on td "58 2010201 · Accrued Expenses" at bounding box center [480, 347] width 133 height 22
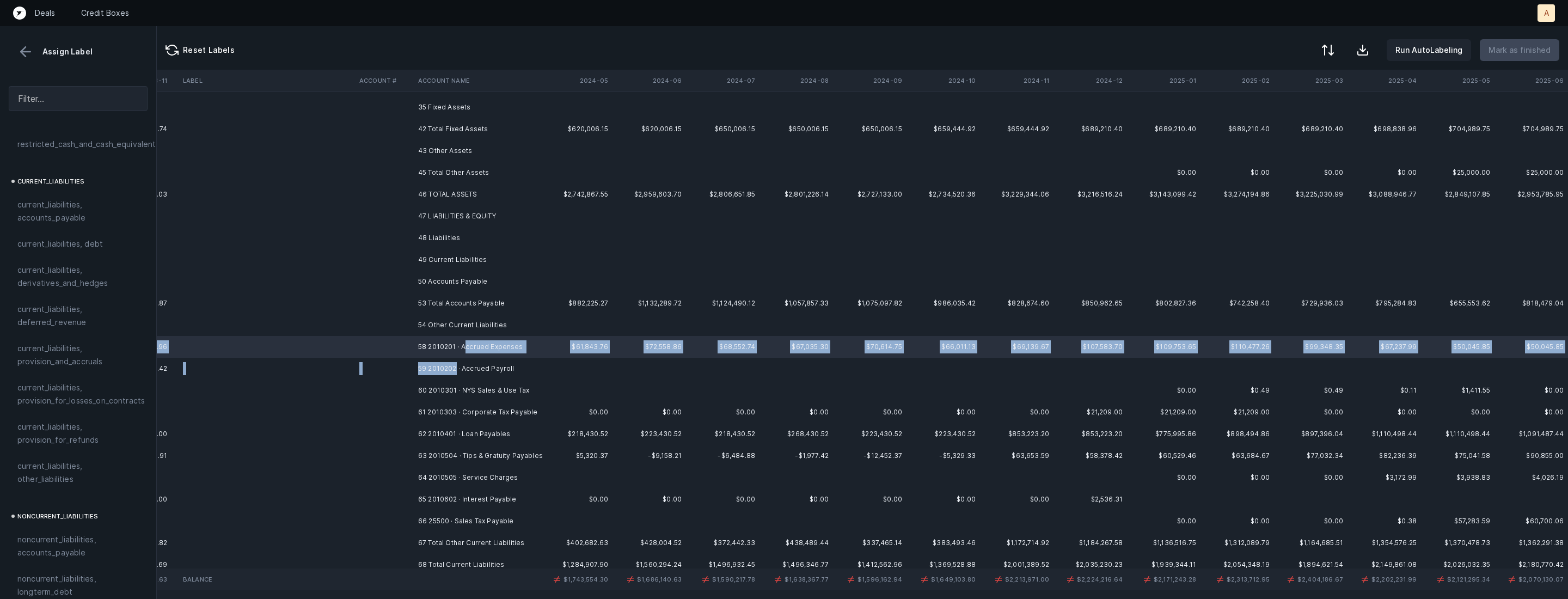
click at [457, 362] on td "59 2010202 · Accrued Payroll" at bounding box center [480, 368] width 133 height 22
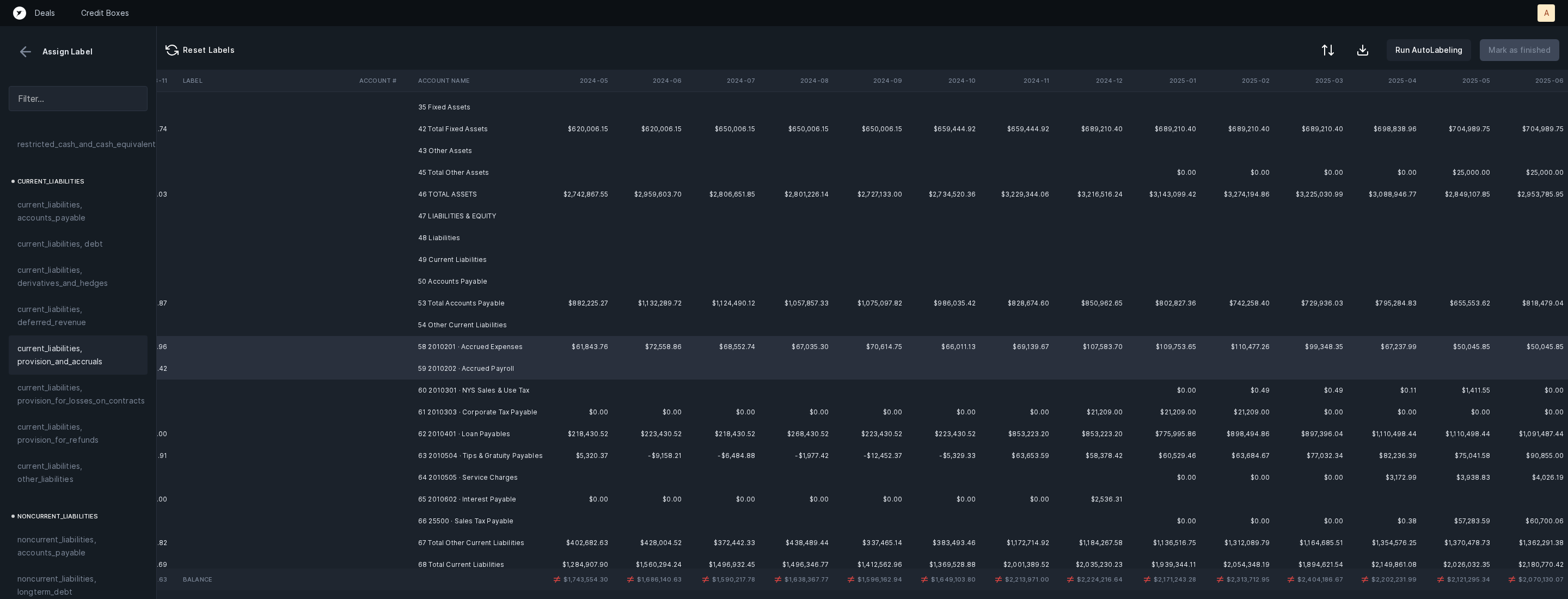
click at [84, 345] on span "current_liabilities, provision_and_accruals" at bounding box center [77, 355] width 121 height 26
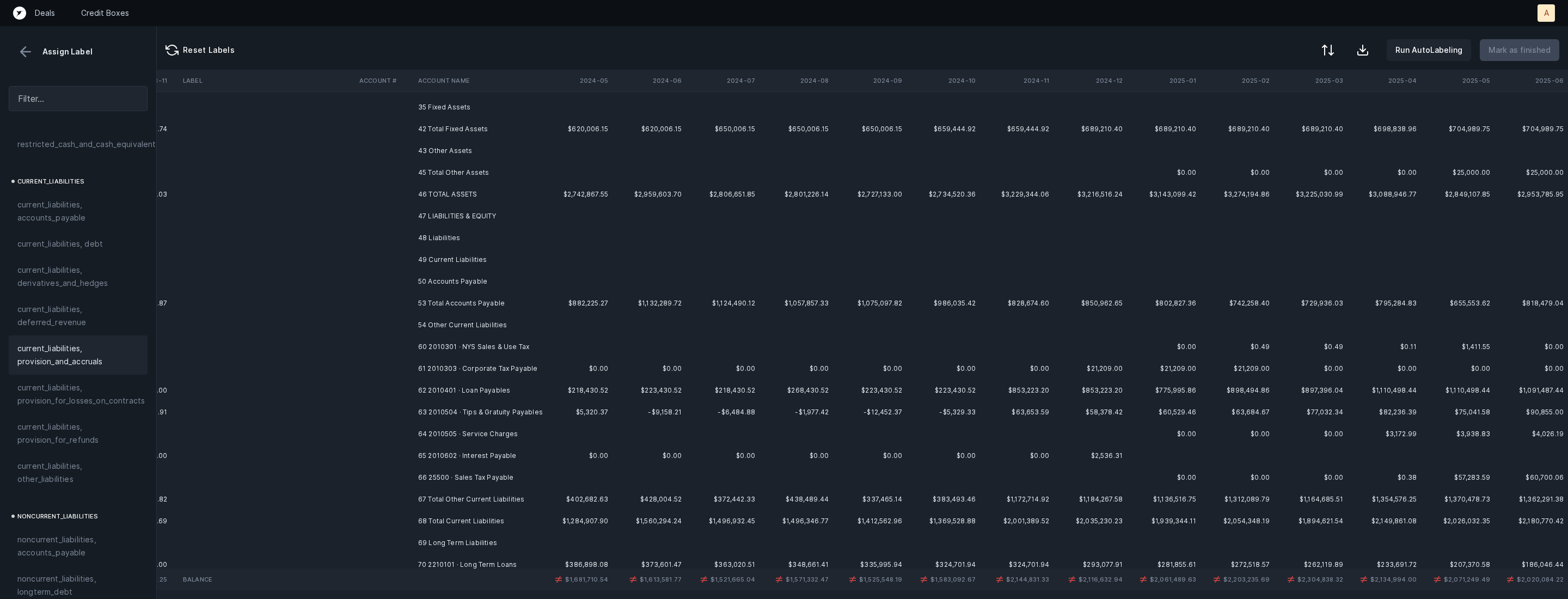
click at [502, 348] on td "60 2010301 · NYS Sales & Use Tax" at bounding box center [480, 347] width 133 height 22
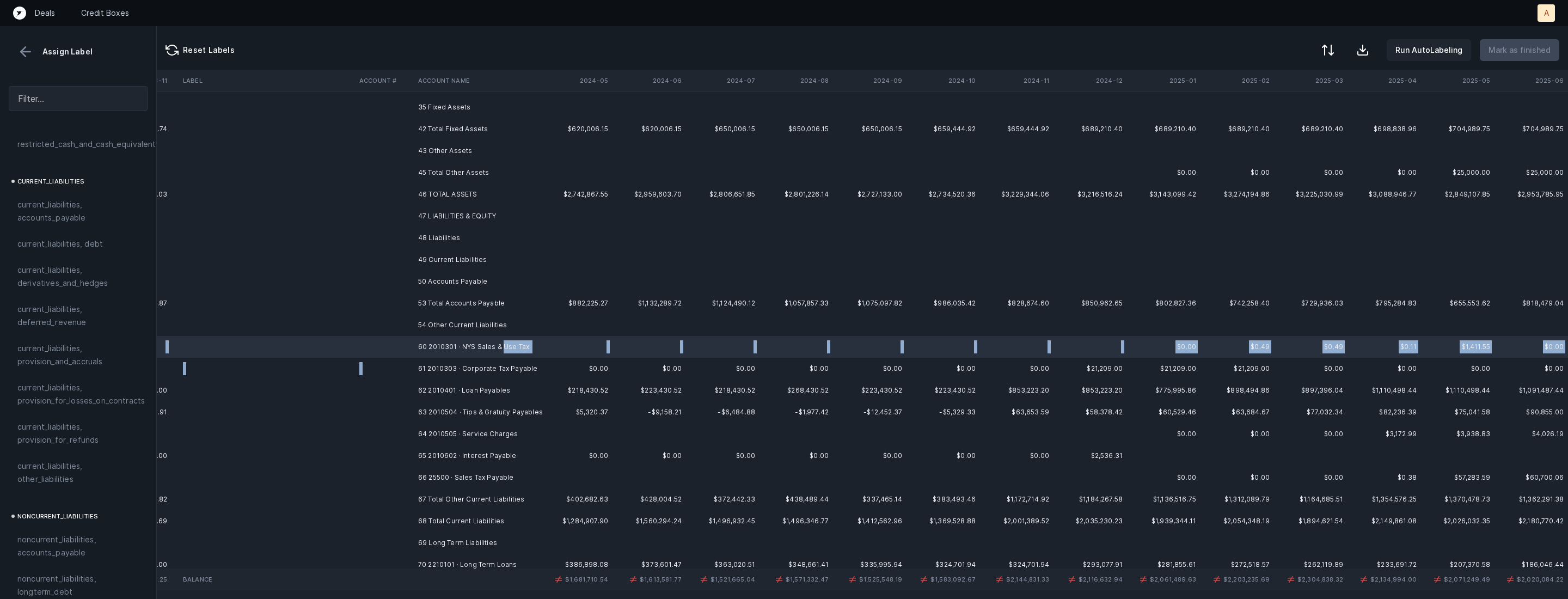
click at [480, 360] on td "61 2010303 · Corporate Tax Payable" at bounding box center [480, 368] width 133 height 22
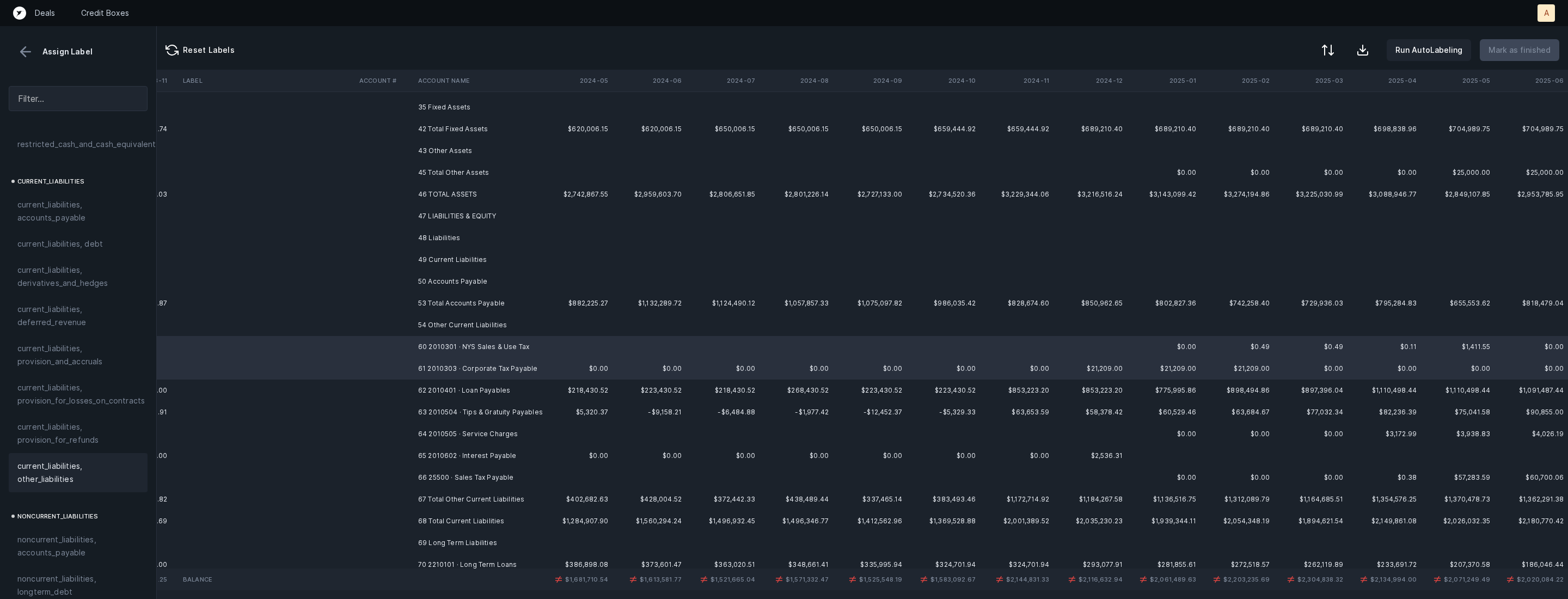
click at [94, 460] on span "current_liabilities, other_liabilities" at bounding box center [77, 473] width 121 height 26
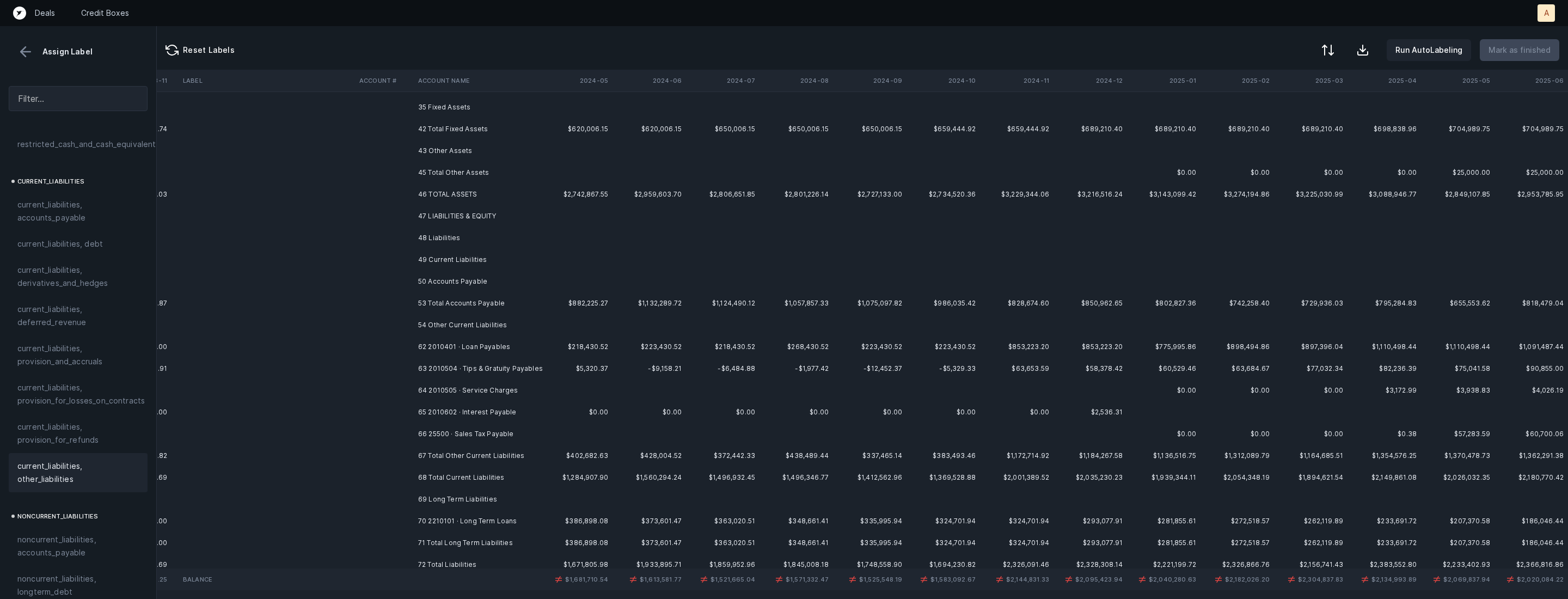
click at [420, 351] on td "62 2010401 · Loan Payables" at bounding box center [480, 347] width 133 height 22
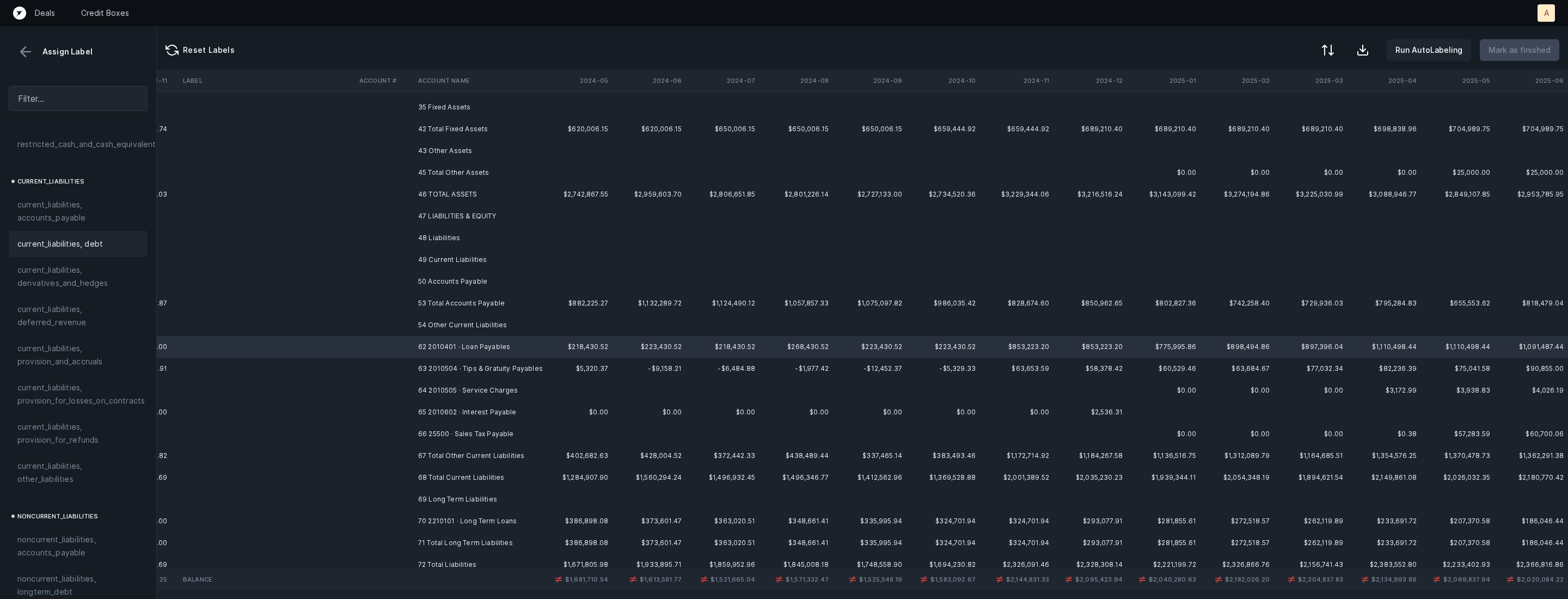
click at [79, 239] on div "current_liabilities, debt" at bounding box center [78, 244] width 139 height 26
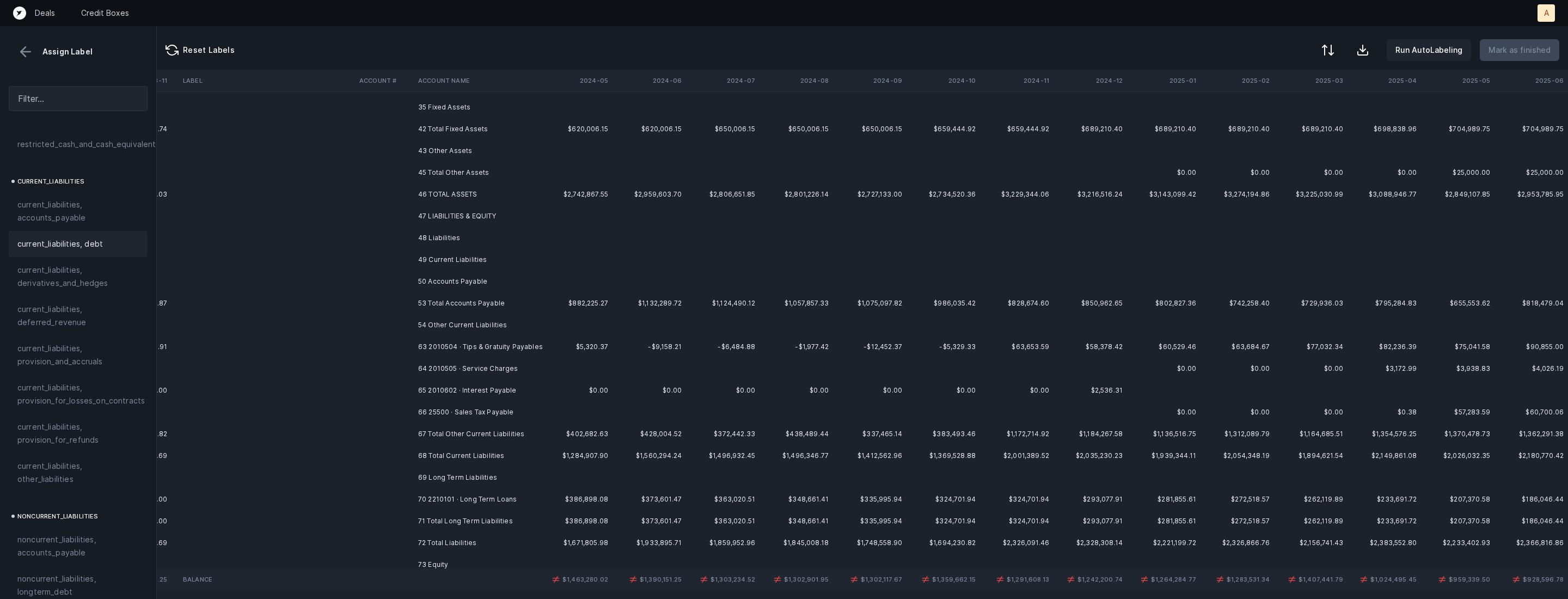
click at [481, 345] on td "63 2010504 · Tips & Gratuity Payables" at bounding box center [480, 347] width 133 height 22
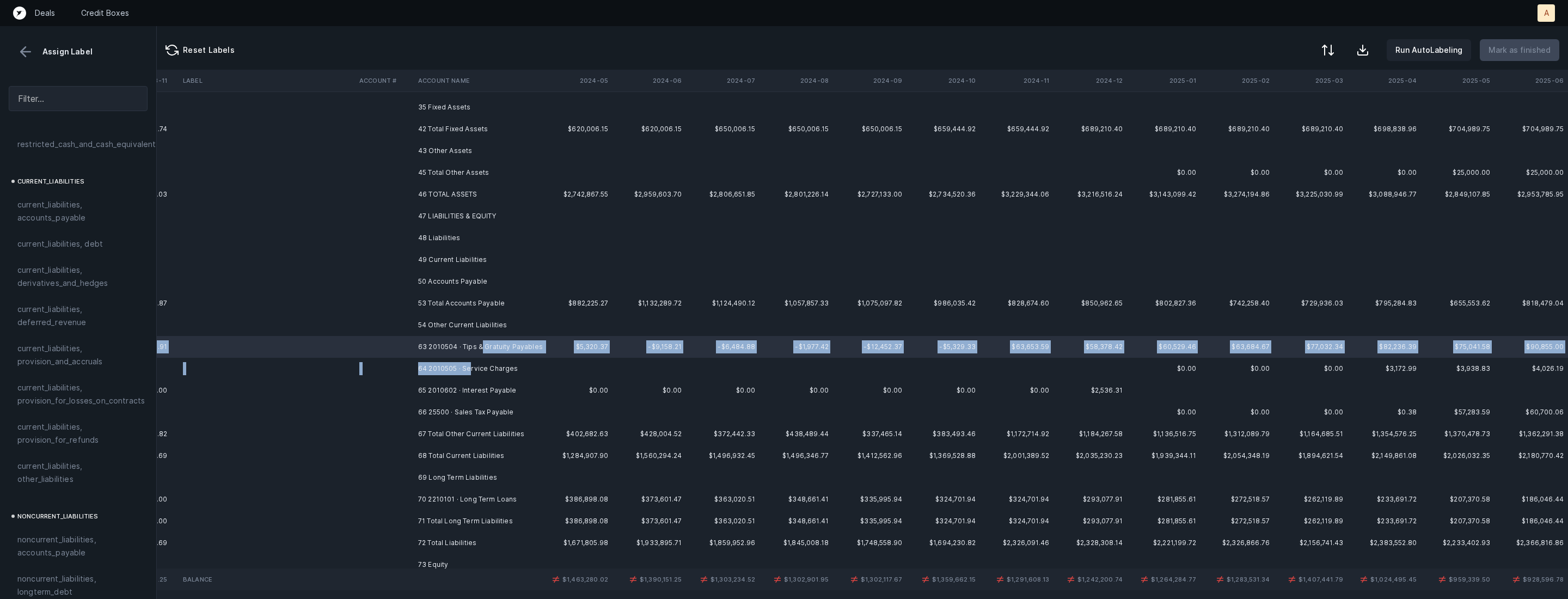
click at [471, 363] on td "64 2010505 · Service Charges" at bounding box center [480, 368] width 133 height 22
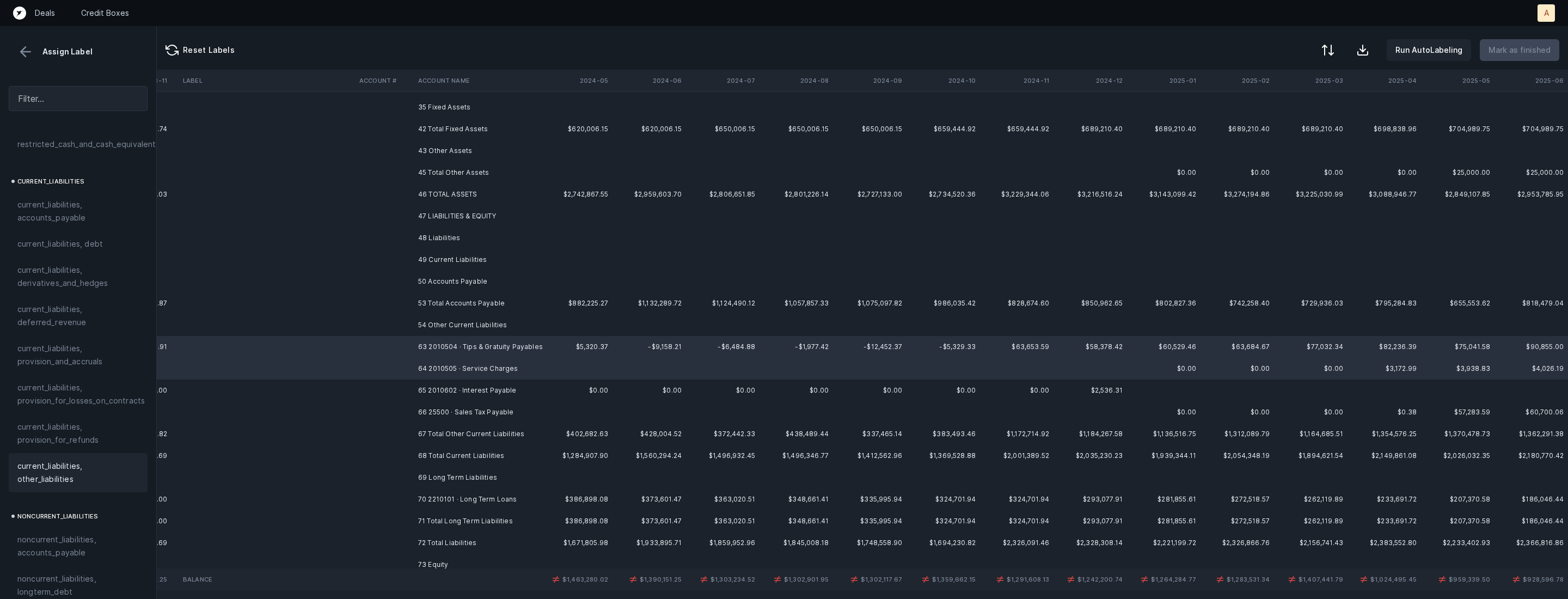
click at [66, 460] on span "current_liabilities, other_liabilities" at bounding box center [77, 473] width 121 height 26
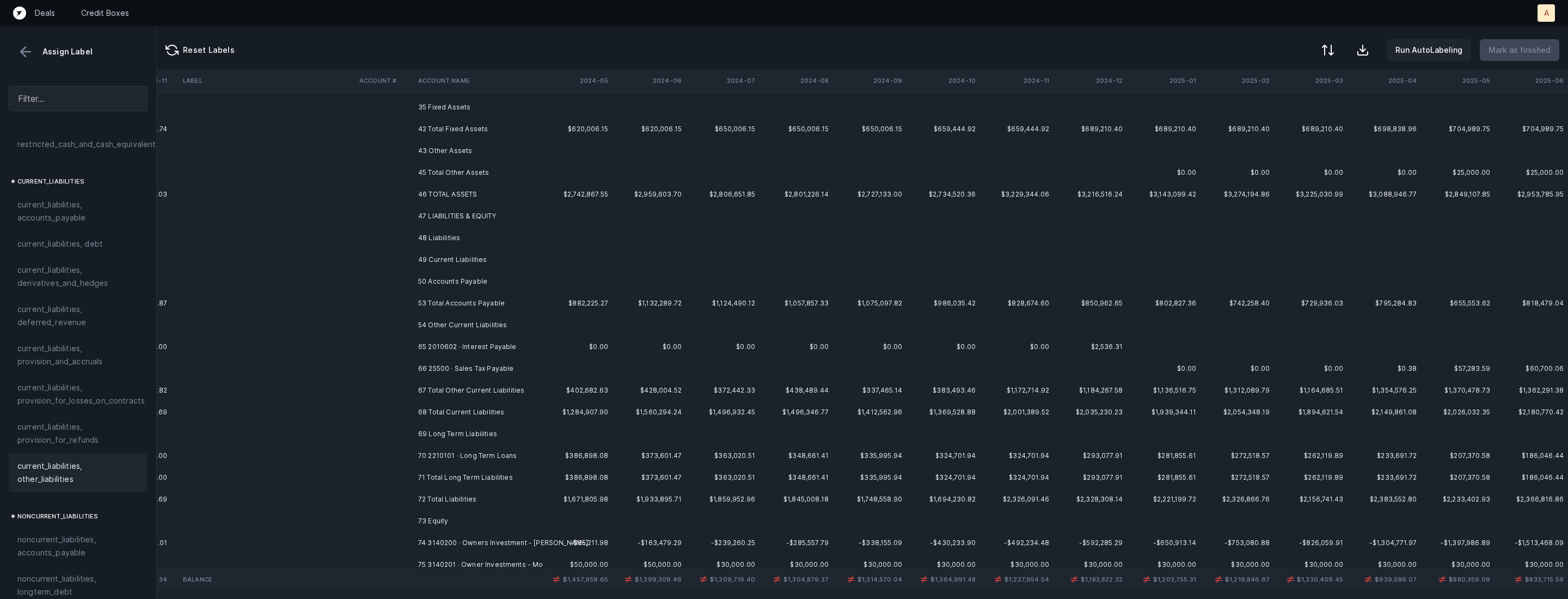
click at [407, 345] on td at bounding box center [384, 347] width 58 height 22
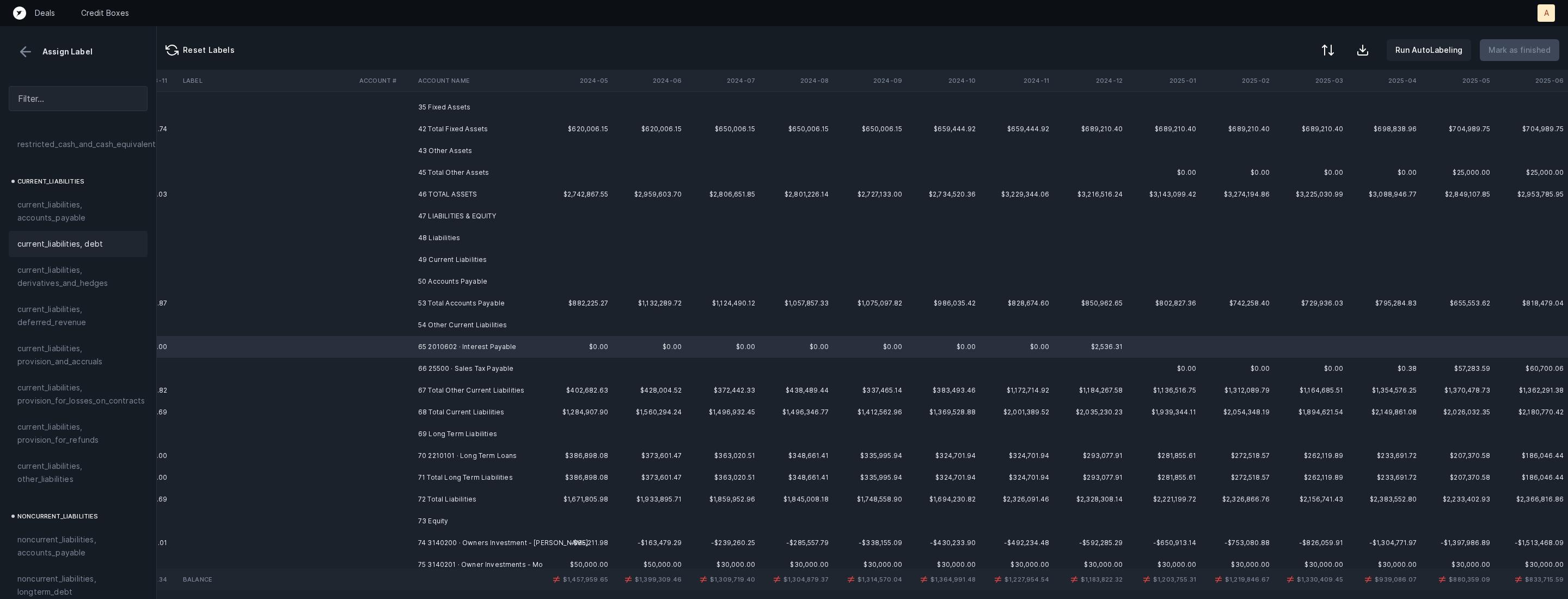
click at [75, 237] on span "current_liabilities, debt" at bounding box center [59, 244] width 85 height 13
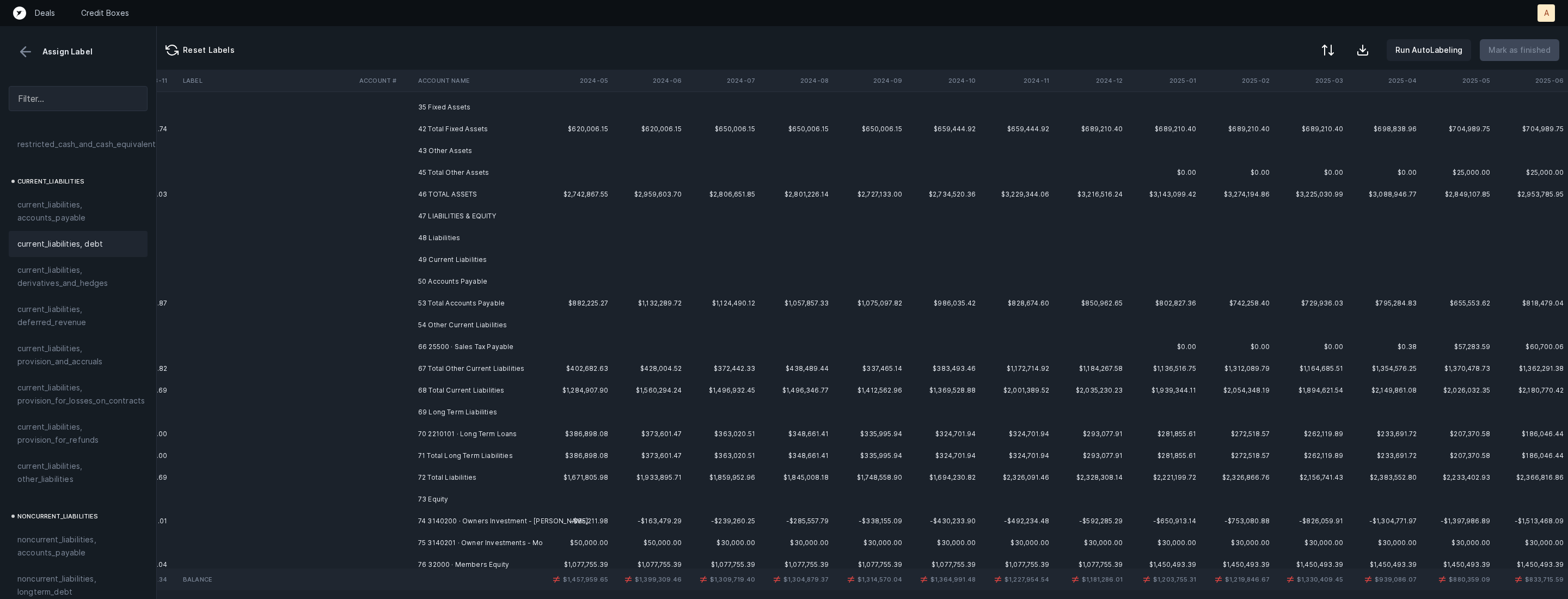
click at [444, 345] on td "66 25500 · Sales Tax Payable" at bounding box center [480, 347] width 133 height 22
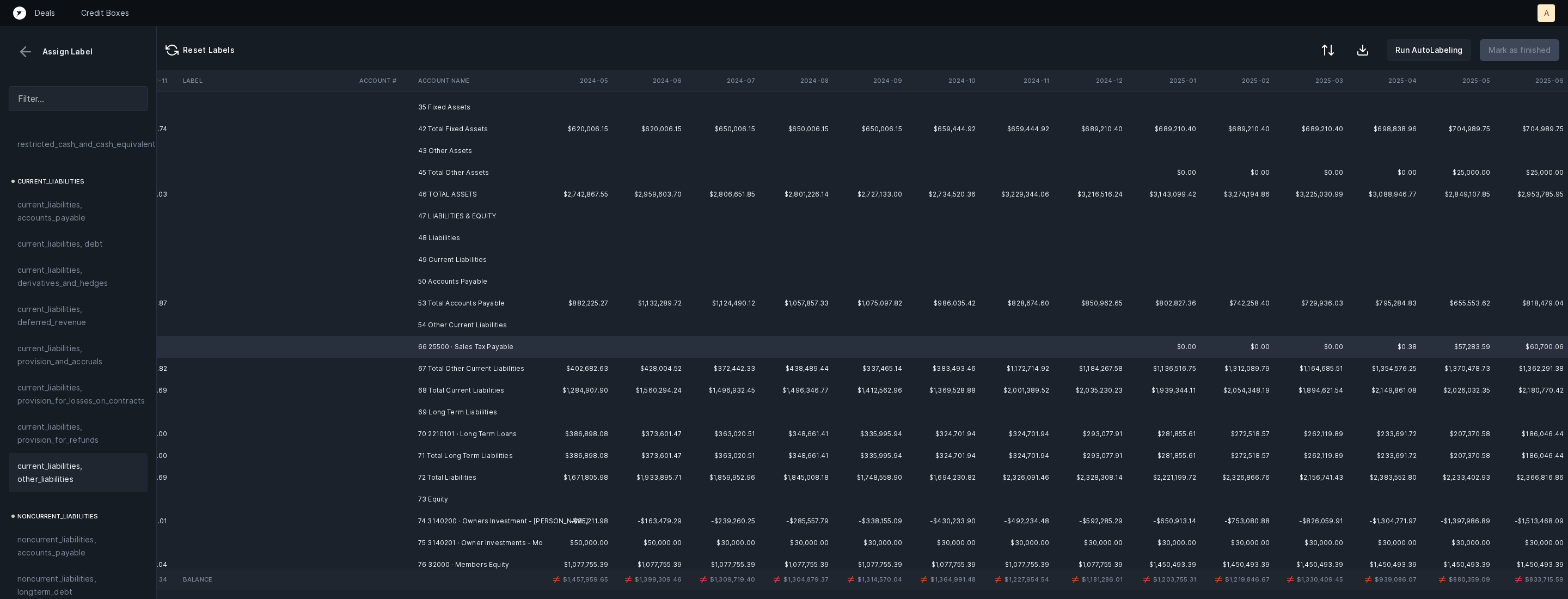
click at [57, 460] on span "current_liabilities, other_liabilities" at bounding box center [77, 473] width 121 height 26
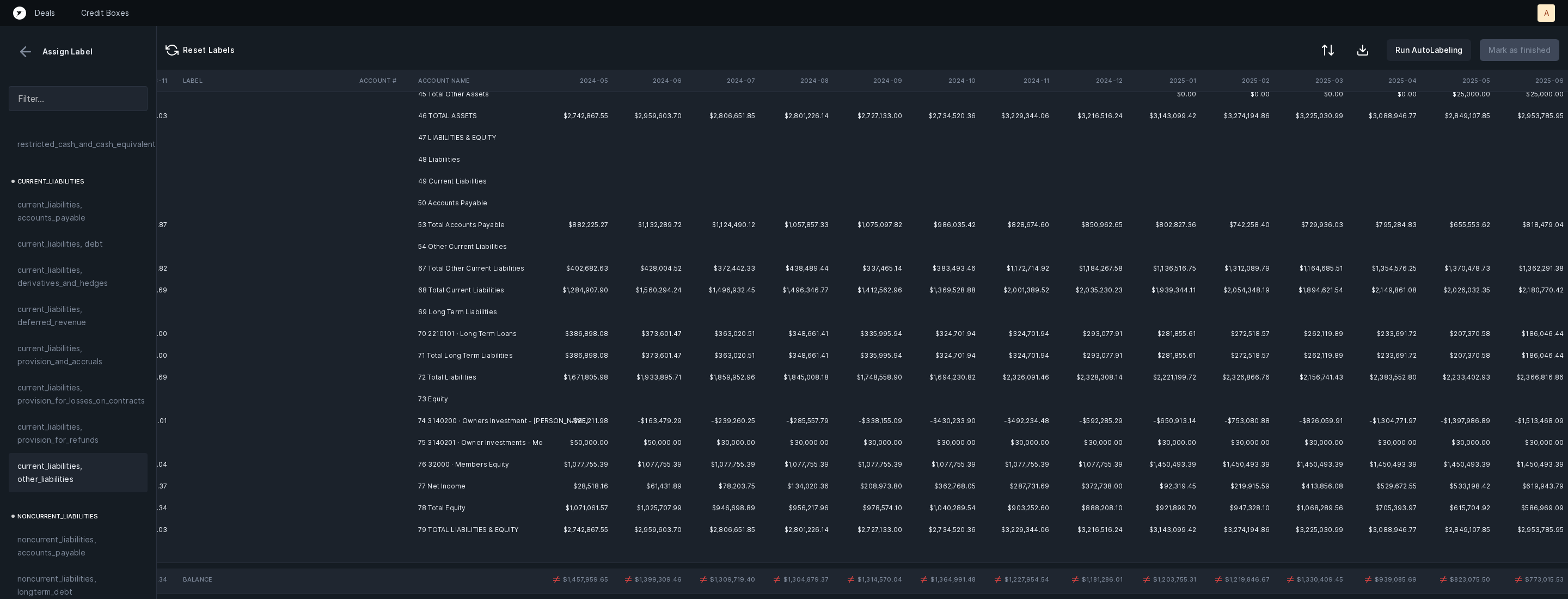
scroll to position [393, 1187]
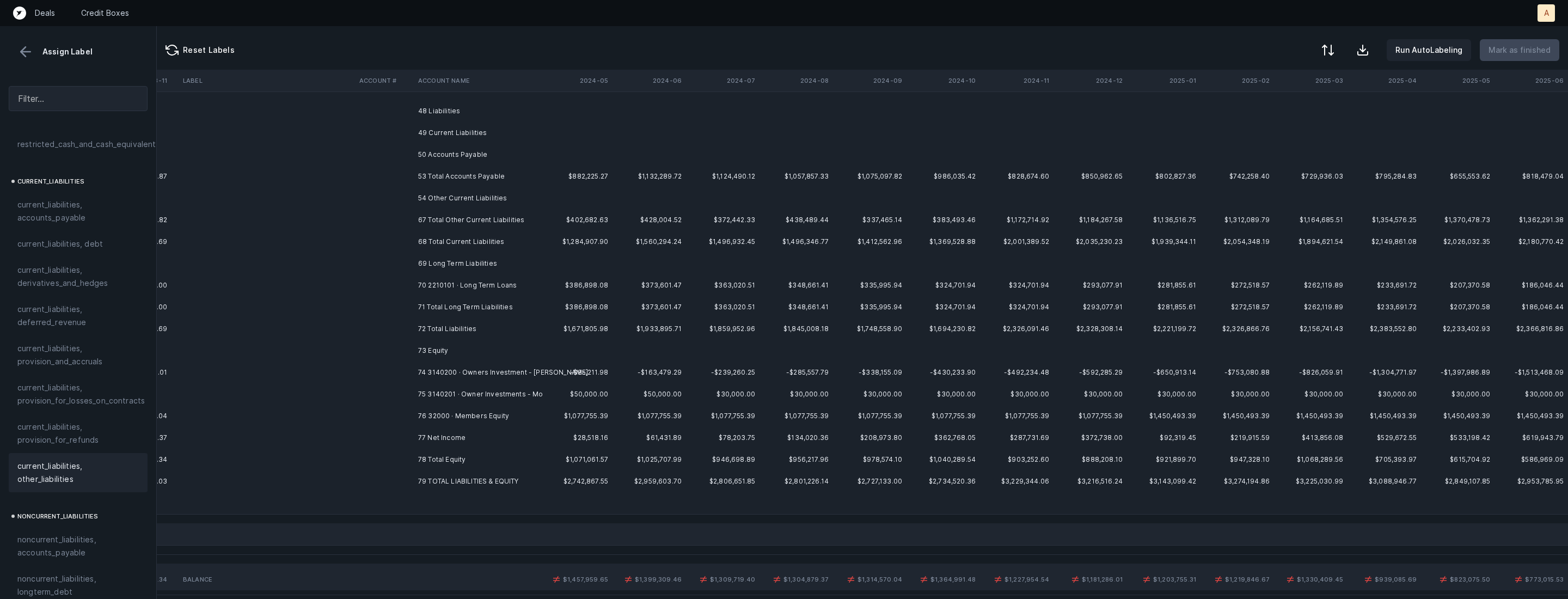
click at [452, 289] on td "70 2210101 · Long Term Loans" at bounding box center [480, 285] width 133 height 22
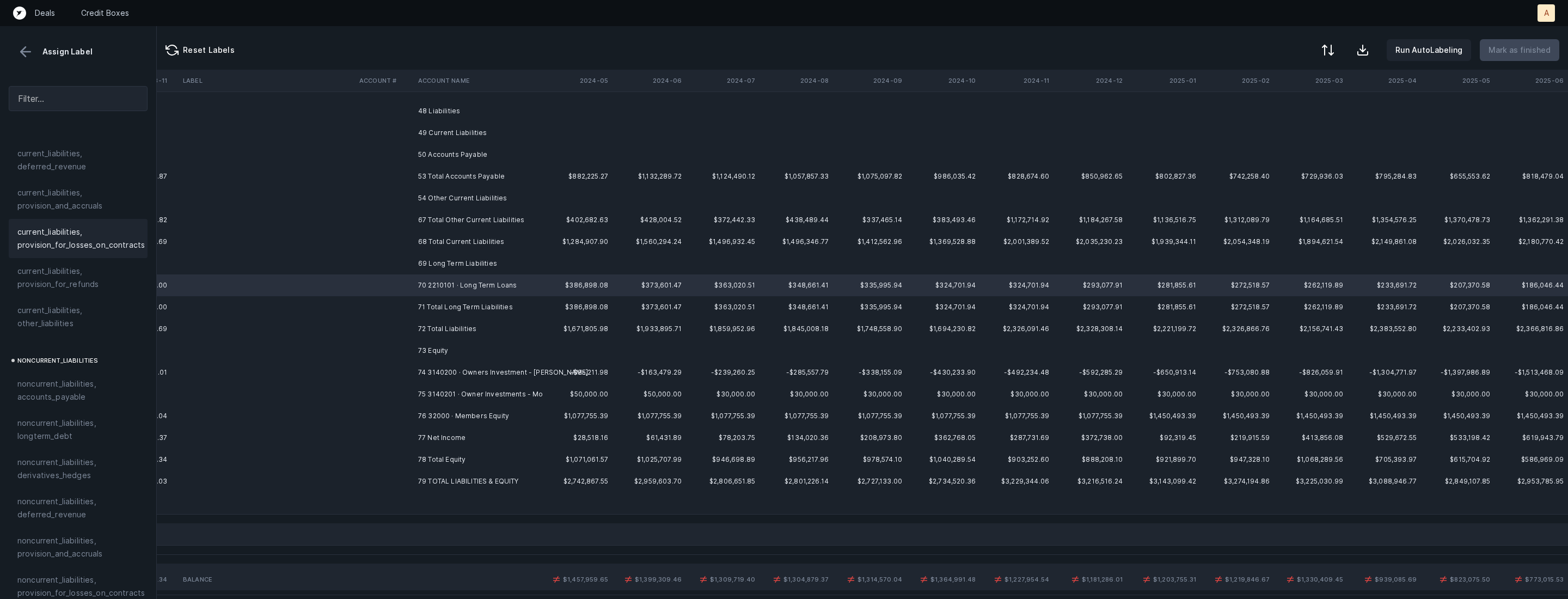
scroll to position [992, 0]
click at [66, 279] on span "noncurrent_liabilities, longterm_debt" at bounding box center [77, 292] width 121 height 26
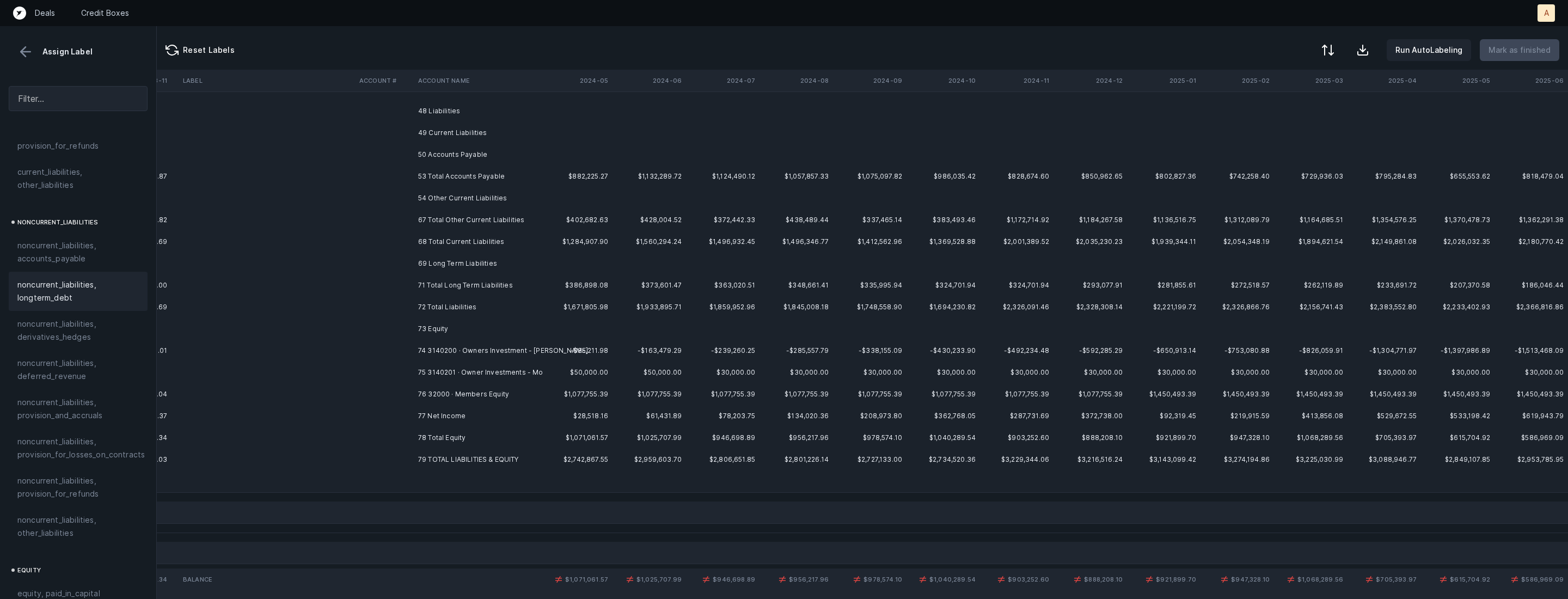
click at [483, 349] on td "74 3140200 · Owners Investment - [PERSON_NAME]" at bounding box center [480, 350] width 133 height 22
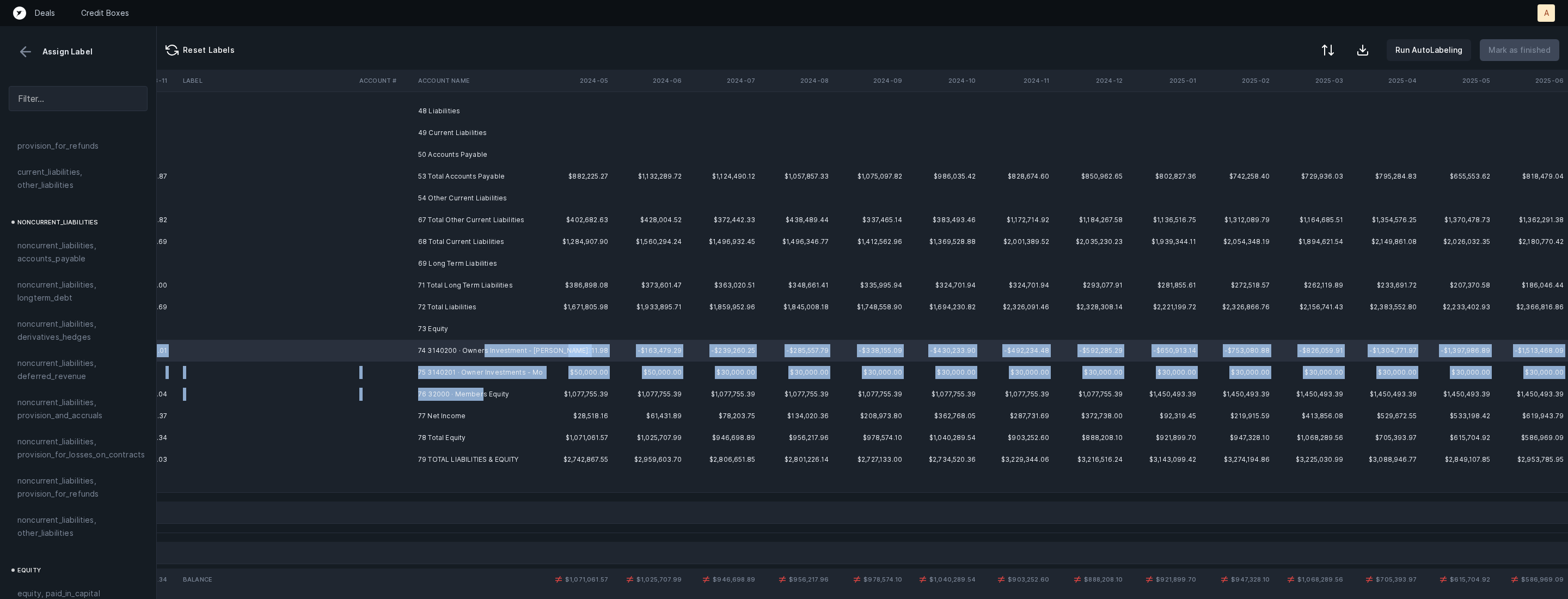
click at [481, 388] on td "76 32000 · Members Equity" at bounding box center [480, 394] width 133 height 22
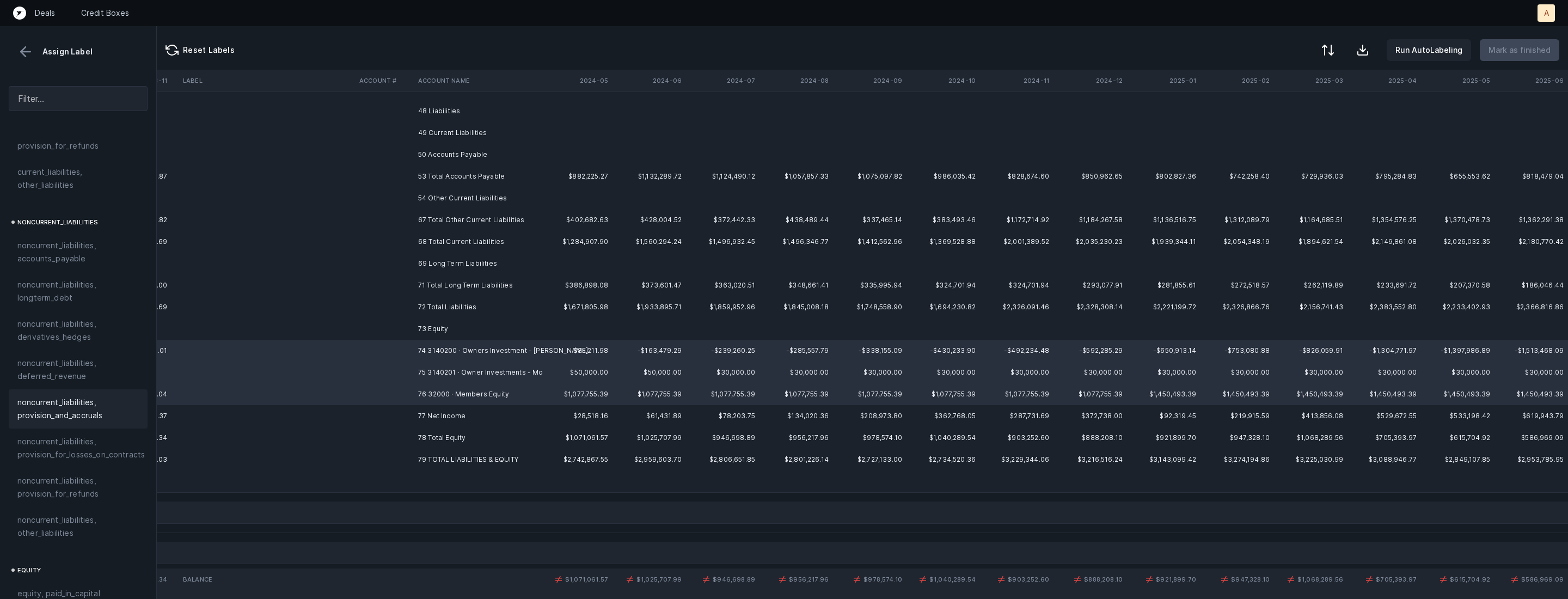
scroll to position [1162, 0]
click at [82, 417] on span "equity, paid_in_capital" at bounding box center [58, 423] width 83 height 13
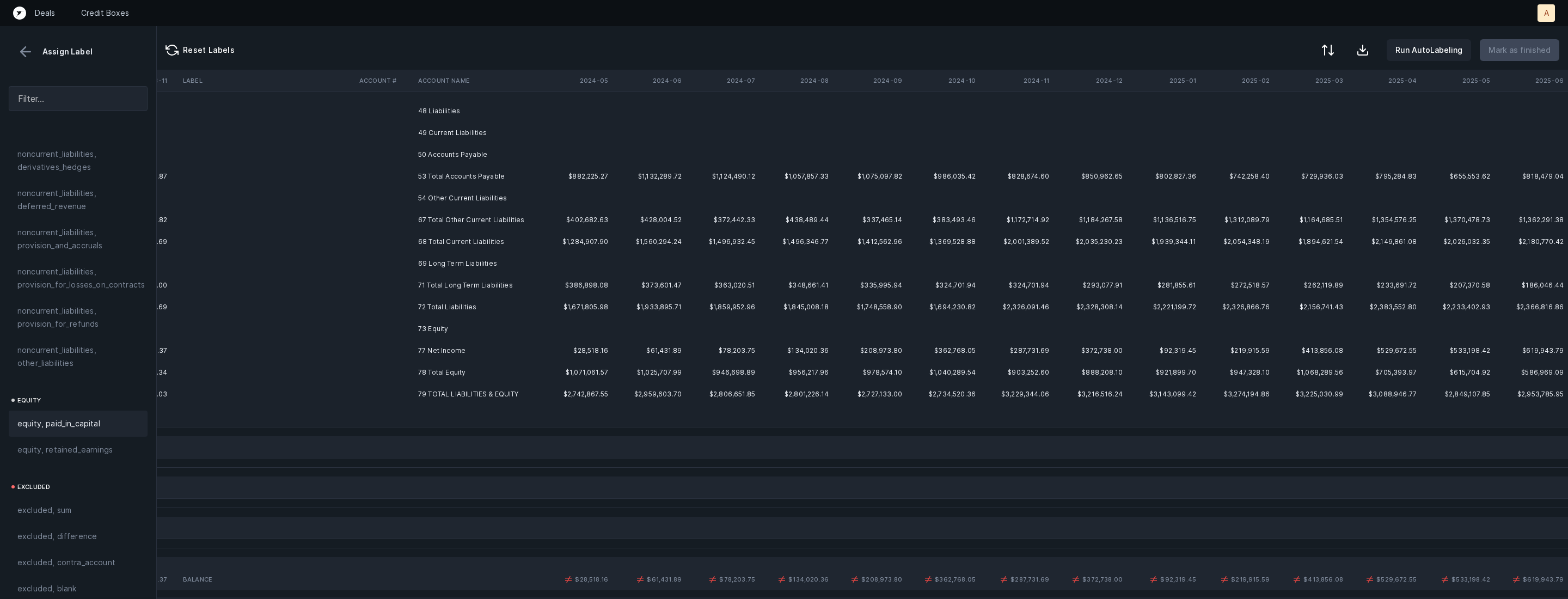
click at [447, 355] on td "77 Net Income" at bounding box center [480, 350] width 133 height 22
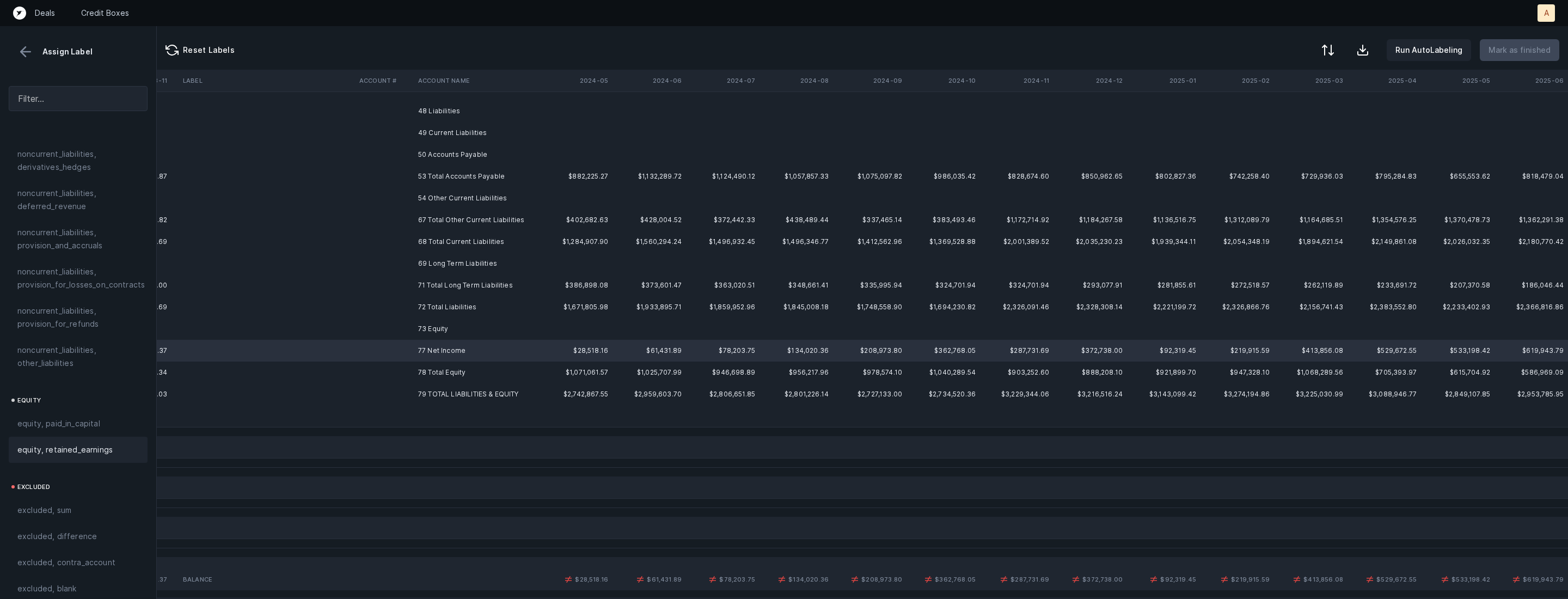
click at [119, 444] on div "equity, retained_earnings" at bounding box center [77, 450] width 121 height 13
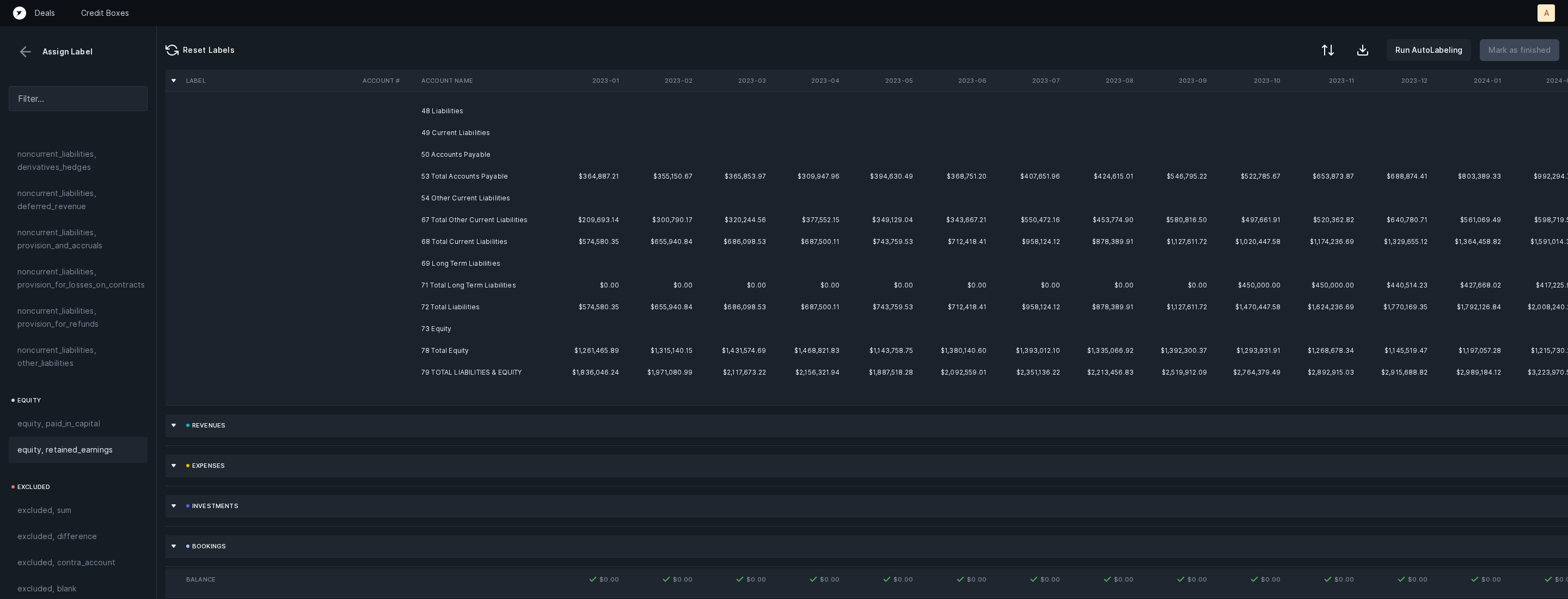
scroll to position [393, 1187]
click at [486, 122] on td "49 Current Liabilities" at bounding box center [480, 132] width 133 height 22
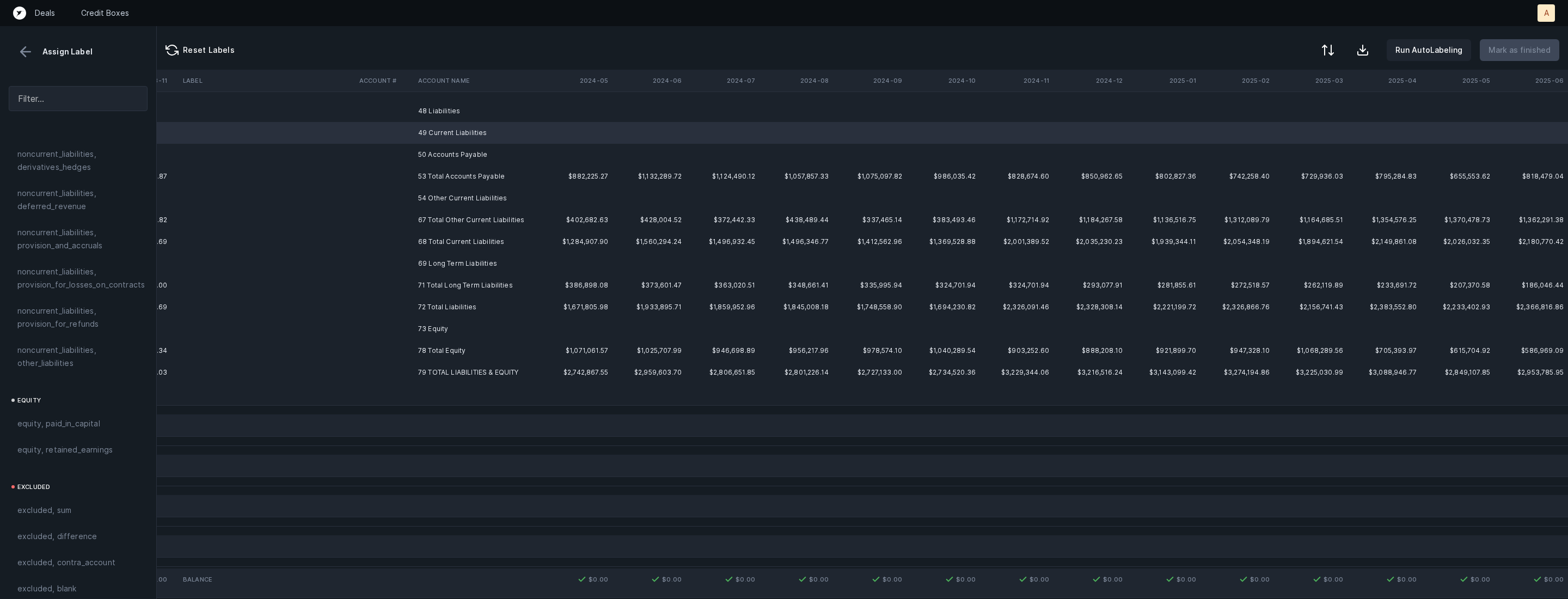
click at [447, 109] on td "48 Liabilities" at bounding box center [480, 111] width 133 height 22
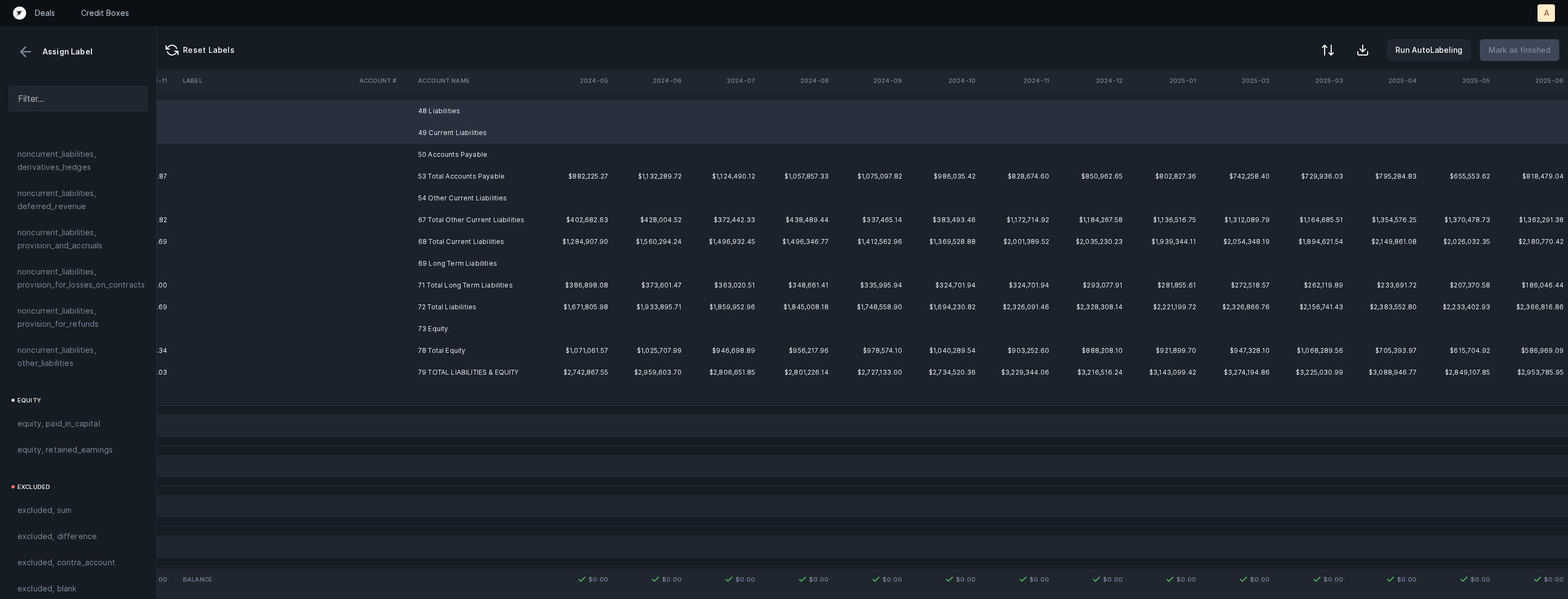
click at [446, 143] on td "49 Current Liabilities" at bounding box center [480, 132] width 133 height 22
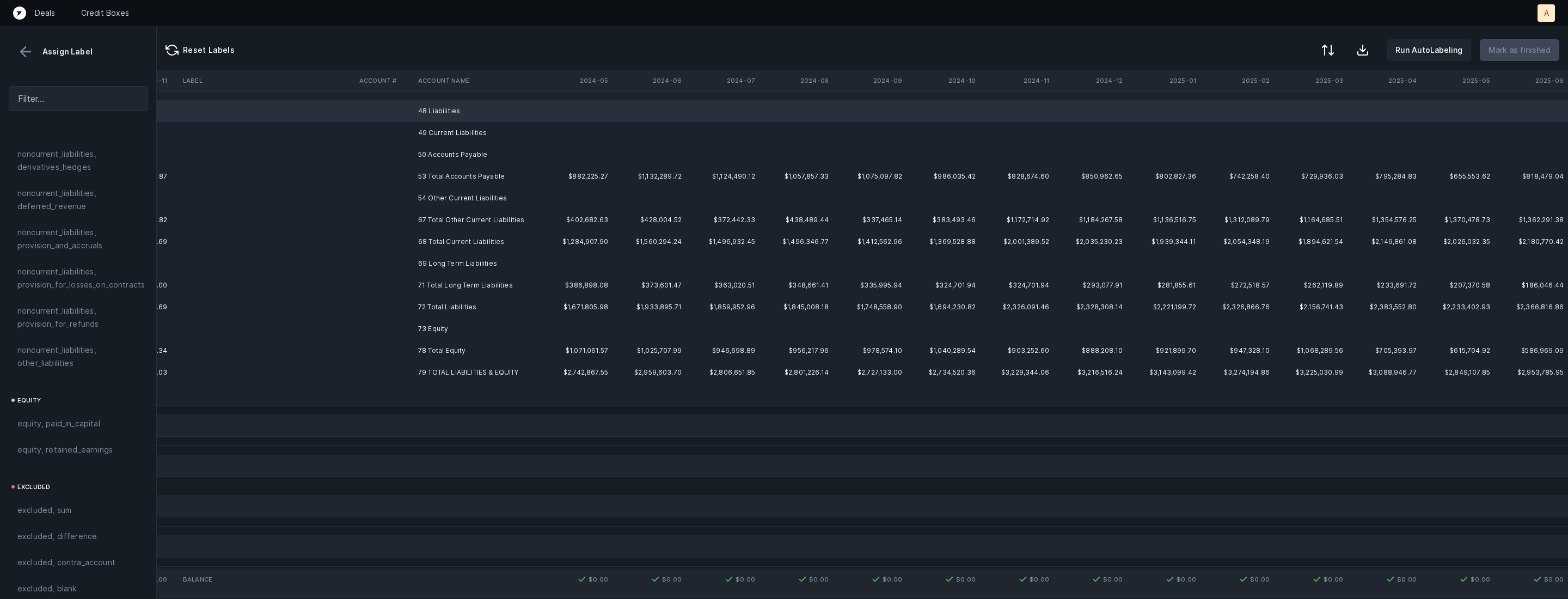
click at [444, 151] on td "50 Accounts Payable" at bounding box center [480, 154] width 133 height 22
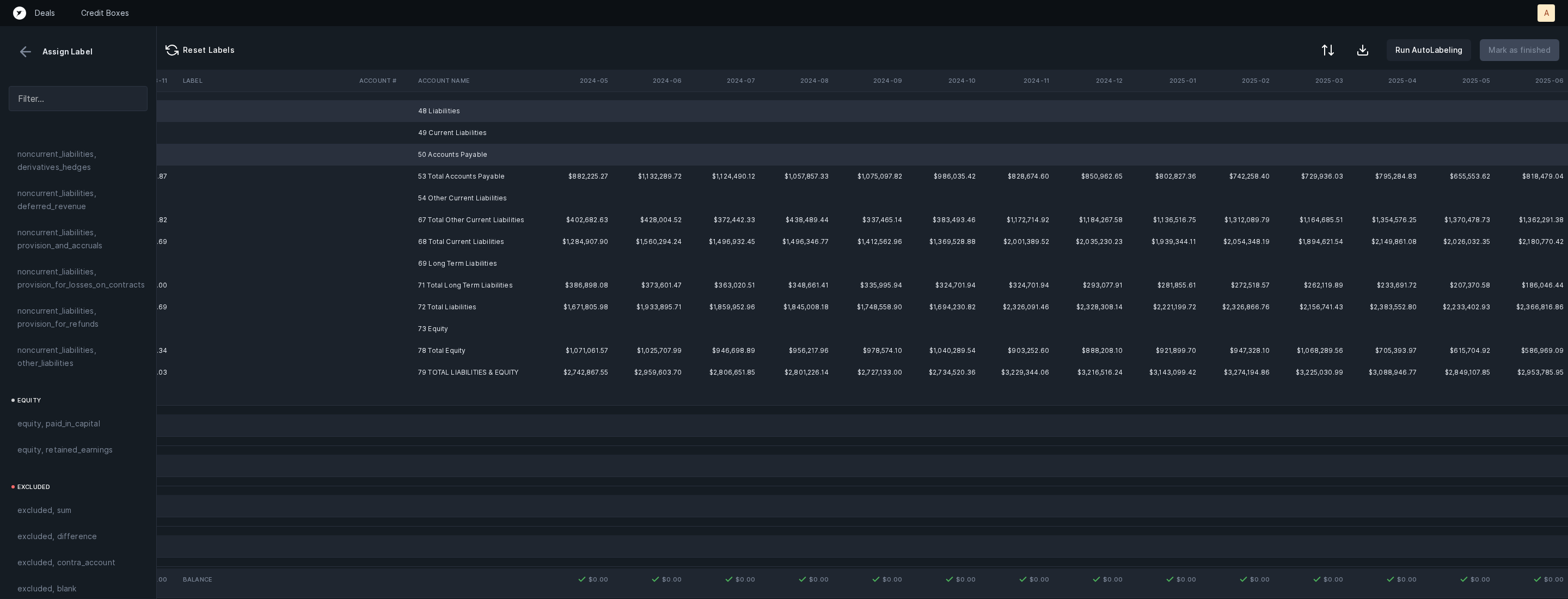
click at [444, 136] on td "49 Current Liabilities" at bounding box center [480, 132] width 133 height 22
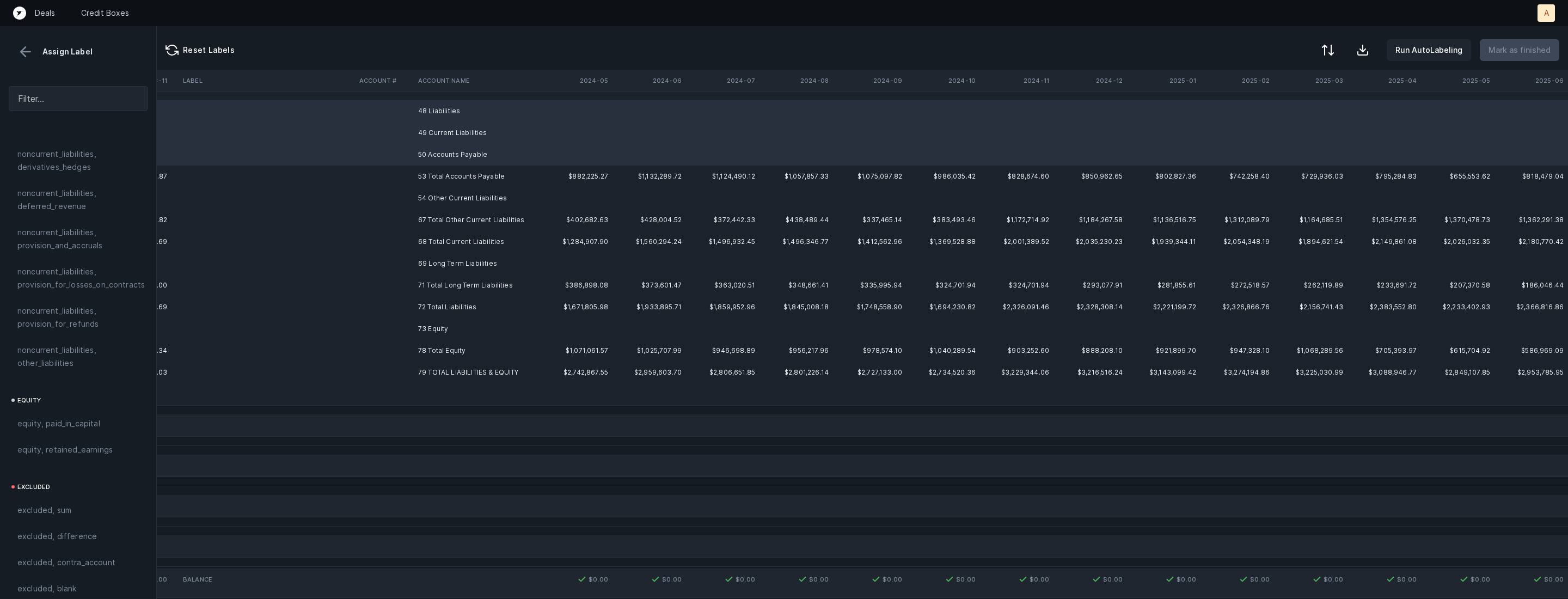
click at [428, 189] on td "54 Other Current Liabilities" at bounding box center [480, 198] width 133 height 22
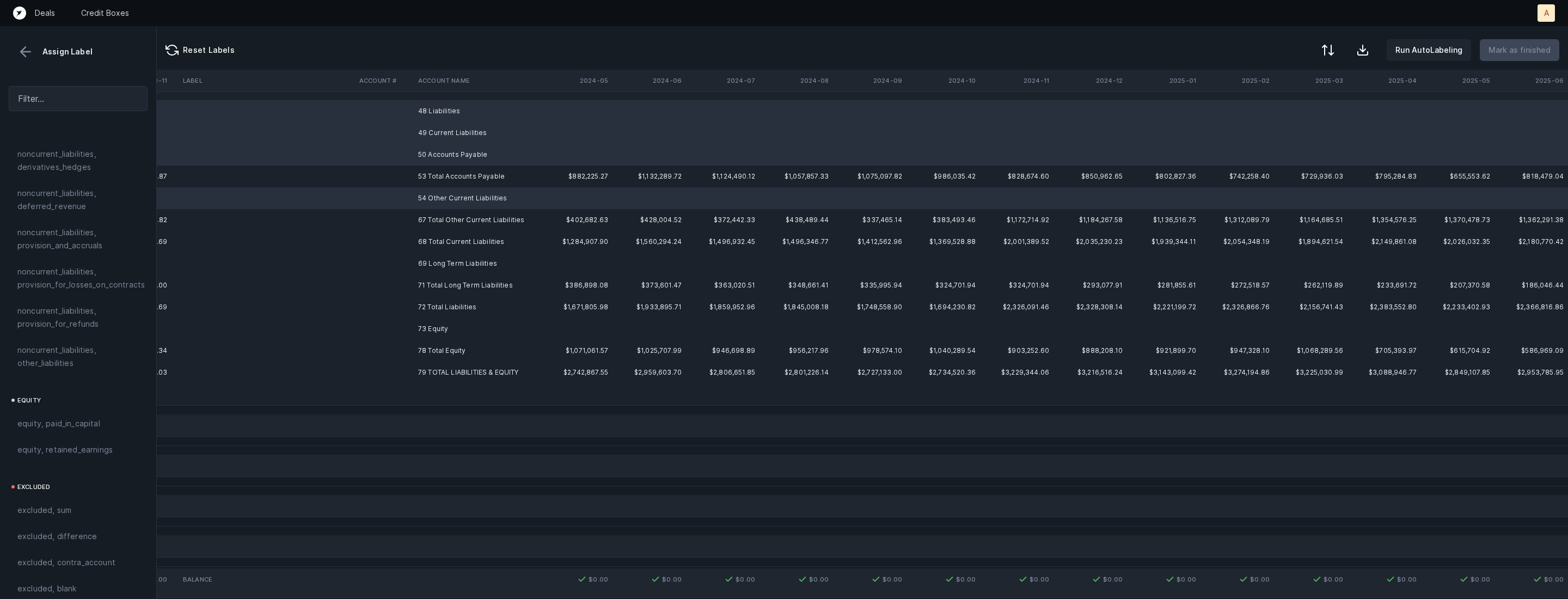
click at [431, 263] on td "69 Long Term Liabilities" at bounding box center [480, 263] width 133 height 22
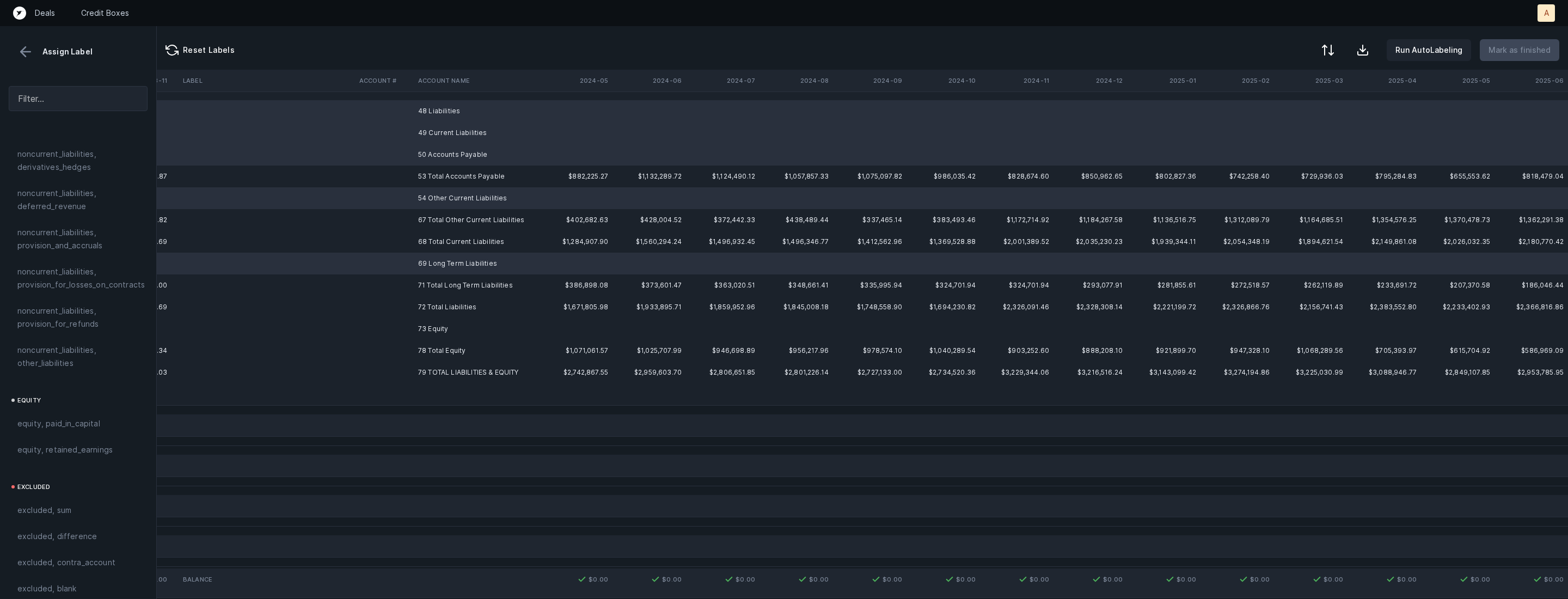
click at [422, 330] on td "73 Equity" at bounding box center [480, 328] width 133 height 22
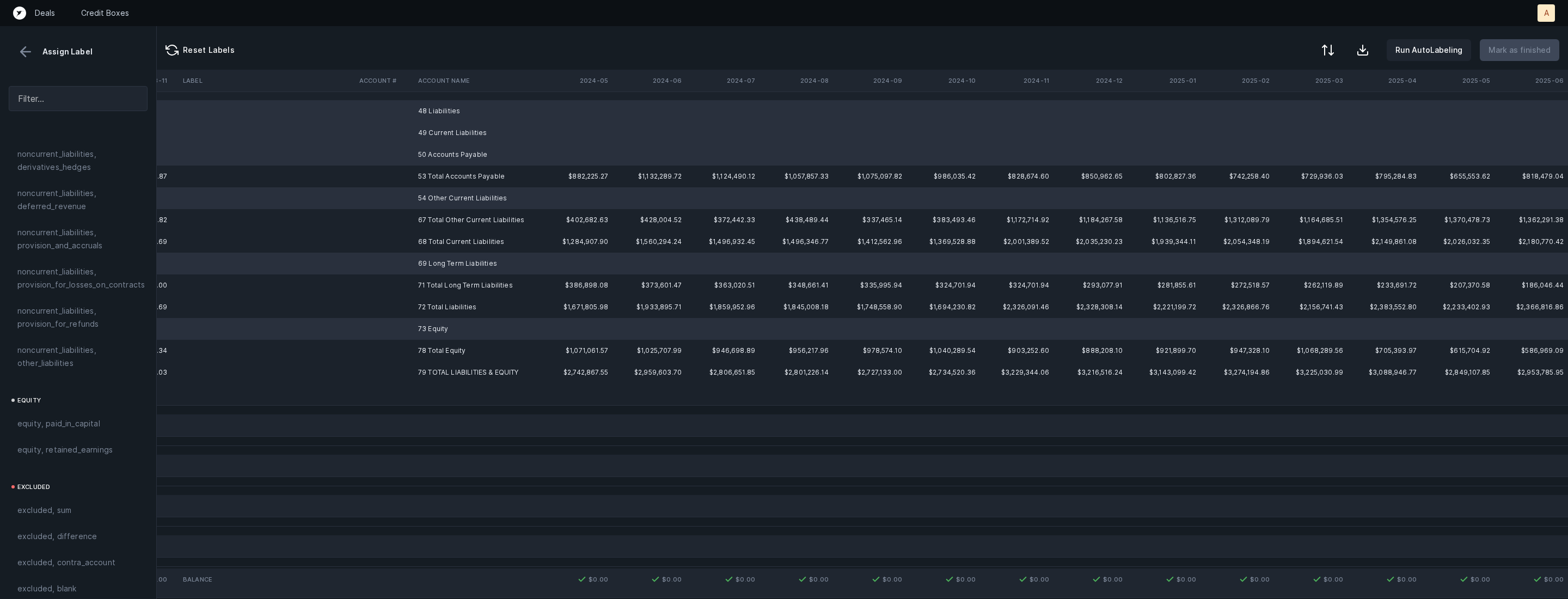
click at [395, 397] on td at bounding box center [384, 394] width 58 height 22
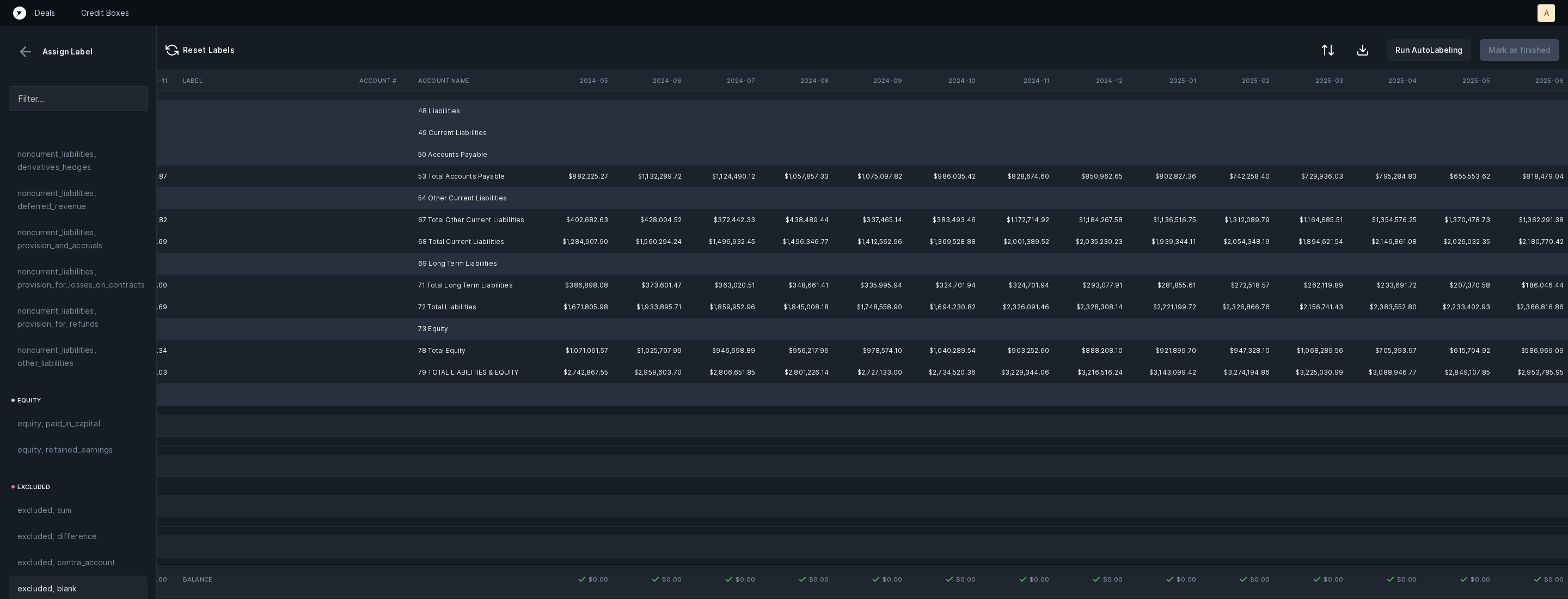
click at [63, 583] on span "excluded, blank" at bounding box center [46, 589] width 58 height 13
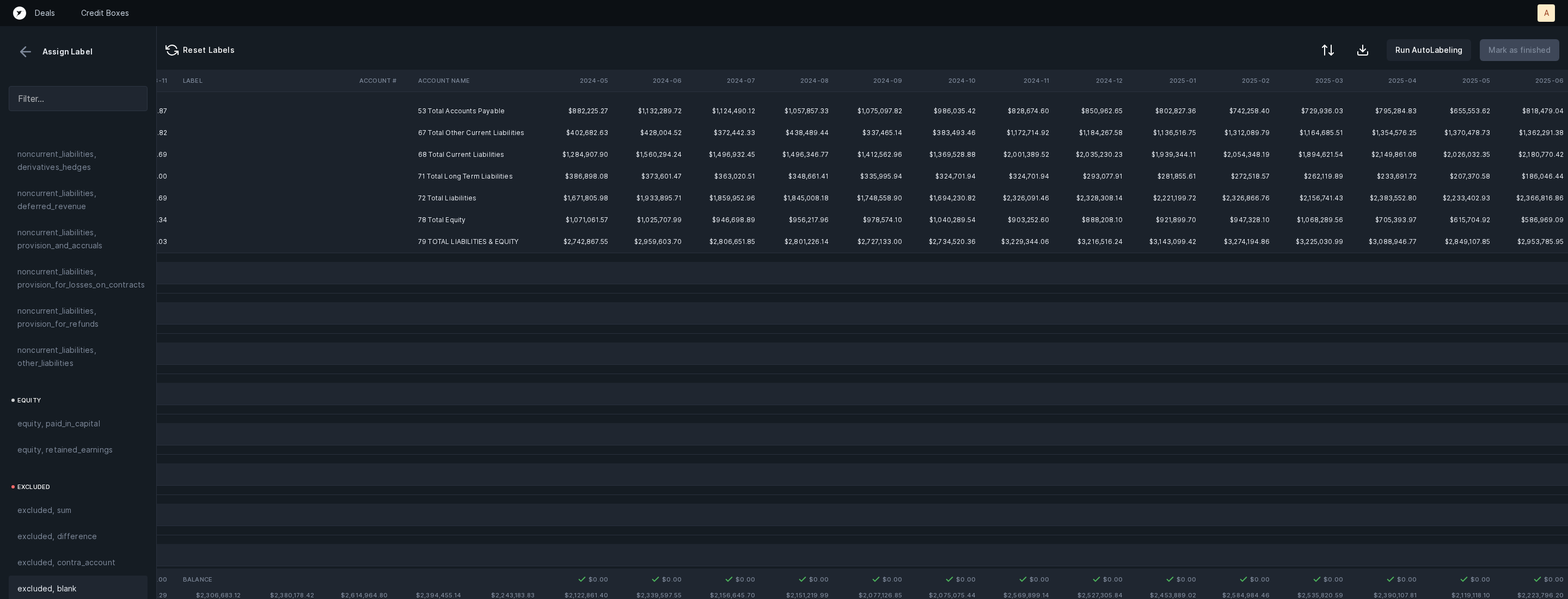
click at [443, 118] on td "53 Total Accounts Payable" at bounding box center [480, 111] width 133 height 22
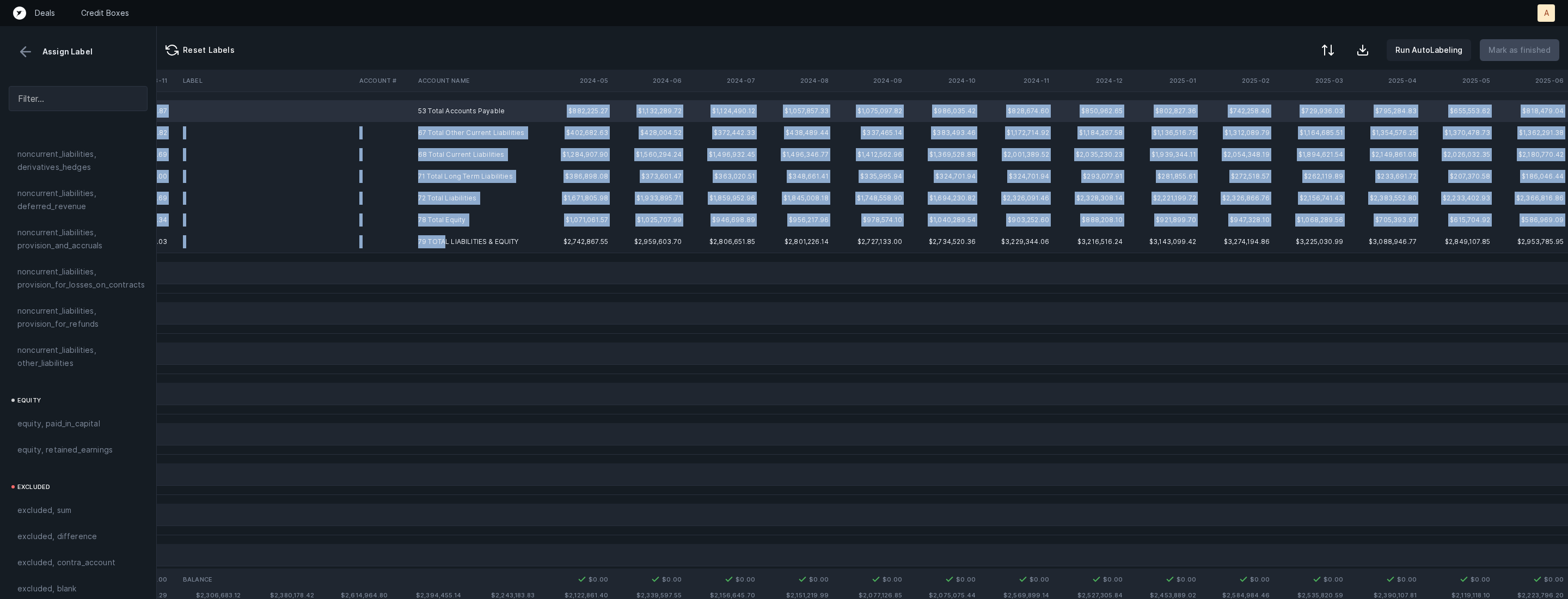
click at [446, 239] on td "79 TOTAL LIABILITIES & EQUITY" at bounding box center [480, 241] width 133 height 22
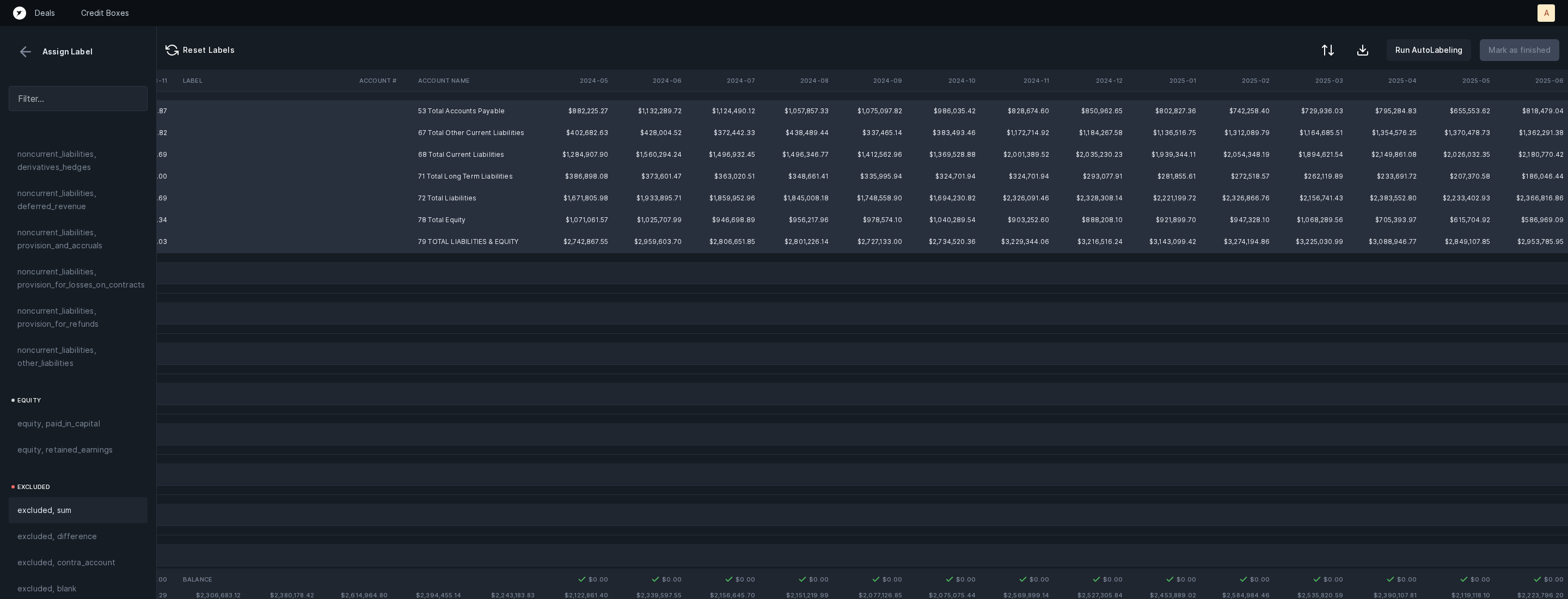
click at [63, 504] on span "excluded, sum" at bounding box center [44, 510] width 54 height 13
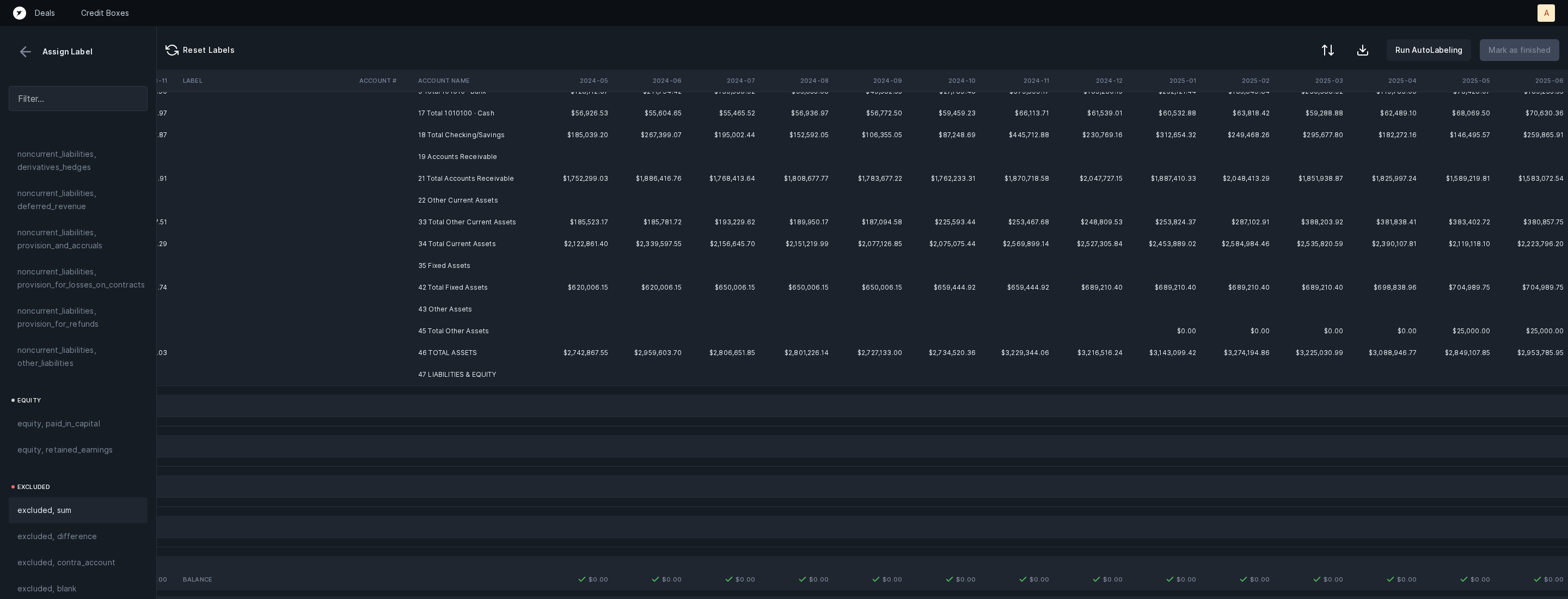
scroll to position [0, 1187]
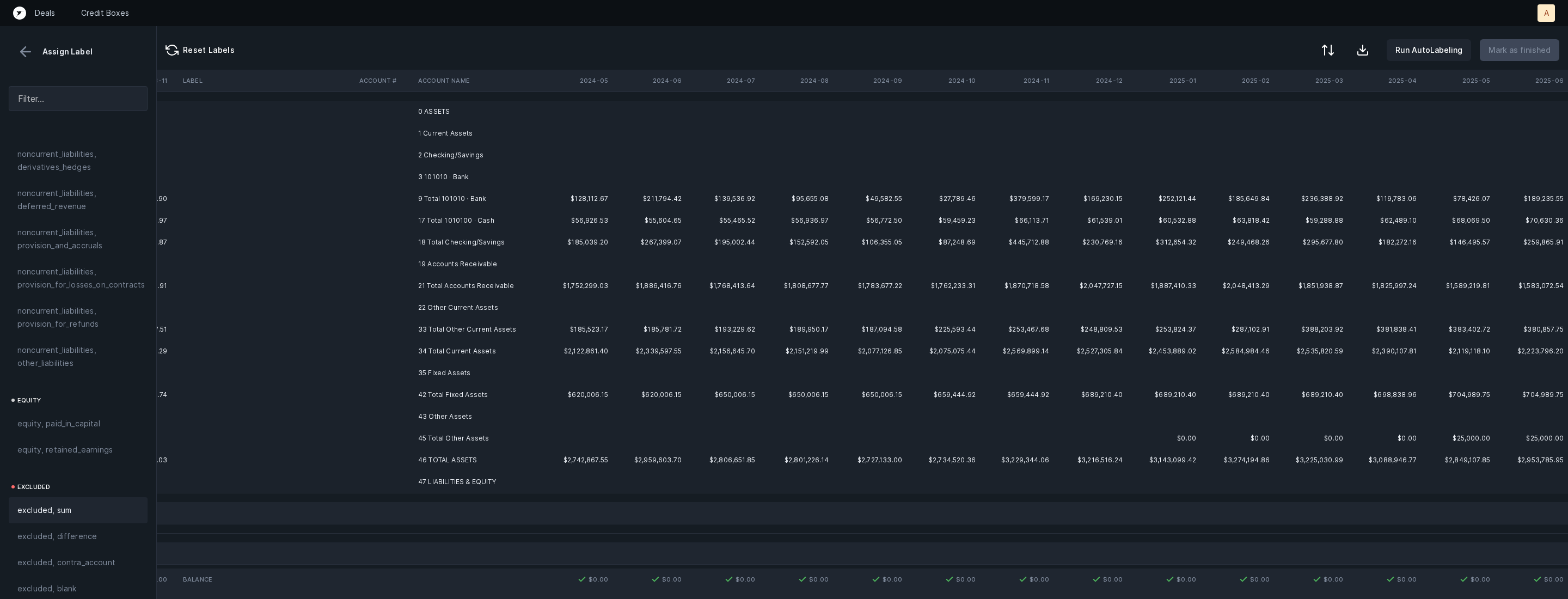
click at [440, 123] on td "1 Current Assets" at bounding box center [480, 133] width 133 height 22
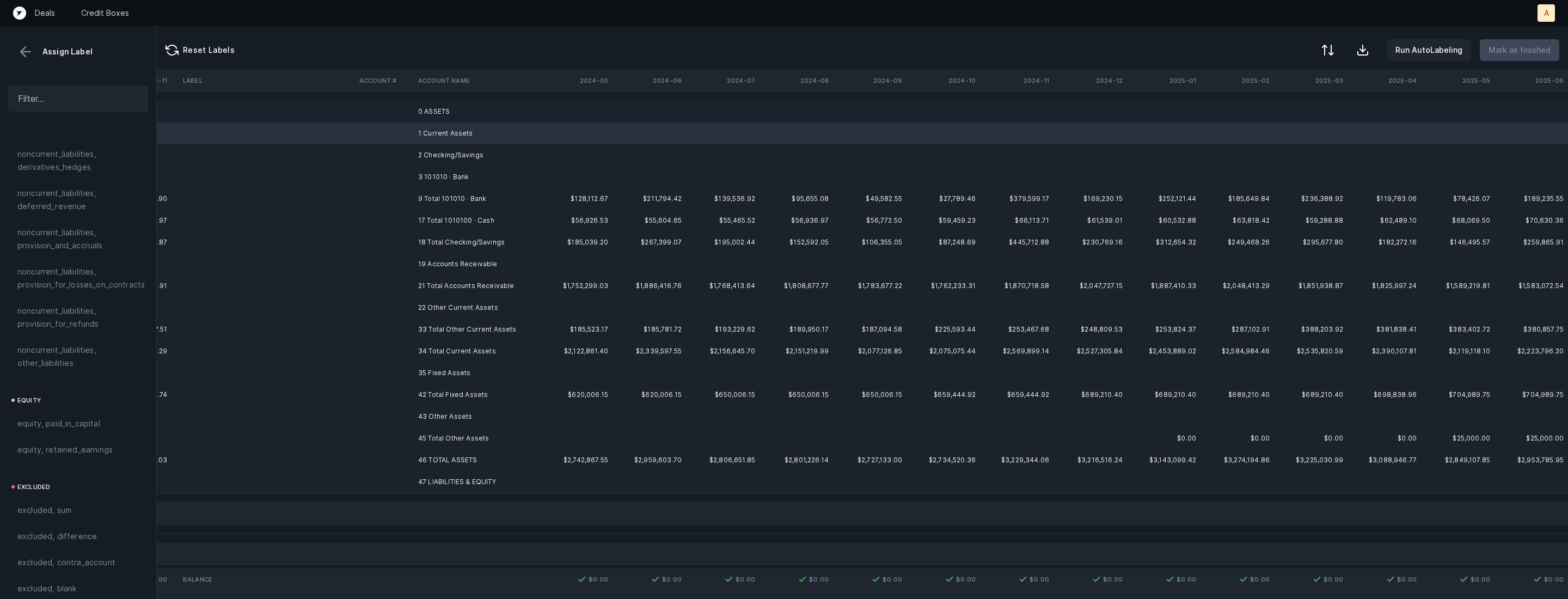
click at [460, 124] on td "1 Current Assets" at bounding box center [480, 133] width 133 height 22
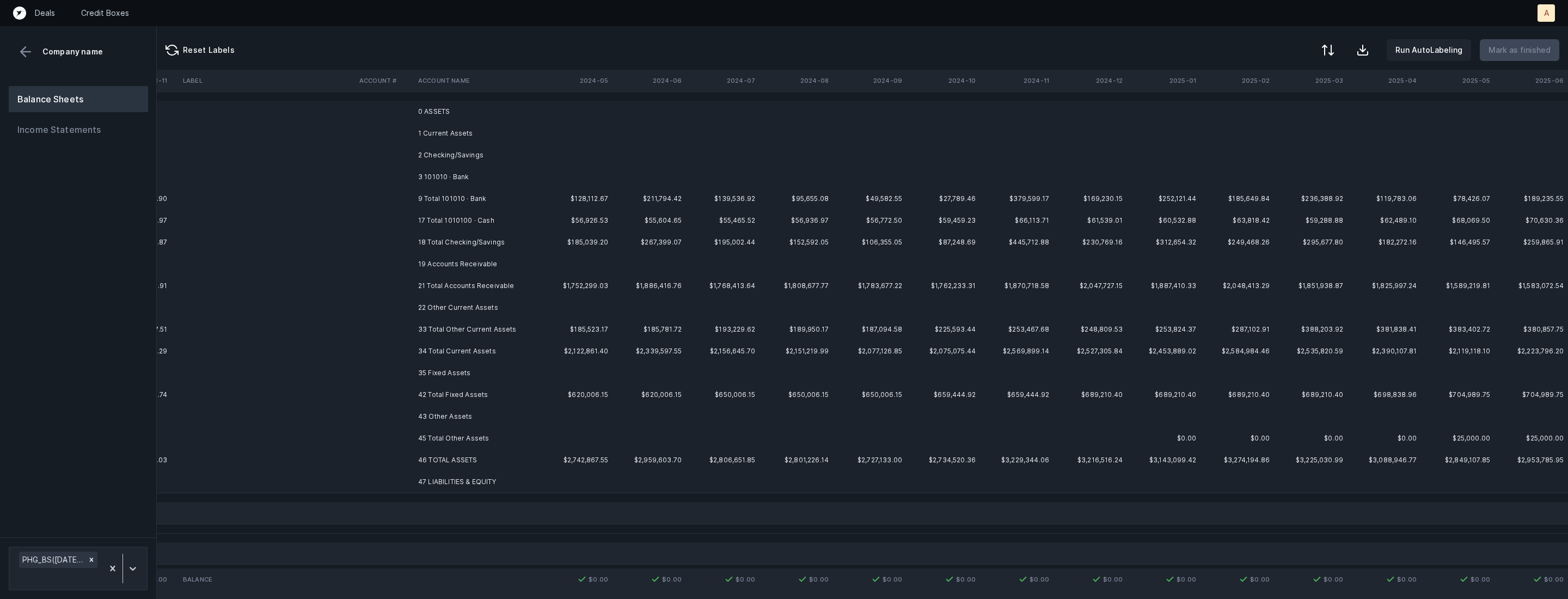
click at [455, 114] on td "0 ASSETS" at bounding box center [480, 111] width 133 height 22
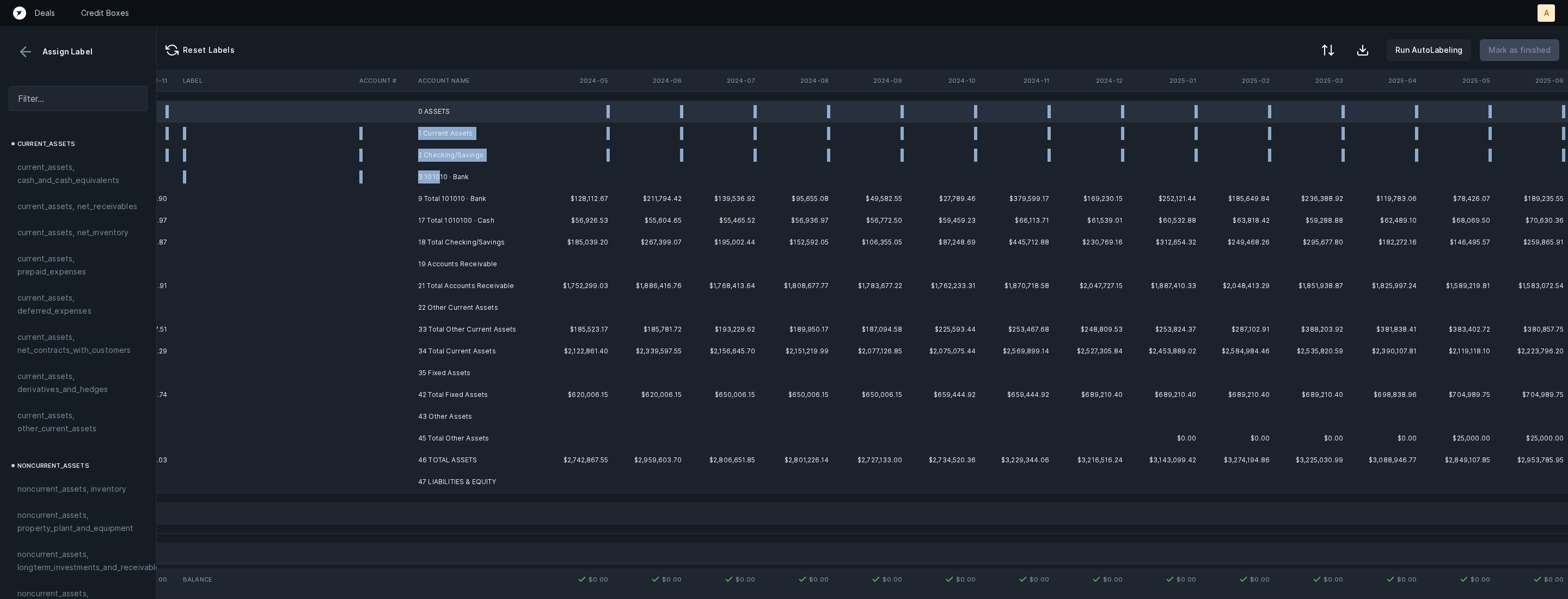
click at [440, 174] on td "3 101010 · Bank" at bounding box center [480, 176] width 133 height 22
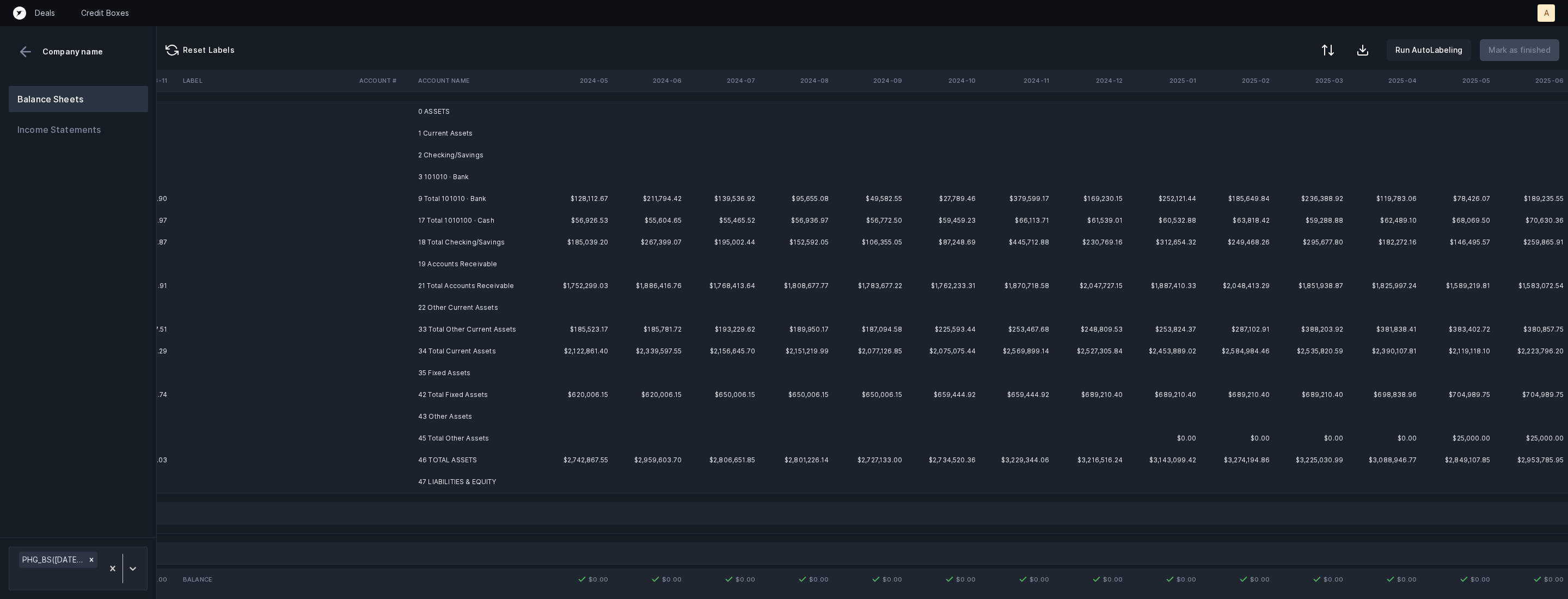
click at [440, 174] on td "3 101010 · Bank" at bounding box center [480, 176] width 133 height 22
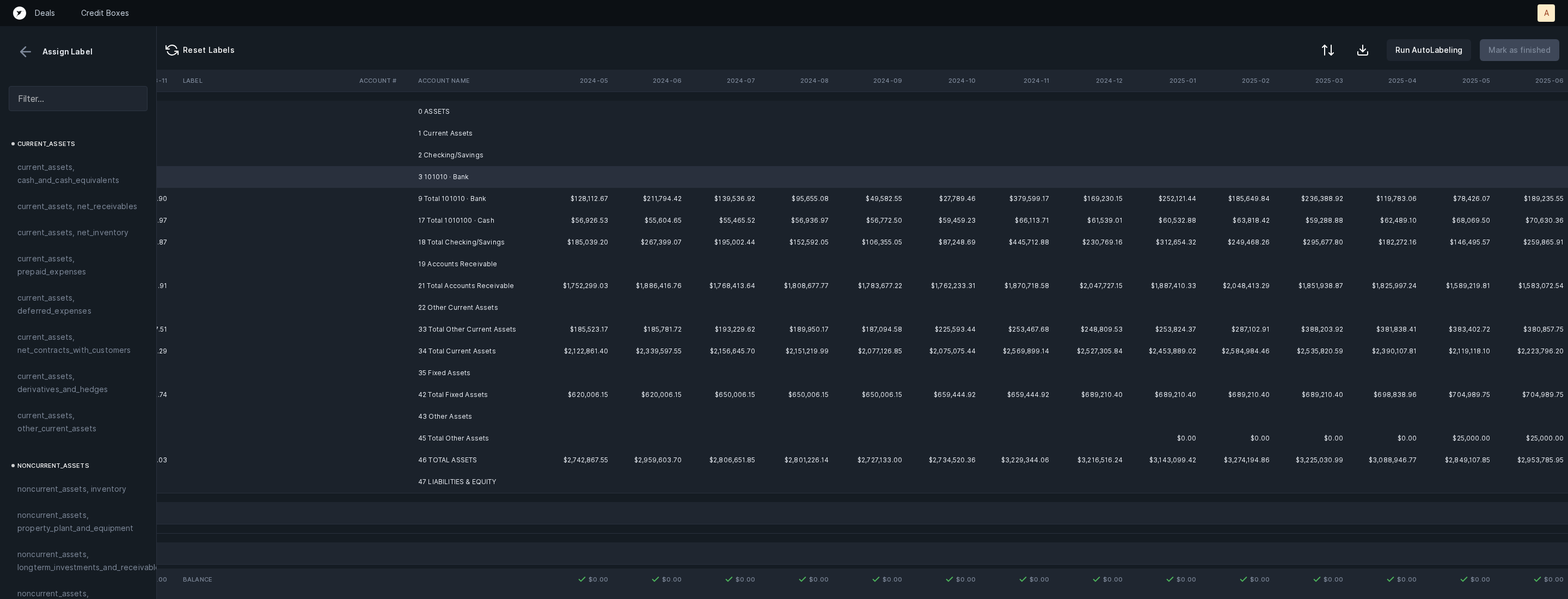
click at [440, 154] on td "2 Checking/Savings" at bounding box center [480, 155] width 133 height 22
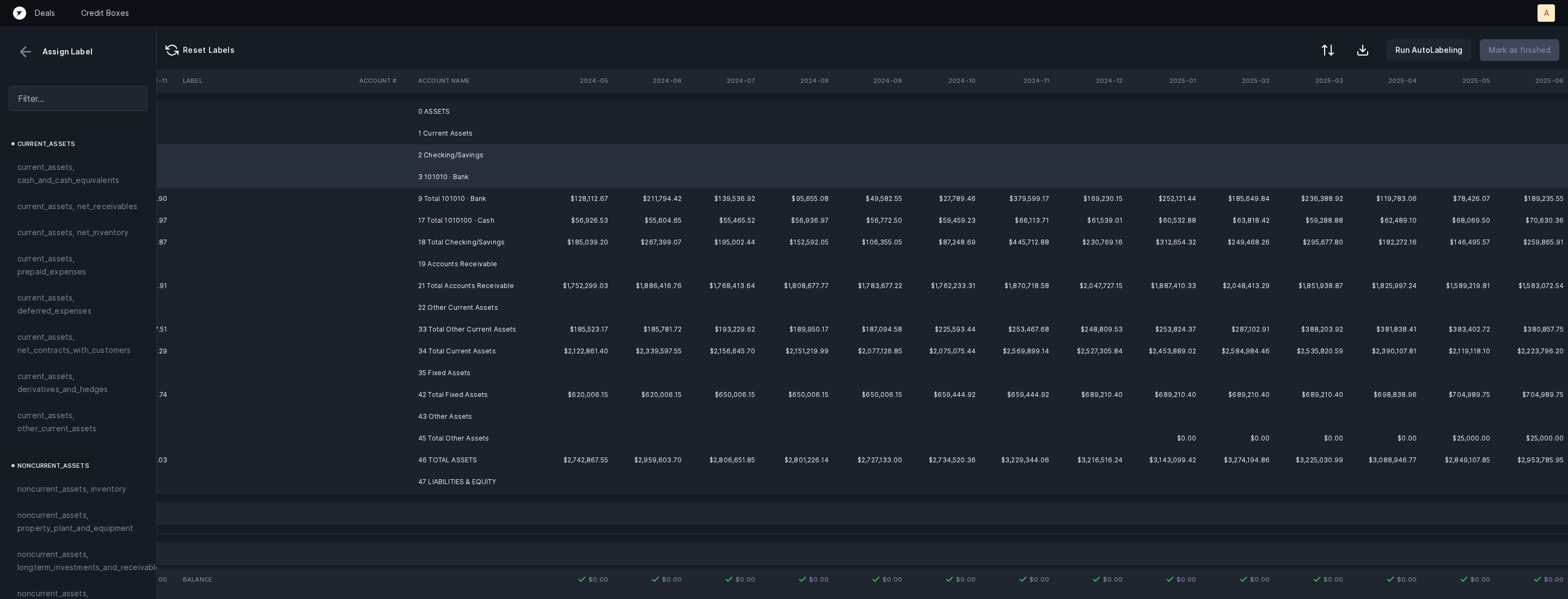
click at [440, 137] on td "1 Current Assets" at bounding box center [480, 133] width 133 height 22
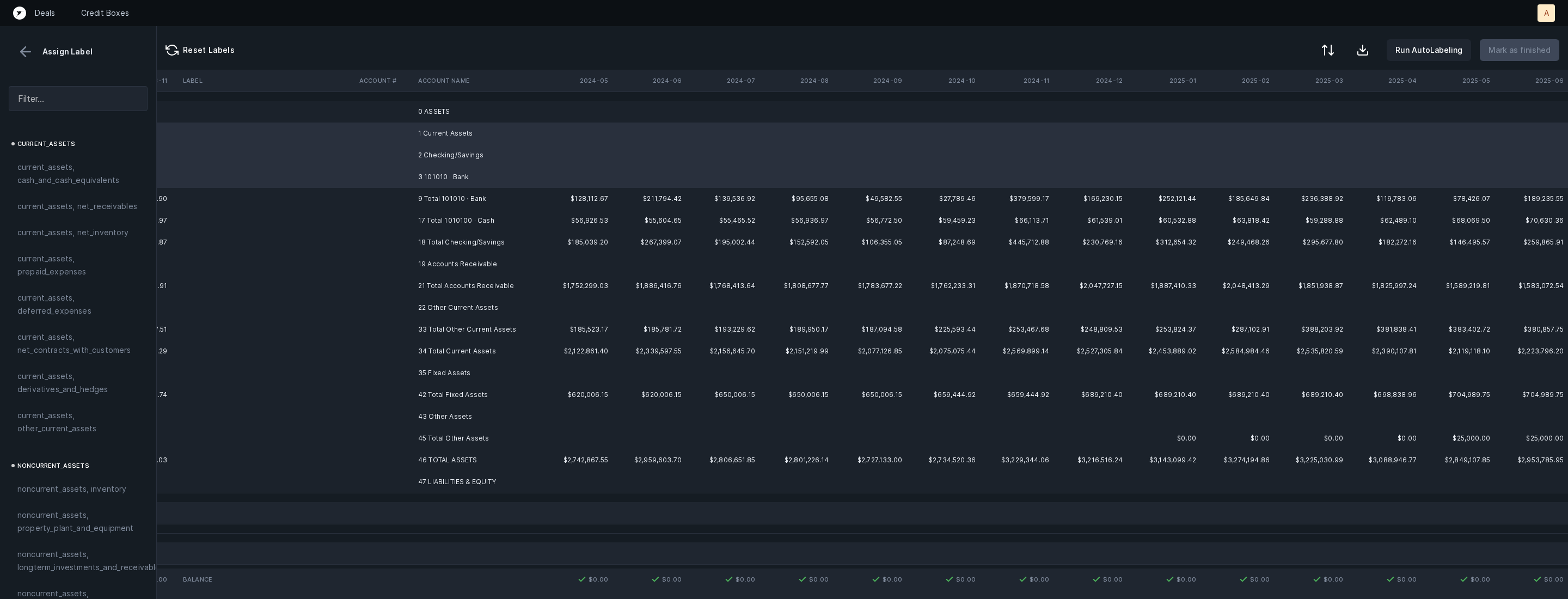
click at [440, 116] on td "0 ASSETS" at bounding box center [480, 111] width 133 height 22
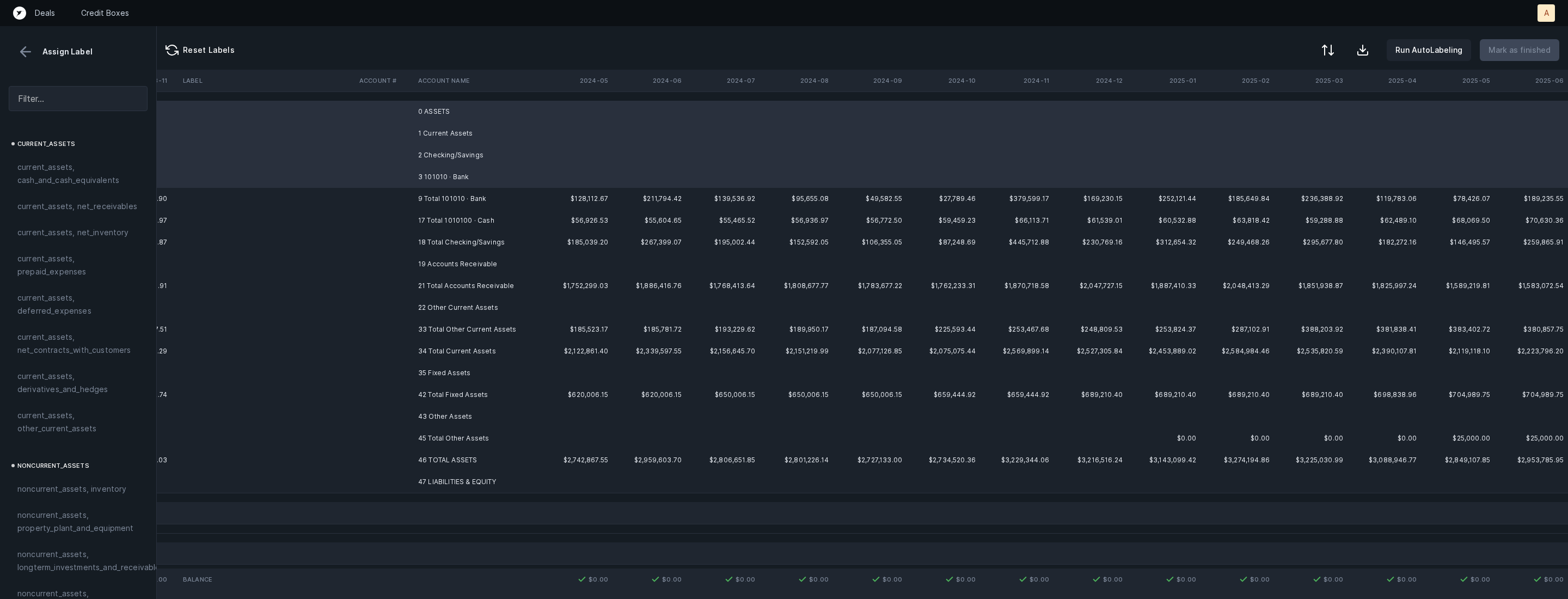
click at [454, 260] on td "19 Accounts Receivable" at bounding box center [480, 264] width 133 height 22
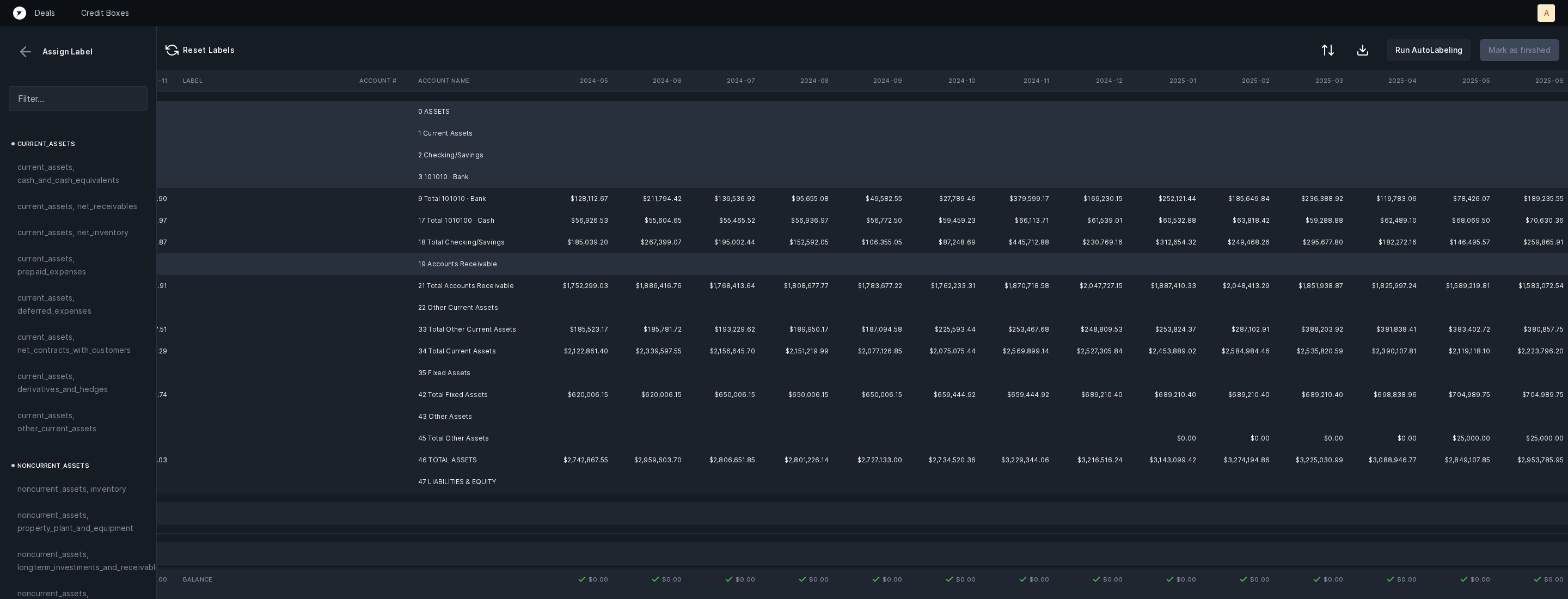
click at [448, 311] on td "22 Other Current Assets" at bounding box center [480, 307] width 133 height 22
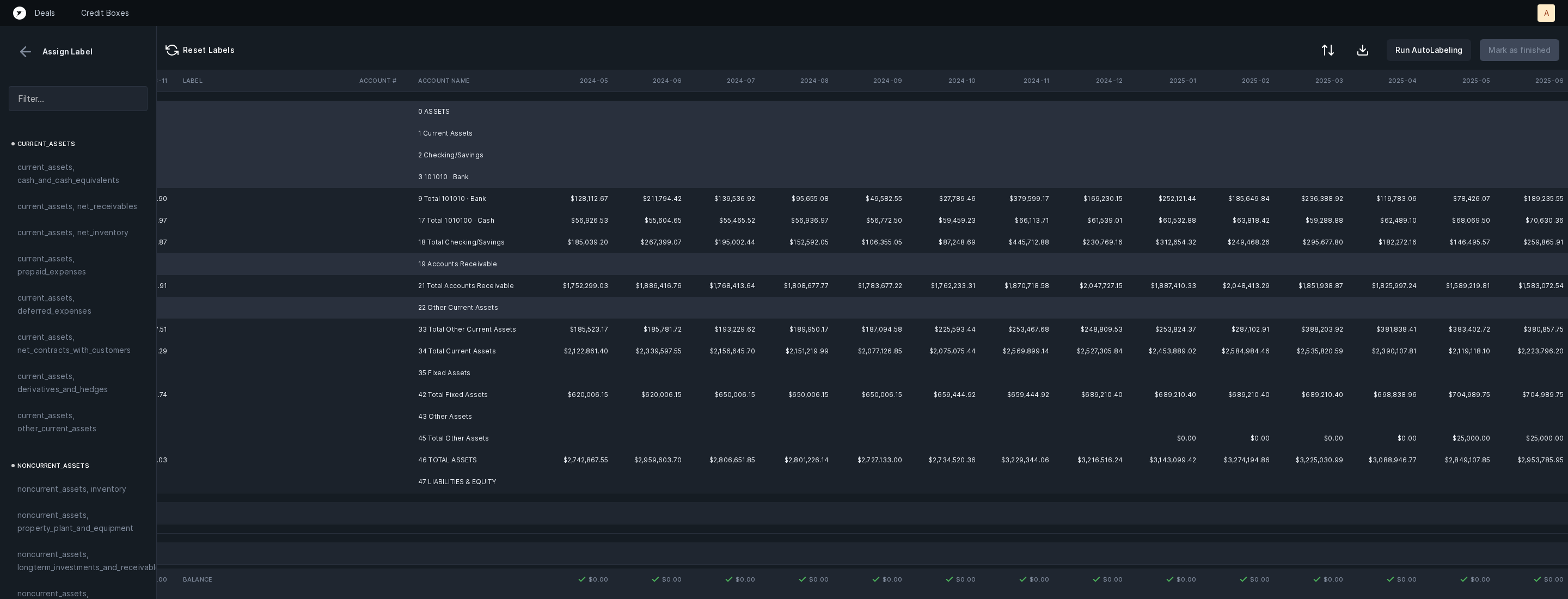
click at [434, 372] on td "35 Fixed Assets" at bounding box center [480, 373] width 133 height 22
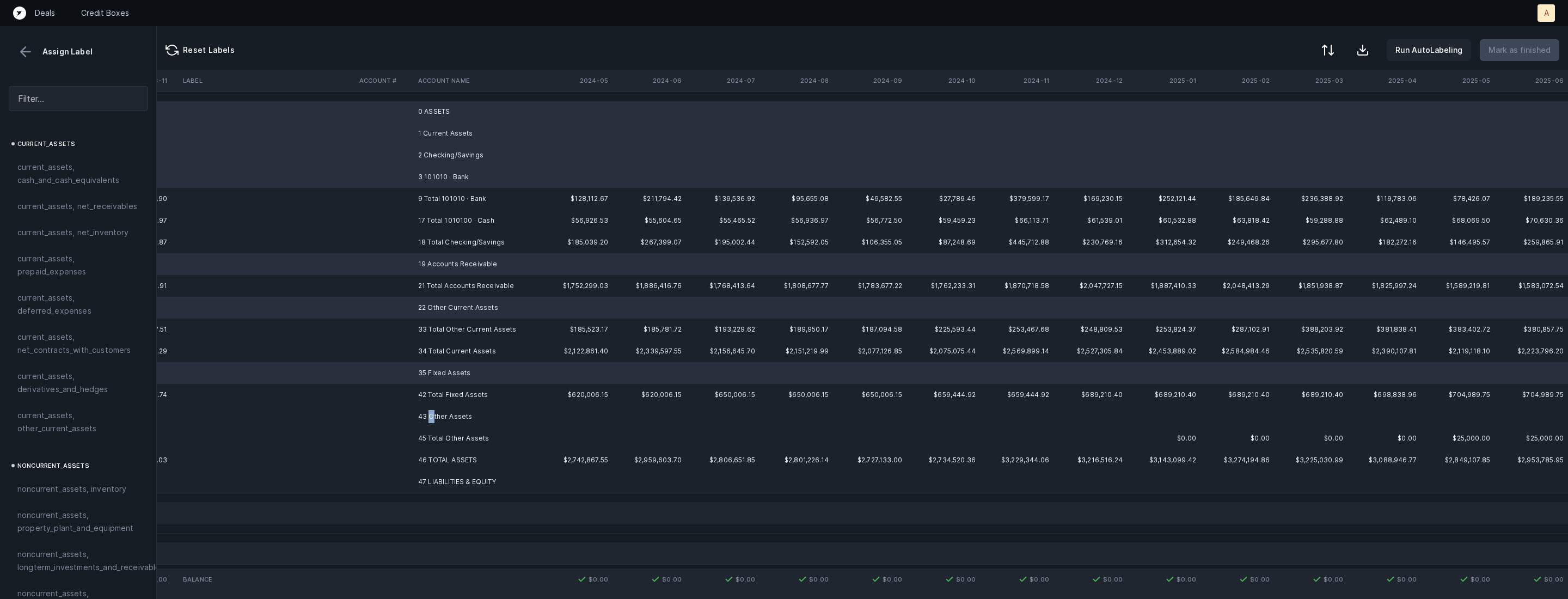
click at [431, 414] on td "43 Other Assets" at bounding box center [480, 416] width 133 height 22
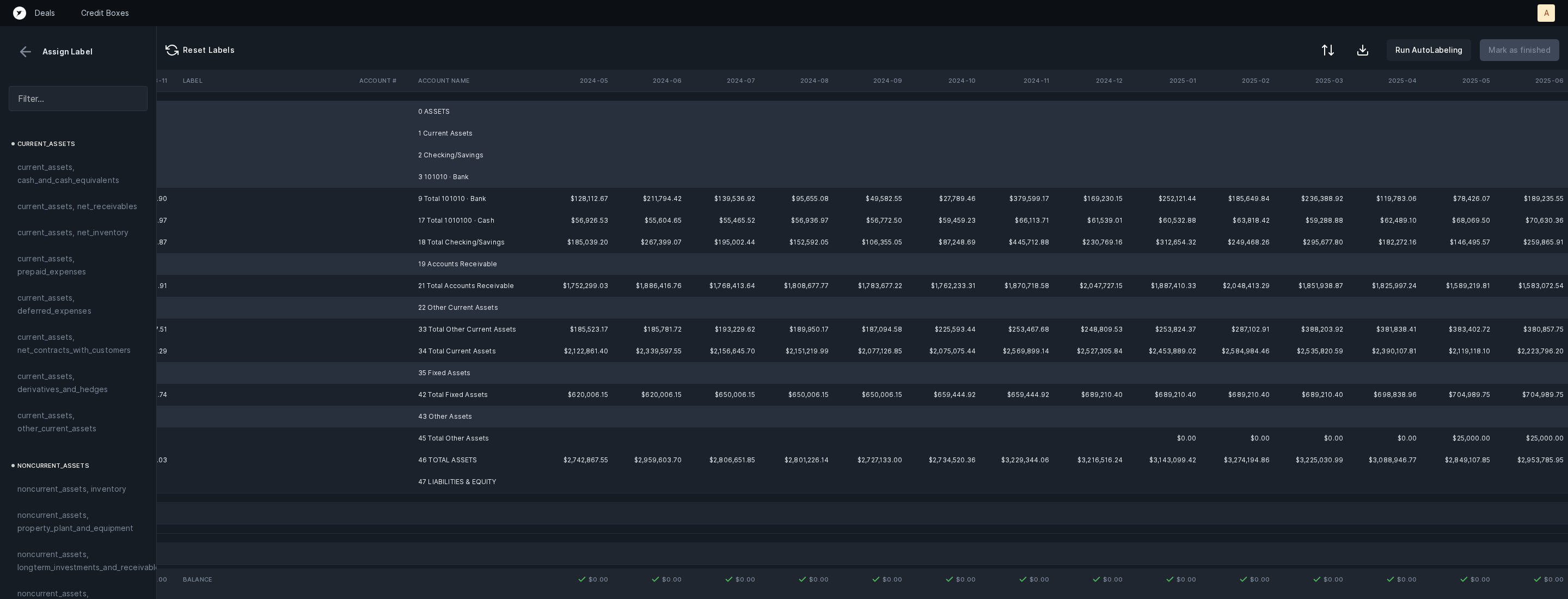
click at [401, 480] on td at bounding box center [384, 482] width 58 height 22
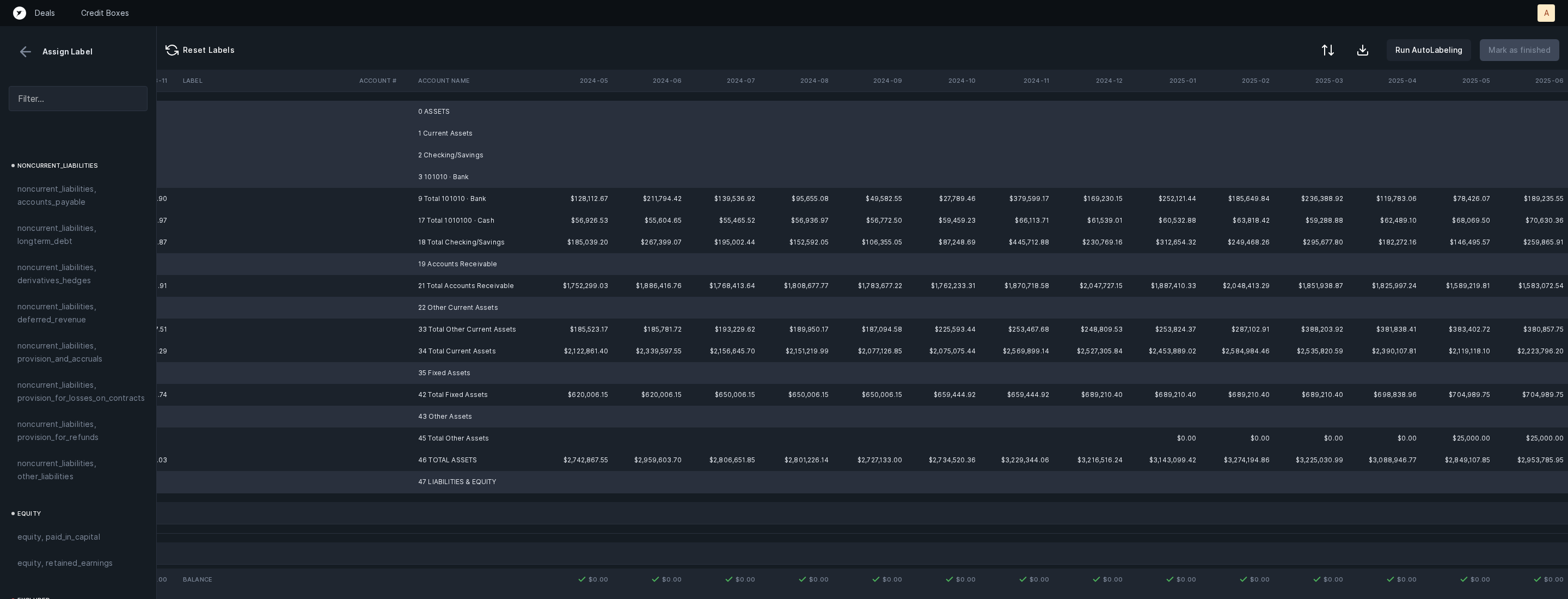
scroll to position [1162, 0]
click at [85, 583] on div "excluded, blank" at bounding box center [77, 589] width 121 height 13
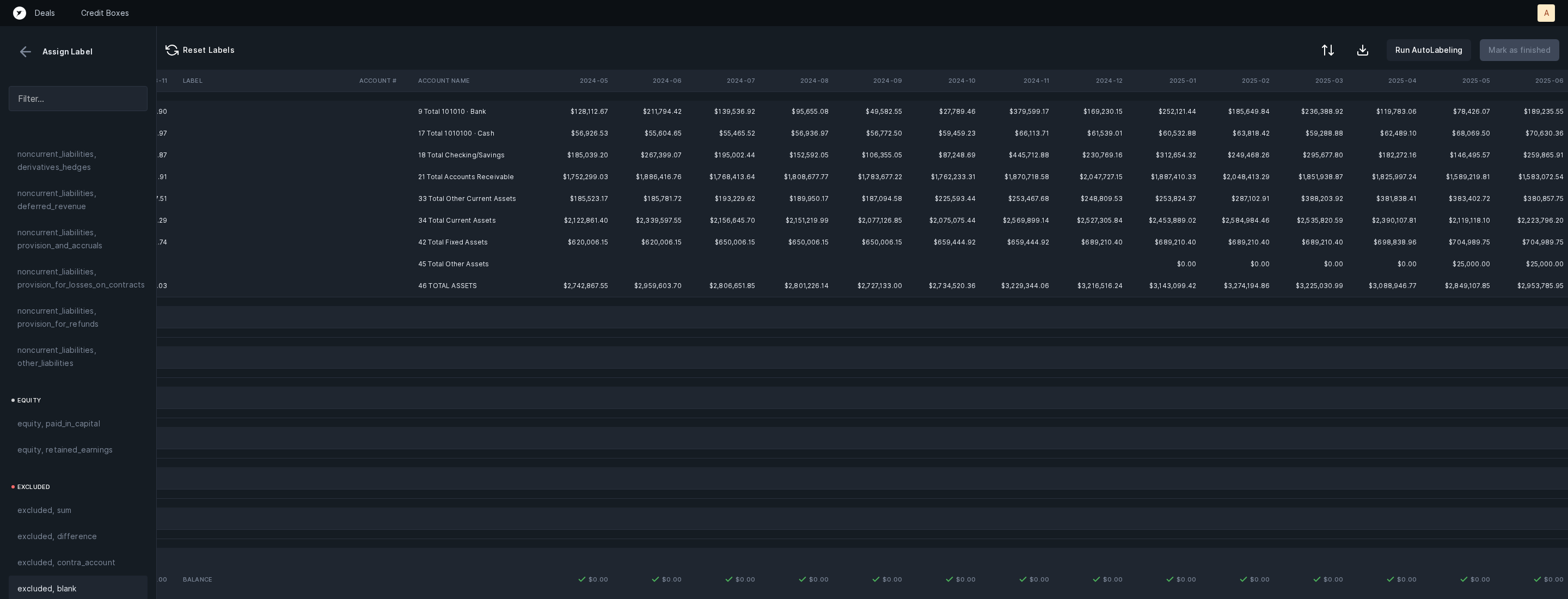
click at [455, 108] on td "9 Total 101010 · Bank" at bounding box center [480, 111] width 133 height 22
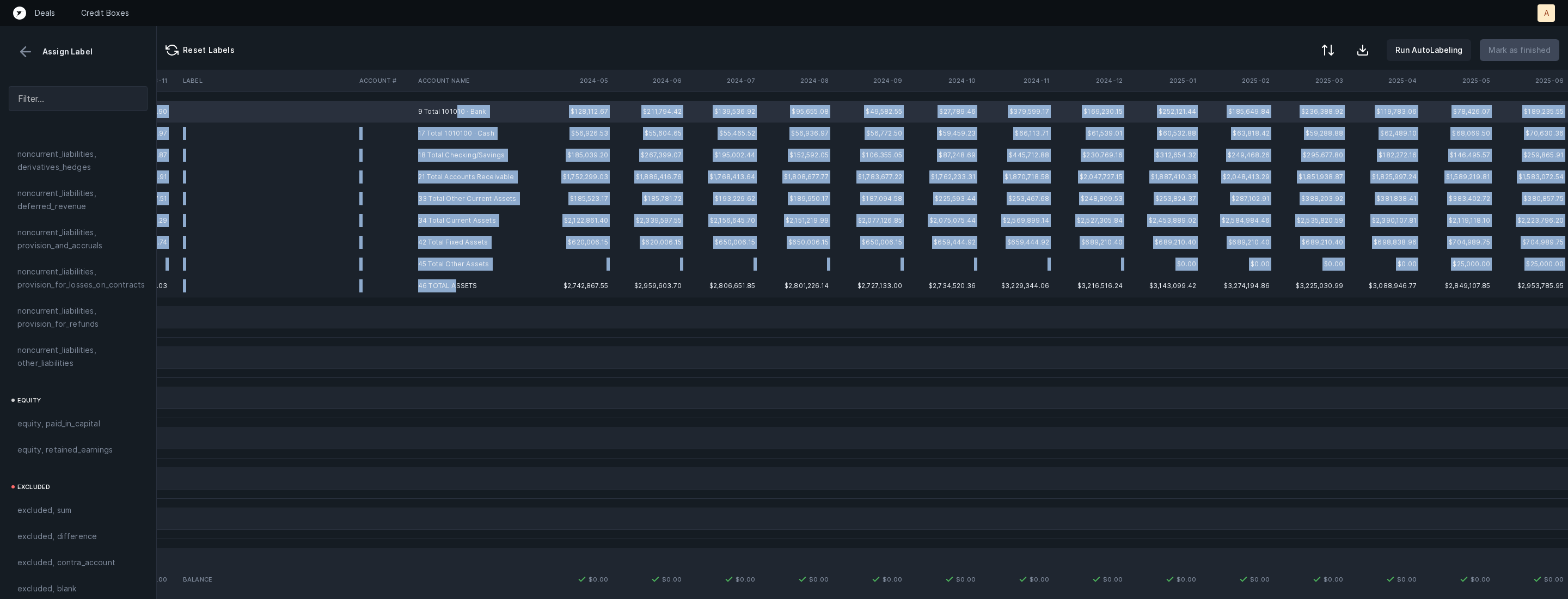
click at [457, 281] on td "46 TOTAL ASSETS" at bounding box center [480, 285] width 133 height 22
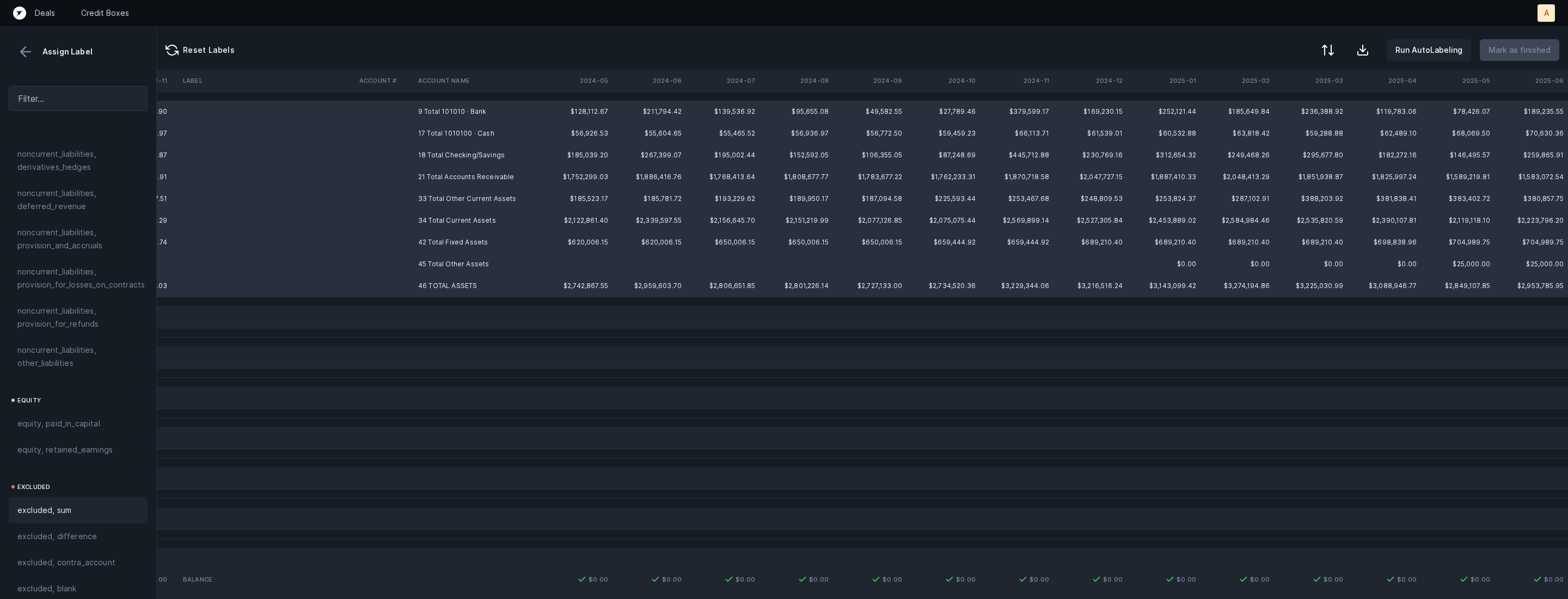
click at [49, 504] on span "excluded, sum" at bounding box center [44, 510] width 54 height 13
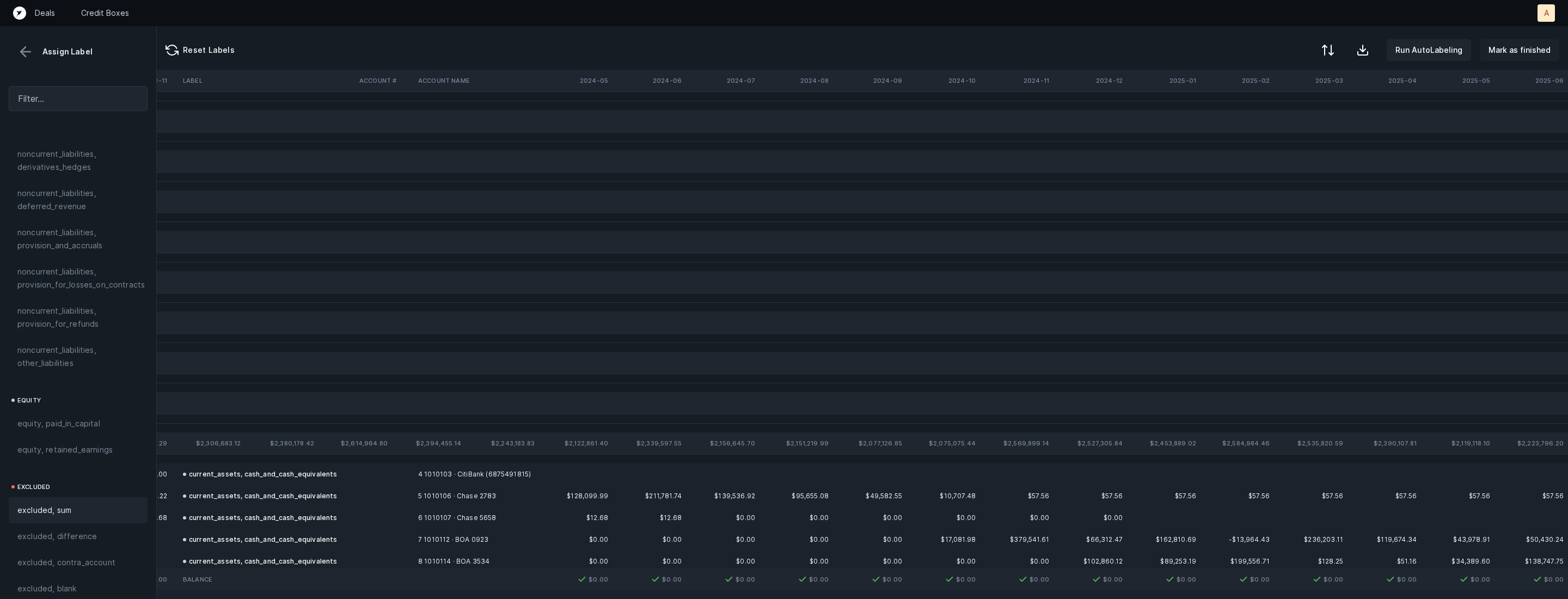
click at [1542, 49] on p "Mark as finished" at bounding box center [1519, 50] width 62 height 13
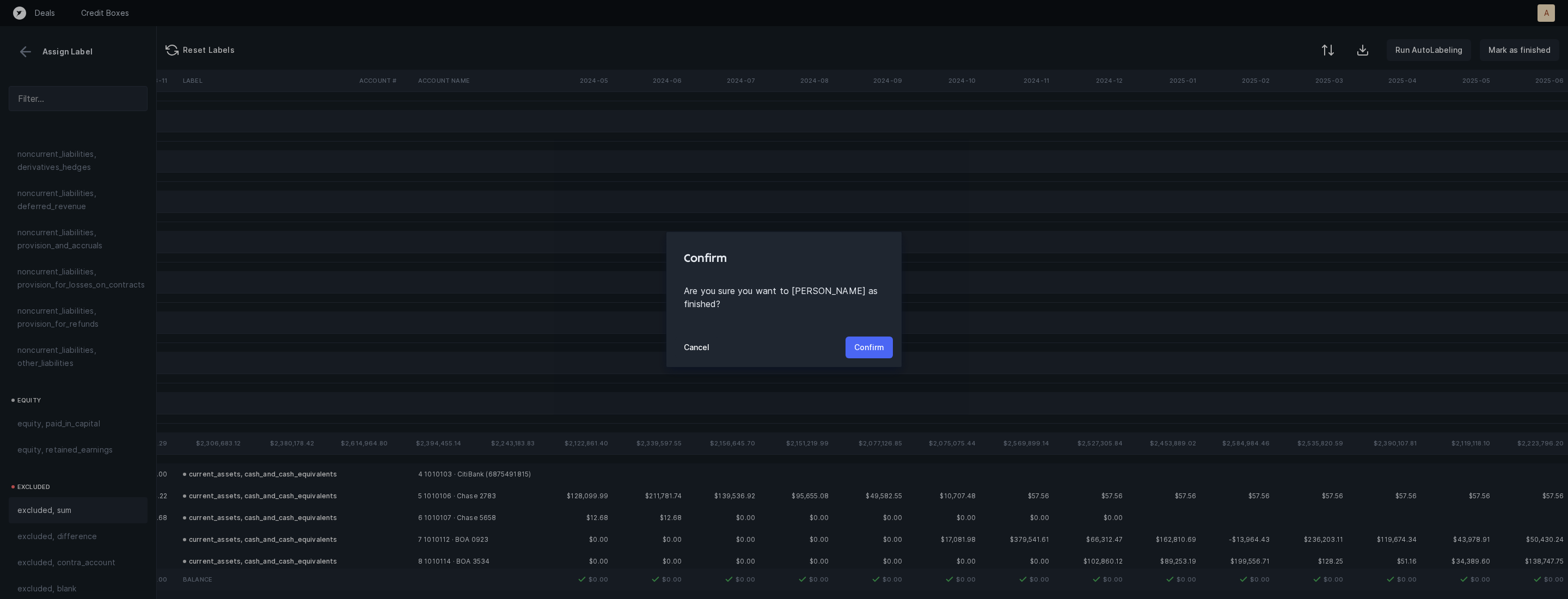
click at [871, 341] on p "Confirm" at bounding box center [869, 348] width 30 height 13
